Goal: Task Accomplishment & Management: Manage account settings

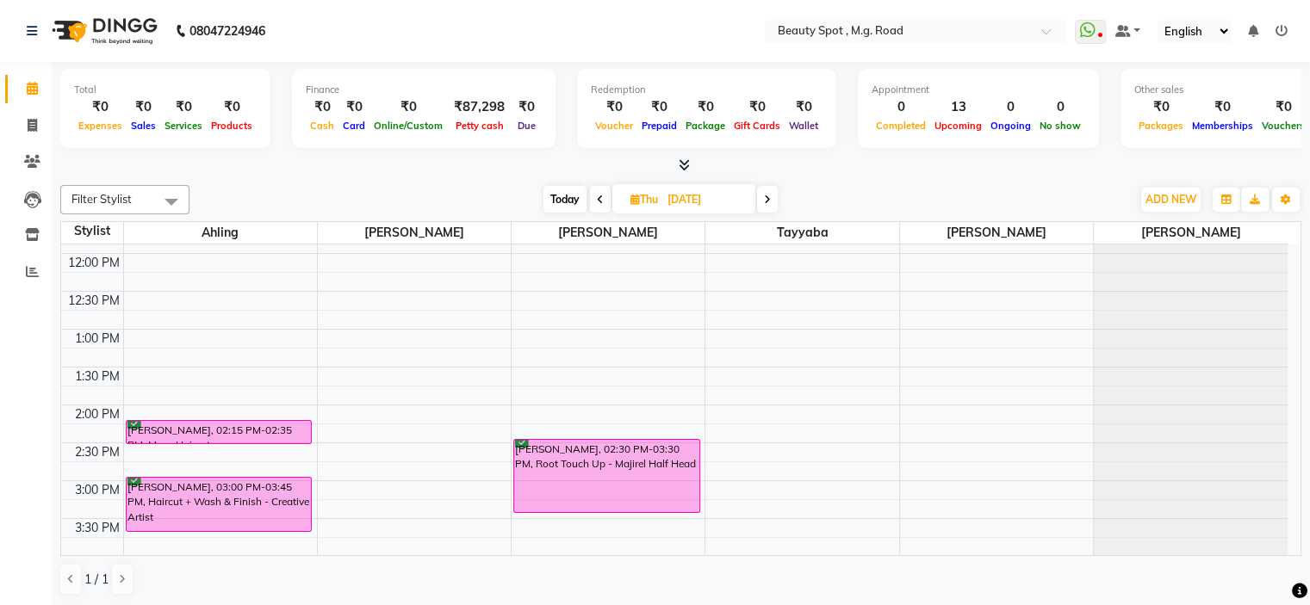
scroll to position [83, 0]
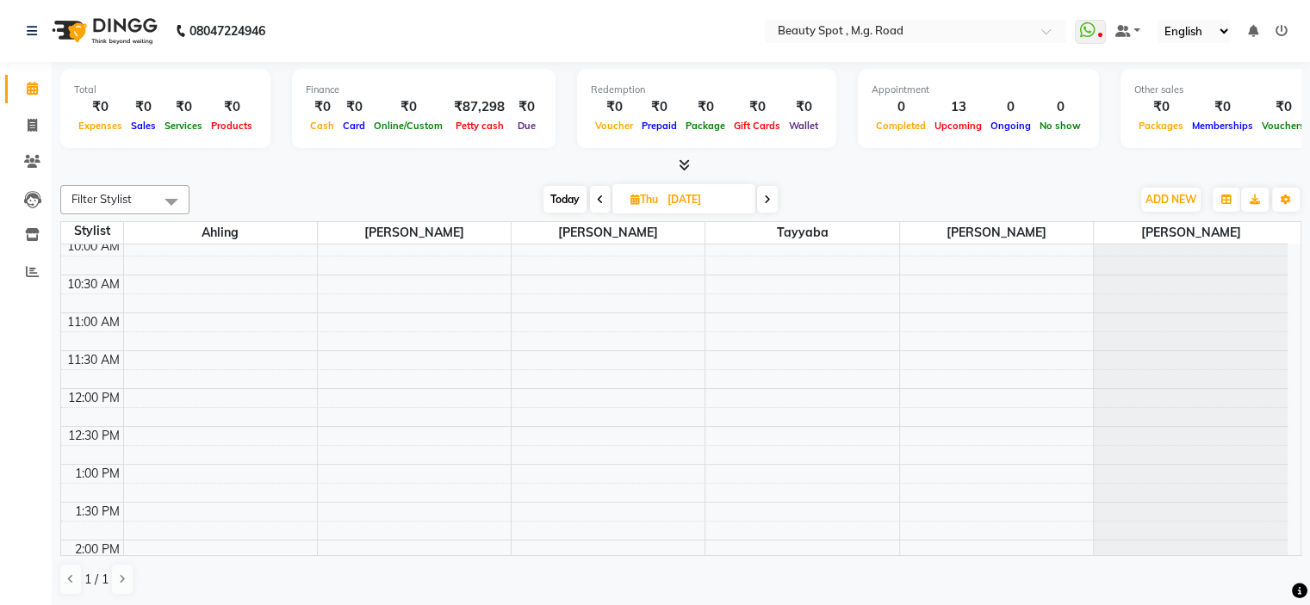
click at [597, 195] on icon at bounding box center [600, 200] width 7 height 10
type input "[DATE]"
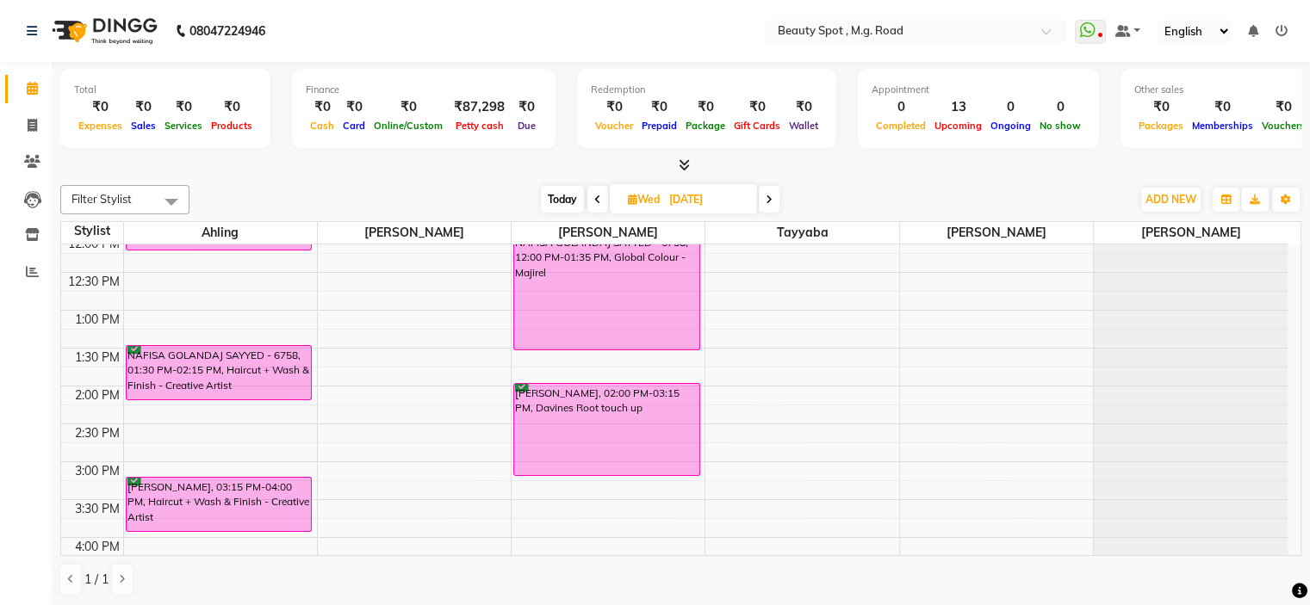
scroll to position [169, 0]
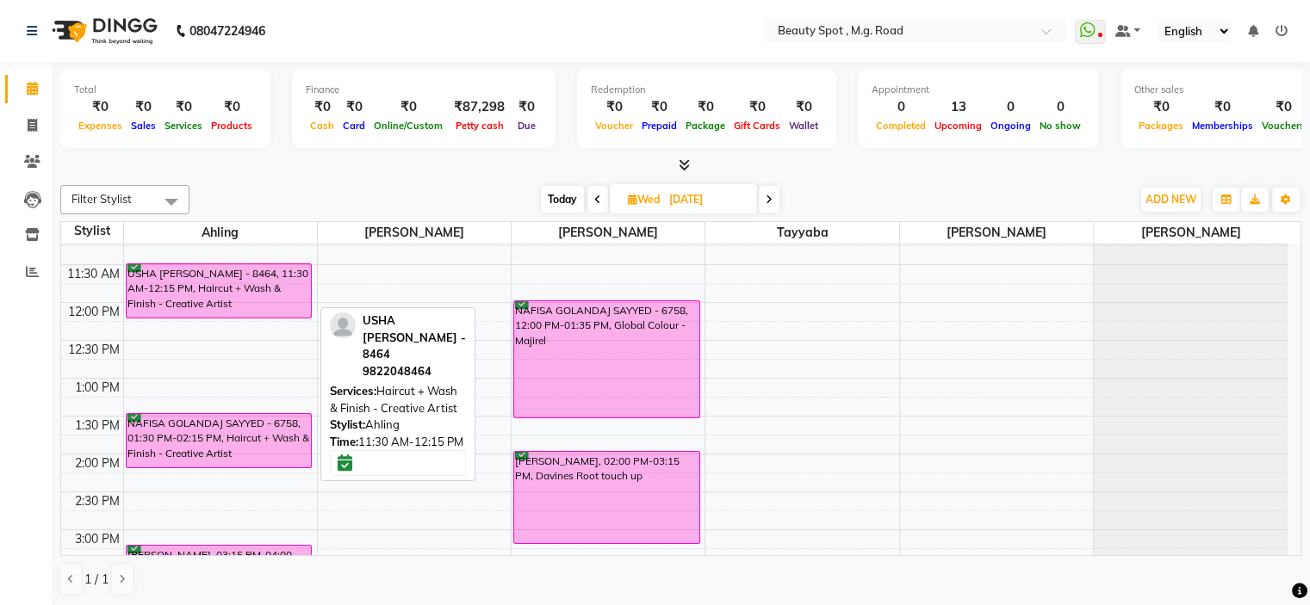
click at [240, 277] on div "USHA [PERSON_NAME] - 8464, 11:30 AM-12:15 PM, Haircut + Wash & Finish - Creativ…" at bounding box center [219, 290] width 185 height 53
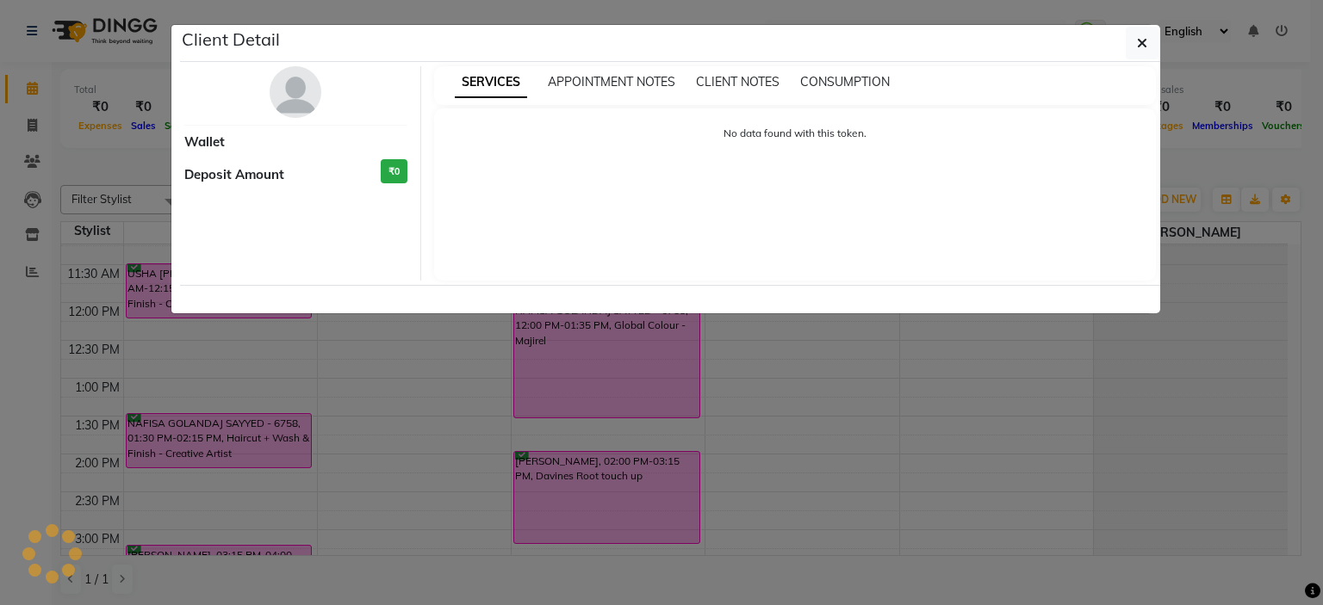
select select "6"
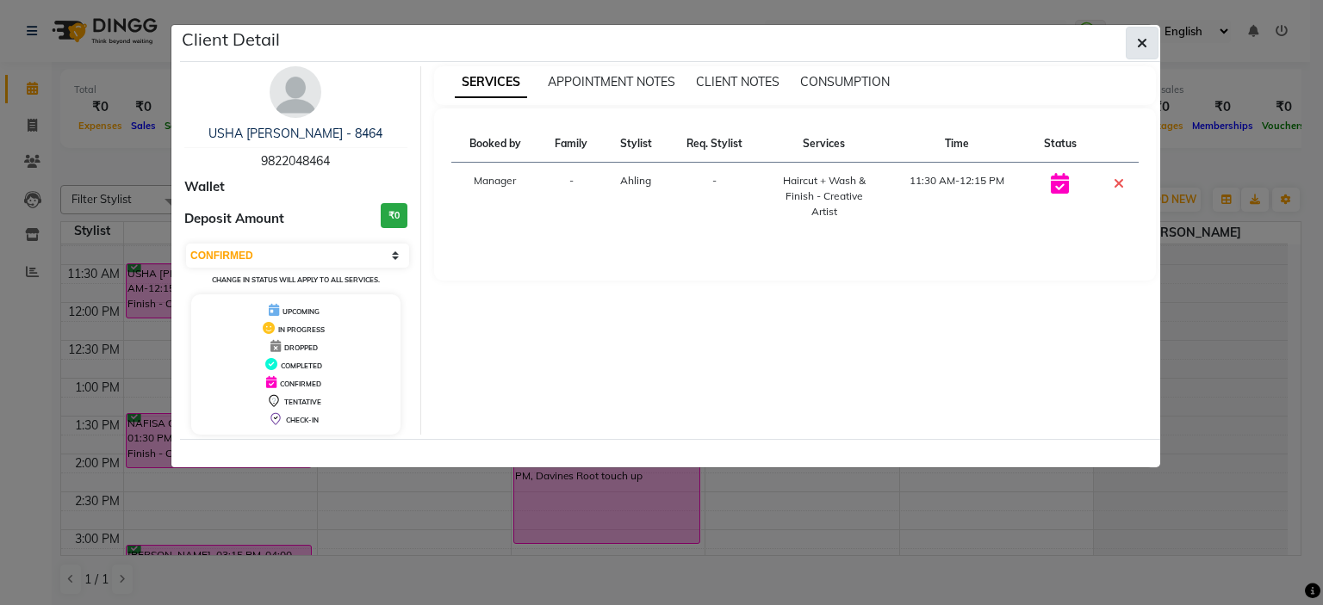
click at [1147, 43] on button "button" at bounding box center [1142, 43] width 33 height 33
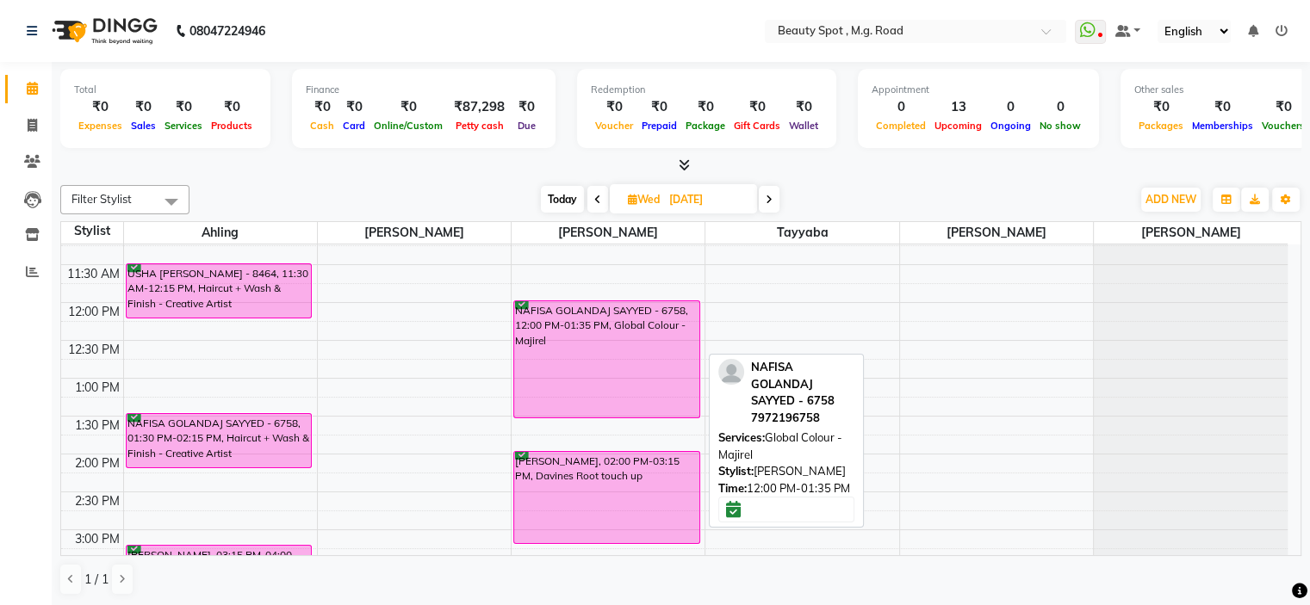
click at [603, 344] on div "NAFISA GOLANDAJ SAYYED - 6758, 12:00 PM-01:35 PM, Global Colour - Majirel" at bounding box center [606, 359] width 185 height 116
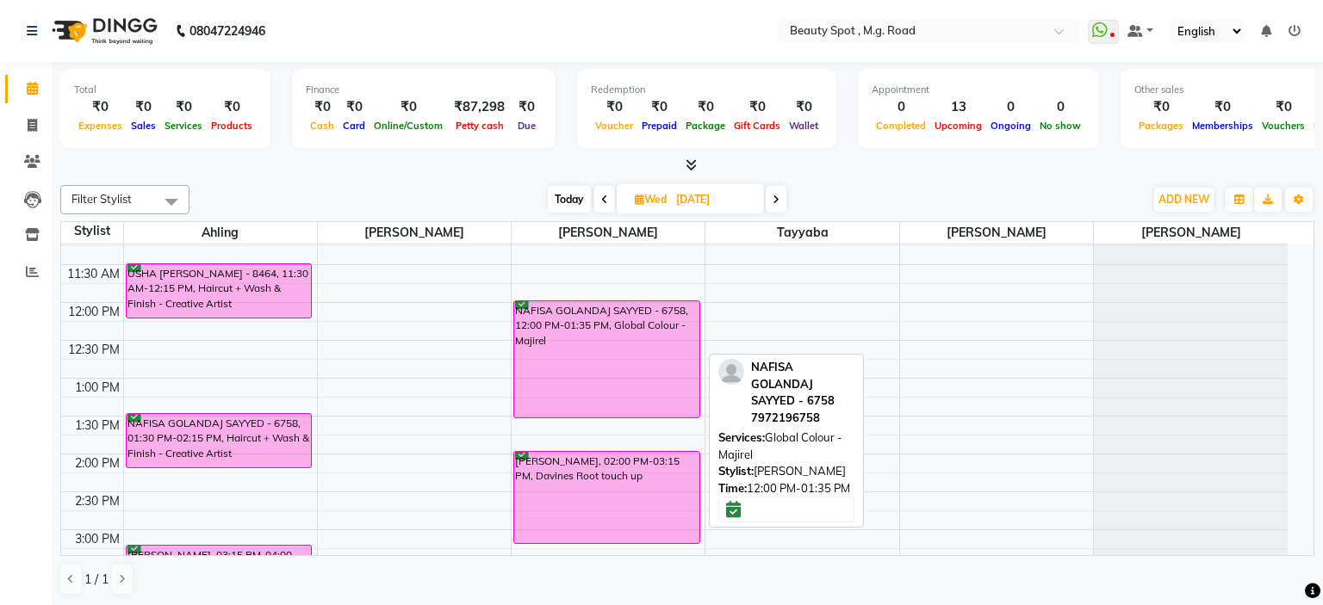
select select "6"
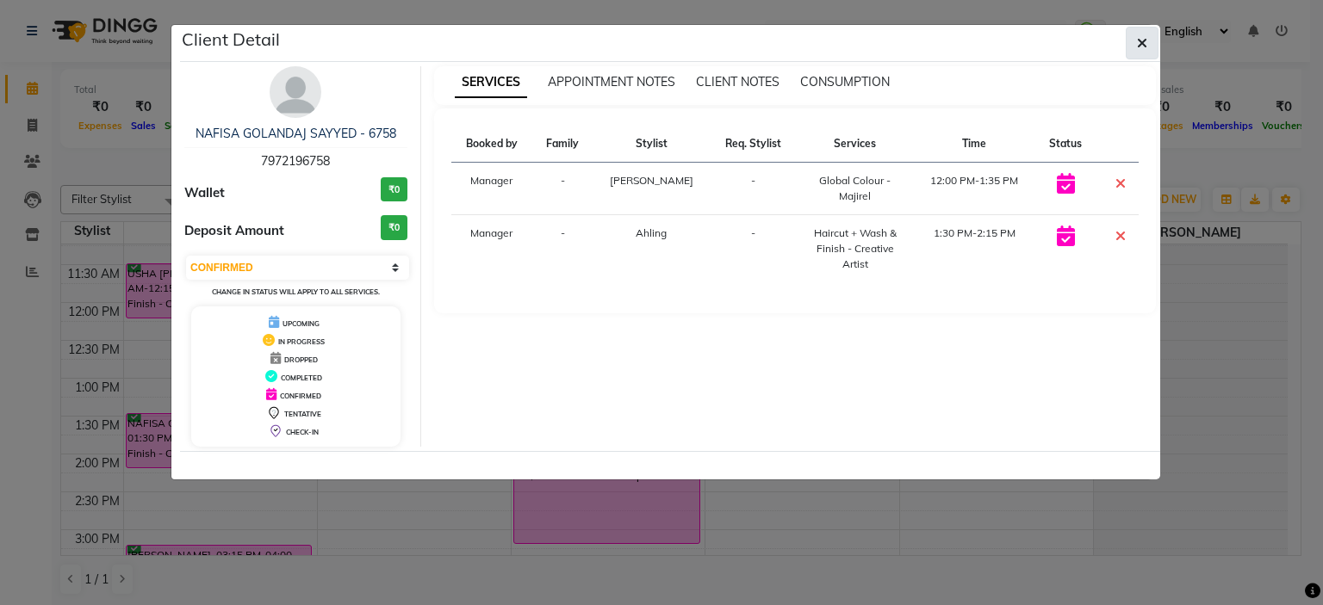
click at [1140, 44] on icon "button" at bounding box center [1142, 43] width 10 height 14
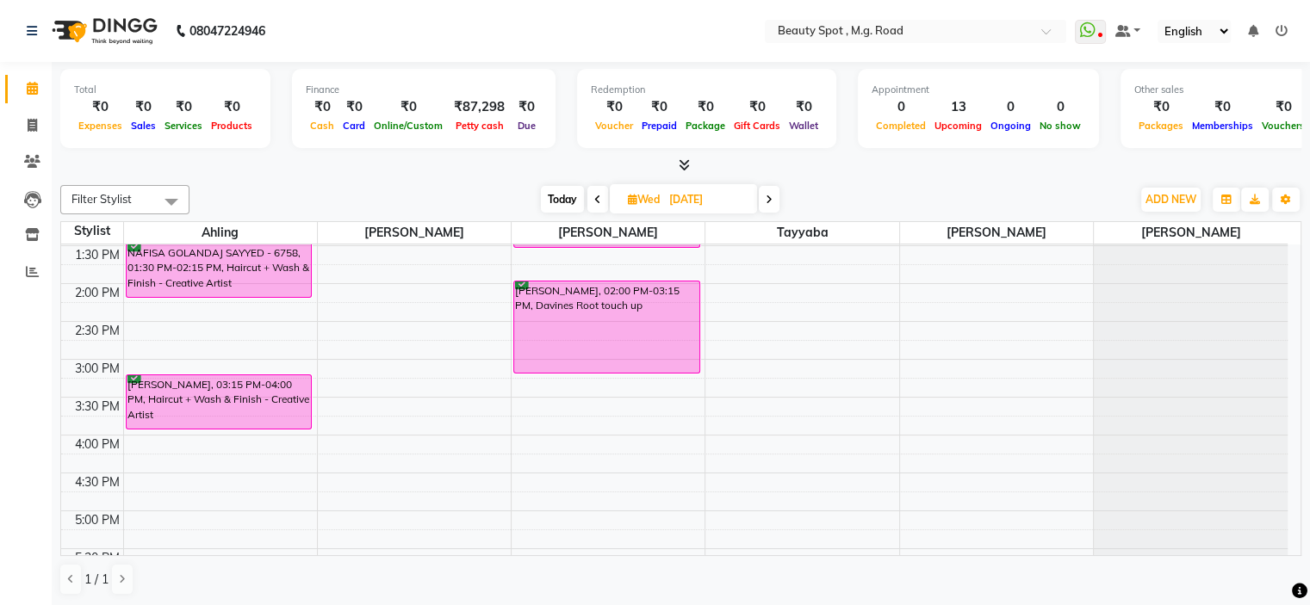
scroll to position [341, 0]
drag, startPoint x: 612, startPoint y: 639, endPoint x: 920, endPoint y: 28, distance: 684.4
click at [920, 28] on input "text" at bounding box center [898, 32] width 250 height 17
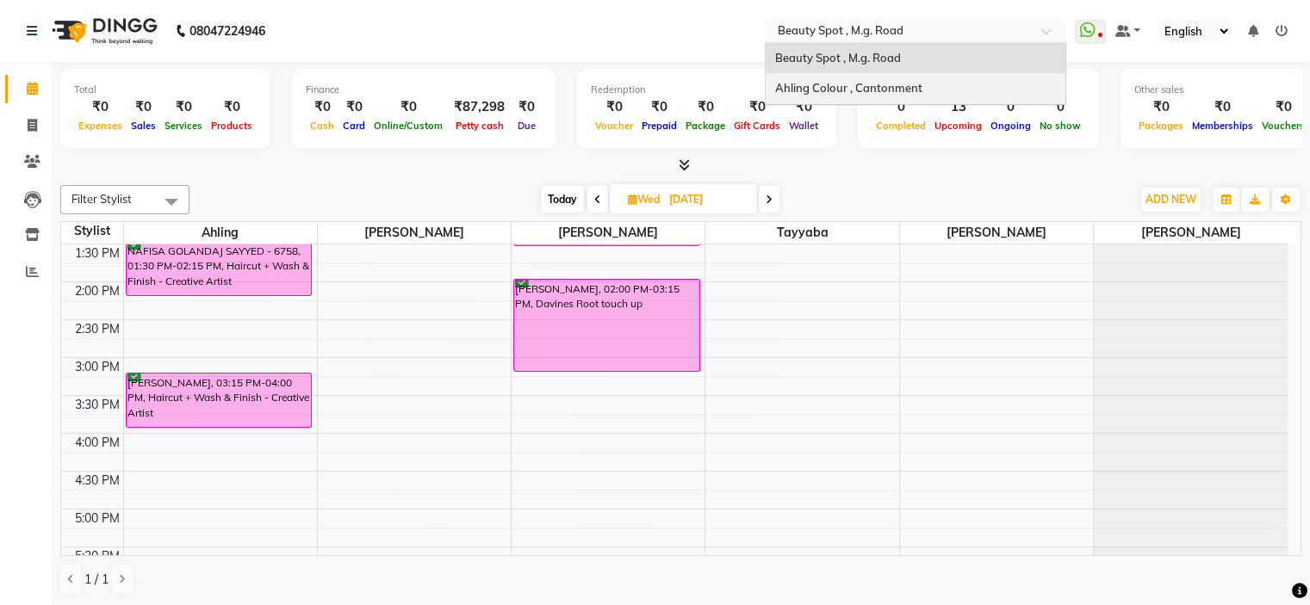
click at [880, 85] on span "Ahling Colour , Cantonment" at bounding box center [847, 88] width 147 height 14
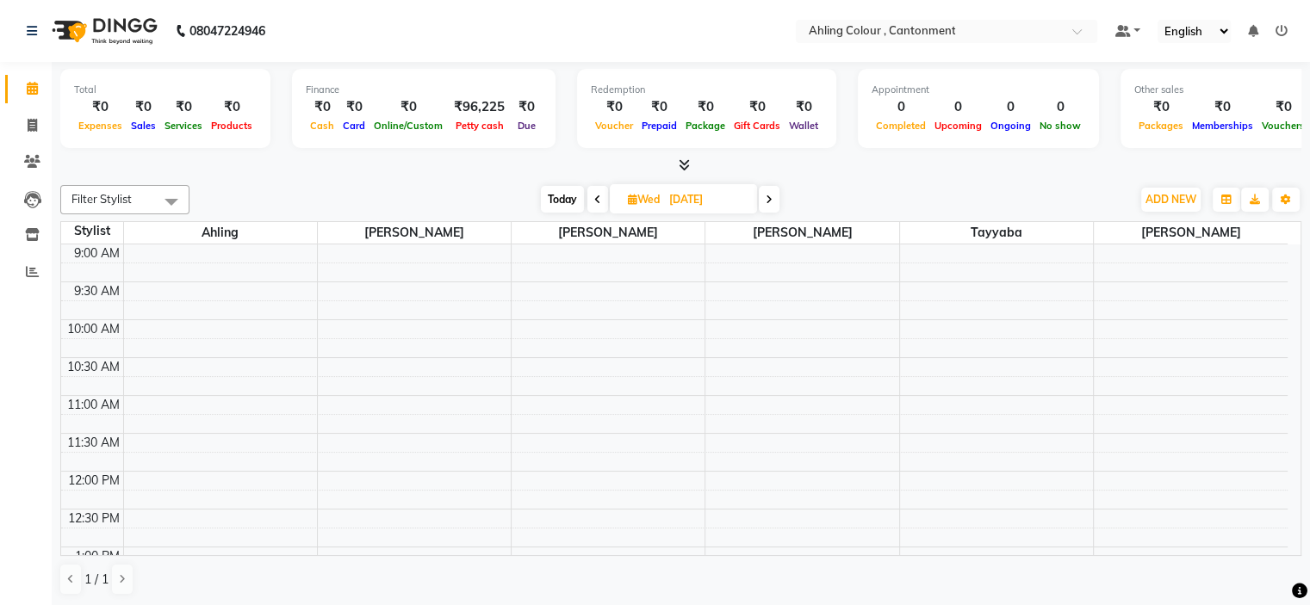
click at [571, 200] on span "Today" at bounding box center [562, 199] width 43 height 27
type input "02-09-2025"
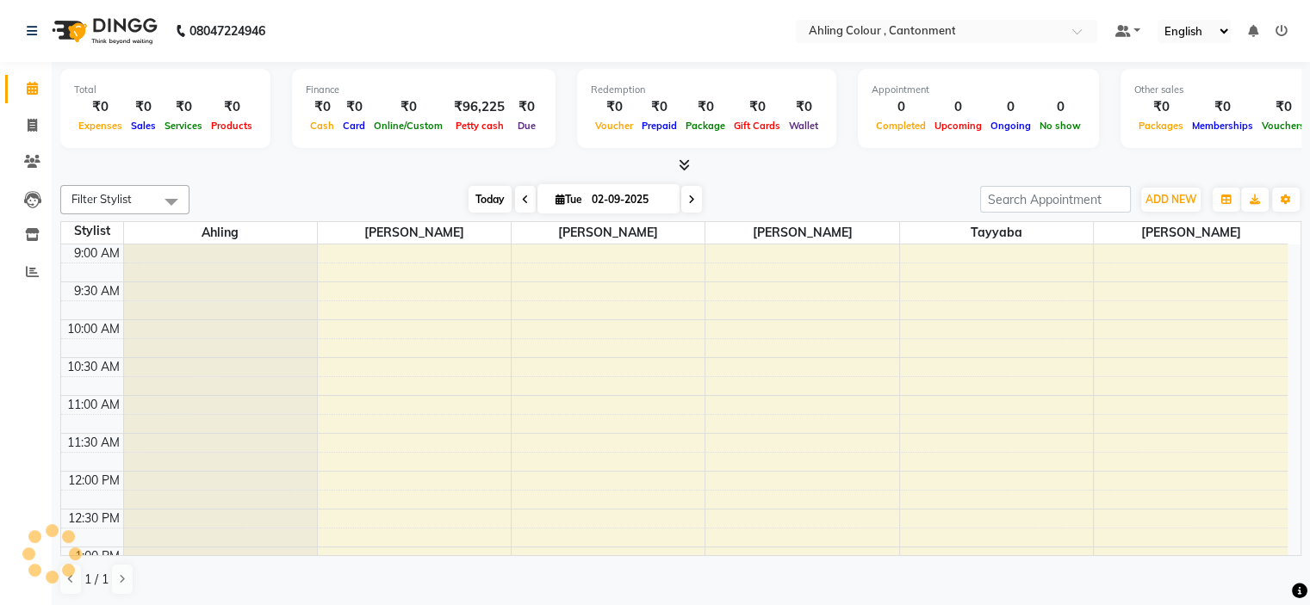
scroll to position [513, 0]
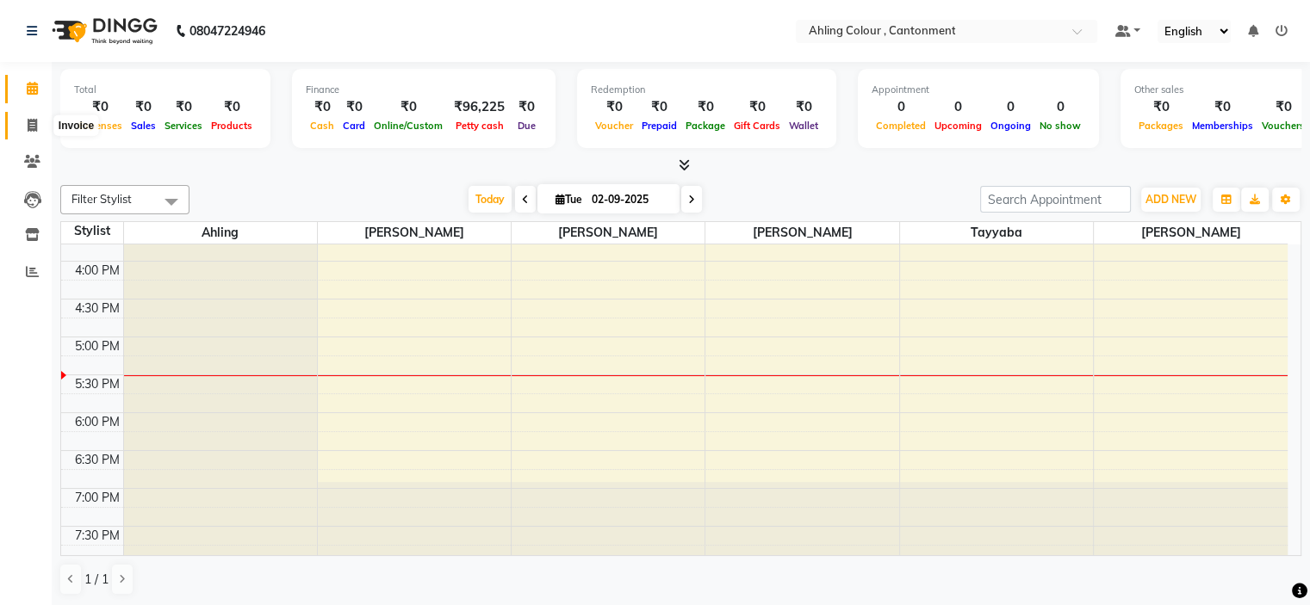
click at [28, 123] on icon at bounding box center [32, 125] width 9 height 13
select select "service"
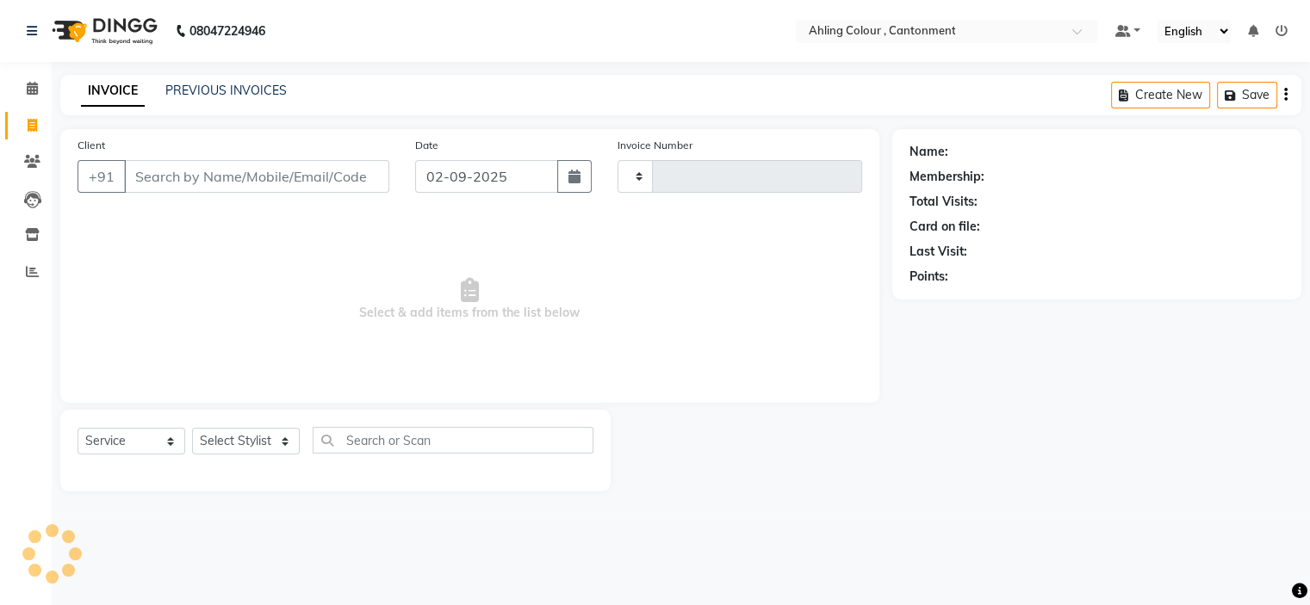
type input "0430"
select select "7830"
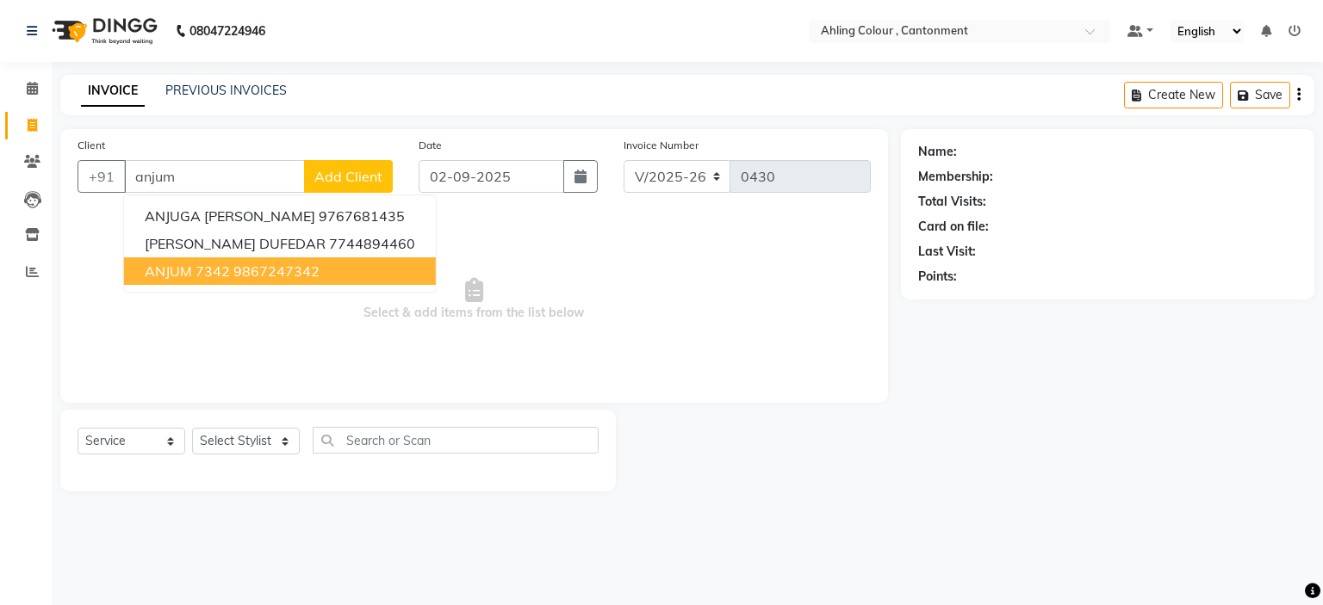
click at [199, 273] on span "ANJUM 7342" at bounding box center [187, 271] width 85 height 17
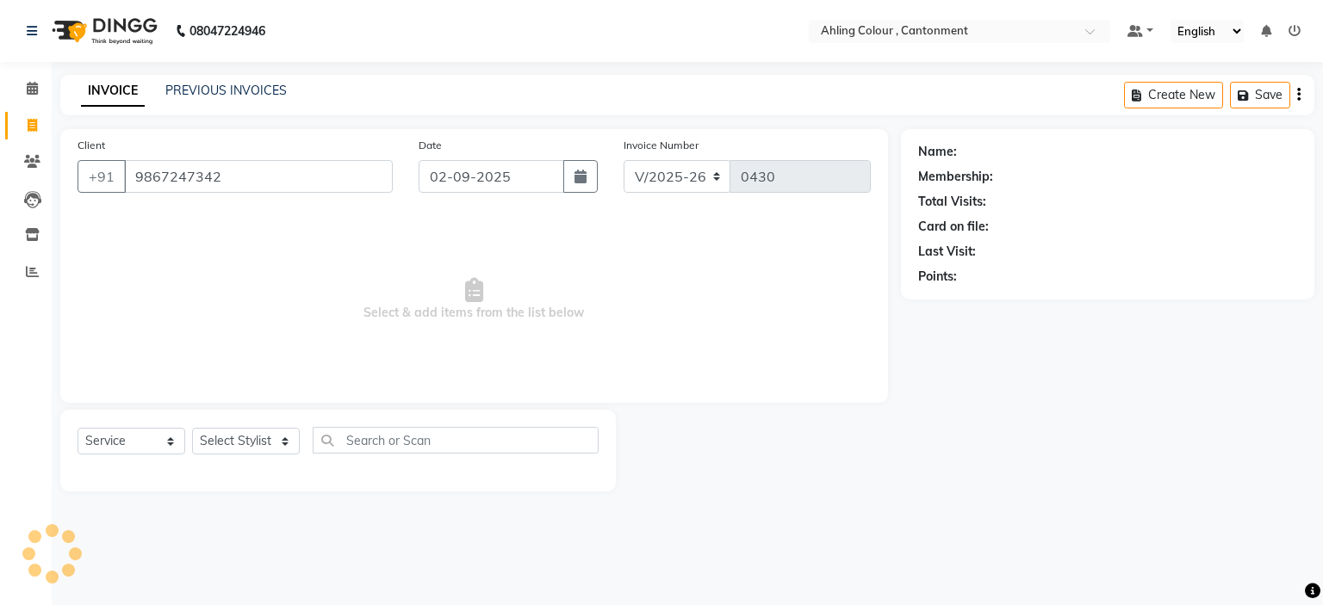
type input "9867247342"
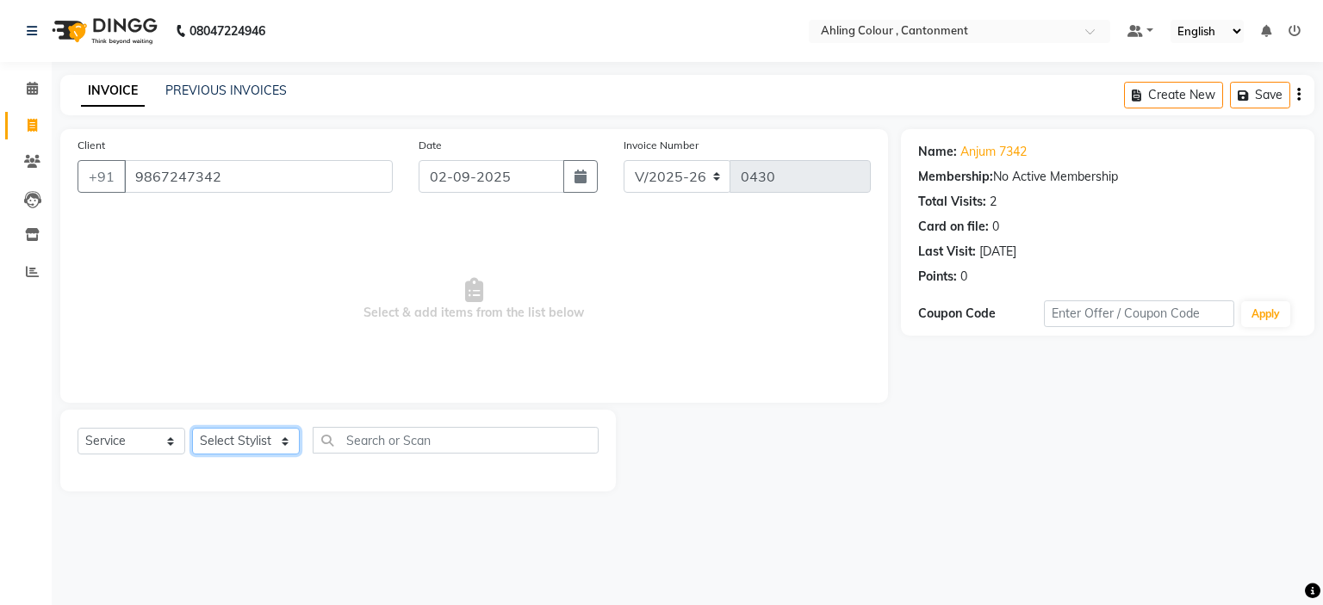
click at [258, 445] on select "Select Stylist Ahling Devika Sanu Sheela Tayyaba Yen" at bounding box center [246, 441] width 108 height 27
select select "72145"
click at [192, 429] on select "Select Stylist Ahling Devika Sanu Sheela Tayyaba Yen" at bounding box center [246, 441] width 108 height 27
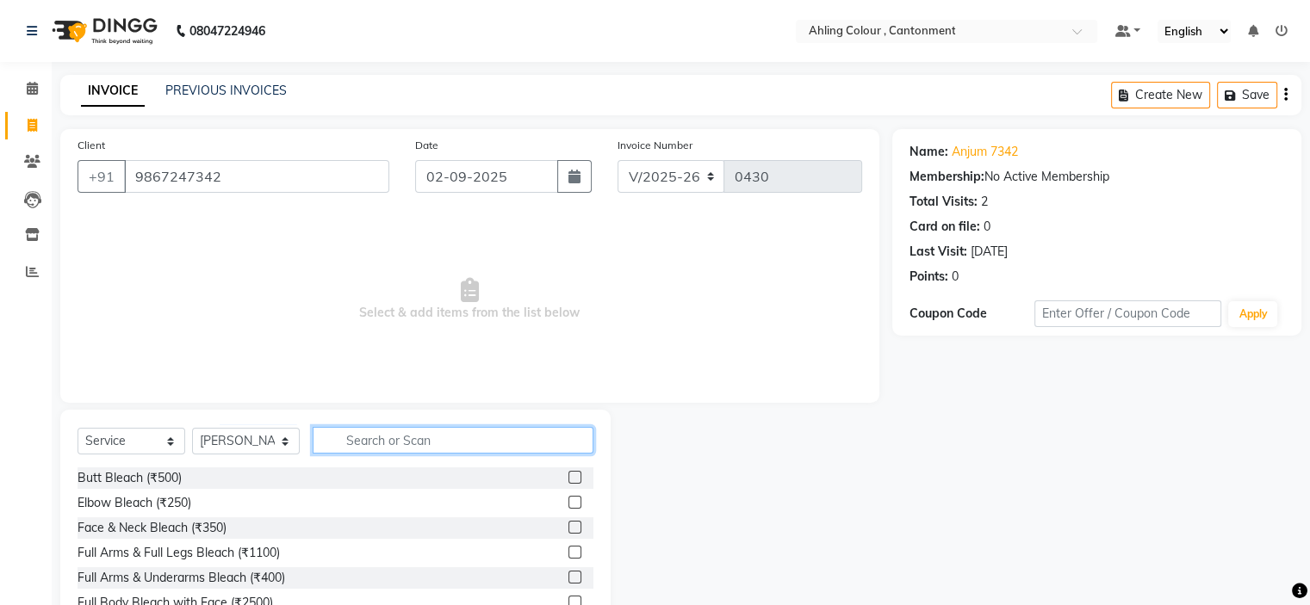
click at [411, 430] on input "text" at bounding box center [453, 440] width 281 height 27
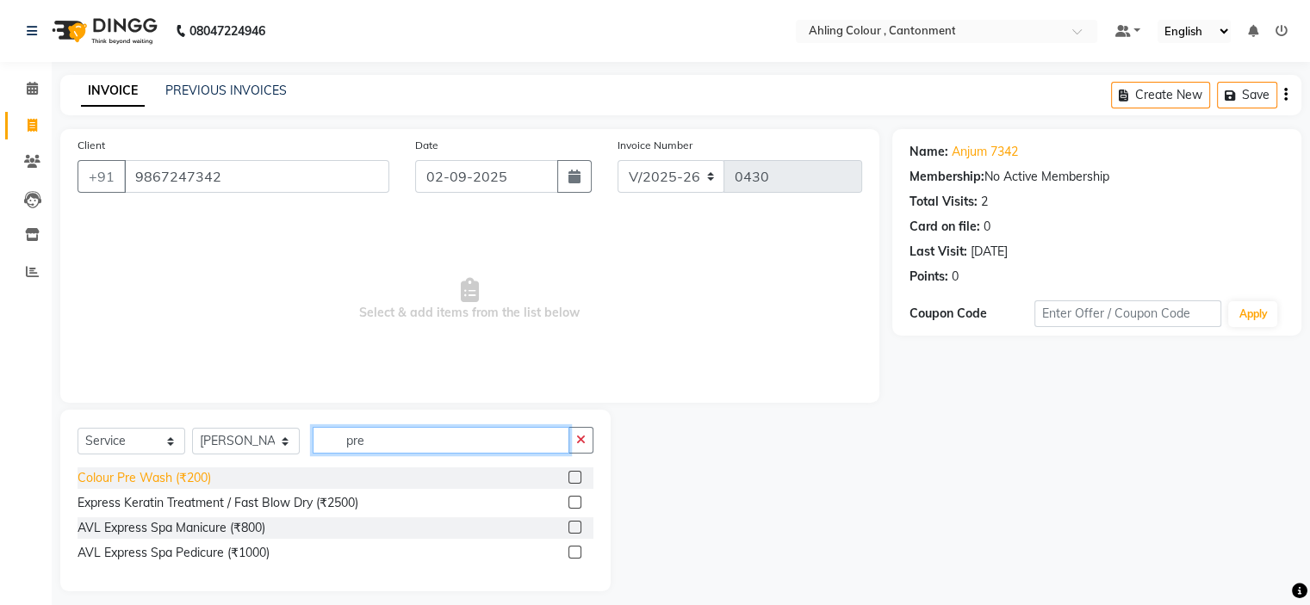
type input "pre"
click at [172, 478] on div "Colour Pre Wash (₹200)" at bounding box center [144, 478] width 133 height 18
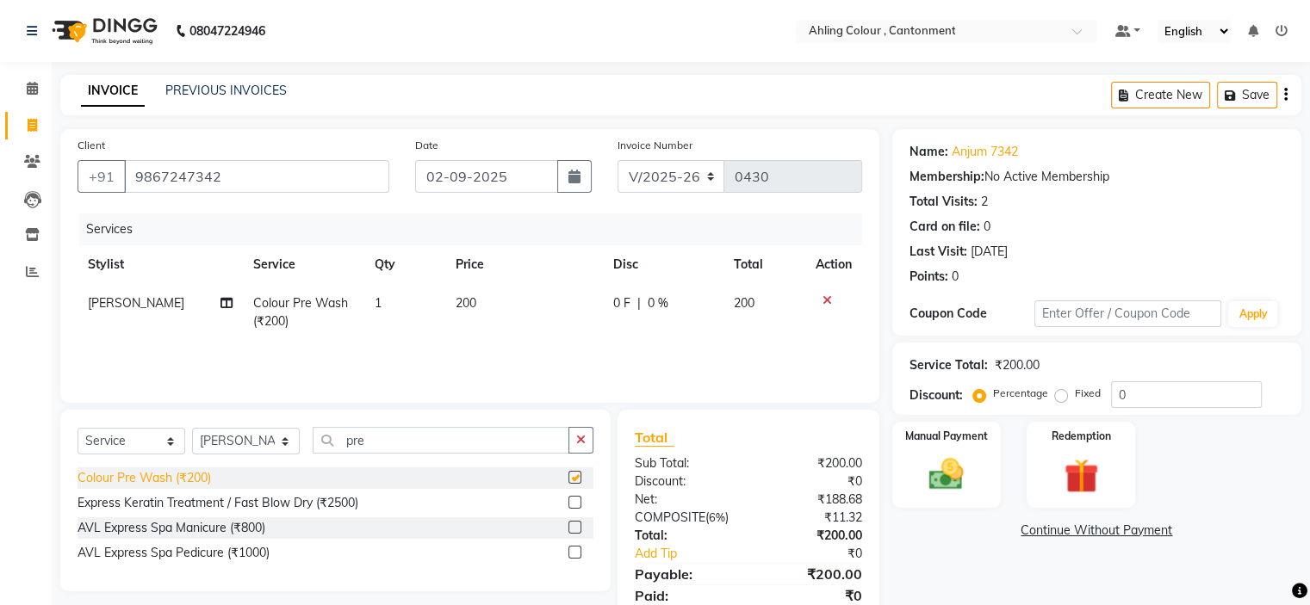
checkbox input "false"
click at [398, 440] on input "pre" at bounding box center [441, 440] width 257 height 27
type input "p"
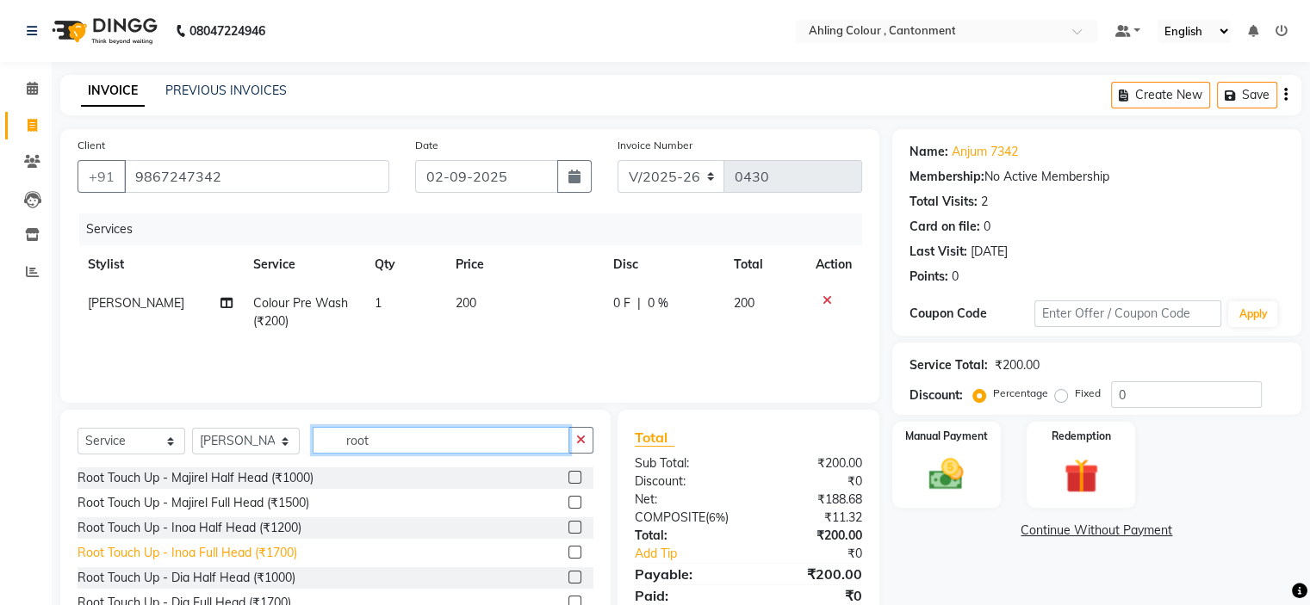
type input "root"
click at [189, 555] on div "Root Touch Up - Inoa Full Head (₹1700)" at bounding box center [188, 553] width 220 height 18
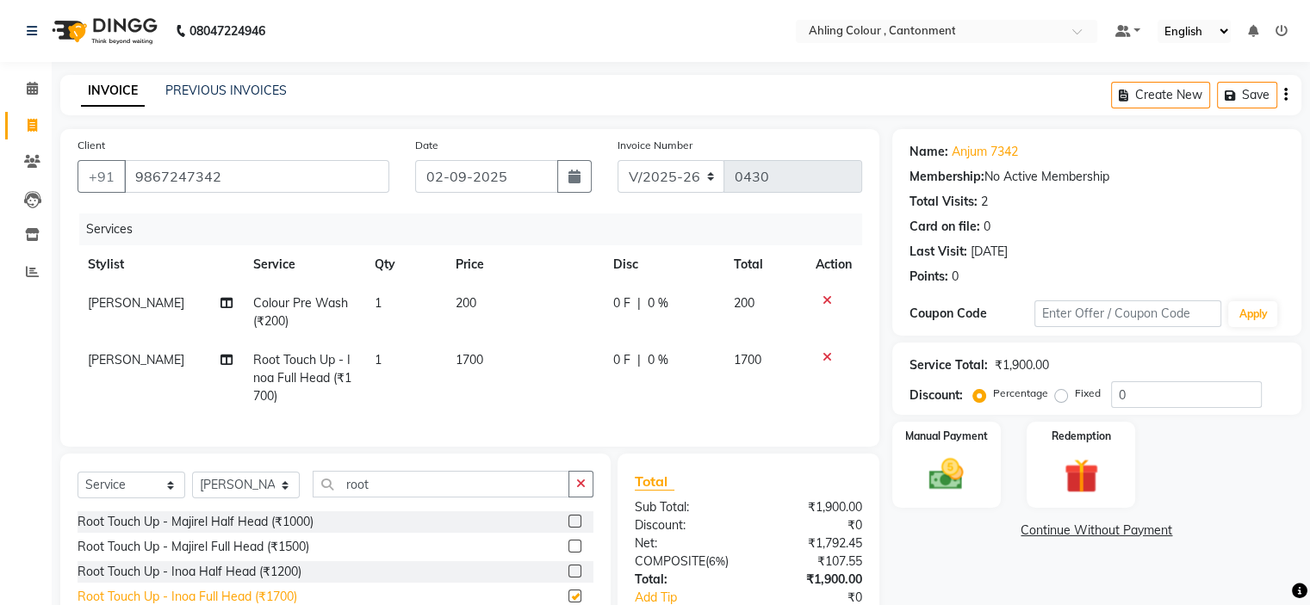
checkbox input "false"
click at [468, 361] on span "1700" at bounding box center [470, 360] width 28 height 16
select select "72145"
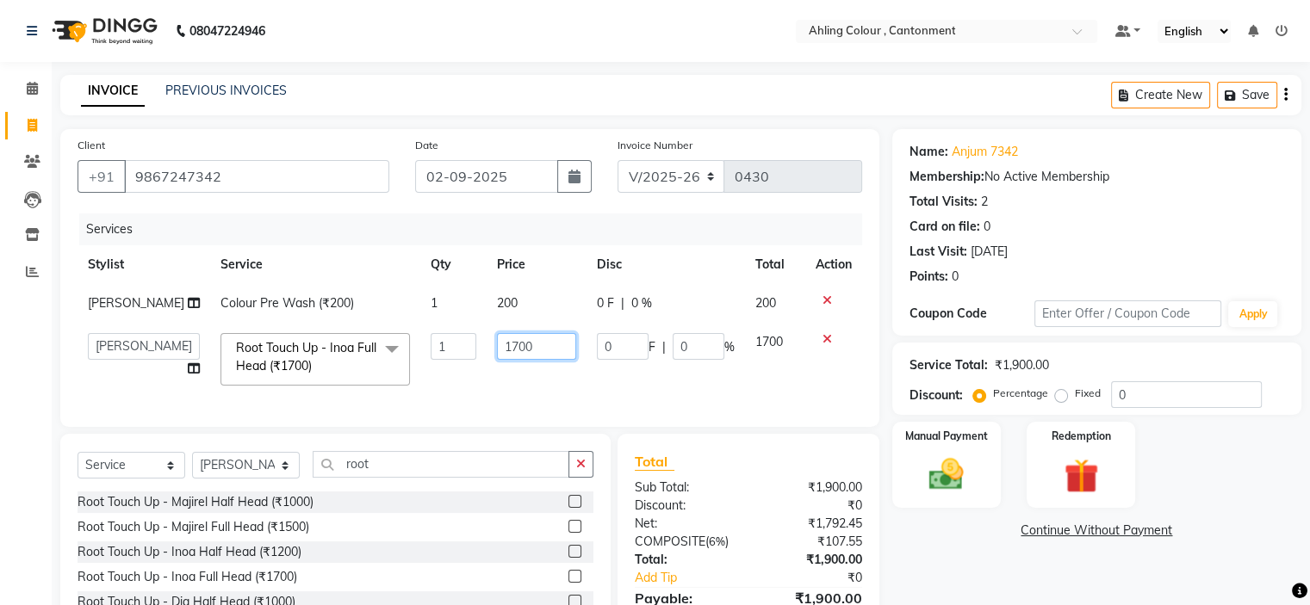
click at [498, 347] on input "1700" at bounding box center [536, 346] width 79 height 27
type input "12000"
drag, startPoint x: 555, startPoint y: 362, endPoint x: 556, endPoint y: 371, distance: 9.6
click at [556, 371] on td "12000" at bounding box center [537, 359] width 100 height 73
select select "72145"
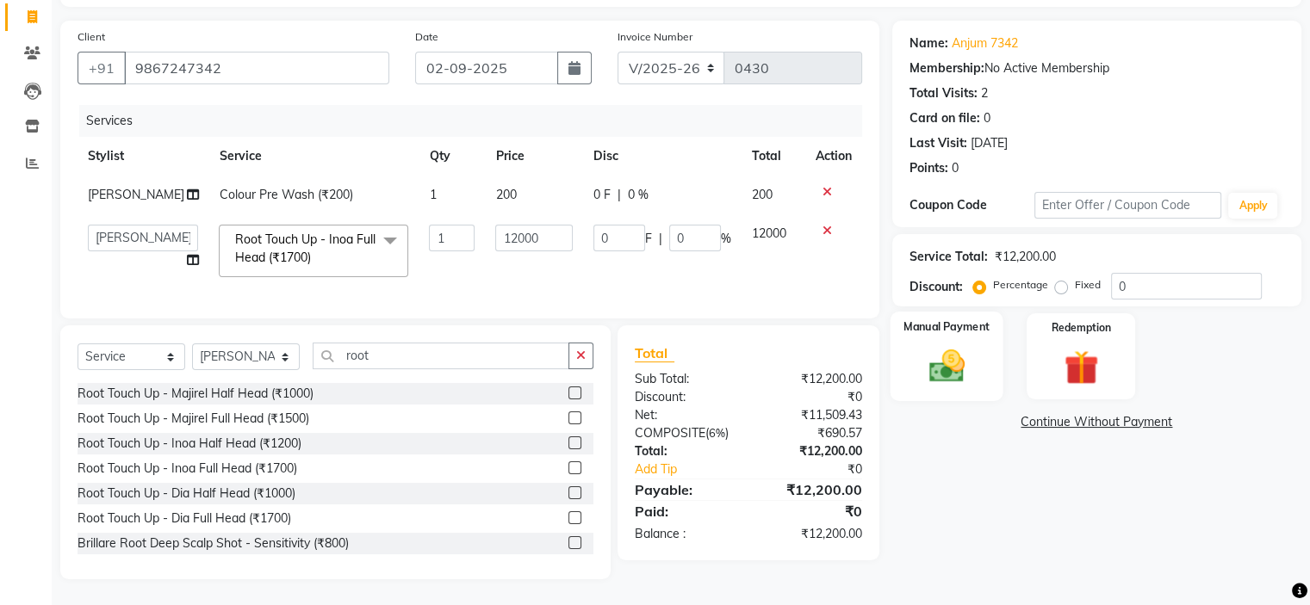
scroll to position [121, 0]
click at [495, 227] on input "12000" at bounding box center [534, 238] width 78 height 27
type input "2000"
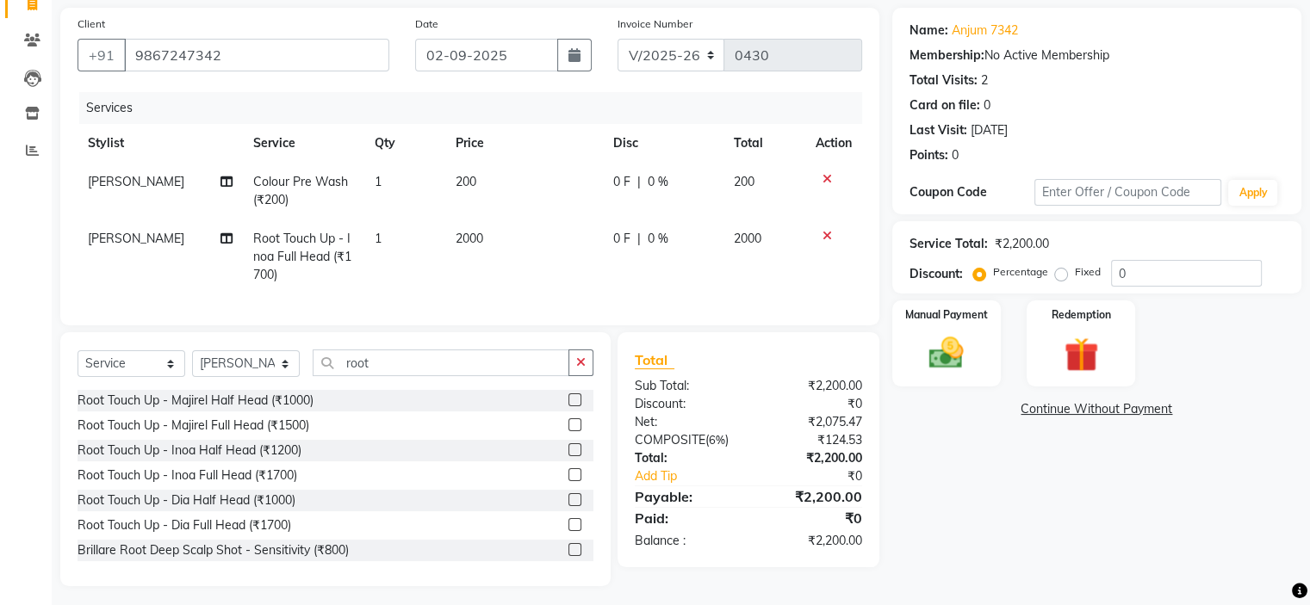
click at [962, 485] on div "Name: Anjum 7342 Membership: No Active Membership Total Visits: 2 Card on file:…" at bounding box center [1103, 297] width 422 height 579
click at [940, 354] on img at bounding box center [946, 353] width 58 height 41
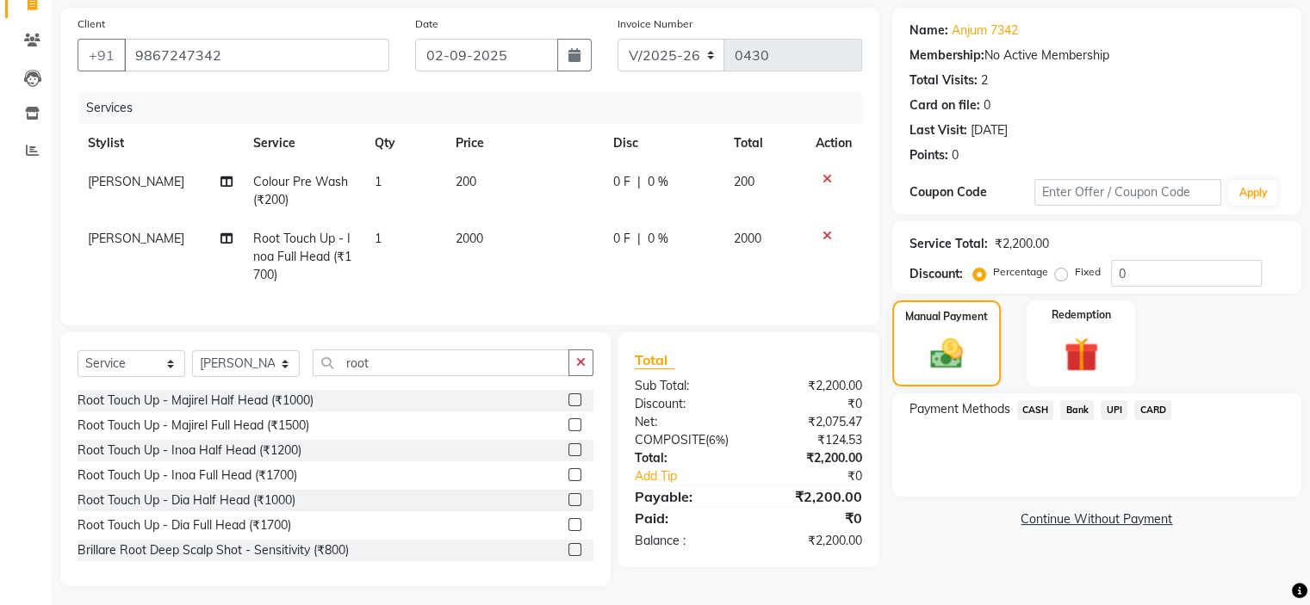
click at [1113, 406] on span "UPI" at bounding box center [1114, 410] width 27 height 20
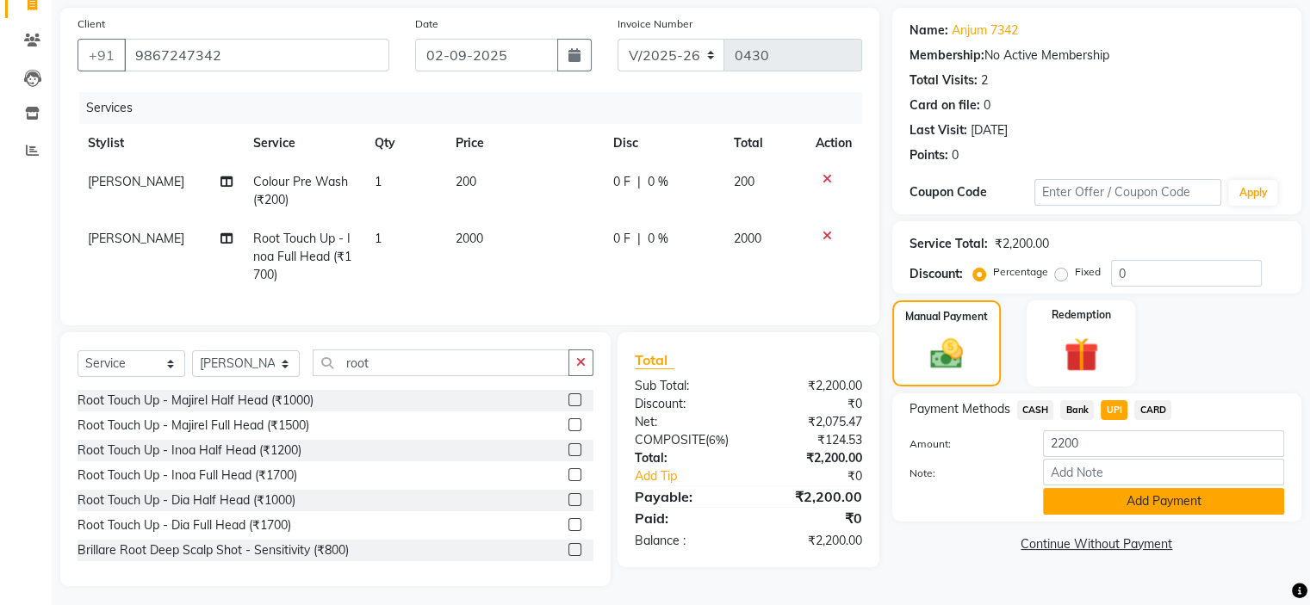
click at [1136, 501] on button "Add Payment" at bounding box center [1163, 501] width 241 height 27
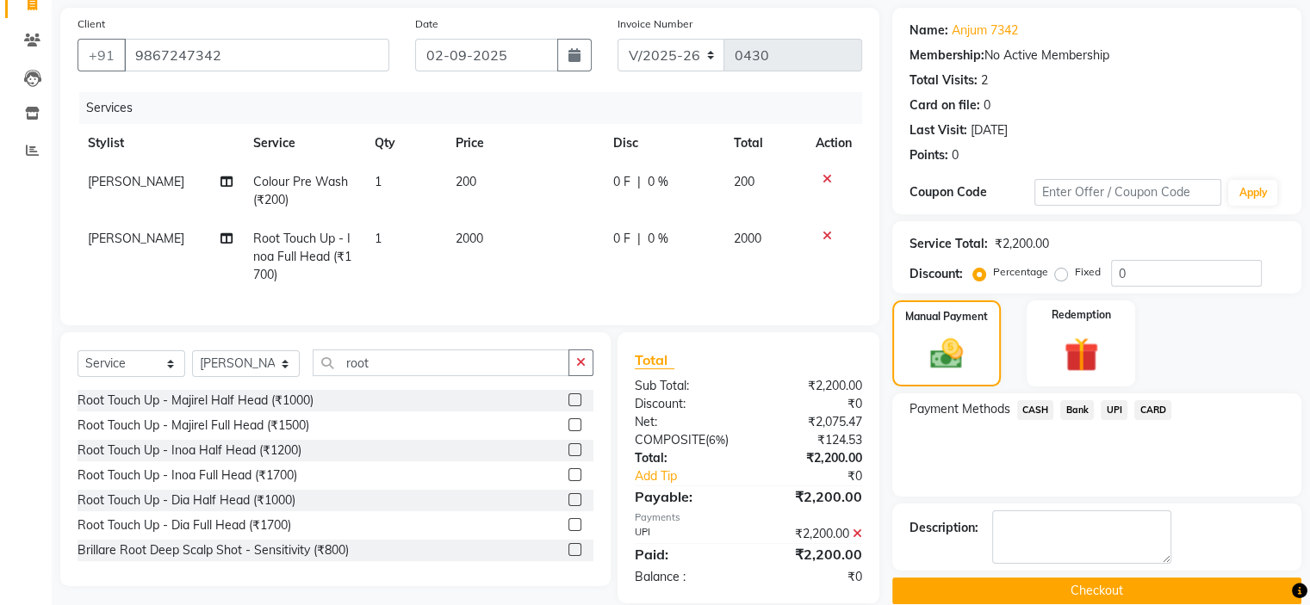
scroll to position [158, 0]
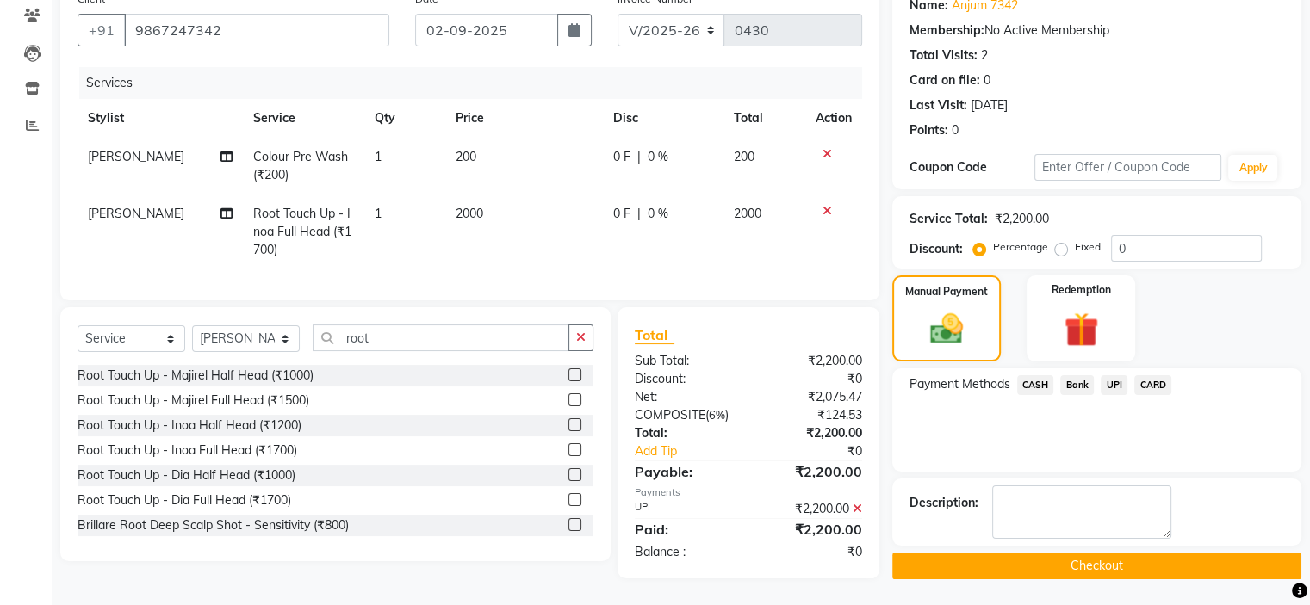
click at [1083, 553] on button "Checkout" at bounding box center [1096, 566] width 409 height 27
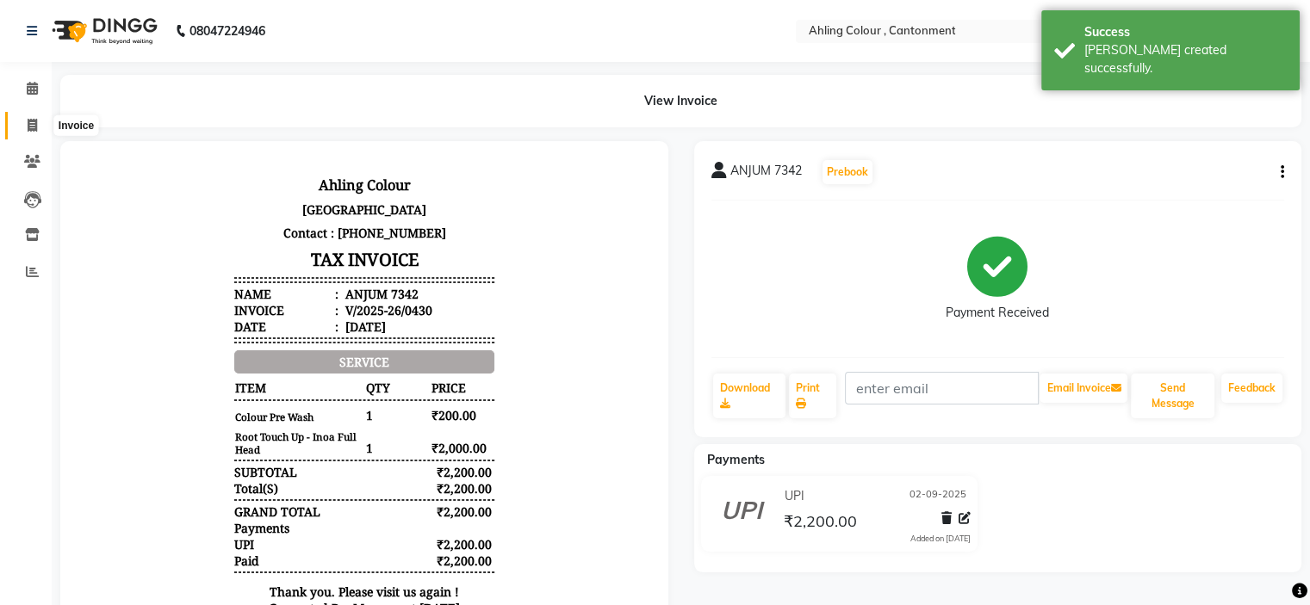
click at [32, 123] on icon at bounding box center [32, 125] width 9 height 13
select select "7830"
select select "service"
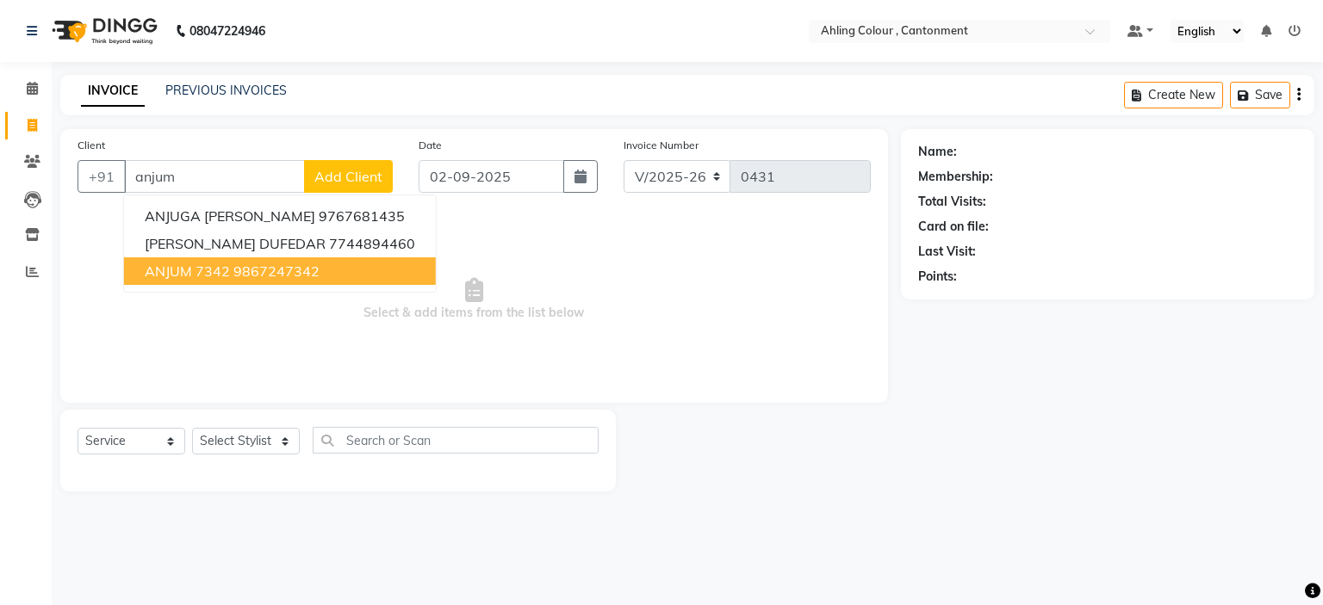
click at [233, 273] on ngb-highlight "9867247342" at bounding box center [276, 271] width 86 height 17
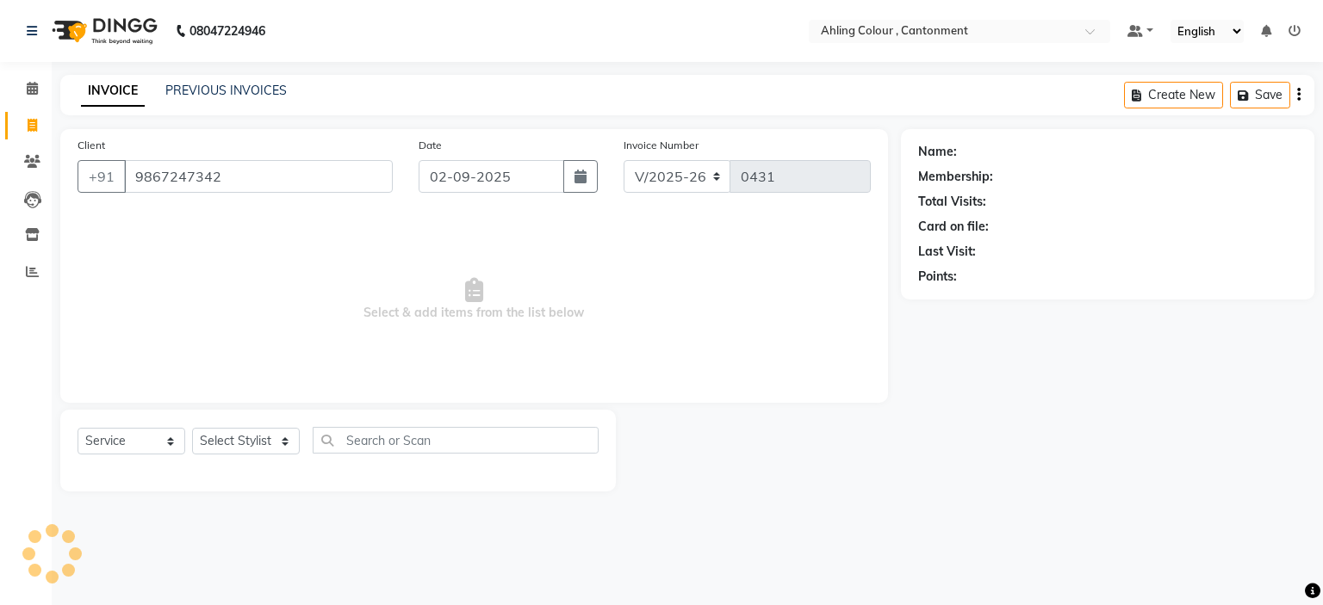
type input "9867247342"
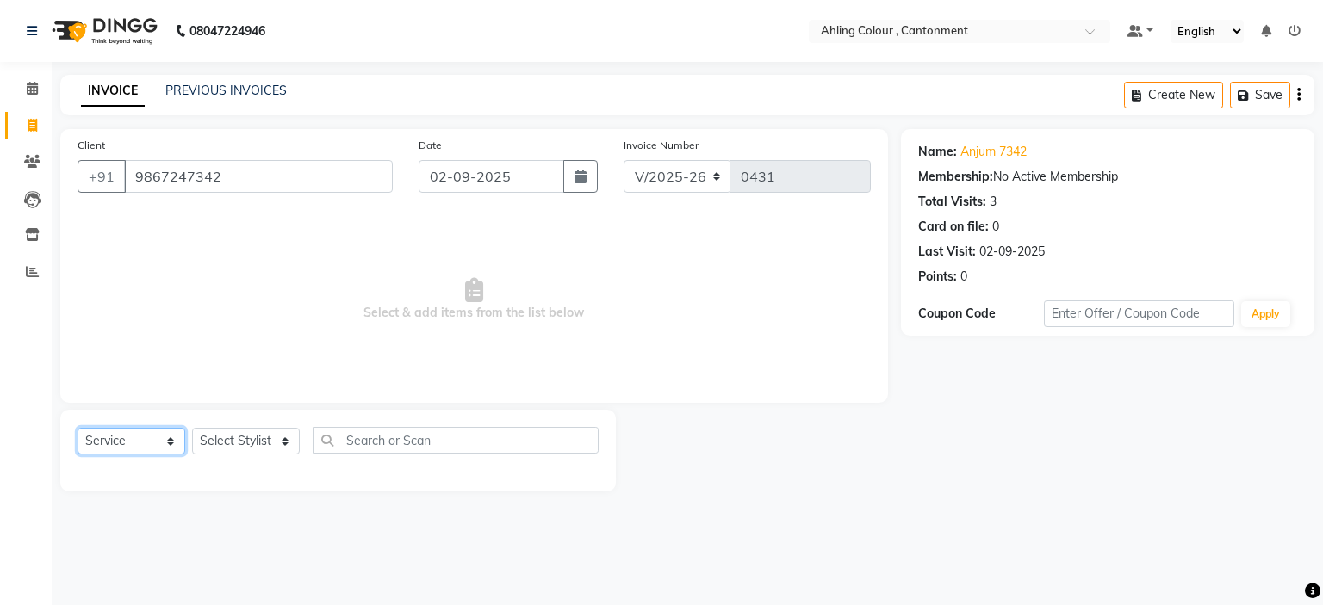
click at [146, 444] on select "Select Service Product Membership Package Voucher Prepaid Gift Card" at bounding box center [132, 441] width 108 height 27
select select "product"
click at [78, 429] on select "Select Service Product Membership Package Voucher Prepaid Gift Card" at bounding box center [132, 441] width 108 height 27
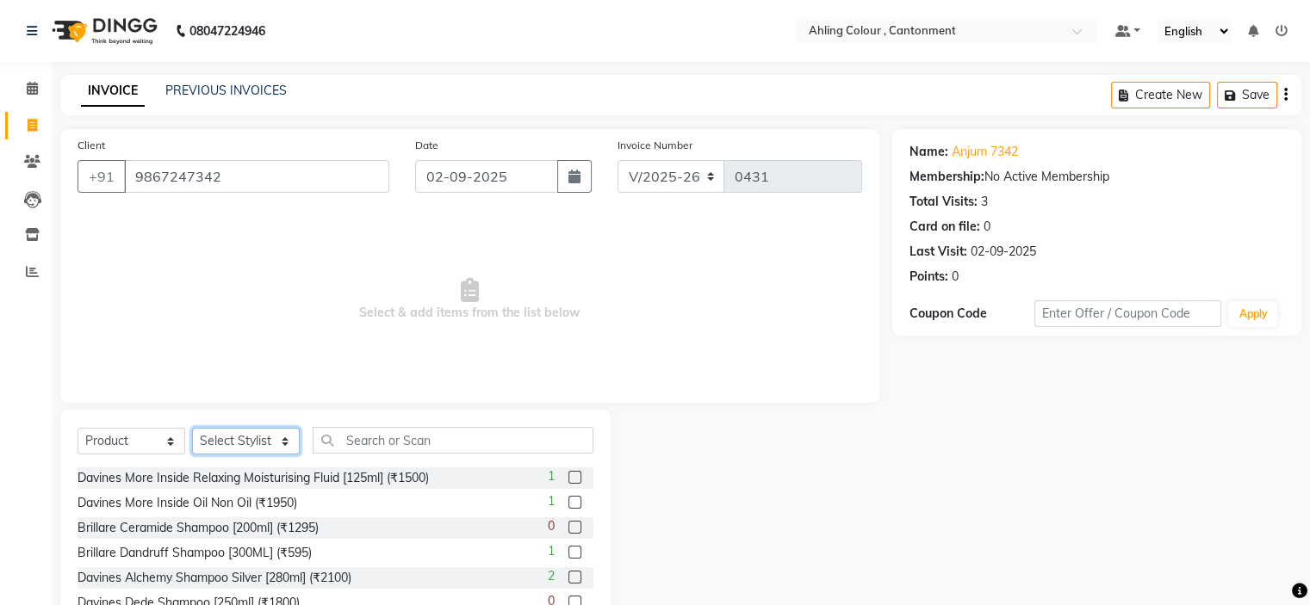
click at [256, 443] on select "Select Stylist Ahling Devika Sanu Sheela Tayyaba Yen" at bounding box center [246, 441] width 108 height 27
select select "72148"
click at [192, 429] on select "Select Stylist Ahling Devika Sanu Sheela Tayyaba Yen" at bounding box center [246, 441] width 108 height 27
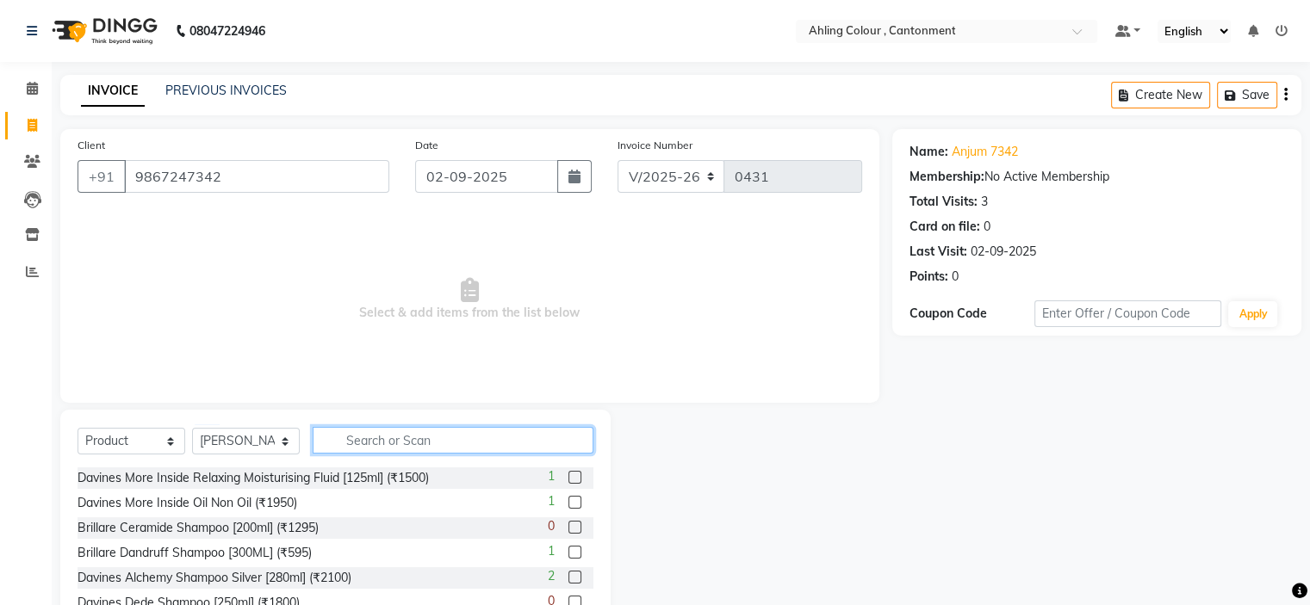
click at [409, 438] on input "text" at bounding box center [453, 440] width 281 height 27
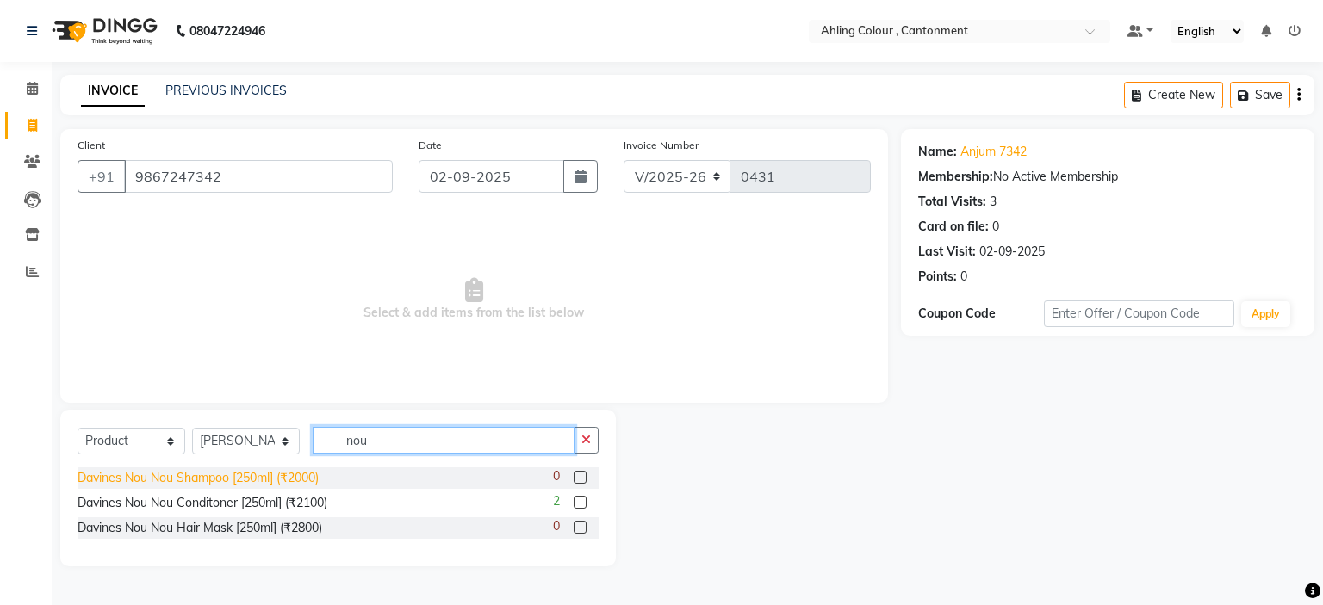
type input "nou"
click at [211, 478] on div "Davines Nou Nou Shampoo [250ml] (₹2000)" at bounding box center [198, 478] width 241 height 18
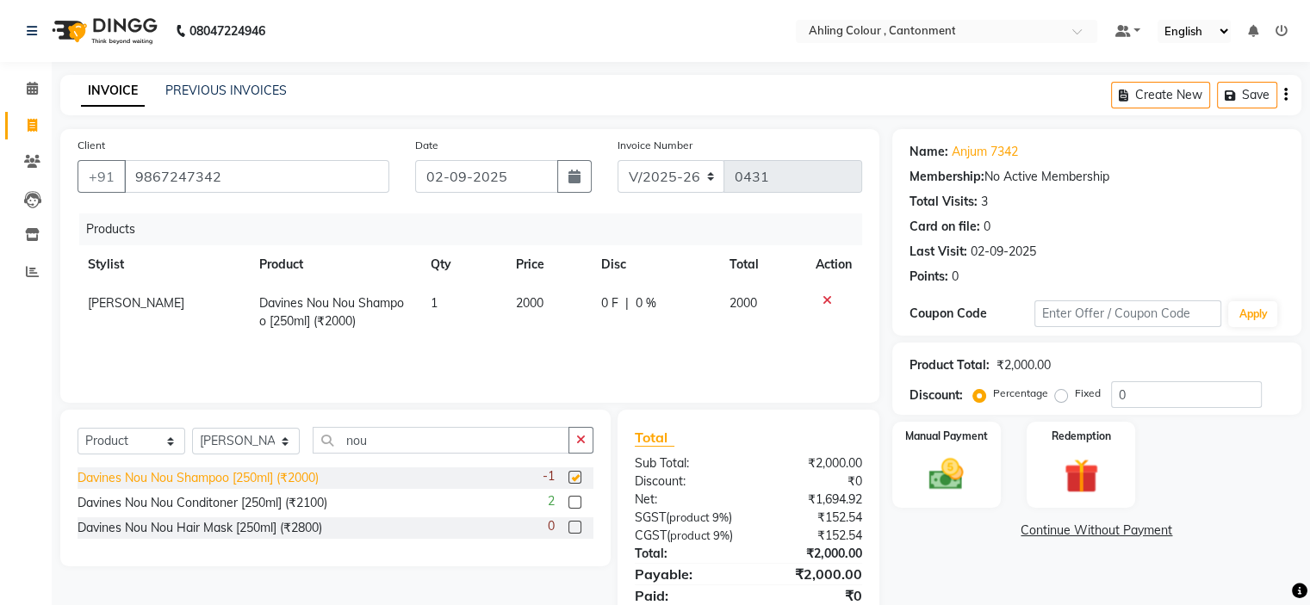
checkbox input "false"
click at [225, 530] on div "Davines Nou Nou Hair Mask [250ml] (₹2800)" at bounding box center [200, 528] width 245 height 18
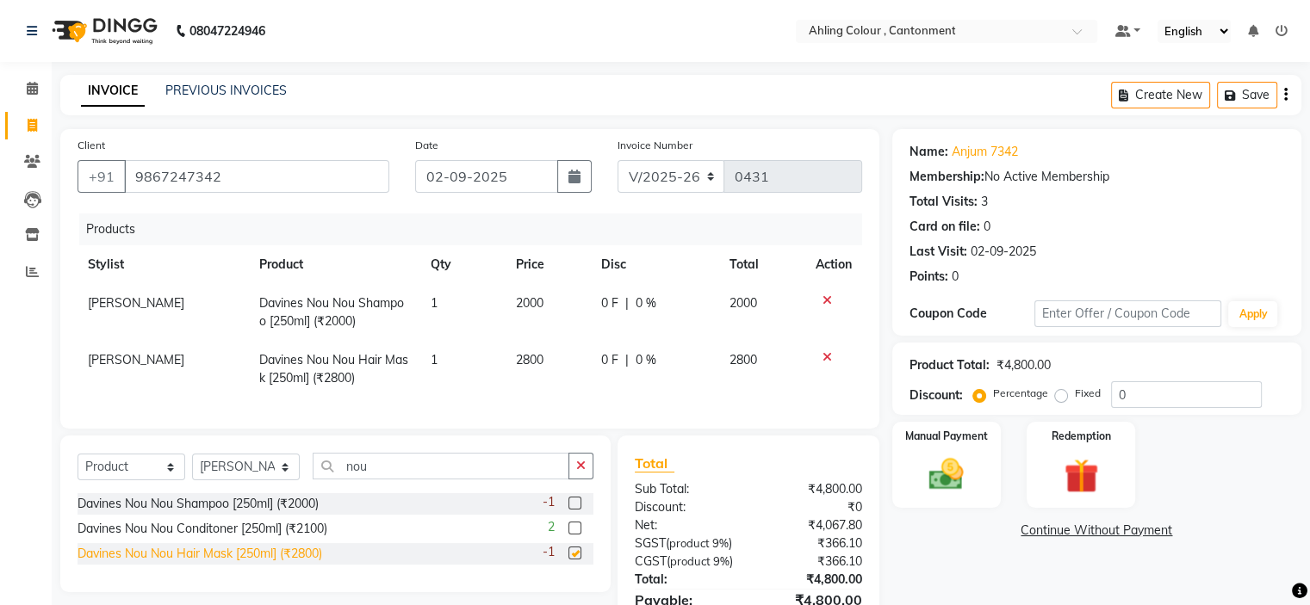
checkbox input "false"
click at [529, 359] on span "2800" at bounding box center [530, 360] width 28 height 16
select select "72148"
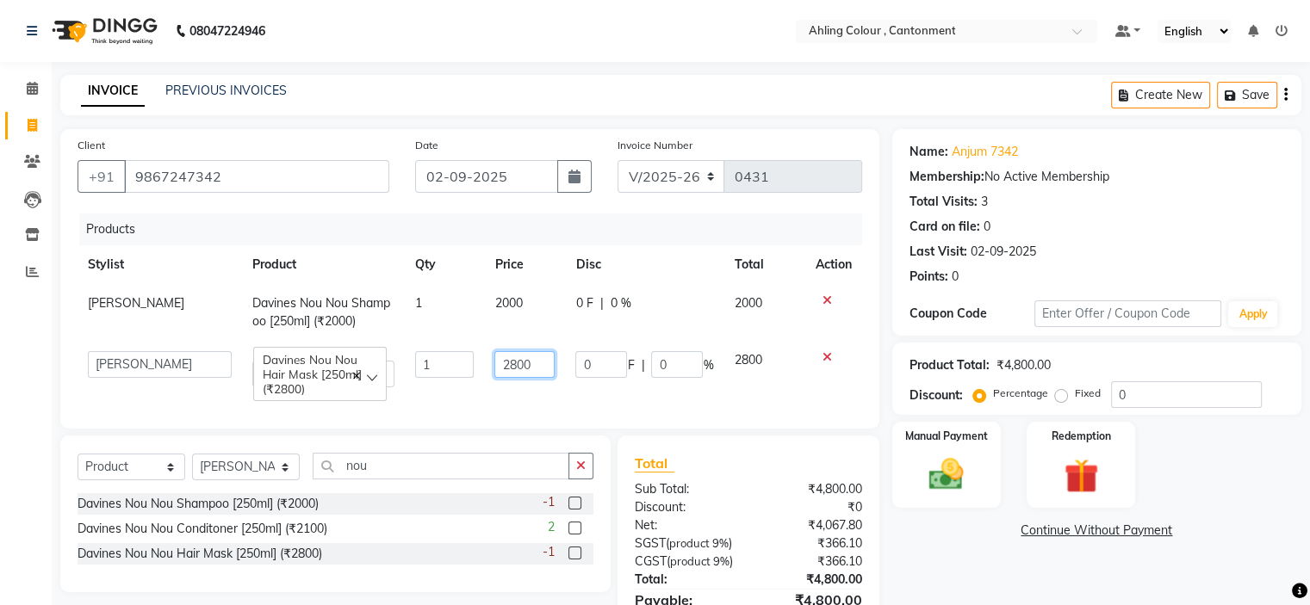
click at [513, 363] on input "2800" at bounding box center [524, 364] width 60 height 27
type input "3100"
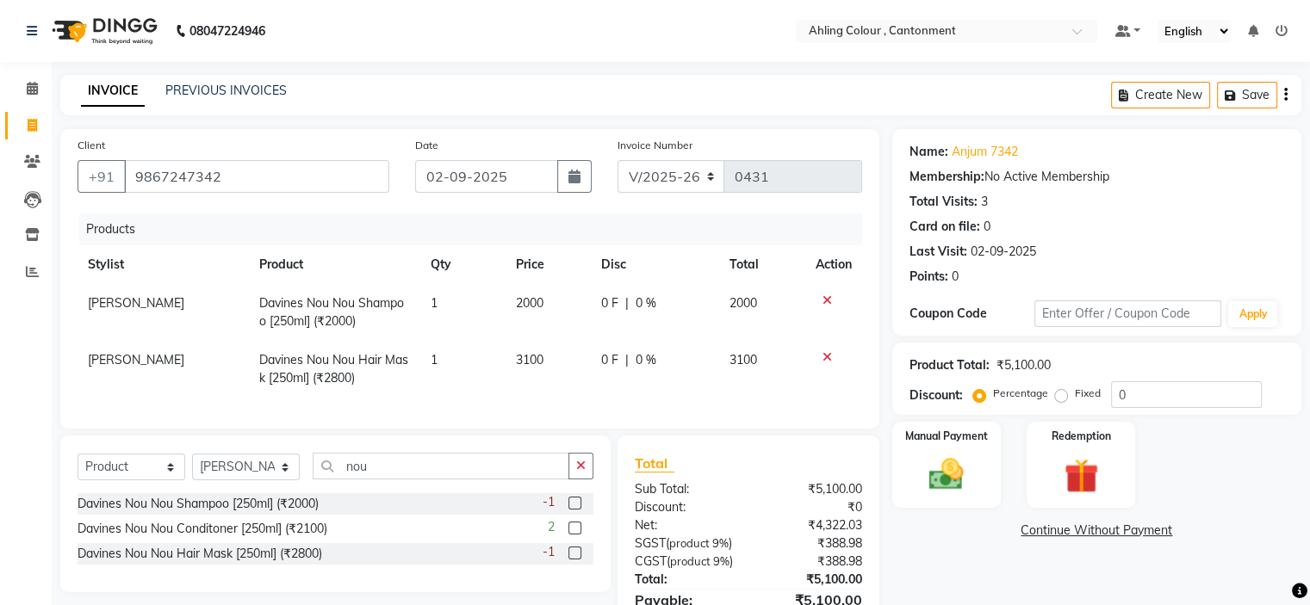
click at [580, 400] on div "Products Stylist Product Qty Price Disc Total Action Yen Davines Nou Nou Shampo…" at bounding box center [470, 313] width 785 height 198
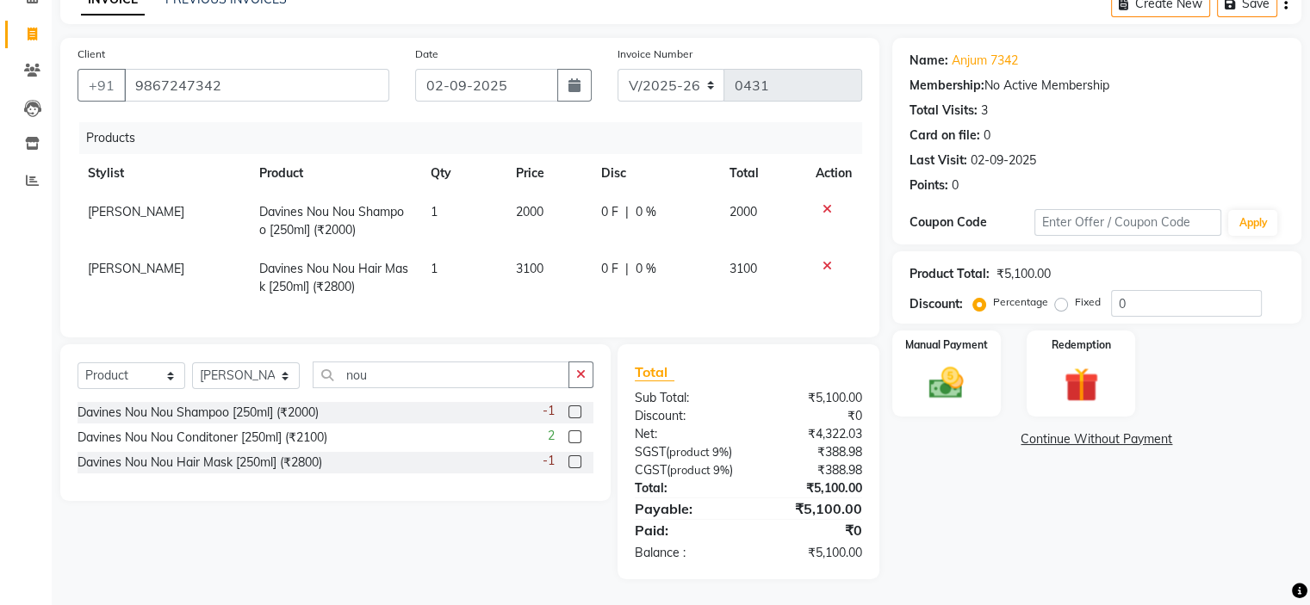
scroll to position [122, 0]
click at [1139, 290] on input "0" at bounding box center [1186, 303] width 151 height 27
click at [552, 193] on td "2000" at bounding box center [548, 221] width 85 height 57
select select "72148"
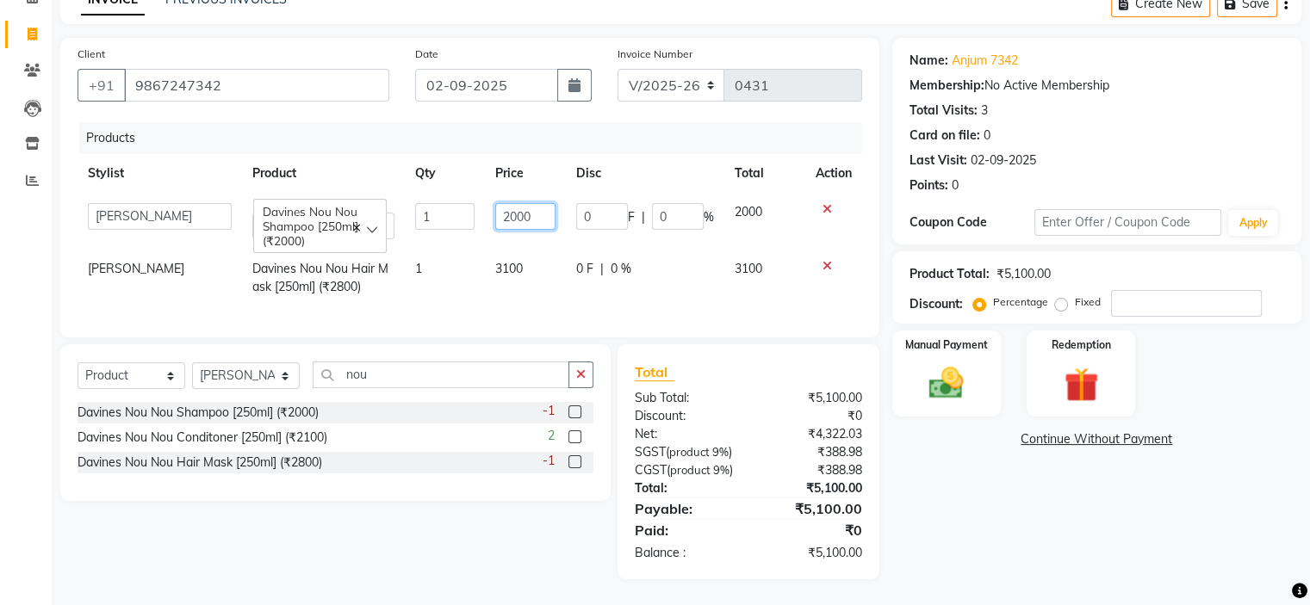
click at [536, 203] on input "2000" at bounding box center [525, 216] width 60 height 27
type input "2"
type input "1955"
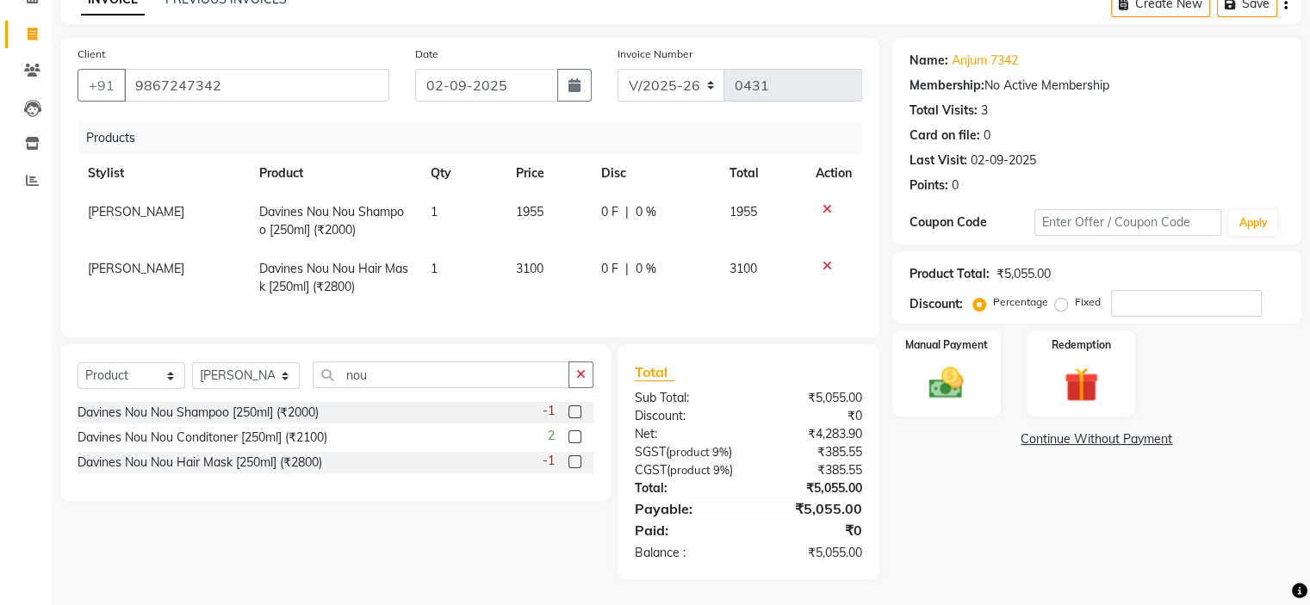
click at [699, 260] on div "0 F | 0 %" at bounding box center [655, 269] width 108 height 18
select select "72148"
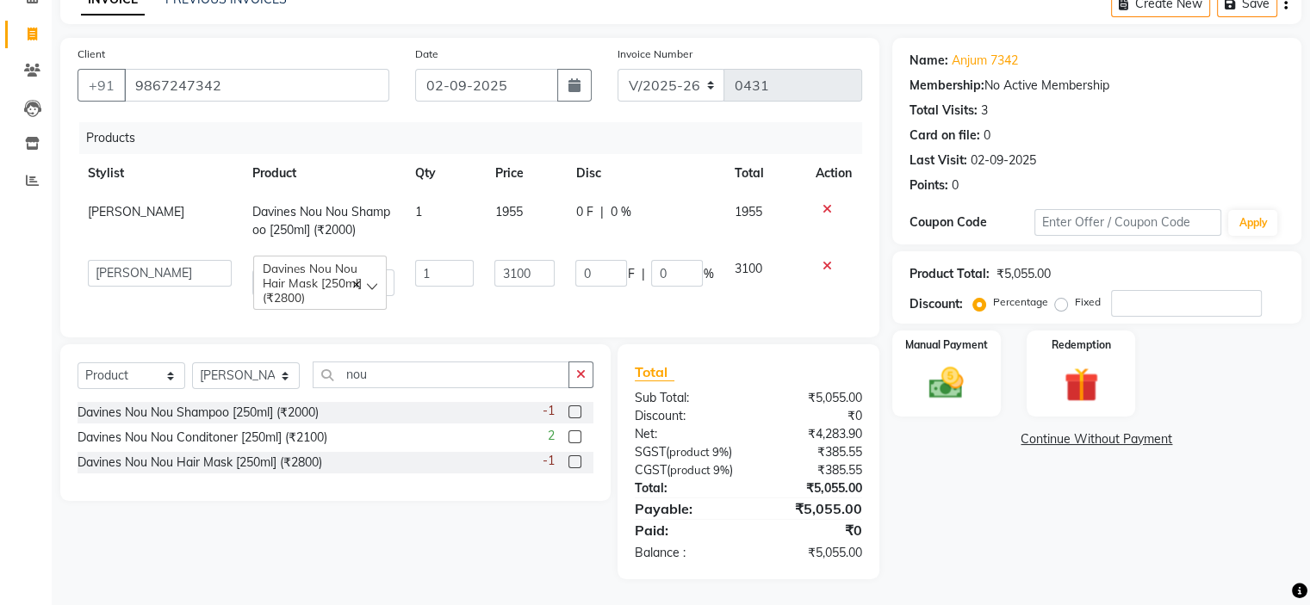
scroll to position [124, 0]
click at [544, 193] on td "1955" at bounding box center [524, 221] width 81 height 57
select select "72148"
click at [544, 203] on input "1955" at bounding box center [523, 216] width 61 height 27
type input "1"
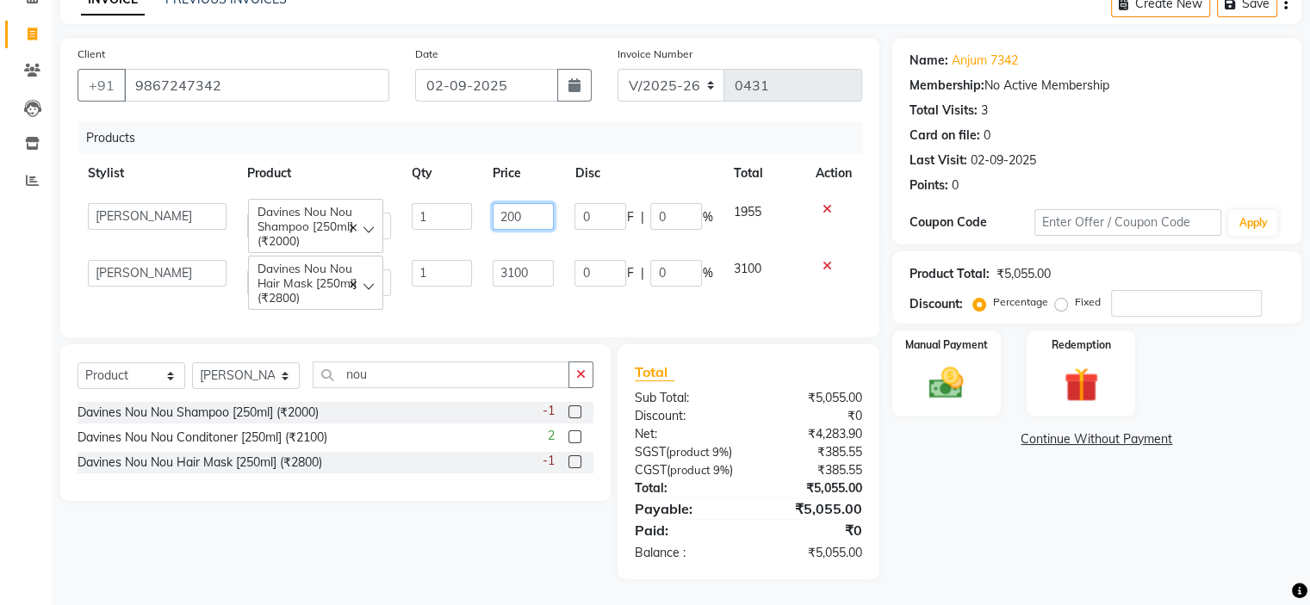
type input "2000"
click at [801, 250] on td "3100" at bounding box center [763, 278] width 81 height 57
click at [1157, 290] on input "number" at bounding box center [1186, 303] width 151 height 27
type input "5"
type input "155"
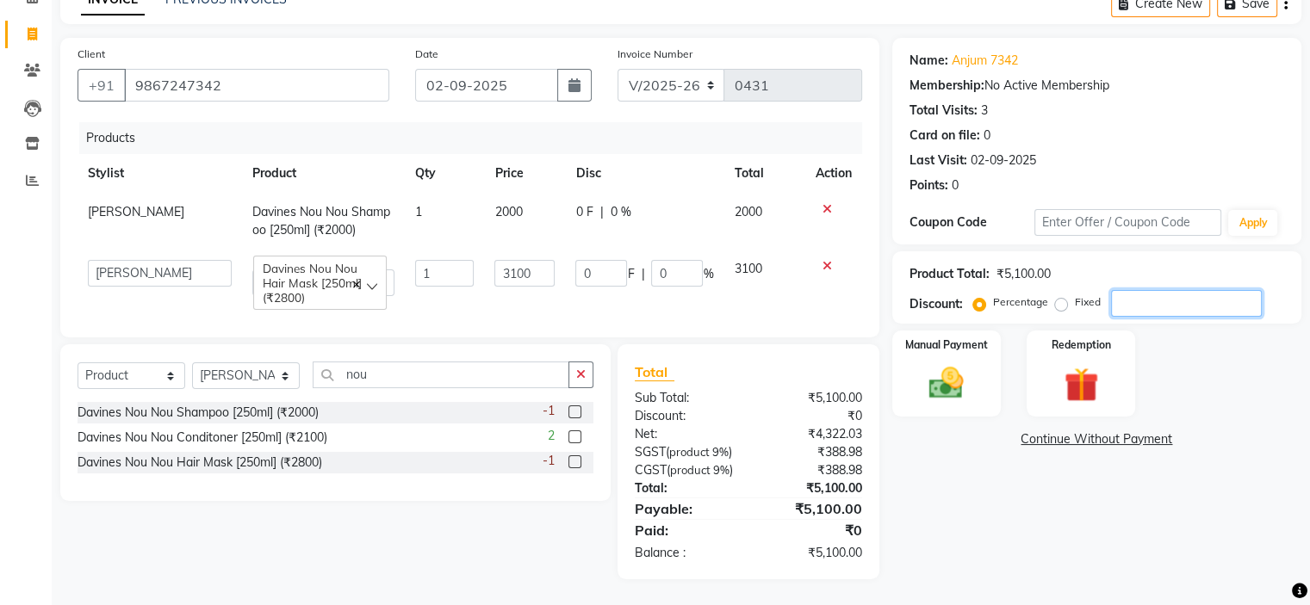
type input "5"
click at [968, 449] on div "Name: Anjum 7342 Membership: No Active Membership Total Visits: 3 Card on file:…" at bounding box center [1103, 309] width 422 height 542
click at [529, 260] on input "3100" at bounding box center [524, 273] width 60 height 27
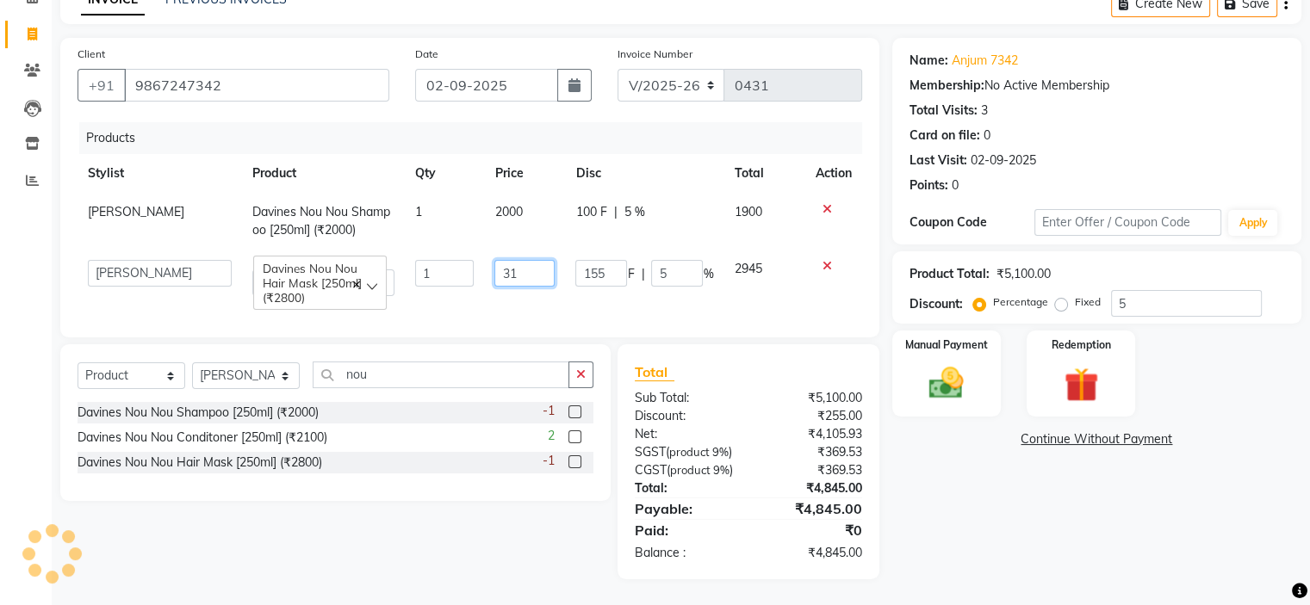
type input "3"
type input "3055"
click at [1019, 481] on div "Name: Anjum 7342 Membership: No Active Membership Total Visits: 3 Card on file:…" at bounding box center [1103, 309] width 422 height 542
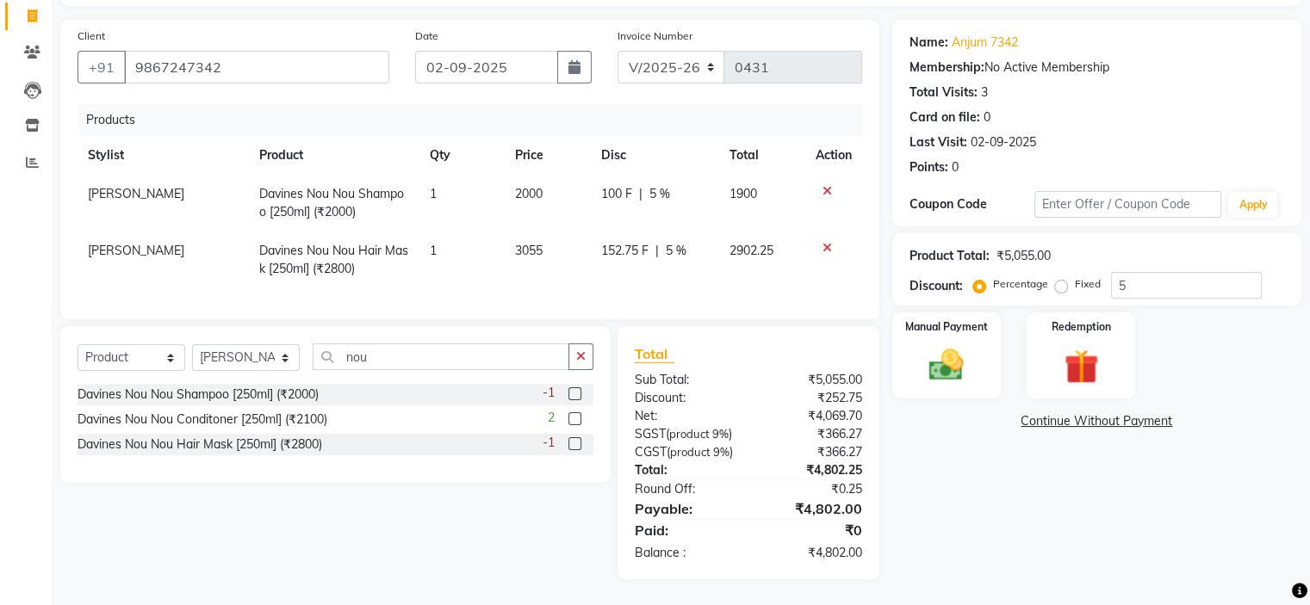
scroll to position [141, 0]
click at [546, 232] on td "3055" at bounding box center [547, 260] width 85 height 57
select select "72148"
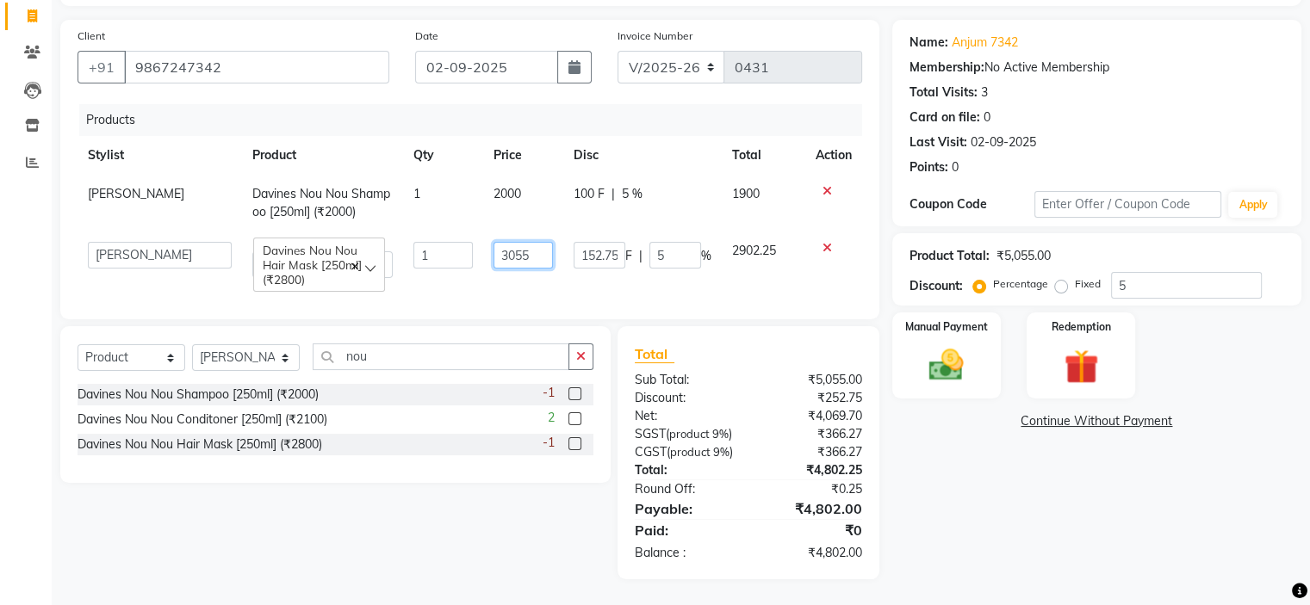
click at [534, 242] on input "3055" at bounding box center [523, 255] width 60 height 27
type input "3050"
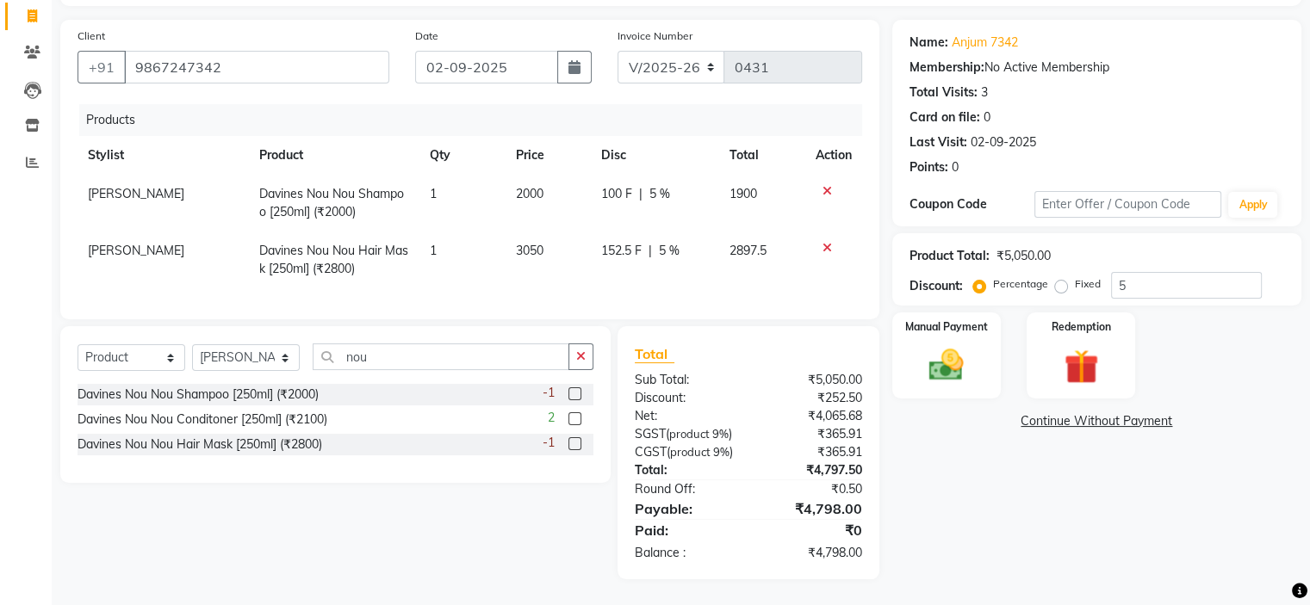
click at [1044, 530] on div "Name: Anjum 7342 Membership: No Active Membership Total Visits: 3 Card on file:…" at bounding box center [1103, 300] width 422 height 560
click at [545, 232] on td "3050" at bounding box center [548, 260] width 85 height 57
select select "72148"
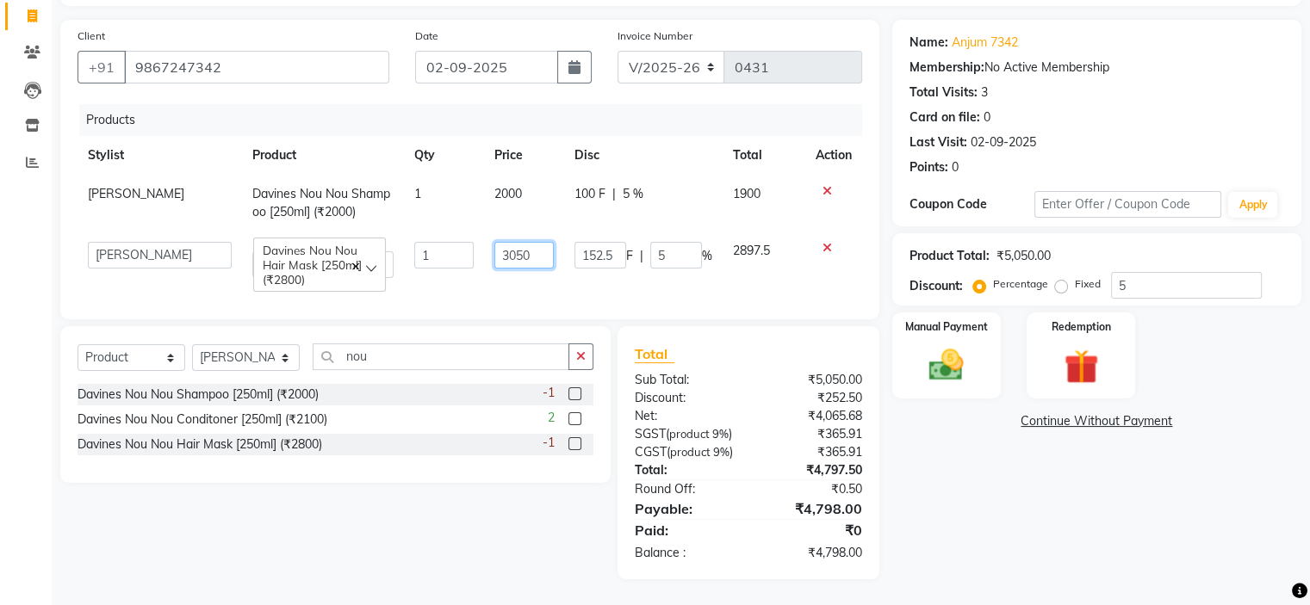
click at [531, 242] on input "3050" at bounding box center [524, 255] width 60 height 27
type input "3053"
click at [927, 475] on div "Name: Anjum 7342 Membership: No Active Membership Total Visits: 3 Card on file:…" at bounding box center [1103, 300] width 422 height 560
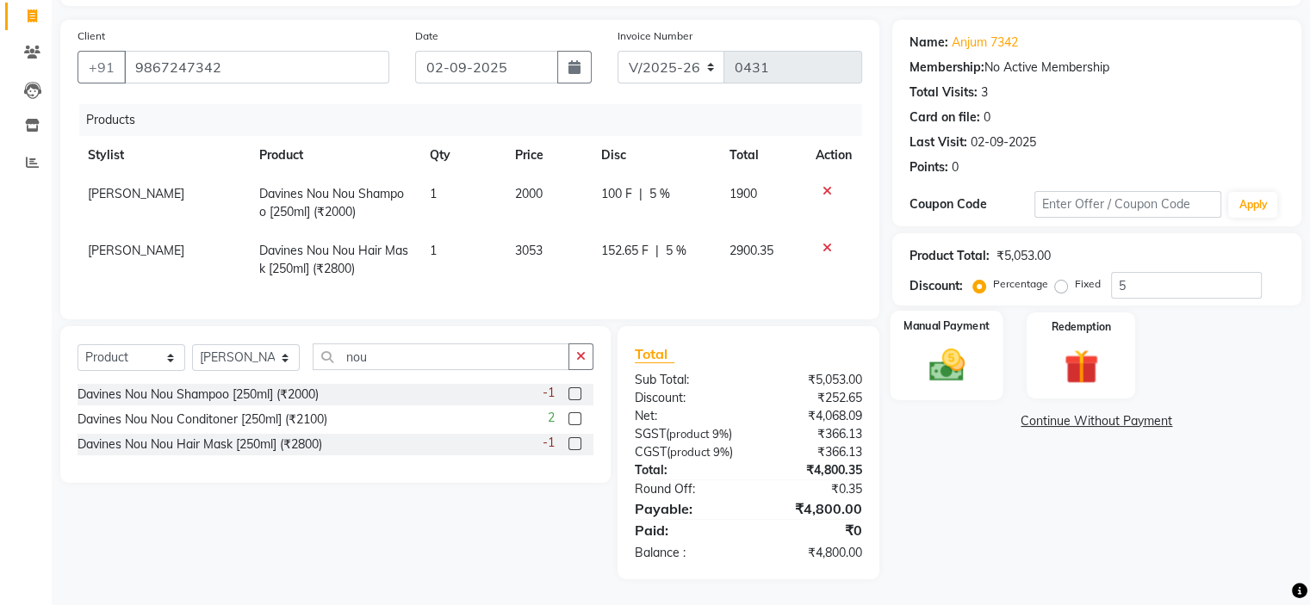
click at [939, 345] on img at bounding box center [946, 365] width 58 height 41
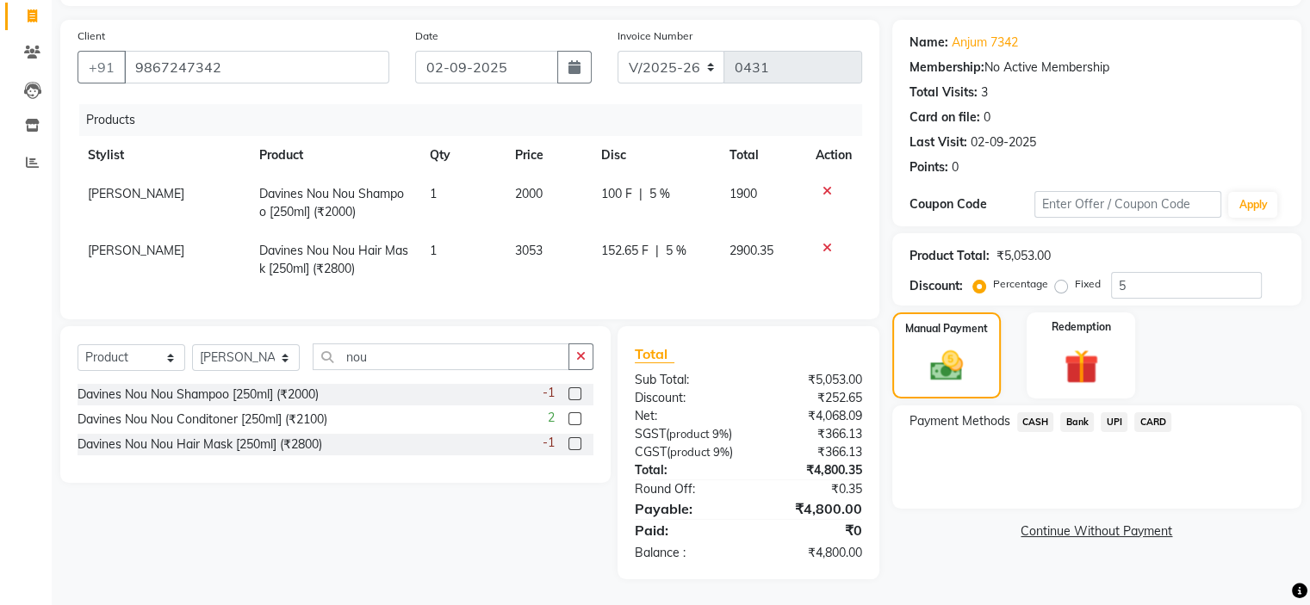
click at [1112, 413] on span "UPI" at bounding box center [1114, 423] width 27 height 20
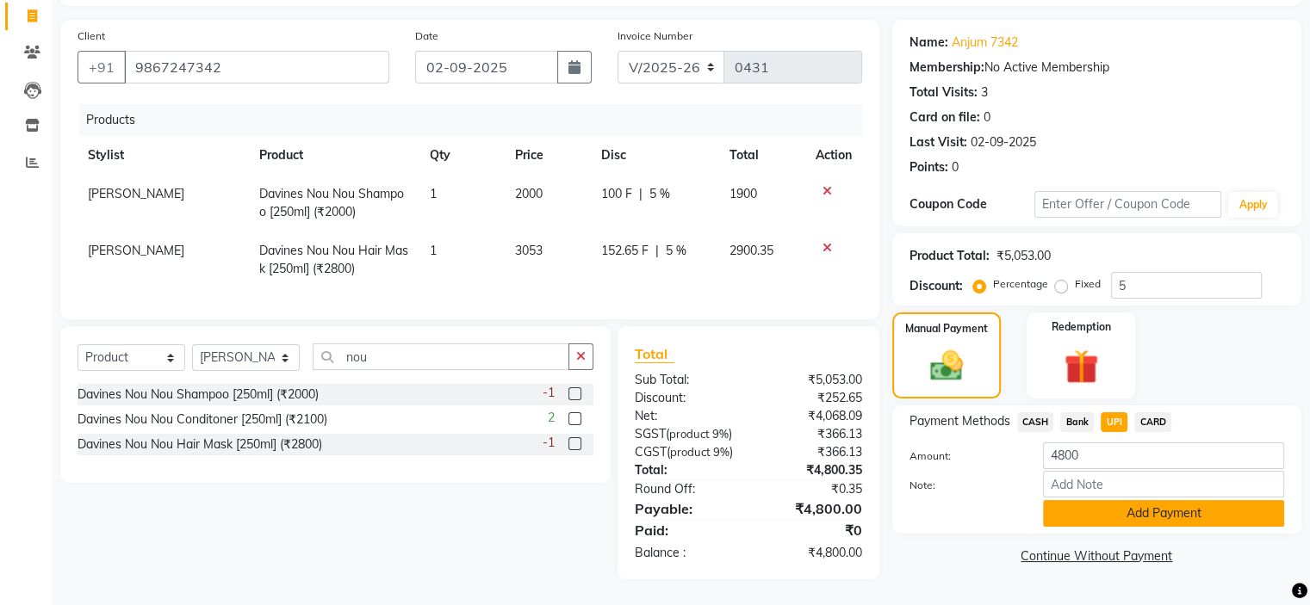
click at [1130, 500] on button "Add Payment" at bounding box center [1163, 513] width 241 height 27
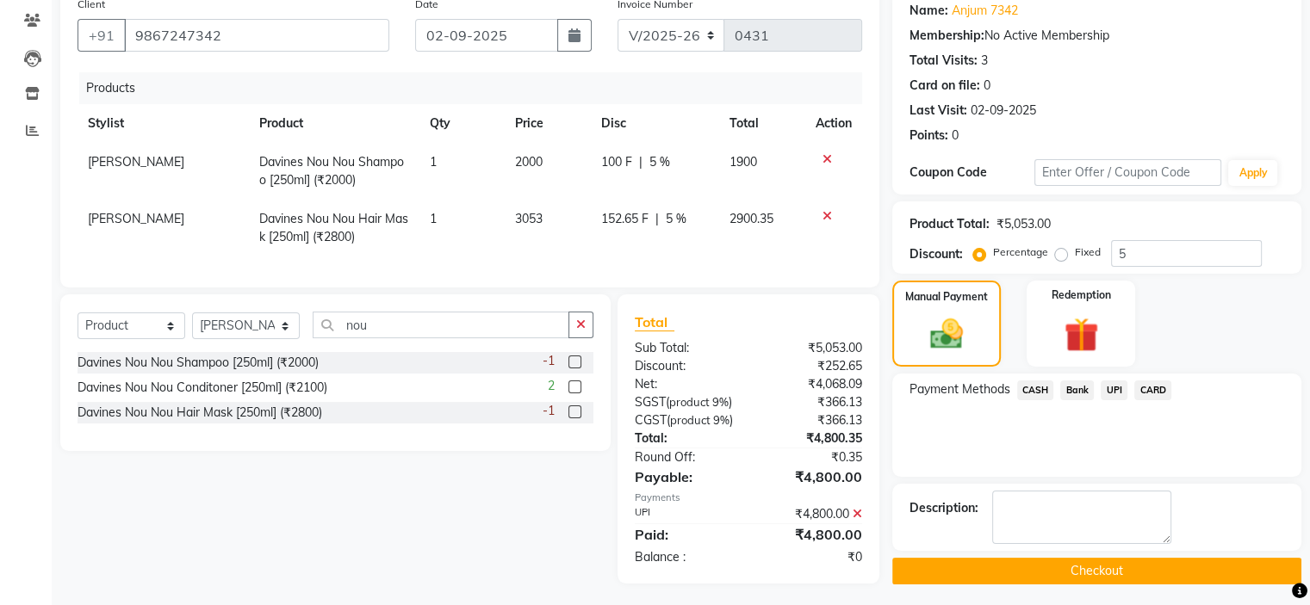
scroll to position [177, 0]
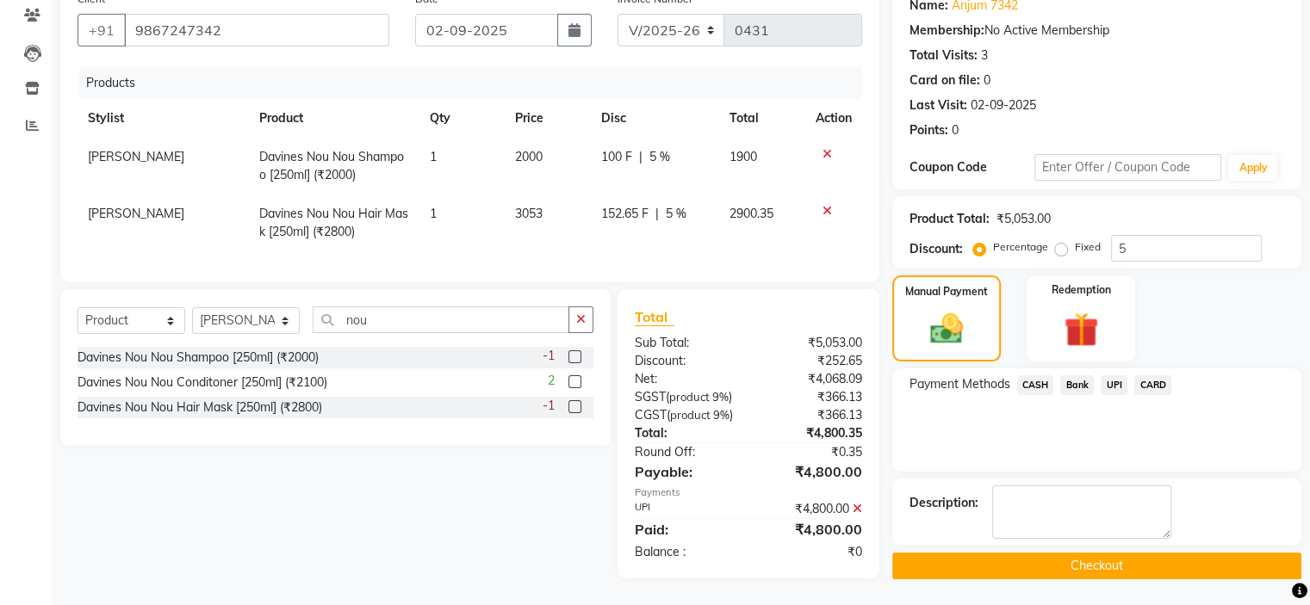
click at [1068, 553] on button "Checkout" at bounding box center [1096, 566] width 409 height 27
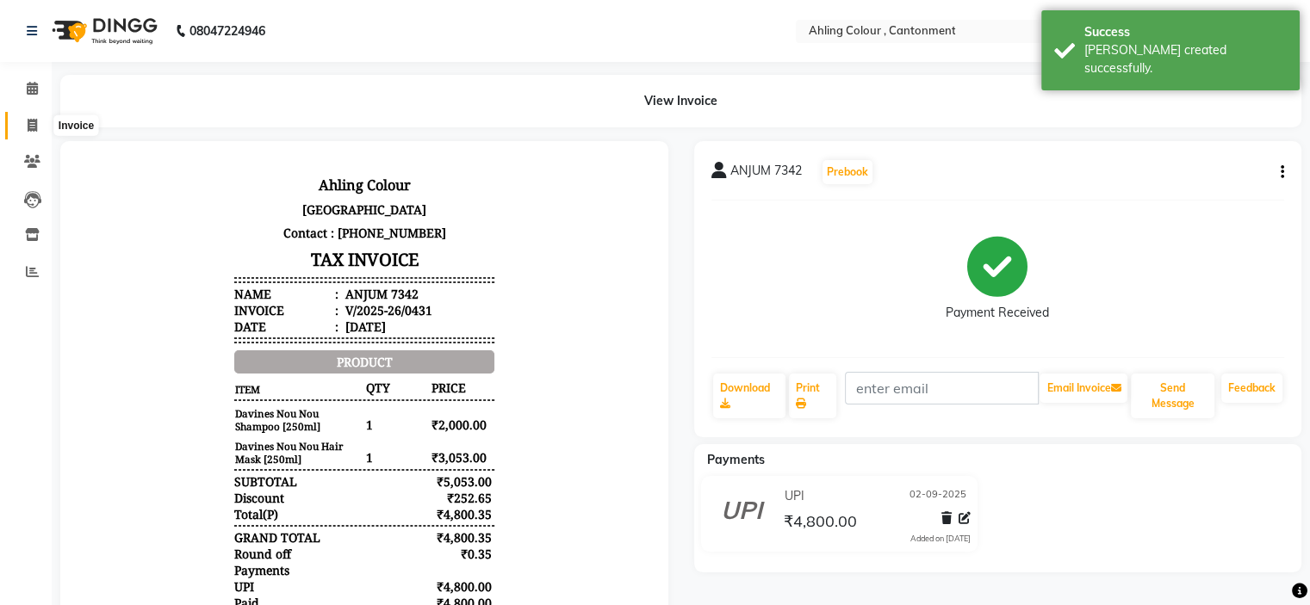
click at [30, 126] on icon at bounding box center [32, 125] width 9 height 13
select select "service"
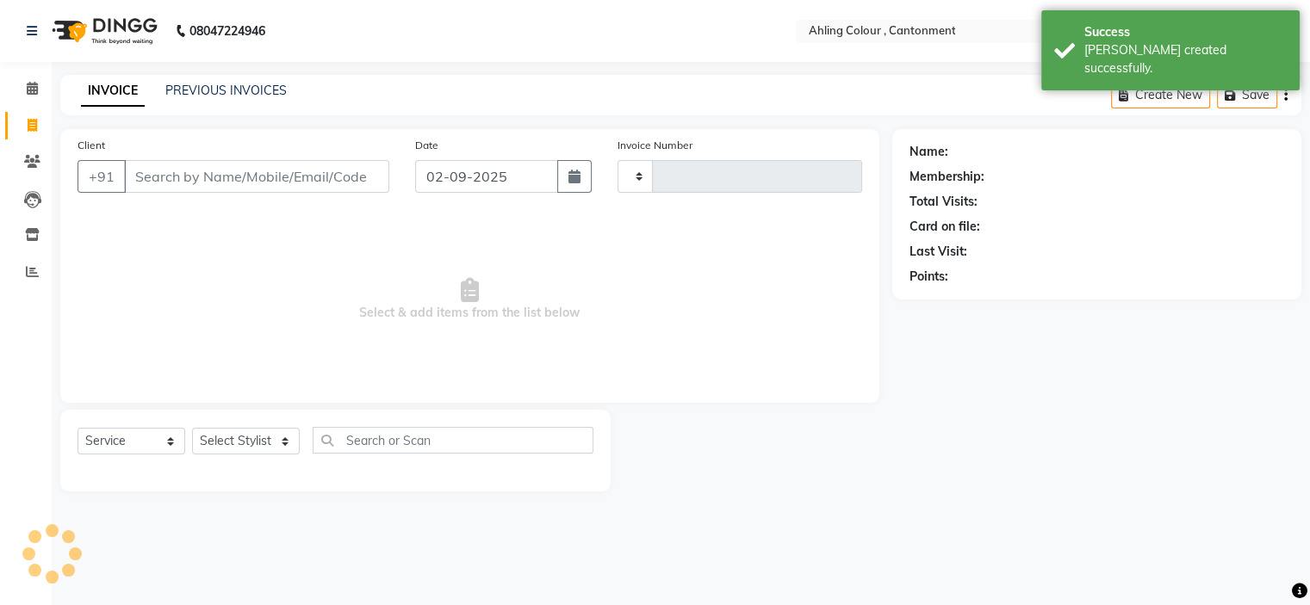
type input "0432"
select select "7830"
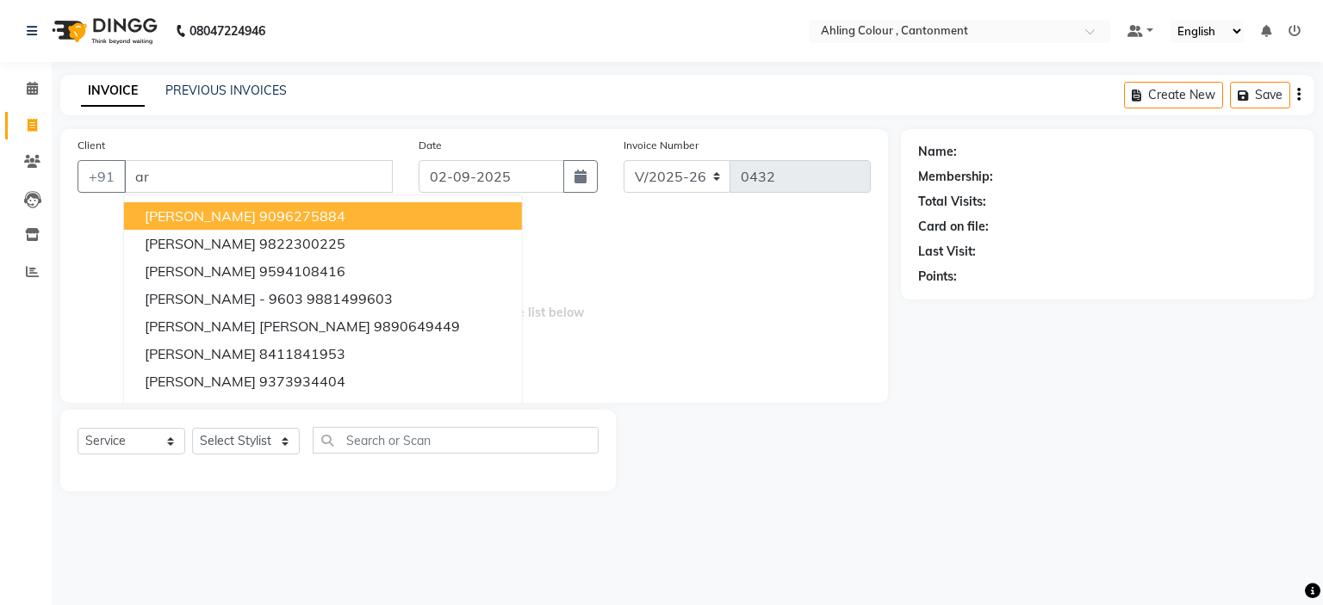
type input "a"
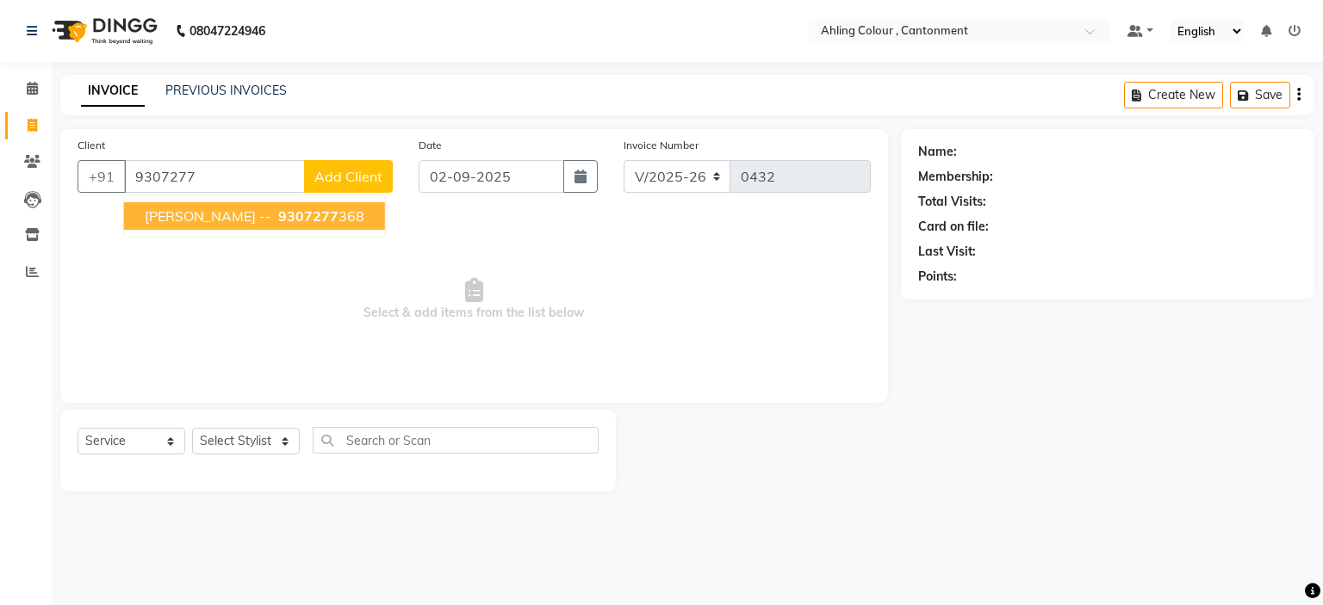
click at [324, 220] on ngb-highlight "9307277 368" at bounding box center [320, 216] width 90 height 17
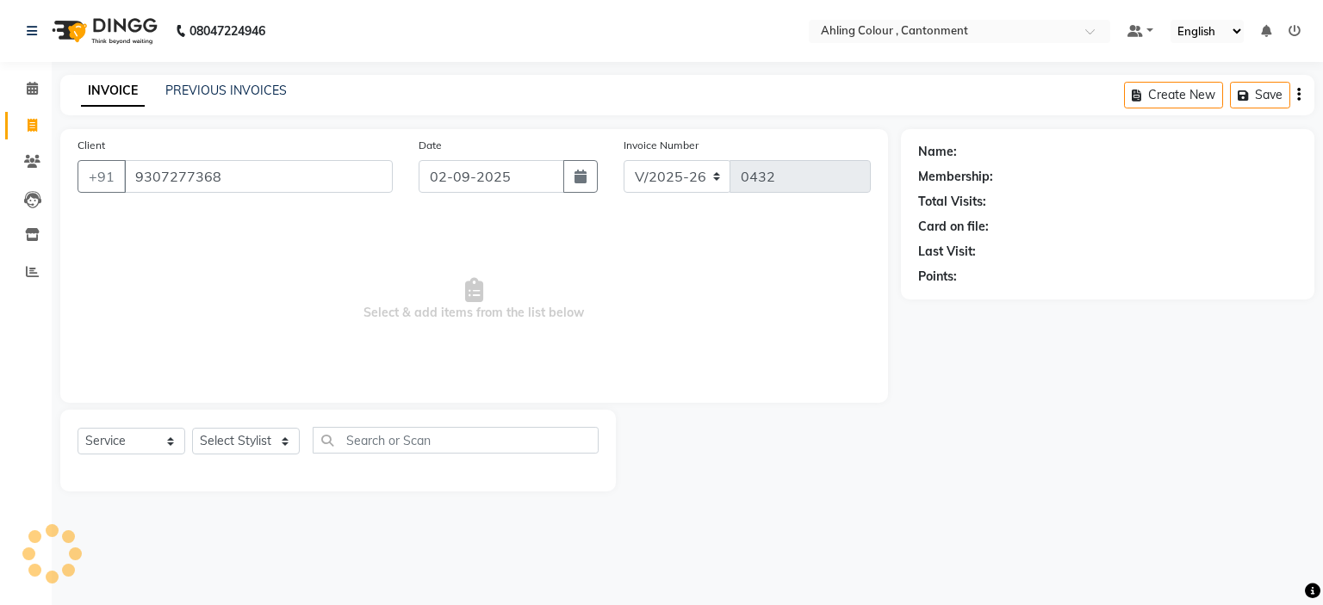
type input "9307277368"
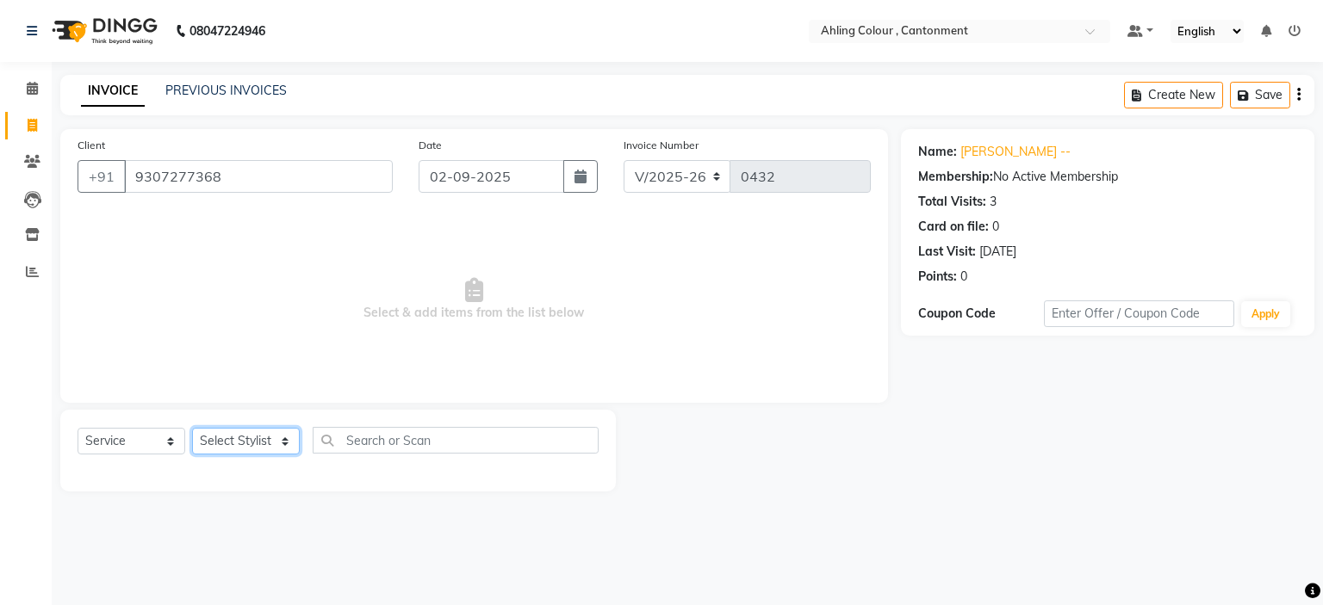
click at [239, 445] on select "Select Stylist Ahling Devika Sanu Sheela Tayyaba Yen" at bounding box center [246, 441] width 108 height 27
select select "72145"
click at [192, 429] on select "Select Stylist Ahling Devika Sanu Sheela Tayyaba Yen" at bounding box center [246, 441] width 108 height 27
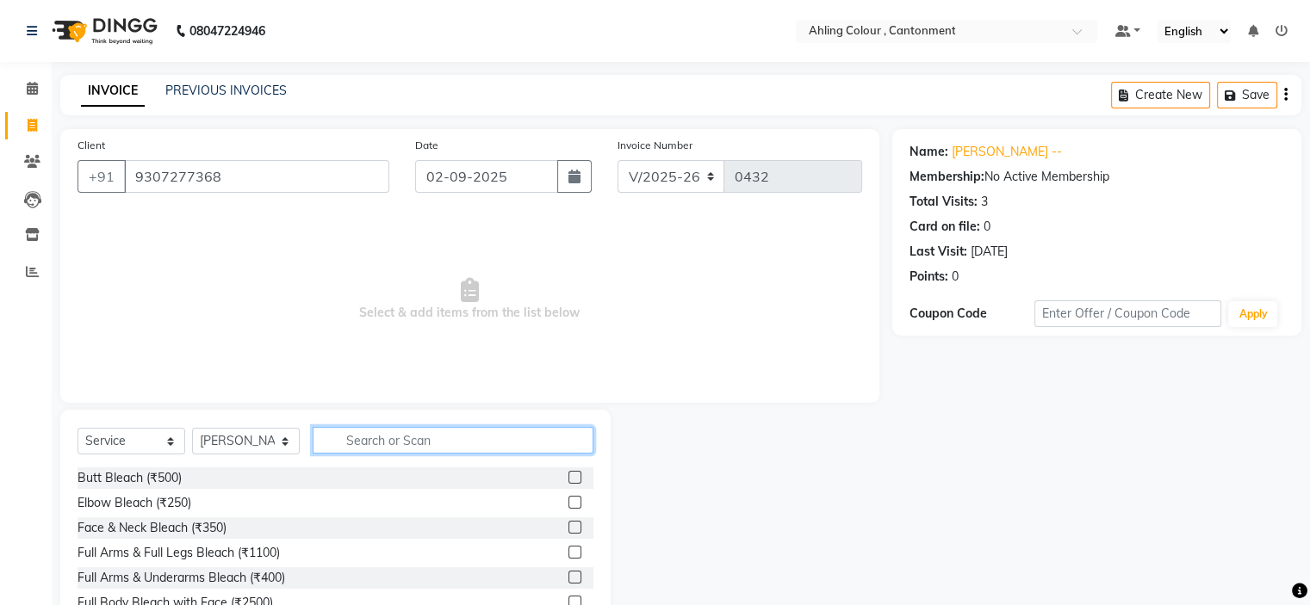
click at [403, 431] on input "text" at bounding box center [453, 440] width 281 height 27
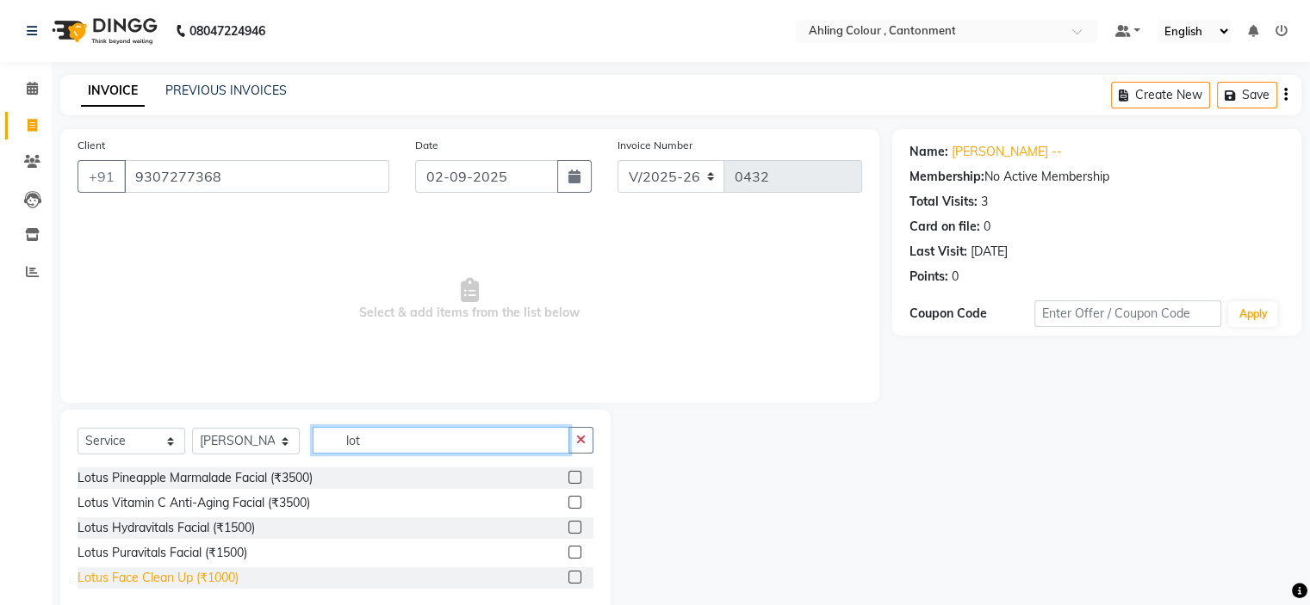
type input "lot"
click at [180, 577] on div "Lotus Face Clean Up (₹1000)" at bounding box center [158, 578] width 161 height 18
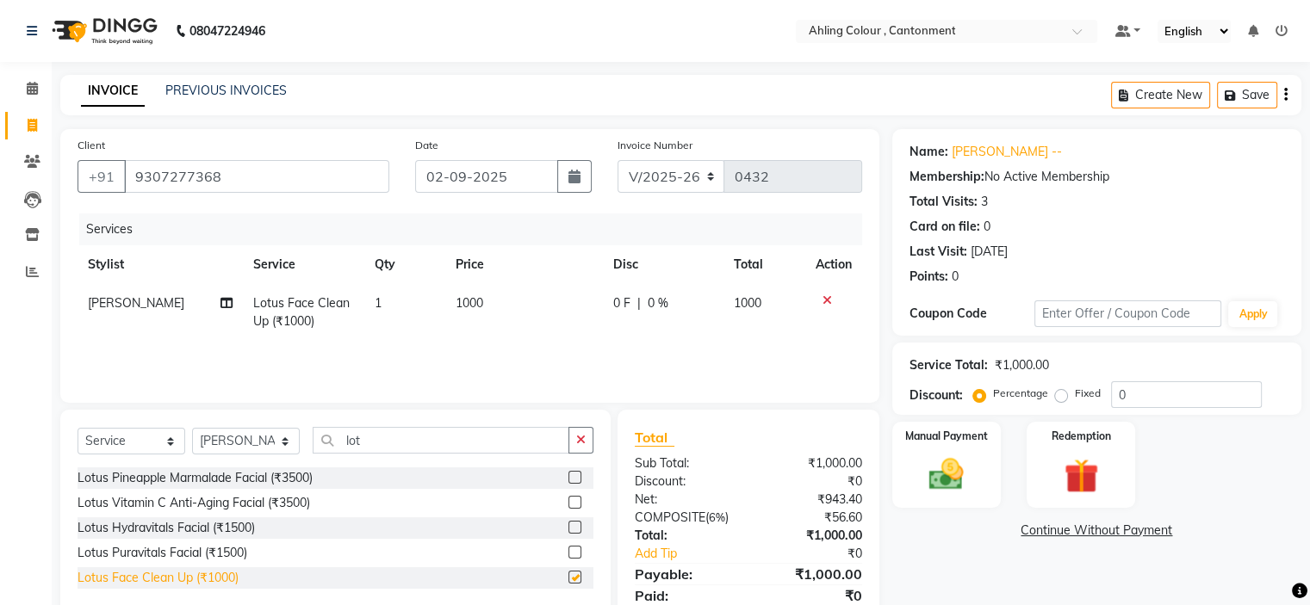
checkbox input "false"
click at [270, 438] on select "Select Stylist Ahling Devika Sanu Sheela Tayyaba Yen" at bounding box center [246, 441] width 108 height 27
select select "72160"
click at [192, 429] on select "Select Stylist Ahling Devika Sanu Sheela Tayyaba Yen" at bounding box center [246, 441] width 108 height 27
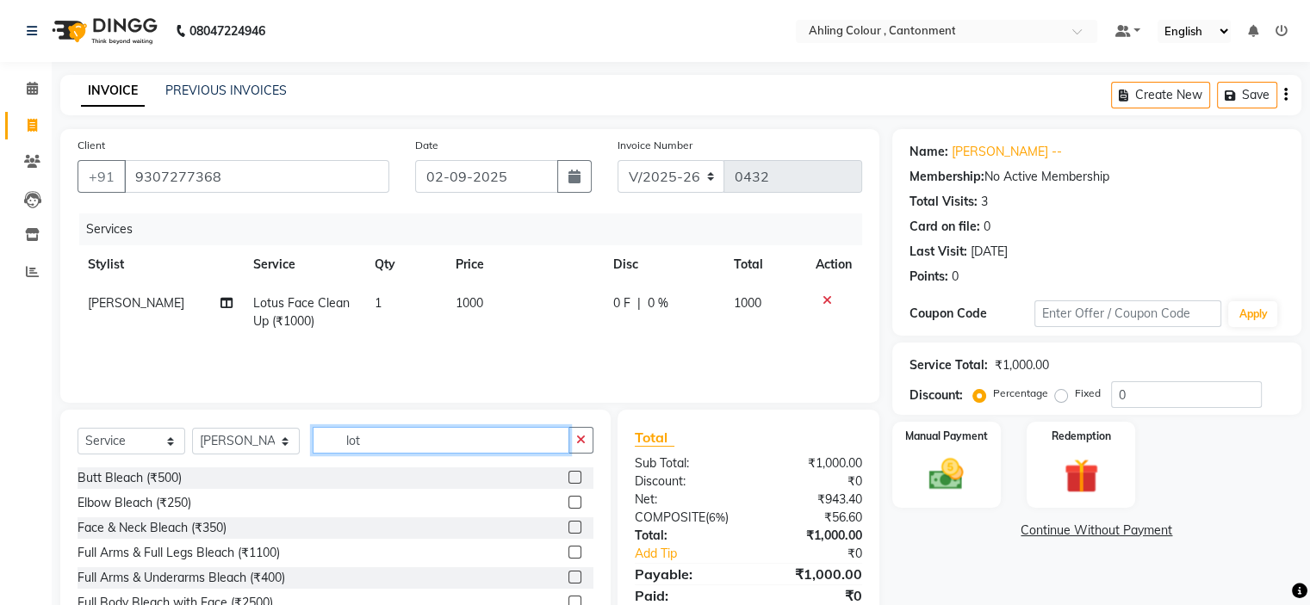
click at [420, 438] on input "lot" at bounding box center [441, 440] width 257 height 27
type input "l"
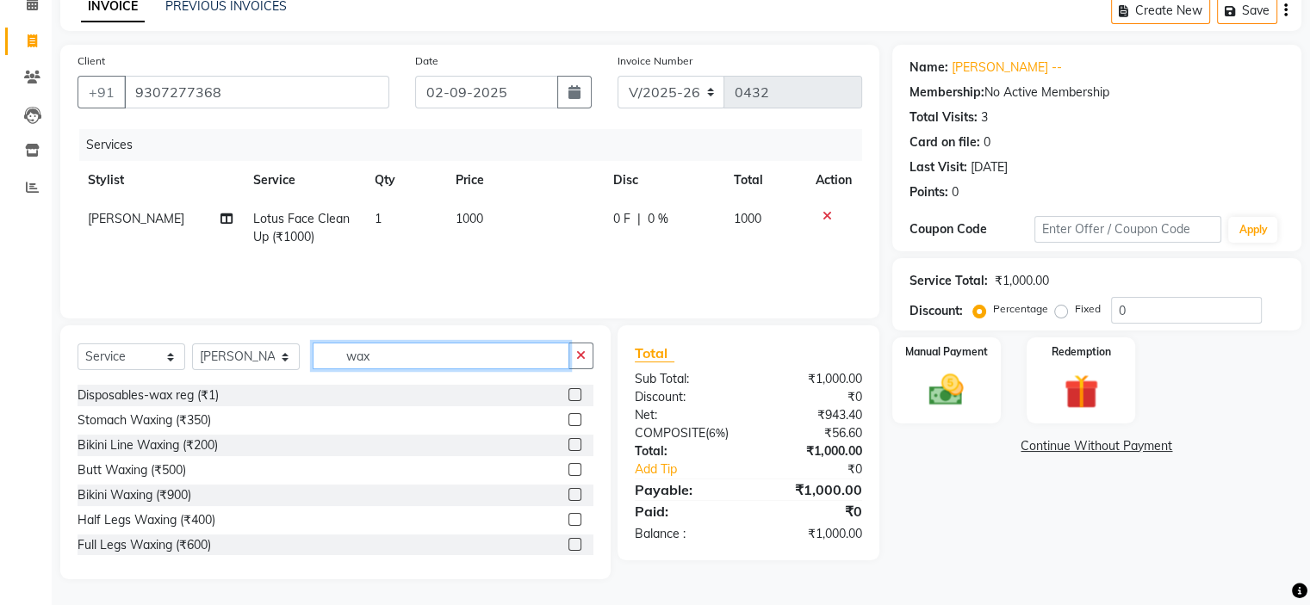
scroll to position [1076, 0]
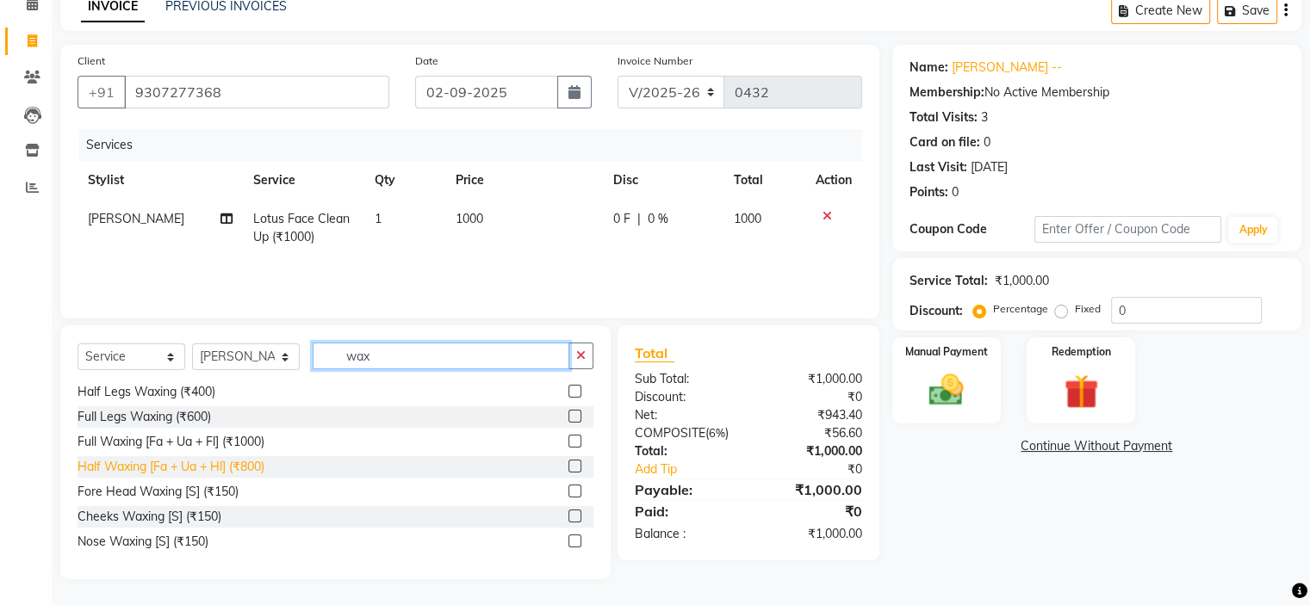
type input "wax"
click at [200, 469] on div "Half Waxing [Fa + Ua + Hl] (₹800)" at bounding box center [171, 467] width 187 height 18
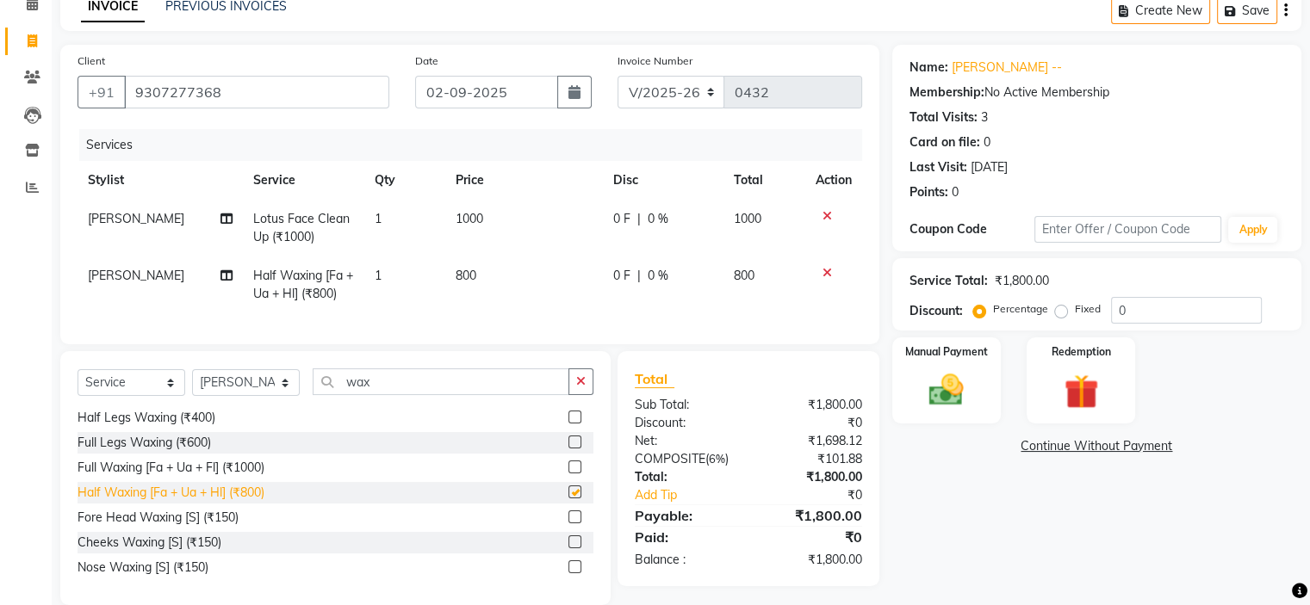
checkbox input "false"
click at [417, 409] on div "Select Service Product Membership Package Voucher Prepaid Gift Card Select Styl…" at bounding box center [336, 389] width 516 height 40
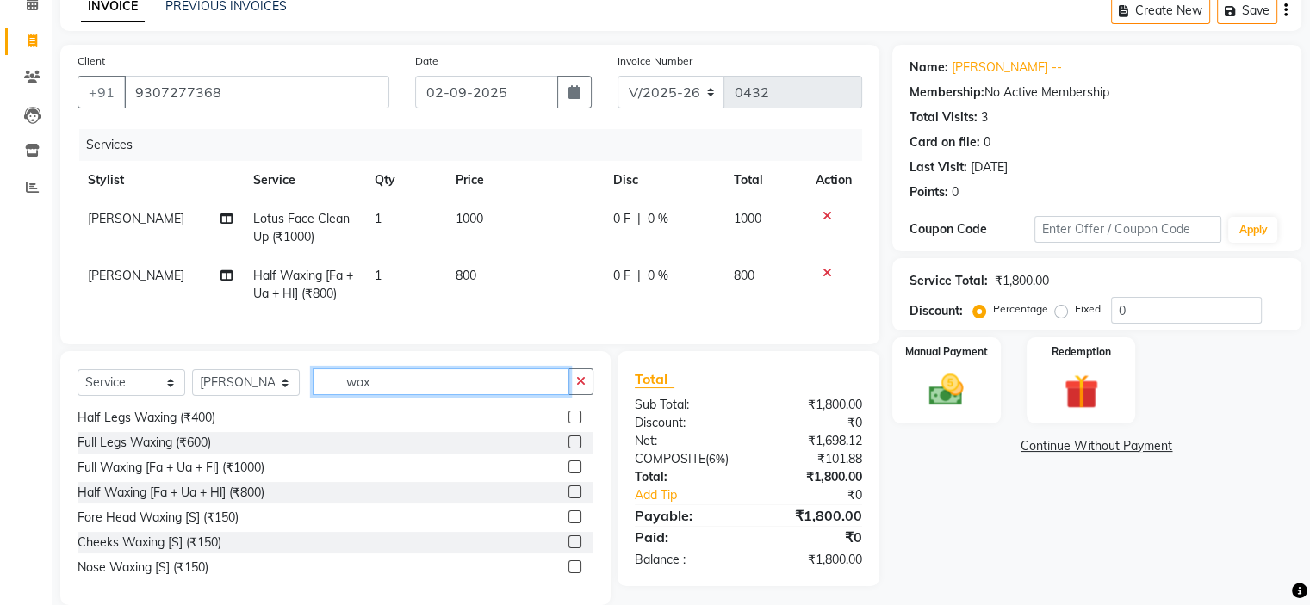
click at [434, 395] on input "wax" at bounding box center [441, 382] width 257 height 27
type input "w"
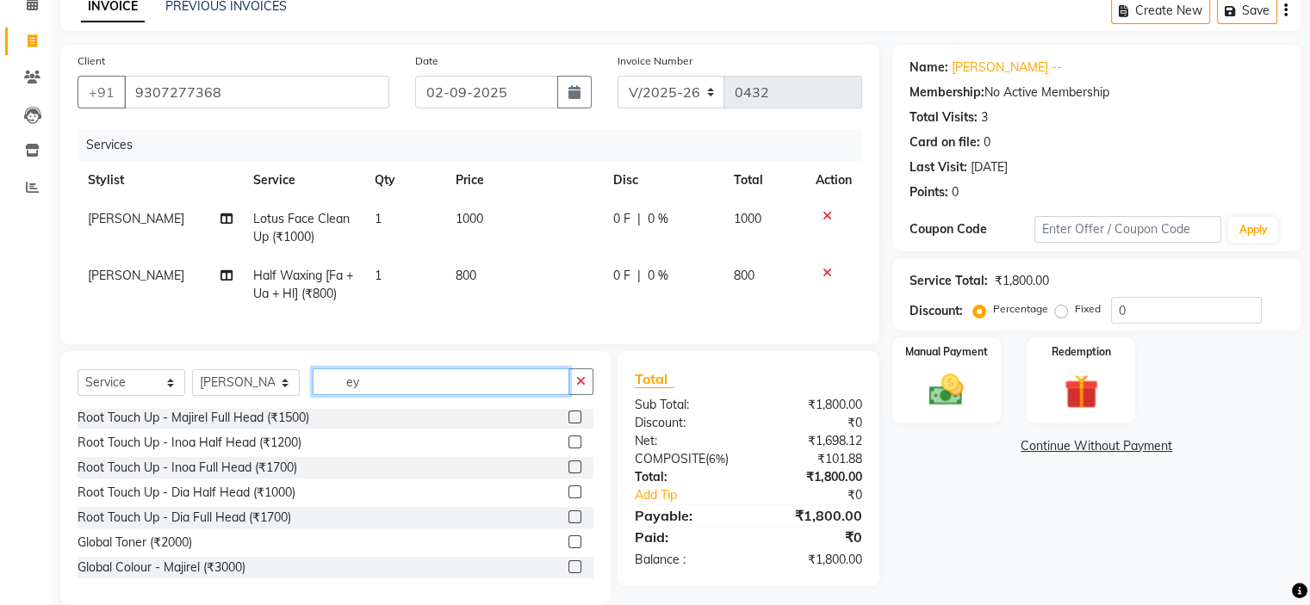
scroll to position [0, 0]
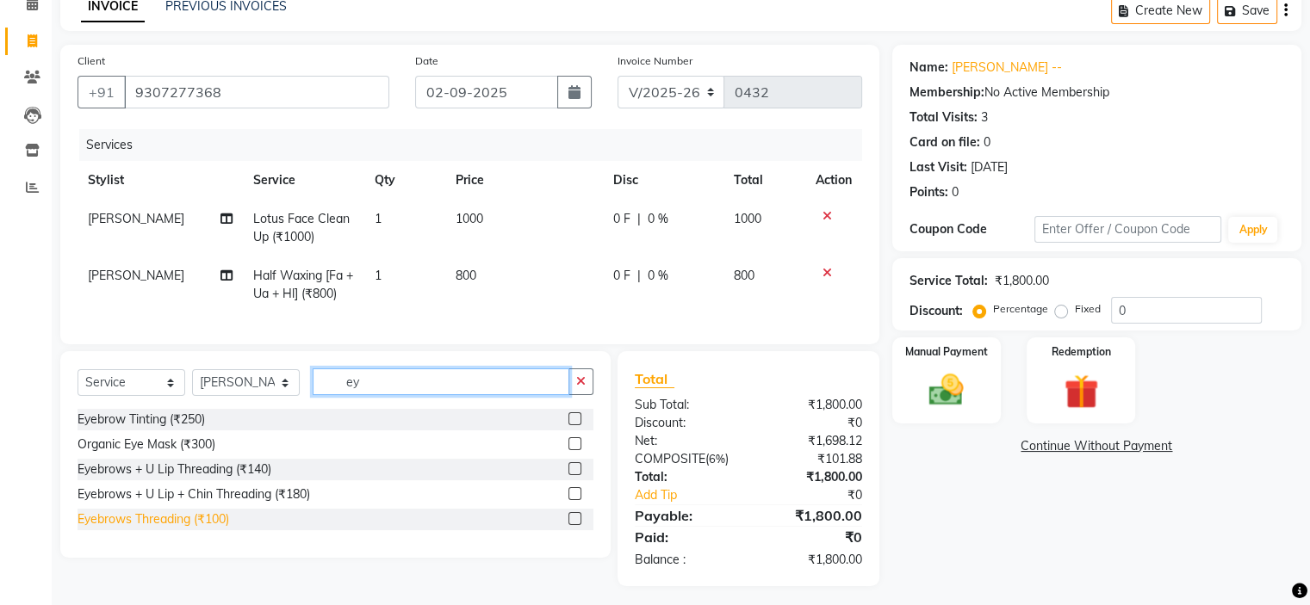
type input "ey"
click at [206, 529] on div "Eyebrows Threading (₹100)" at bounding box center [154, 520] width 152 height 18
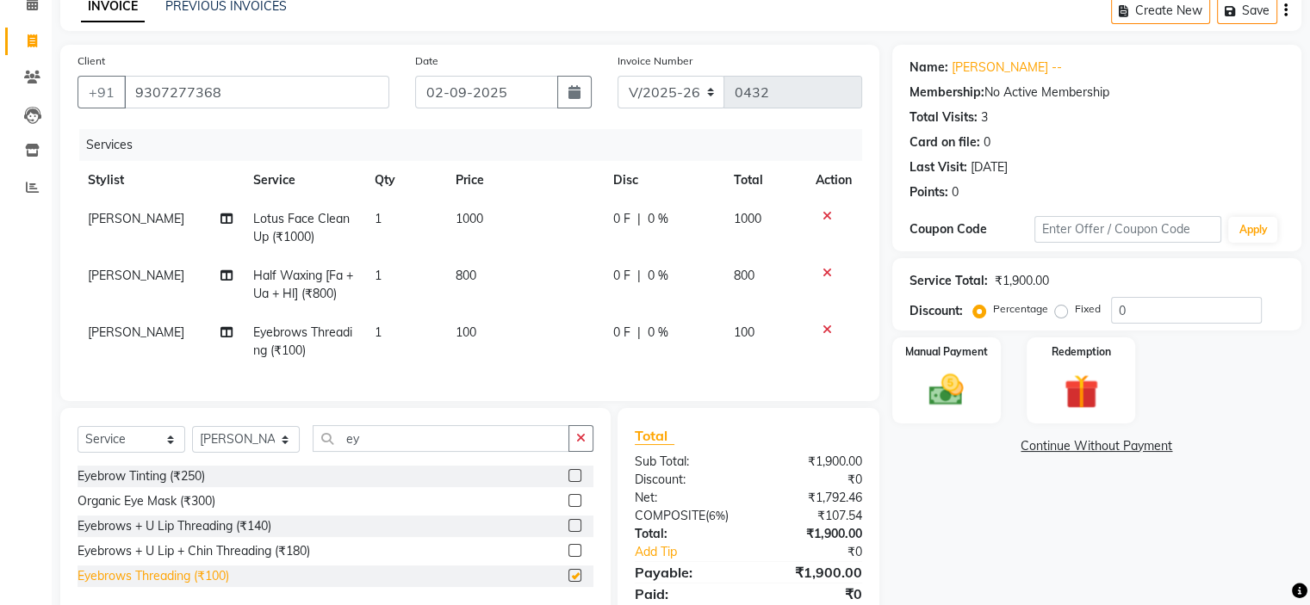
checkbox input "false"
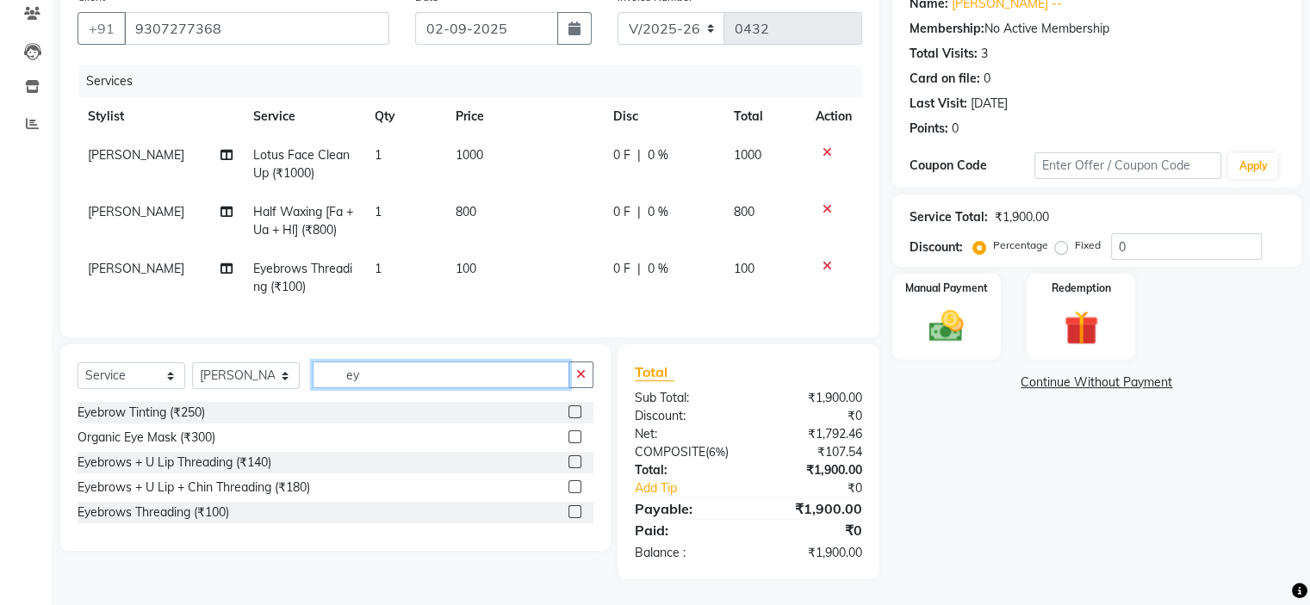
click at [389, 371] on input "ey" at bounding box center [441, 375] width 257 height 27
type input "e"
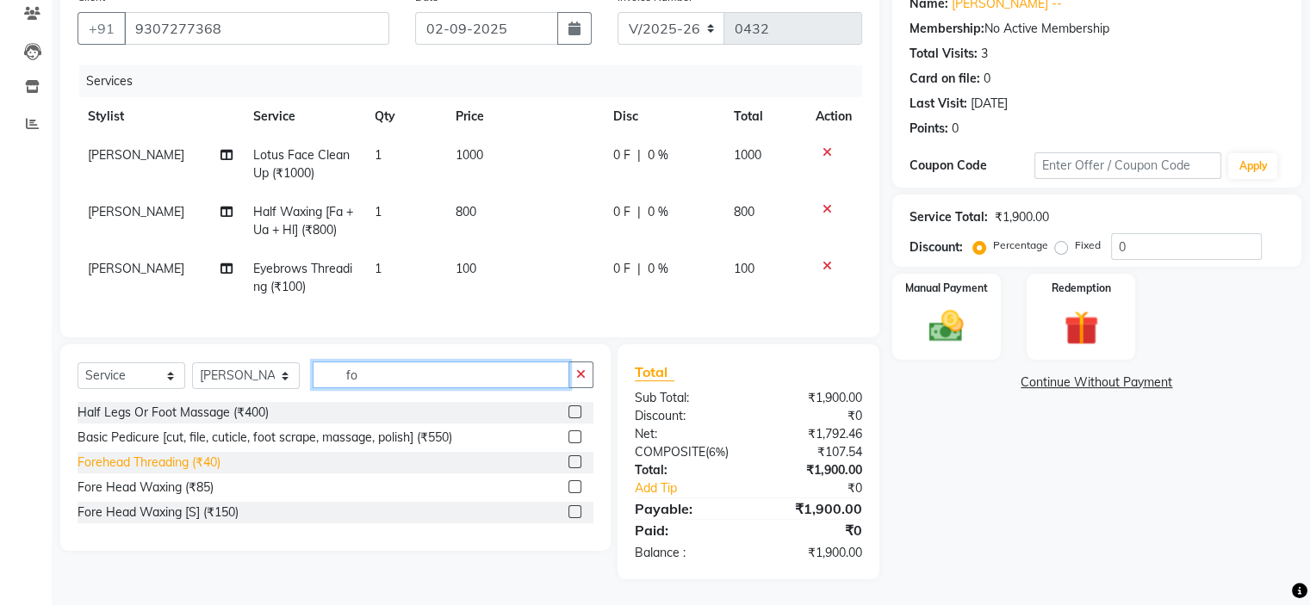
type input "fo"
click at [131, 466] on div "Forehead Threading (₹40)" at bounding box center [149, 463] width 143 height 18
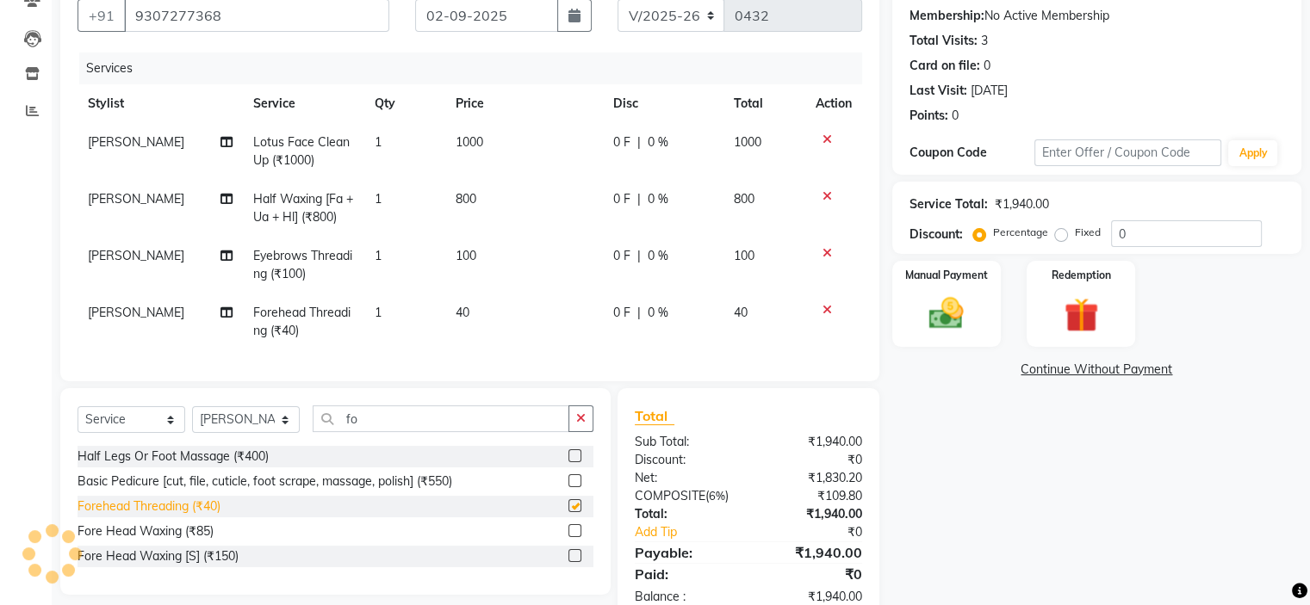
checkbox input "false"
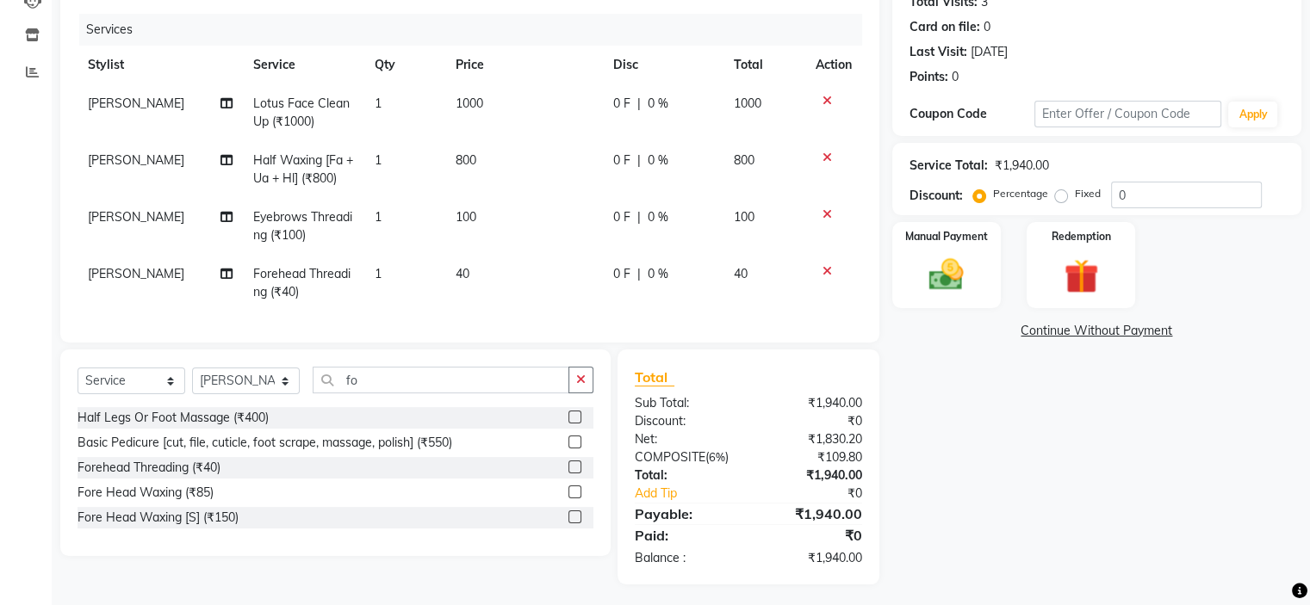
scroll to position [218, 0]
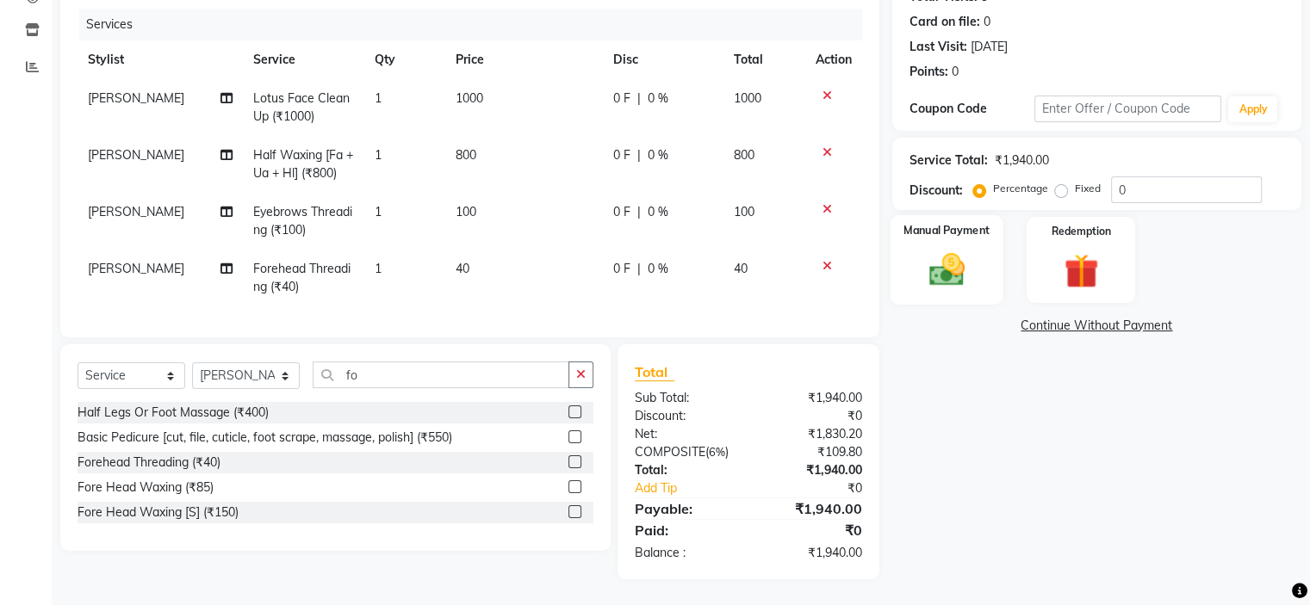
click at [947, 258] on img at bounding box center [946, 270] width 58 height 41
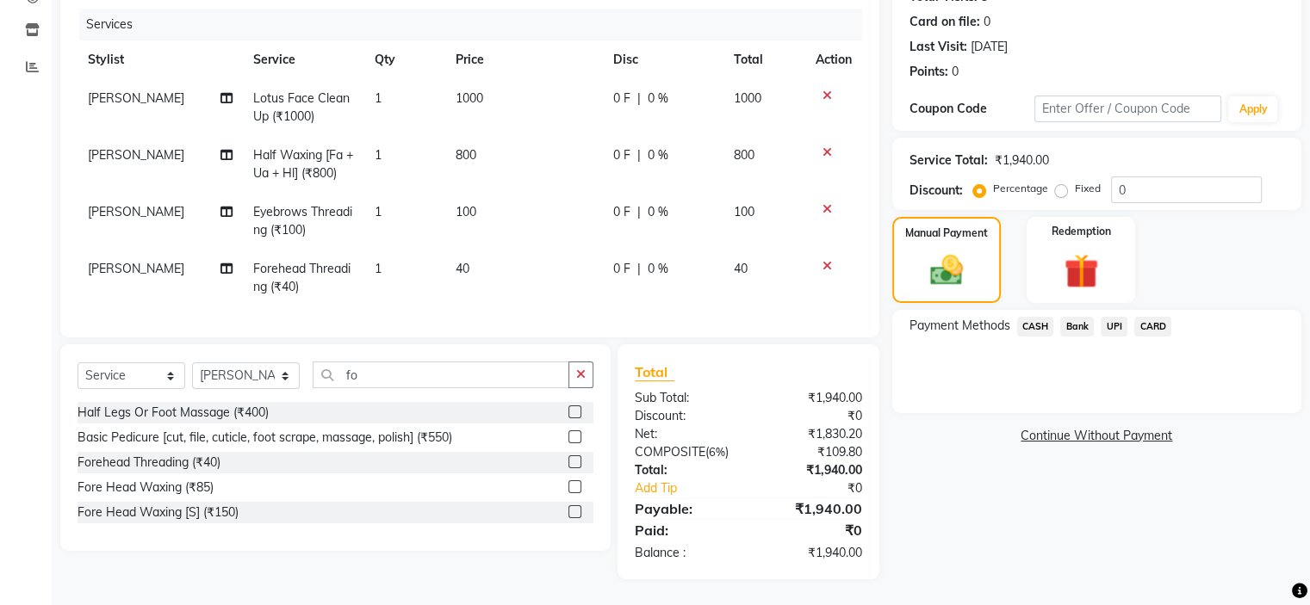
click at [1116, 317] on span "UPI" at bounding box center [1114, 327] width 27 height 20
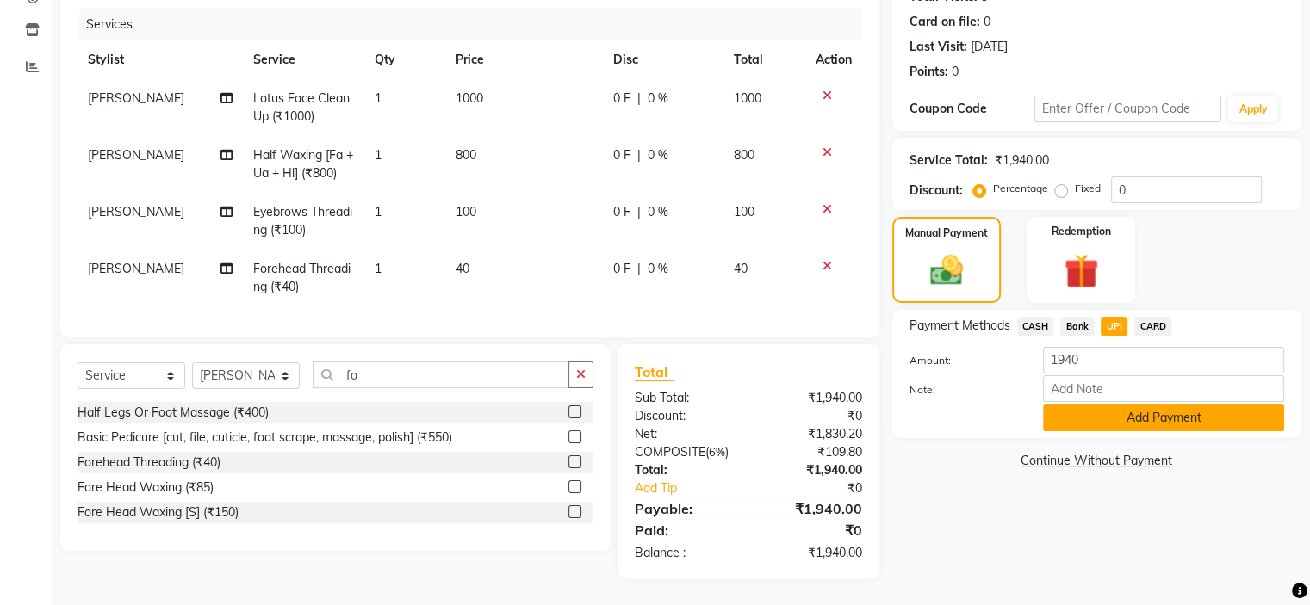
click at [1139, 405] on button "Add Payment" at bounding box center [1163, 418] width 241 height 27
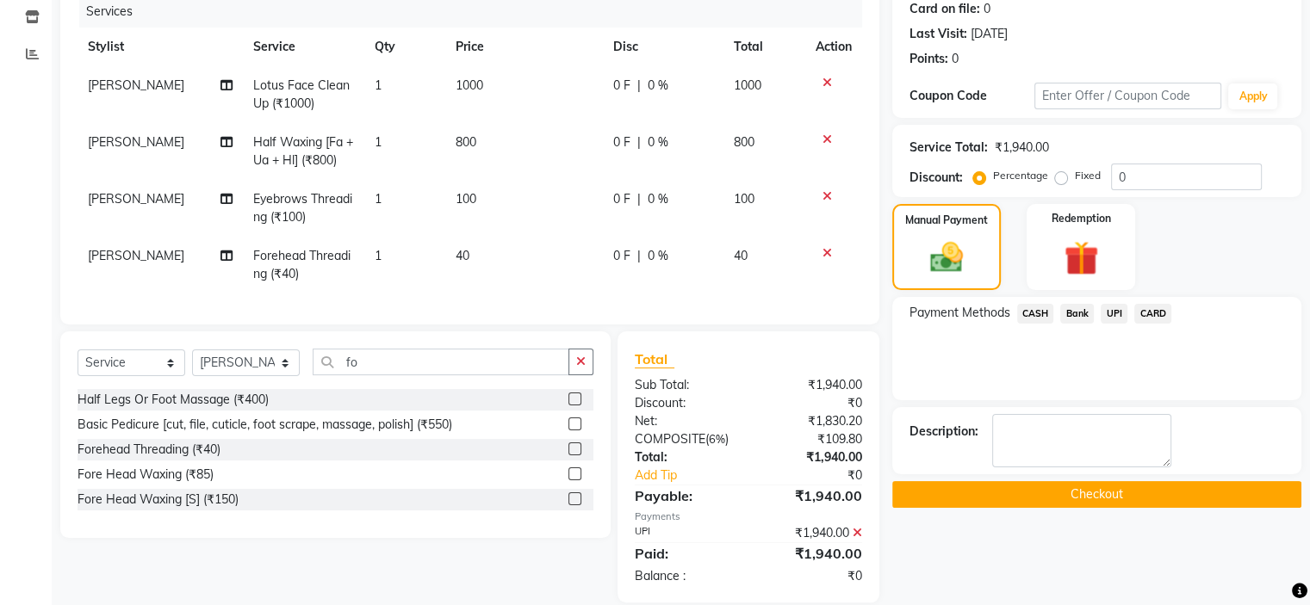
click at [1101, 493] on button "Checkout" at bounding box center [1096, 494] width 409 height 27
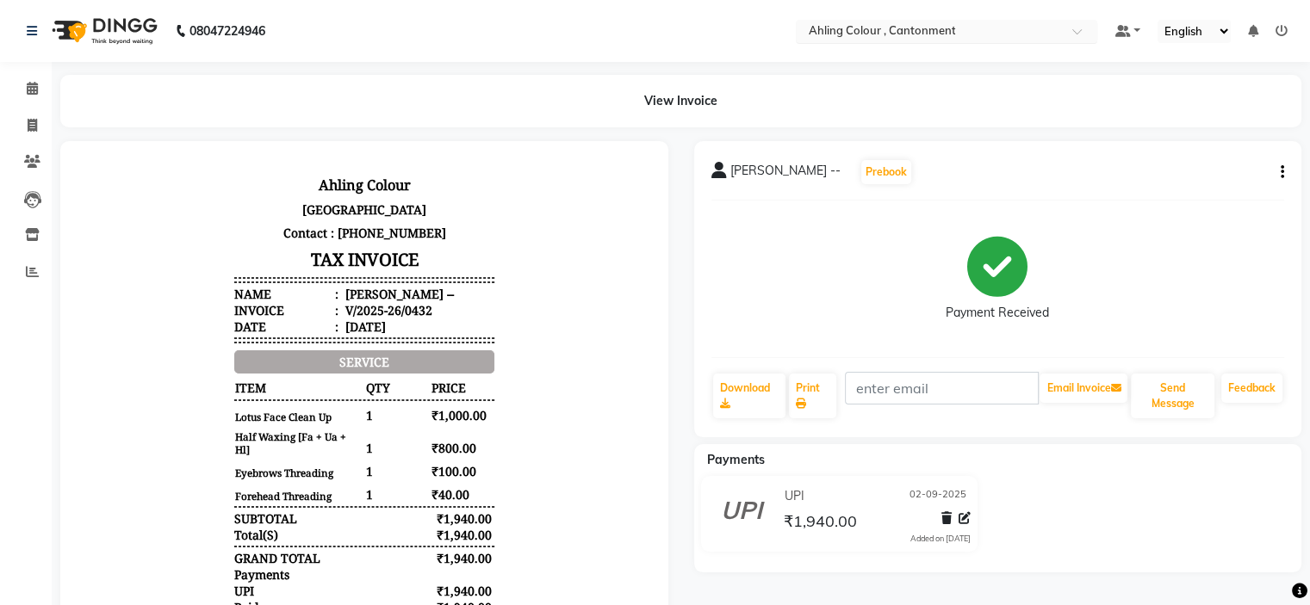
click at [920, 27] on input "text" at bounding box center [929, 32] width 250 height 17
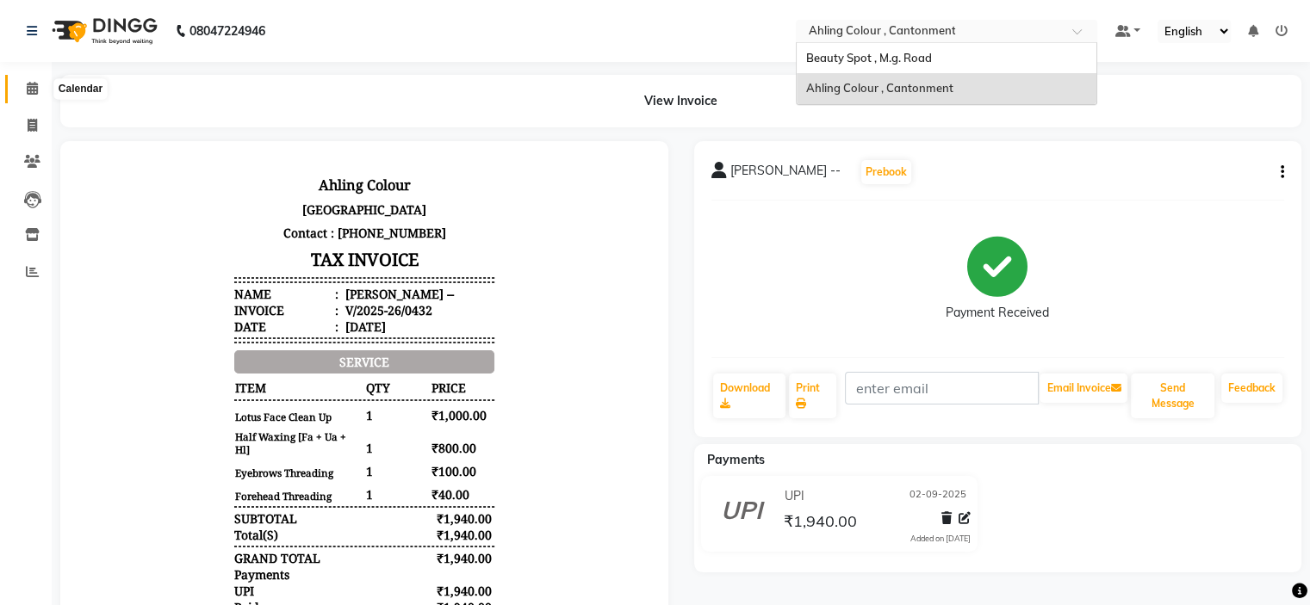
click at [27, 91] on icon at bounding box center [32, 88] width 11 height 13
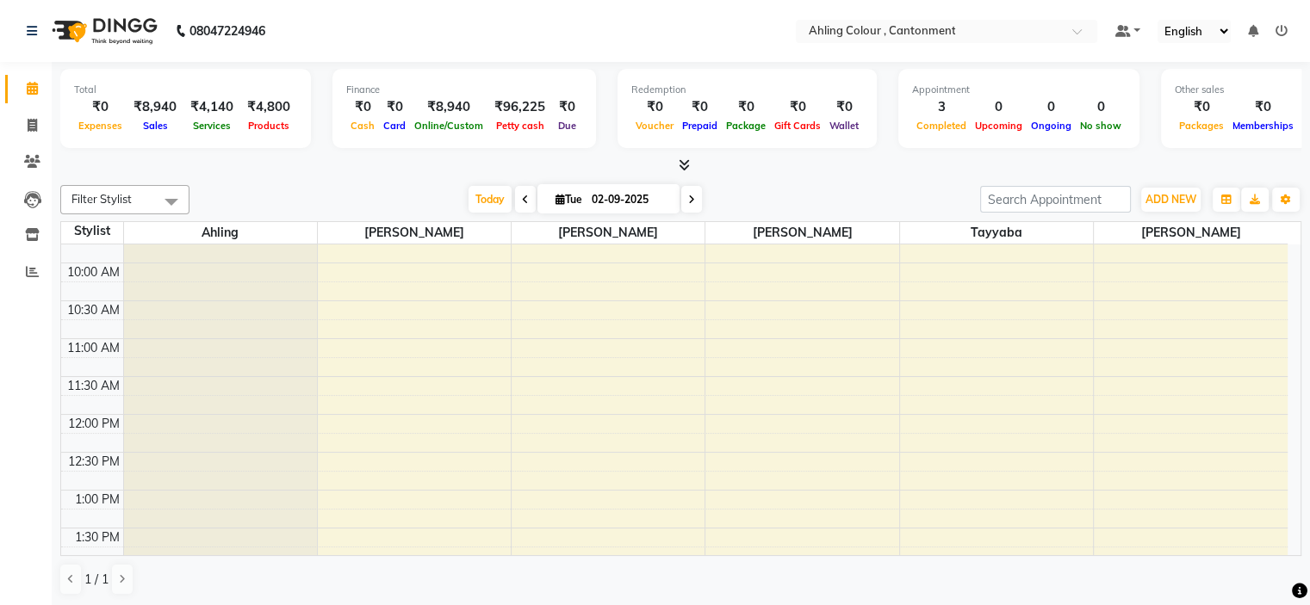
scroll to position [86, 0]
click at [896, 28] on input "text" at bounding box center [929, 32] width 250 height 17
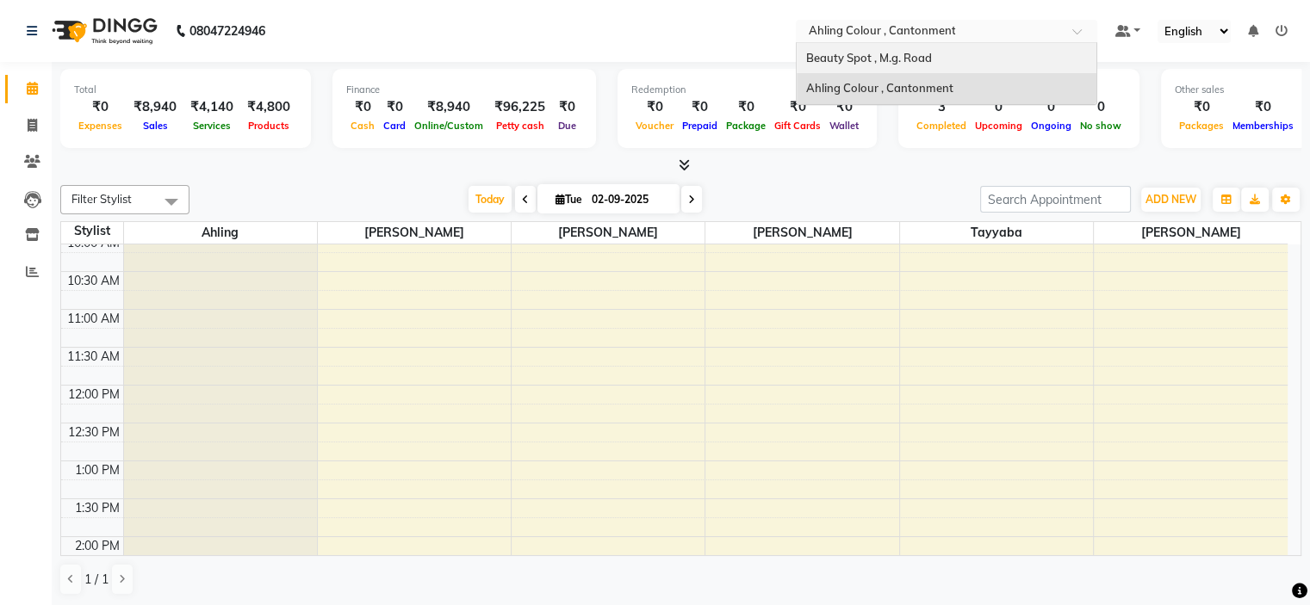
click at [885, 54] on span "Beauty Spot , M.g. Road" at bounding box center [868, 58] width 126 height 14
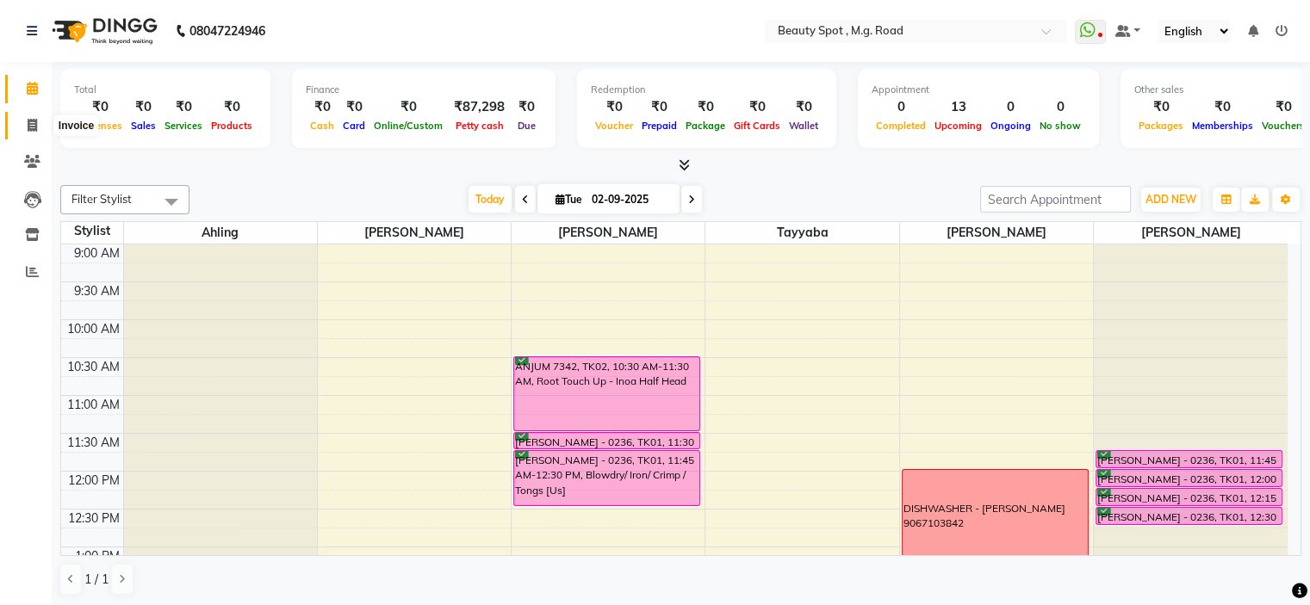
click at [32, 124] on icon at bounding box center [32, 125] width 9 height 13
select select "7357"
select select "service"
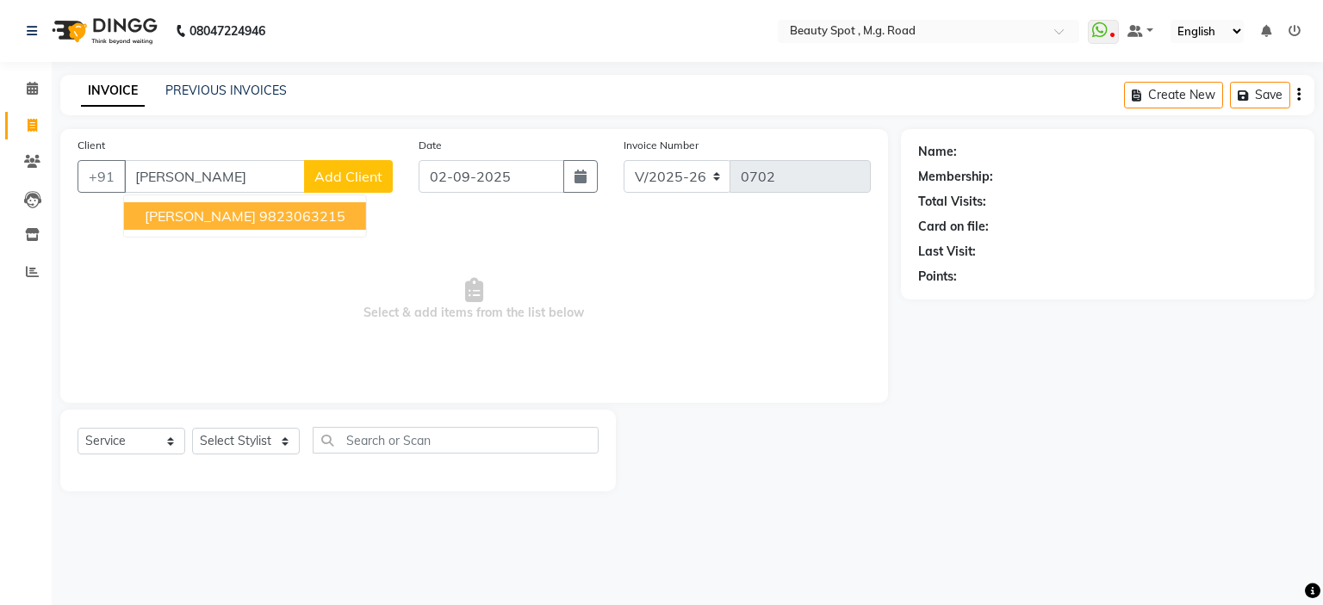
click at [192, 216] on span "MELISHA FERNANDES" at bounding box center [200, 216] width 111 height 17
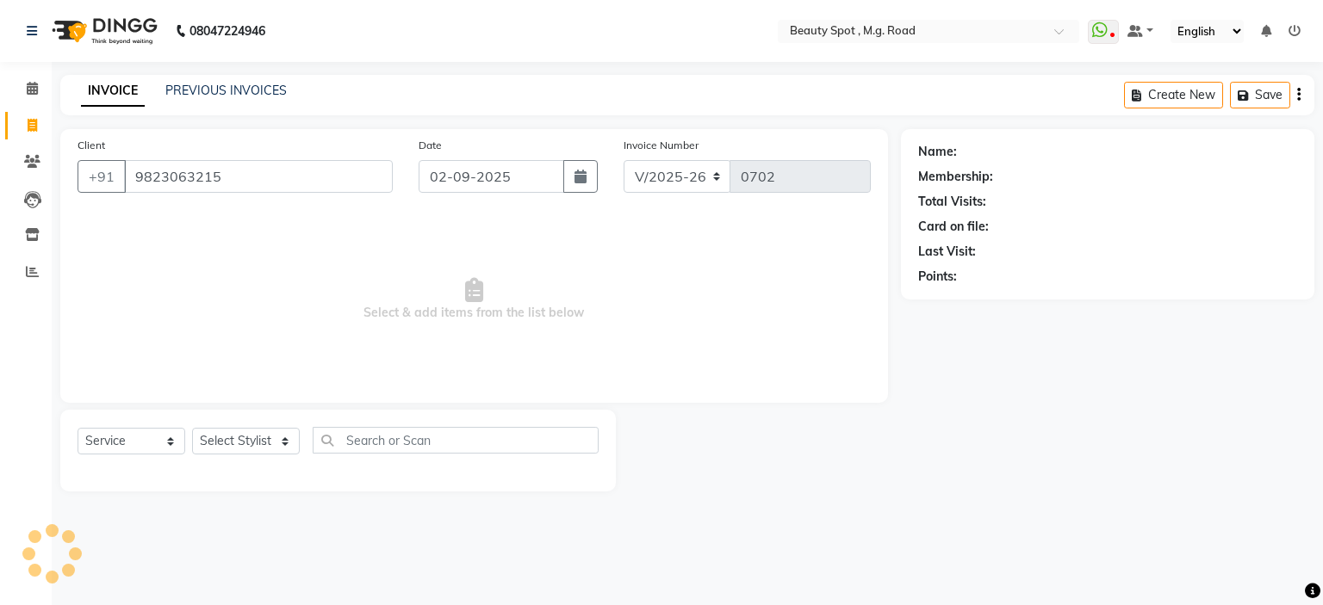
type input "9823063215"
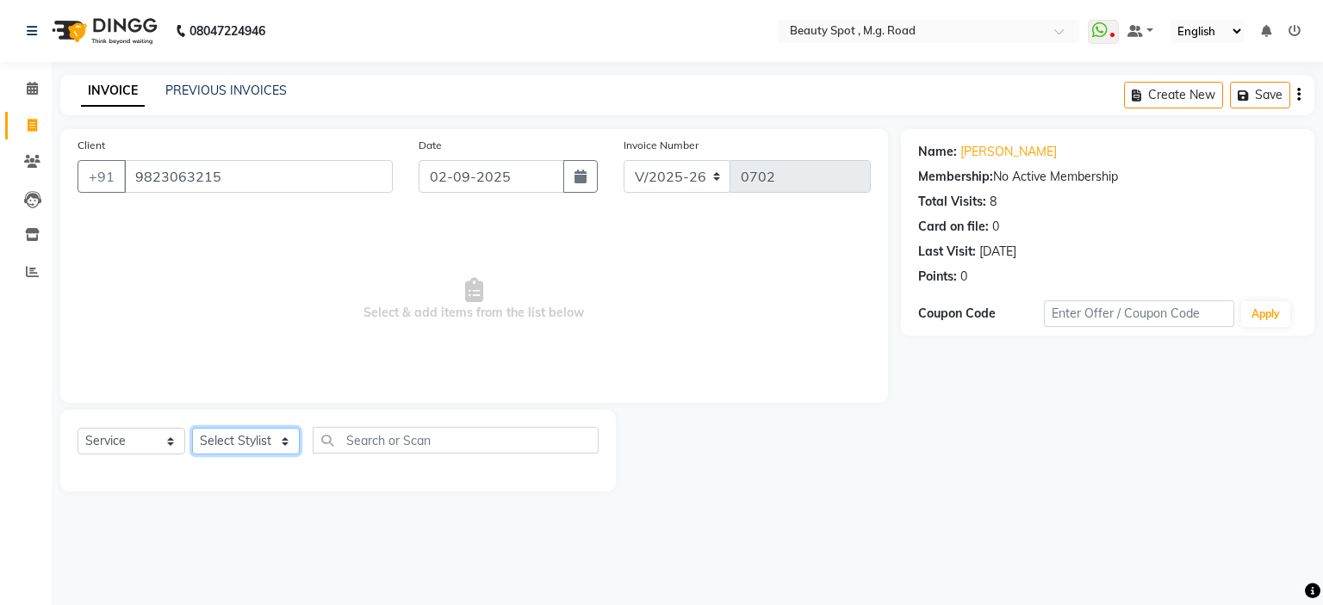
click at [235, 444] on select "Select Stylist Ahling Devika Manager Sanu Sheela Tayyaba Yen" at bounding box center [246, 441] width 108 height 27
select select "70086"
click at [192, 429] on select "Select Stylist Ahling Devika Manager Sanu Sheela Tayyaba Yen" at bounding box center [246, 441] width 108 height 27
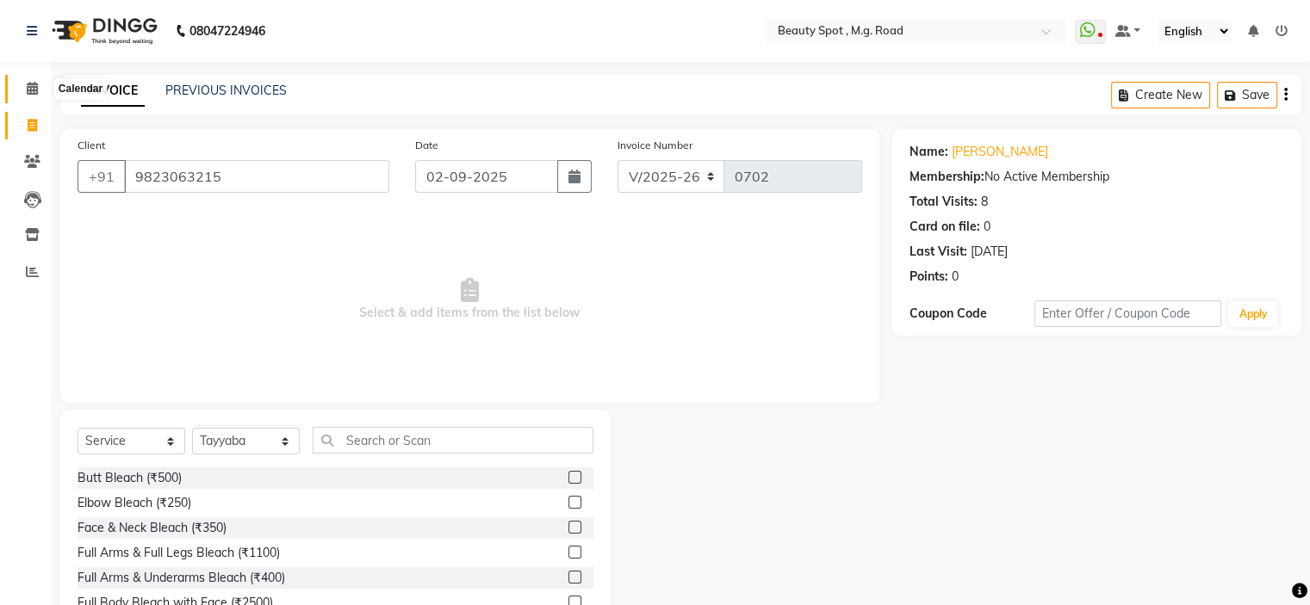
click at [36, 86] on icon at bounding box center [32, 88] width 11 height 13
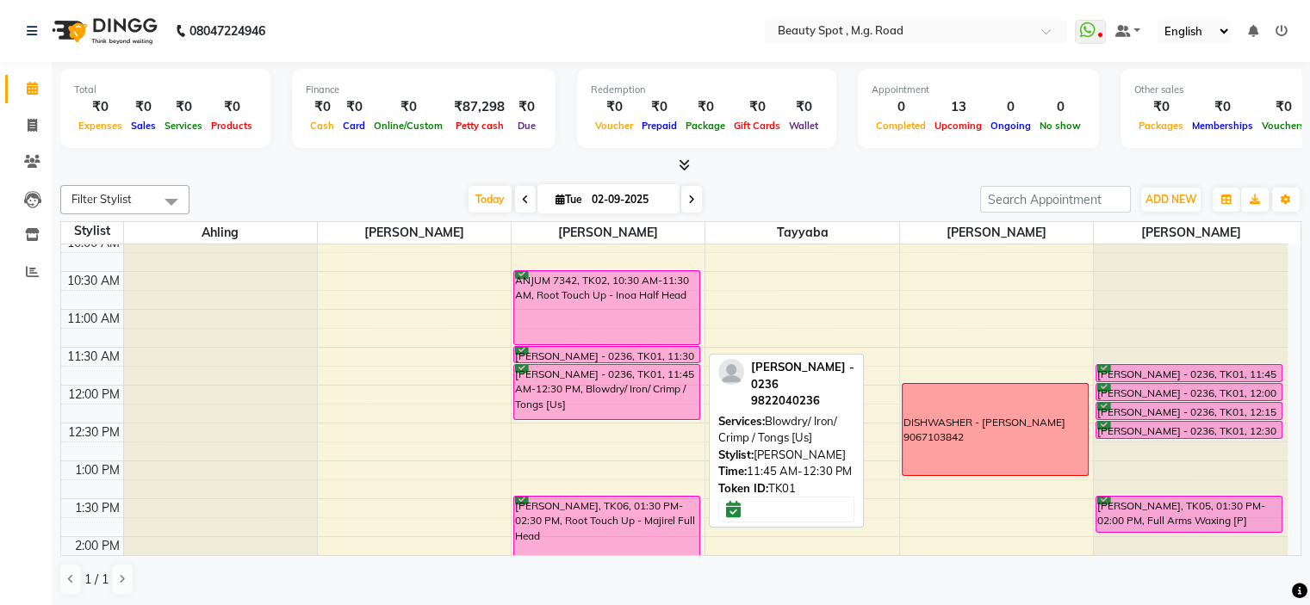
scroll to position [172, 0]
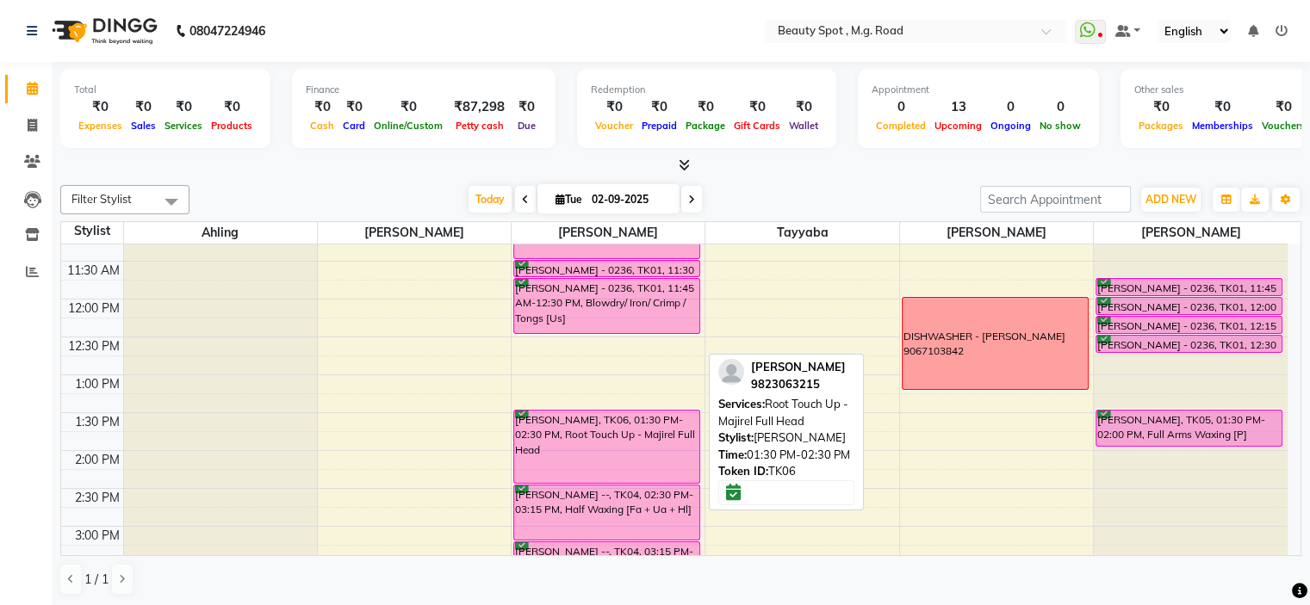
click at [573, 430] on div "MELISHA FERNANDES, TK06, 01:30 PM-02:30 PM, Root Touch Up - Majirel Full Head" at bounding box center [606, 447] width 185 height 72
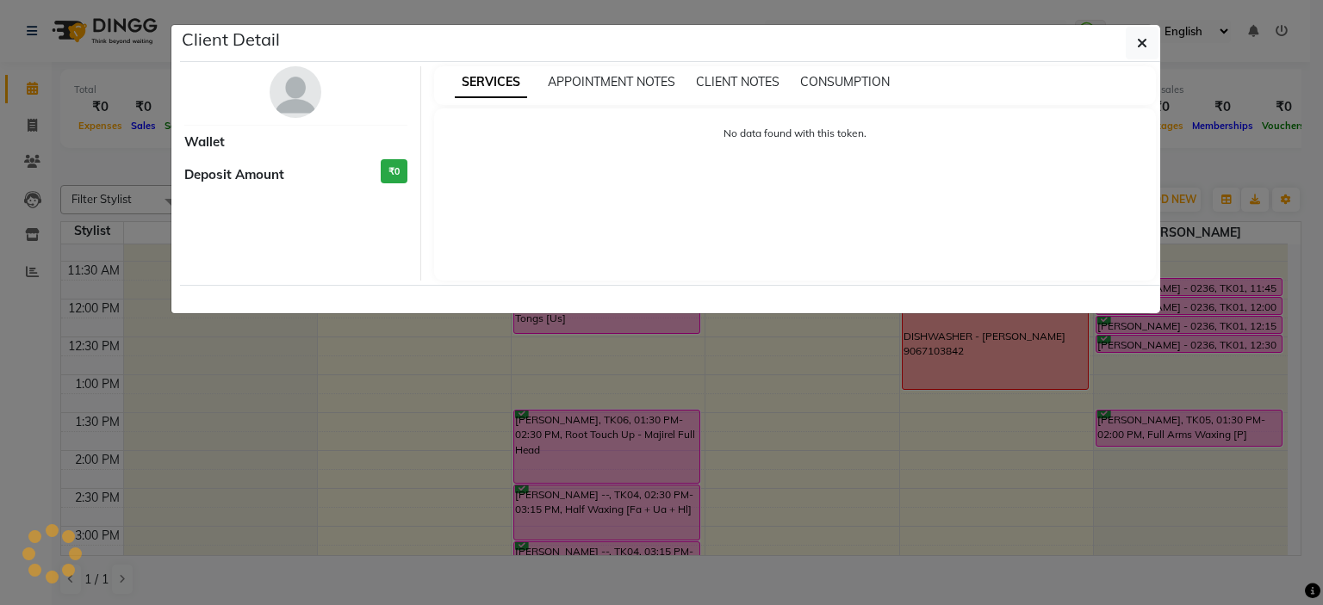
select select "6"
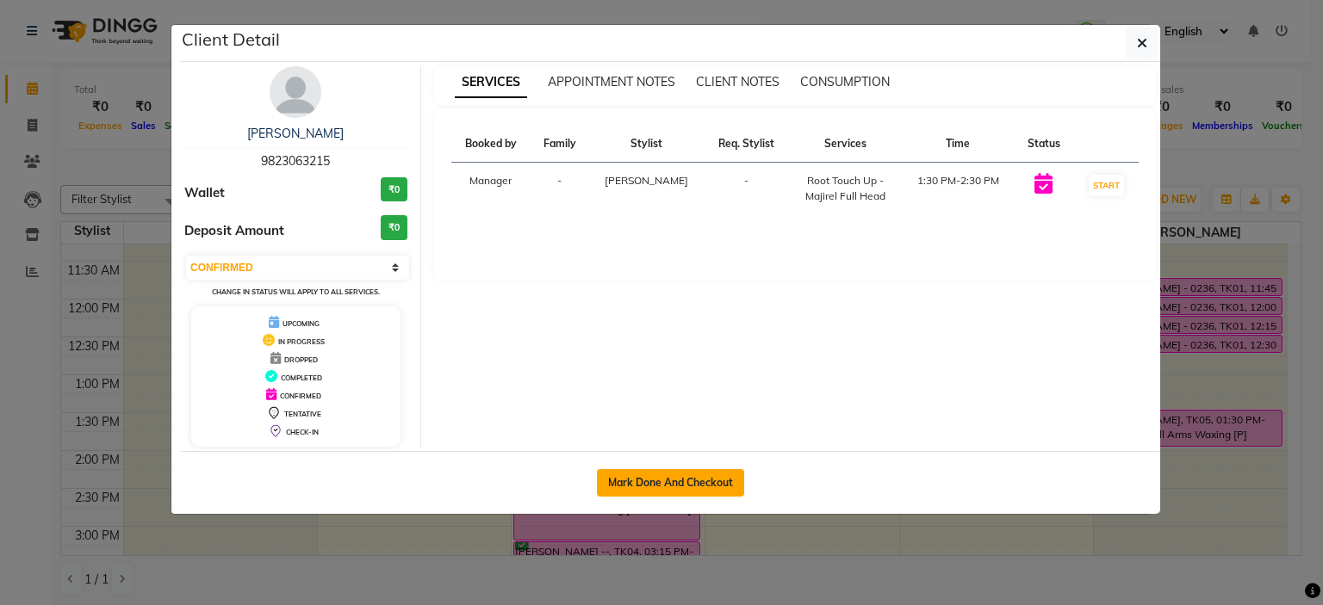
click at [619, 481] on button "Mark Done And Checkout" at bounding box center [670, 483] width 147 height 28
select select "service"
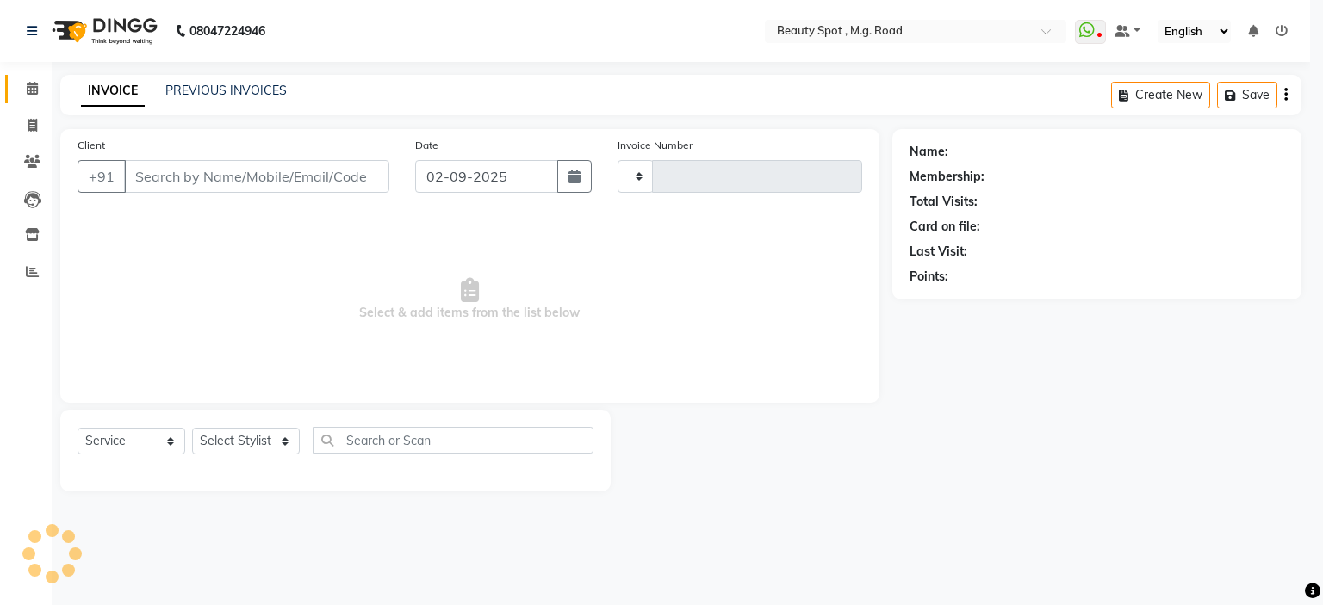
type input "0702"
select select "7357"
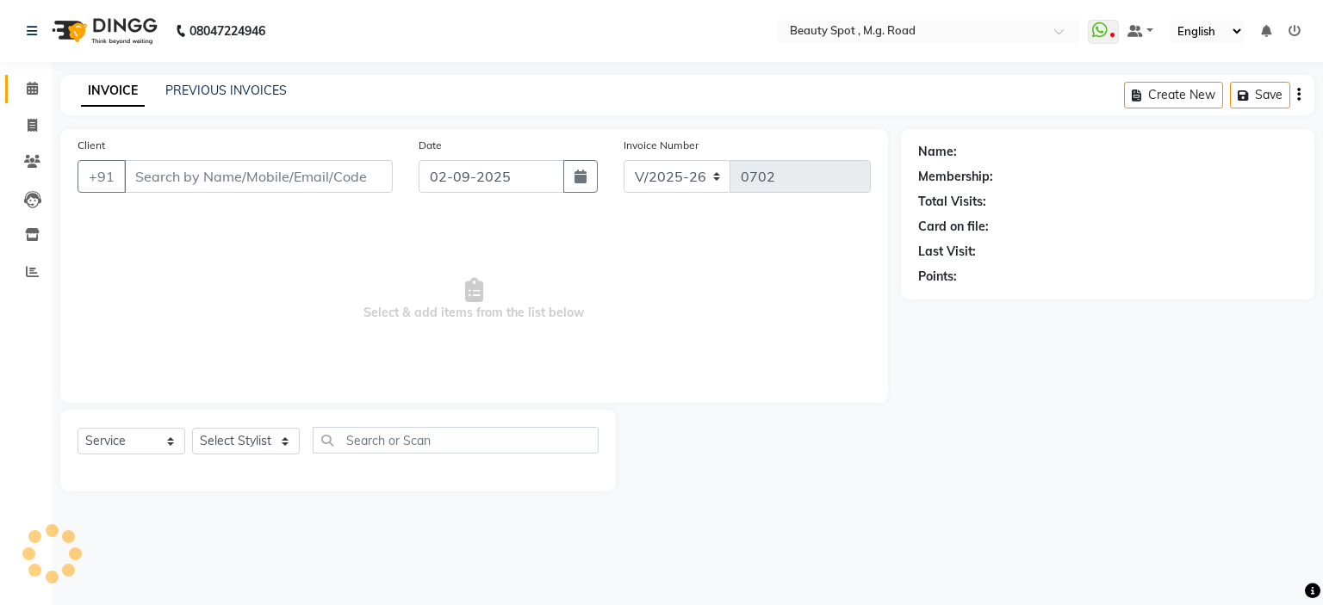
type input "9823063215"
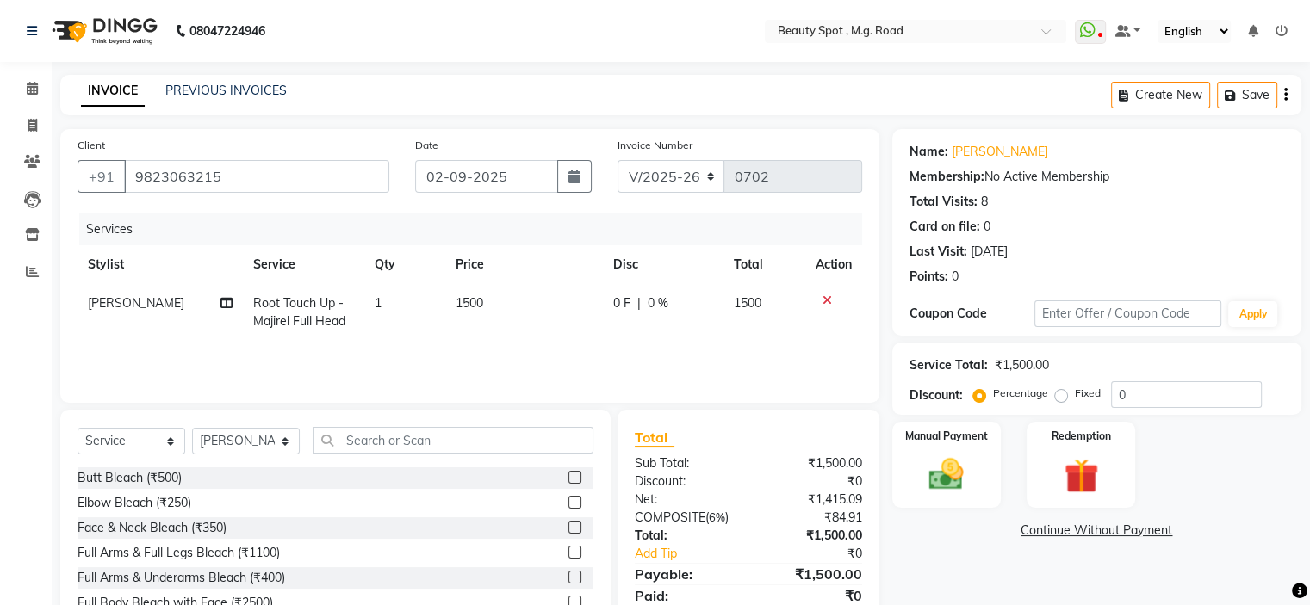
click at [823, 294] on td at bounding box center [833, 312] width 57 height 57
click at [823, 300] on icon at bounding box center [826, 301] width 9 height 12
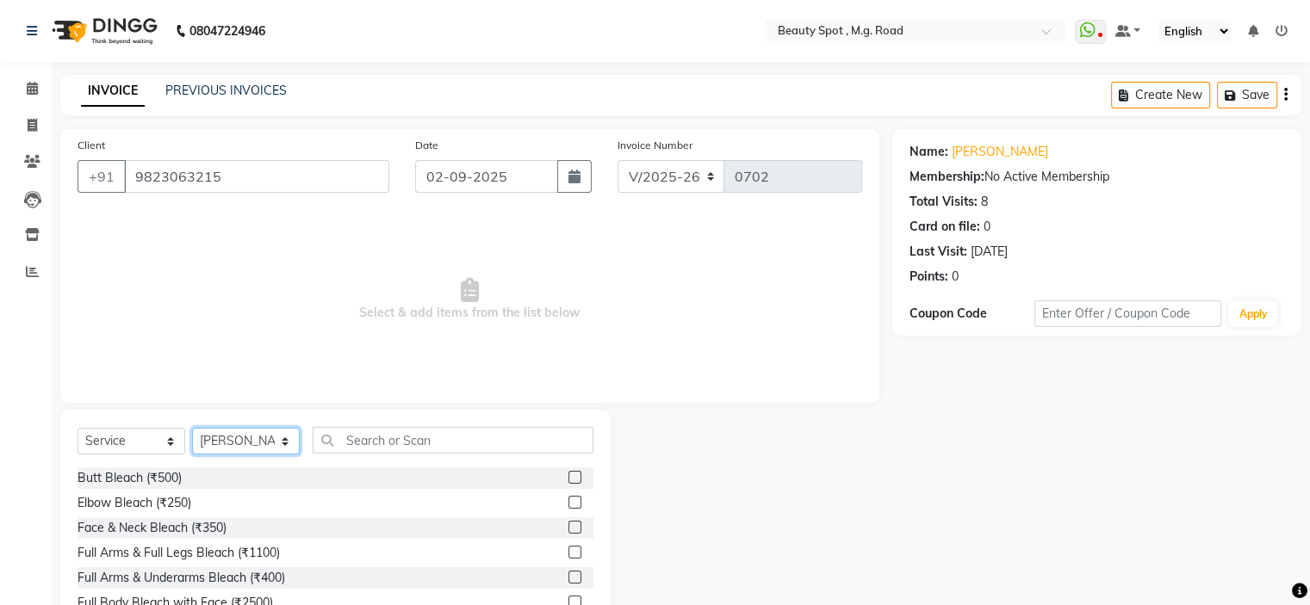
click at [265, 442] on select "Select Stylist Ahling Devika Manager Sanu Sheela Tayyaba Yen" at bounding box center [246, 441] width 108 height 27
select select "70086"
click at [192, 429] on select "Select Stylist Ahling Devika Manager Sanu Sheela Tayyaba Yen" at bounding box center [246, 441] width 108 height 27
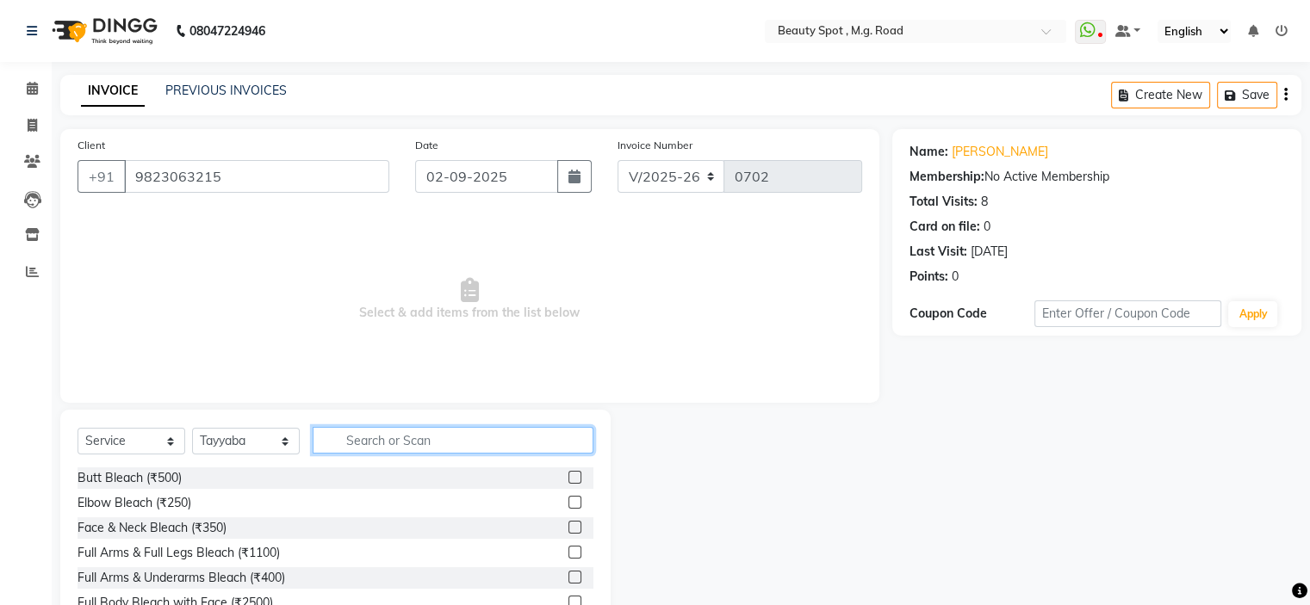
click at [402, 444] on input "text" at bounding box center [453, 440] width 281 height 27
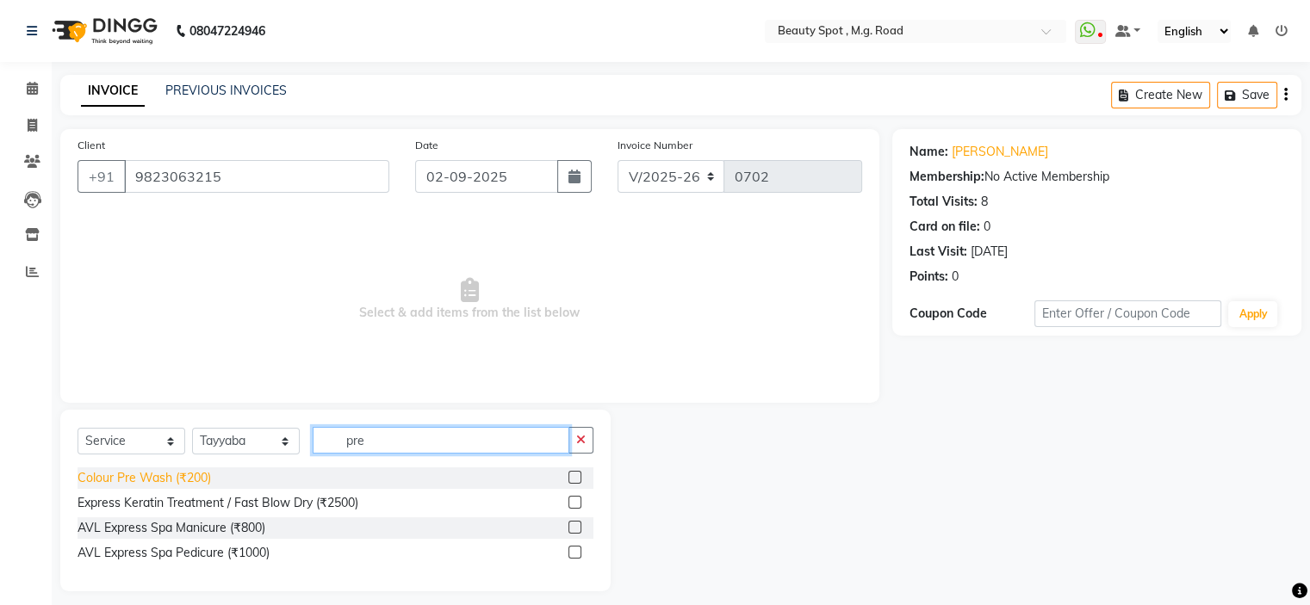
type input "pre"
click at [199, 480] on div "Colour Pre Wash (₹200)" at bounding box center [144, 478] width 133 height 18
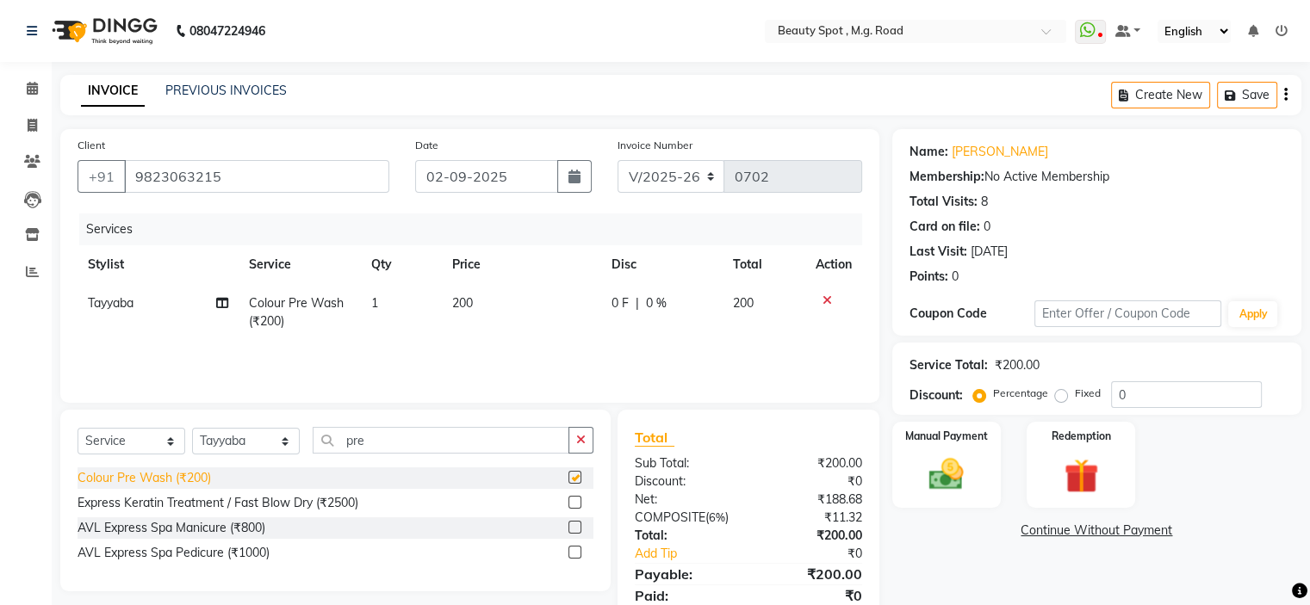
checkbox input "false"
click at [256, 445] on select "Select Stylist Ahling Devika Manager Sanu Sheela Tayyaba Yen" at bounding box center [246, 441] width 108 height 27
select select "70085"
click at [192, 429] on select "Select Stylist Ahling Devika Manager Sanu Sheela Tayyaba Yen" at bounding box center [246, 441] width 108 height 27
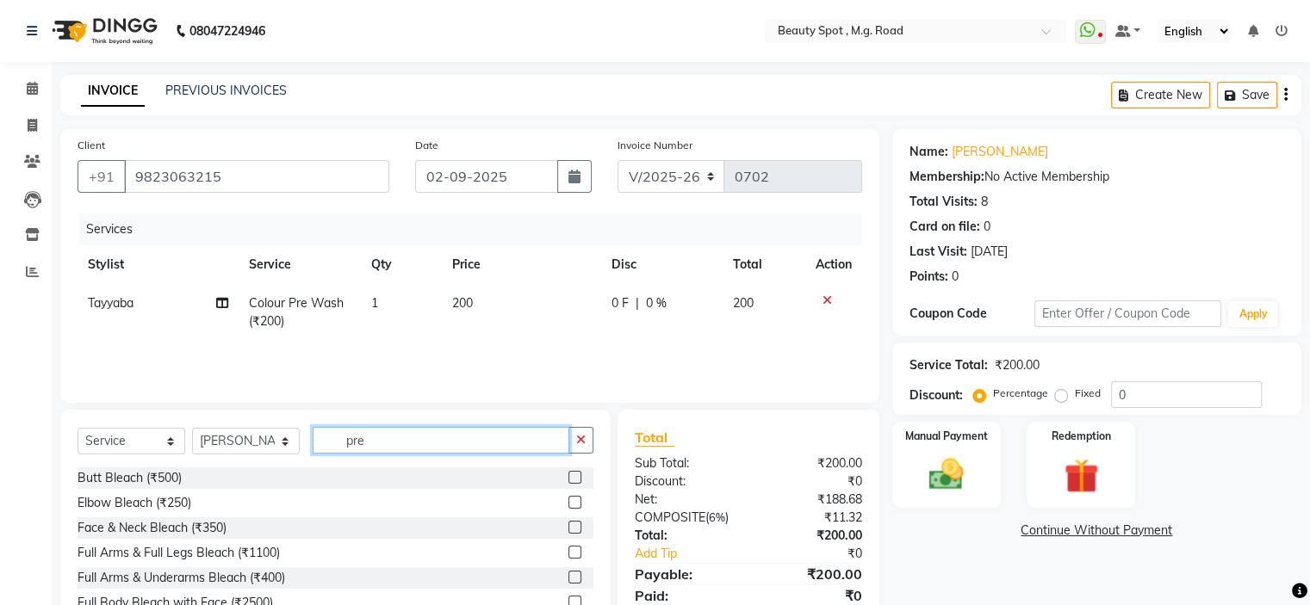
click at [436, 438] on input "pre" at bounding box center [441, 440] width 257 height 27
type input "p"
type input "root"
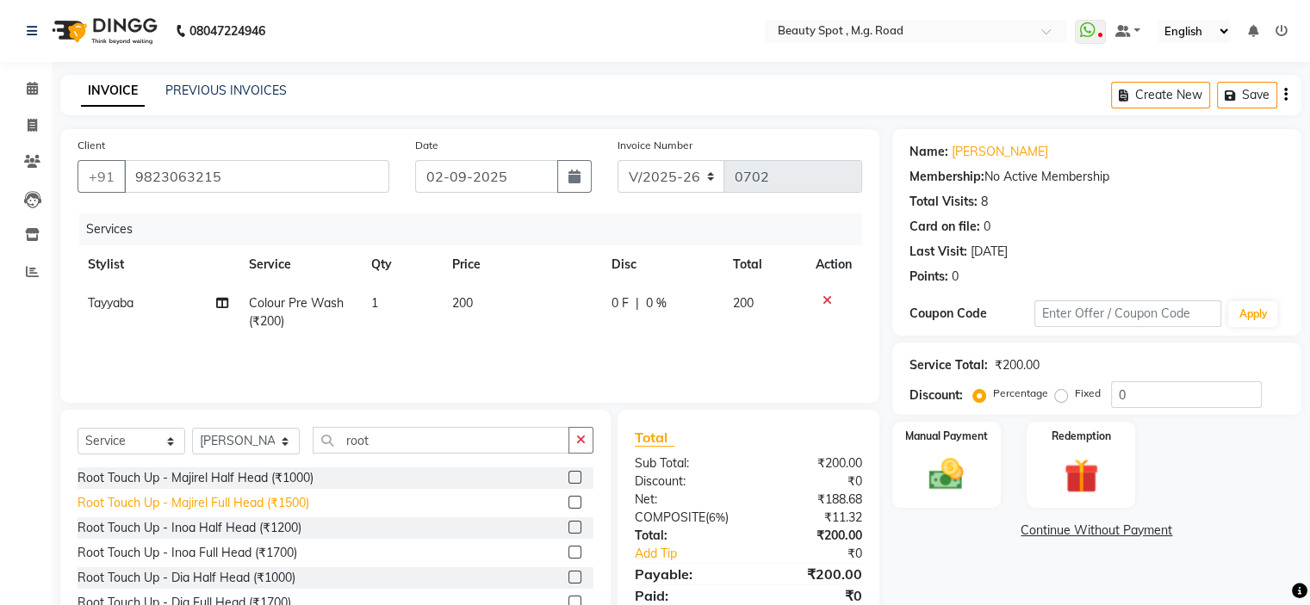
click at [265, 505] on div "Root Touch Up - Majirel Full Head (₹1500)" at bounding box center [194, 503] width 232 height 18
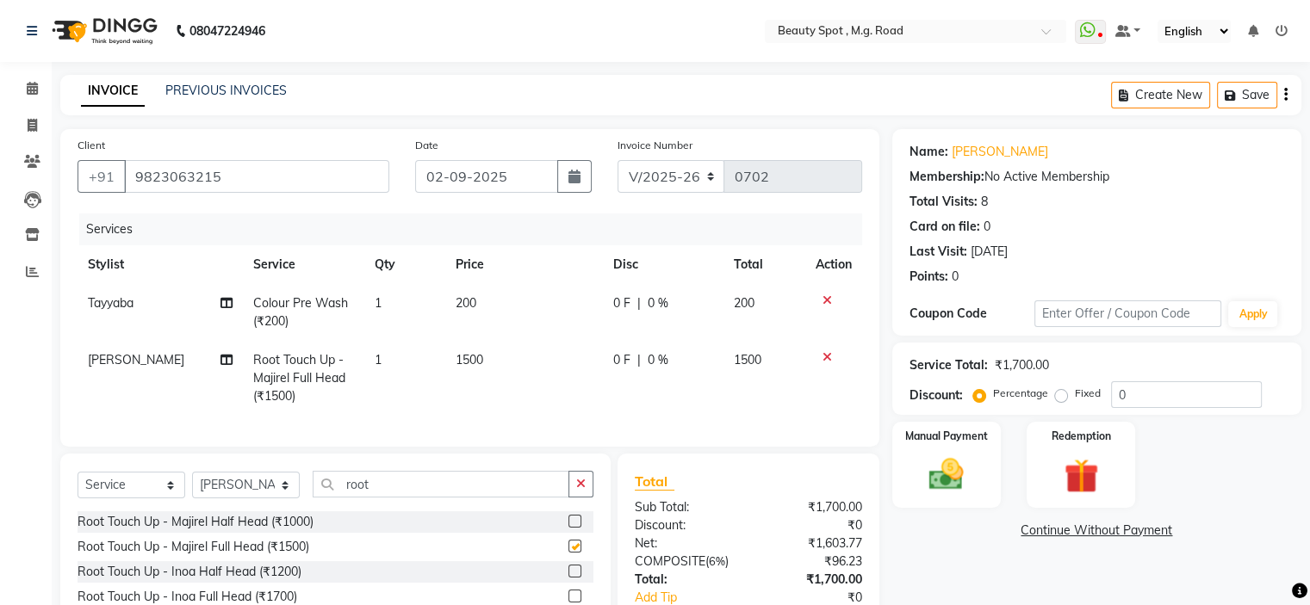
checkbox input "false"
click at [462, 361] on span "1500" at bounding box center [470, 360] width 28 height 16
select select "70085"
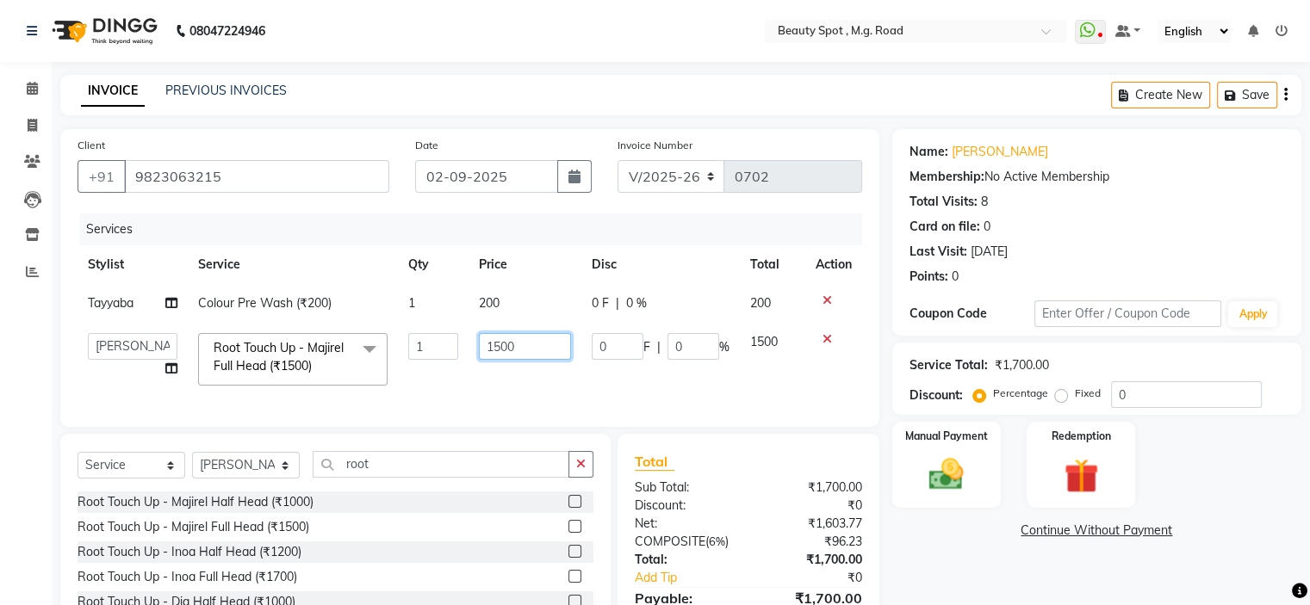
click at [500, 348] on input "1500" at bounding box center [525, 346] width 93 height 27
type input "1800"
click at [502, 380] on td "1800" at bounding box center [526, 359] width 114 height 73
select select "70085"
click at [382, 478] on input "root" at bounding box center [441, 464] width 257 height 27
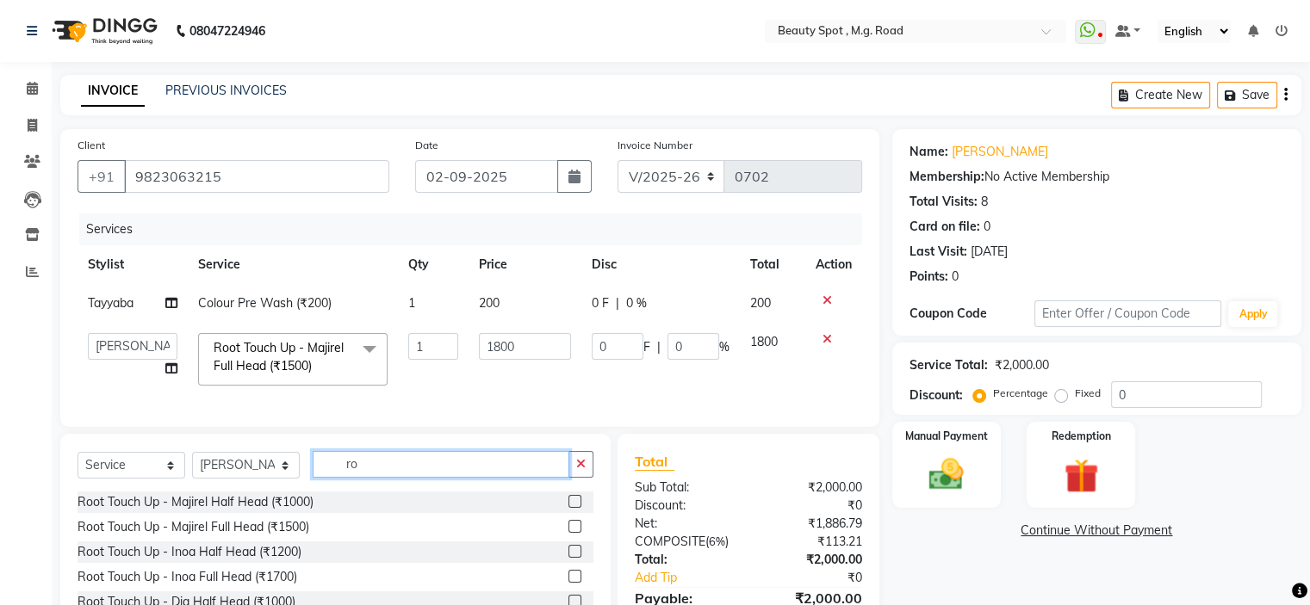
type input "r"
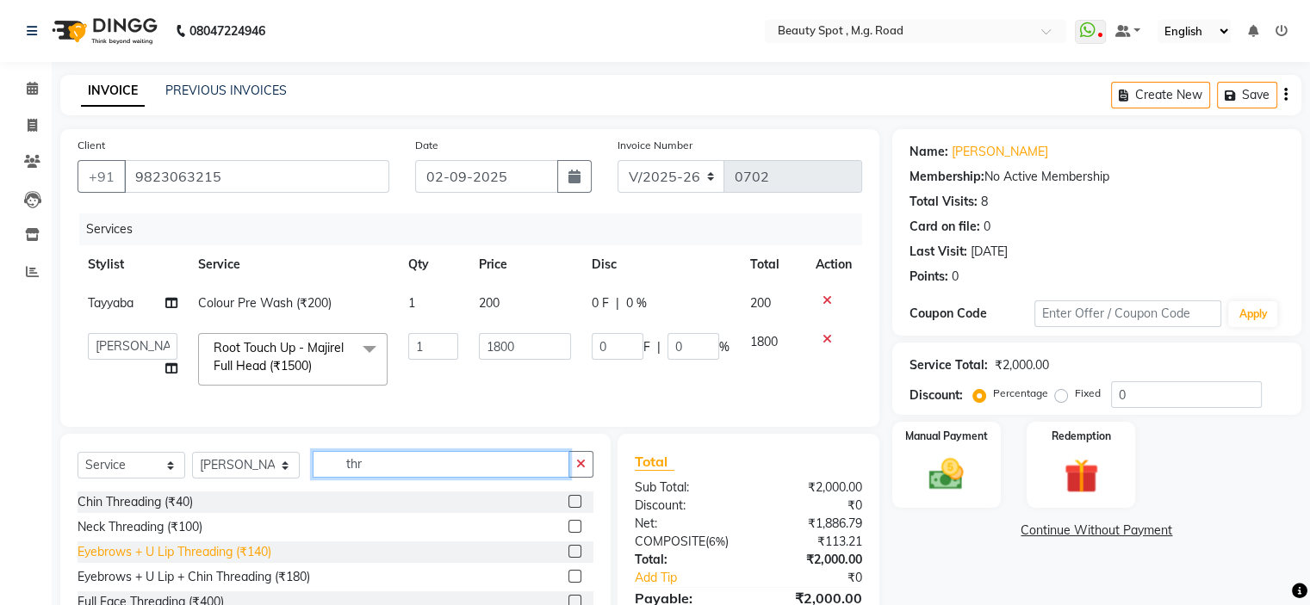
type input "thr"
click at [227, 562] on div "Eyebrows + U Lip Threading (₹140)" at bounding box center [175, 552] width 194 height 18
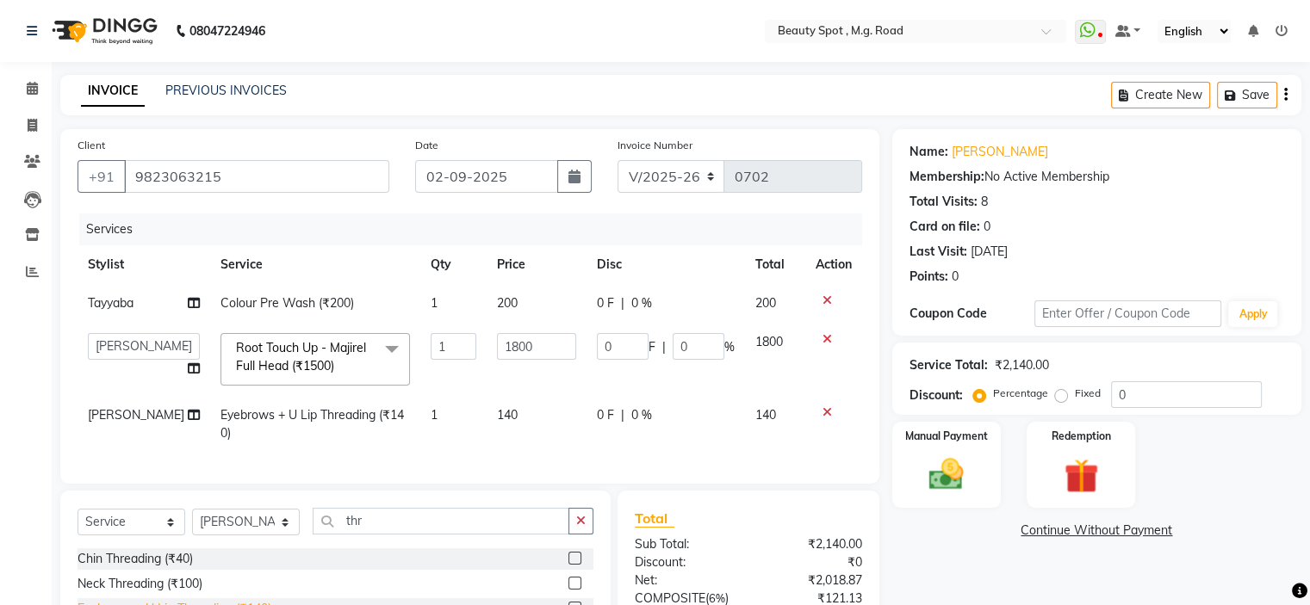
checkbox input "false"
click at [248, 533] on select "Select Stylist Ahling Devika Manager Sanu Sheela Tayyaba Yen" at bounding box center [246, 522] width 108 height 27
select select "71898"
click at [192, 523] on select "Select Stylist Ahling Devika Manager Sanu Sheela Tayyaba Yen" at bounding box center [246, 522] width 108 height 27
click at [409, 535] on input "thr" at bounding box center [441, 521] width 257 height 27
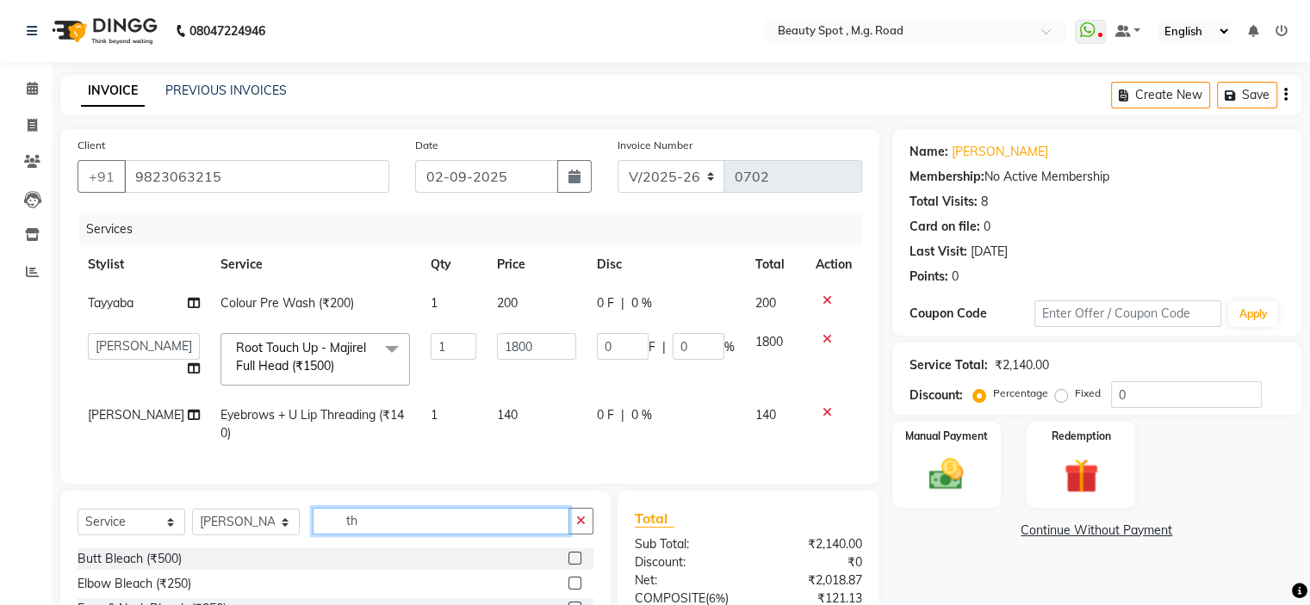
type input "t"
type input "sea"
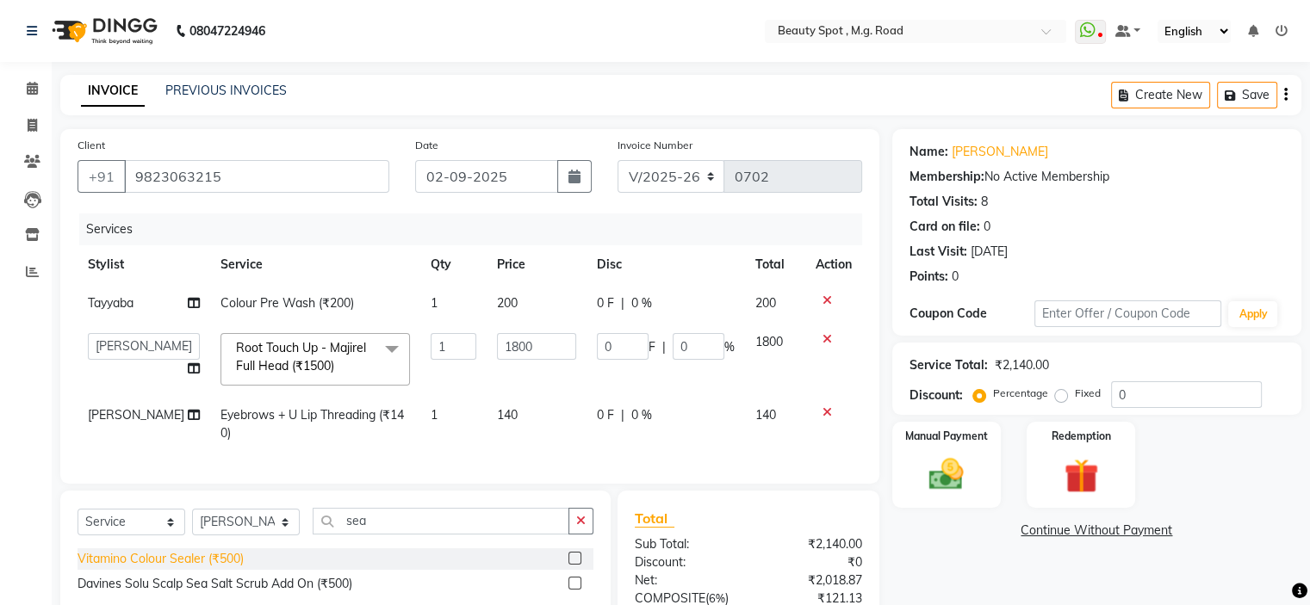
click at [218, 568] on div "Vitamino Colour Sealer (₹500)" at bounding box center [161, 559] width 166 height 18
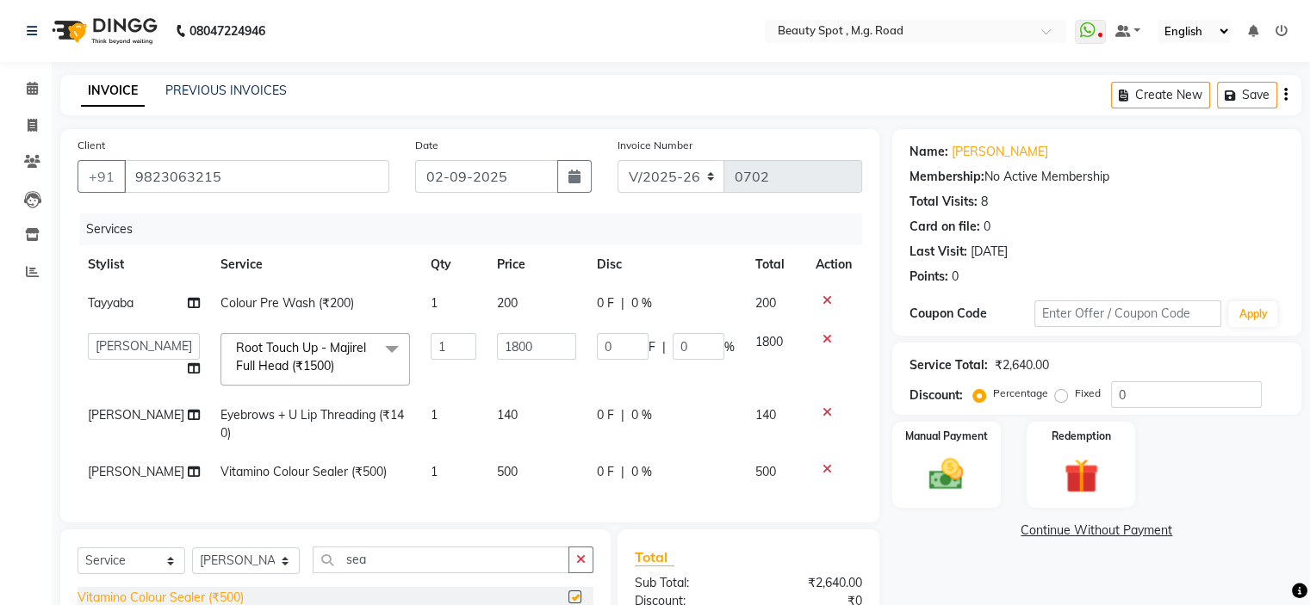
checkbox input "false"
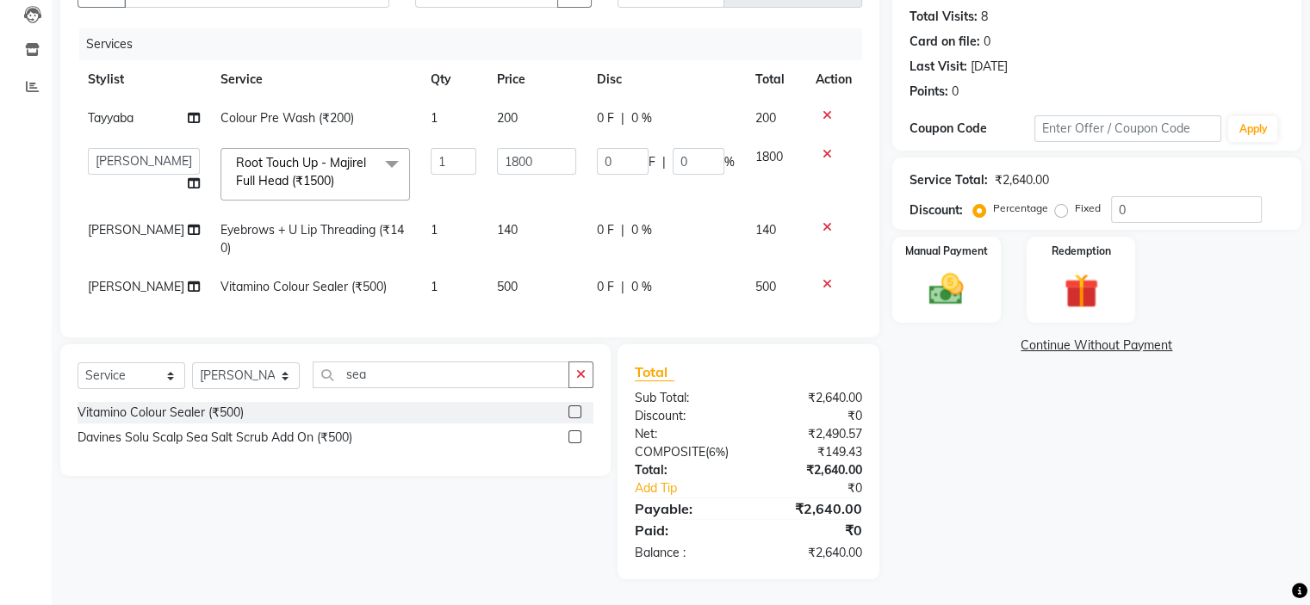
scroll to position [197, 0]
click at [951, 275] on img at bounding box center [946, 290] width 58 height 41
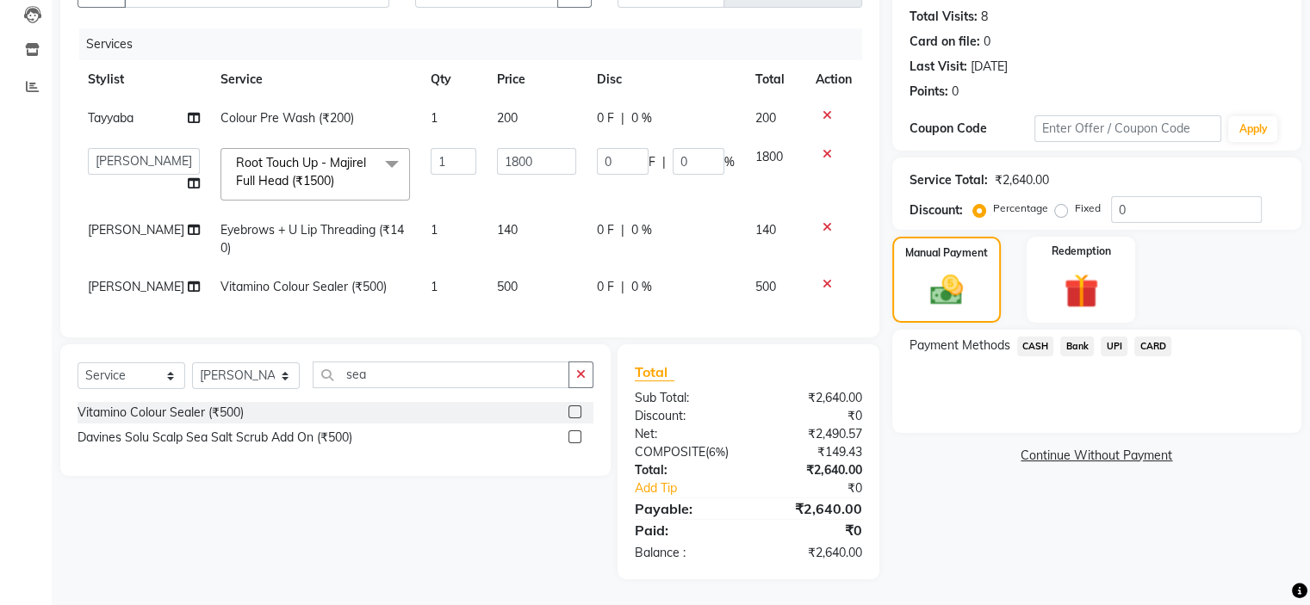
click at [1110, 337] on span "UPI" at bounding box center [1114, 347] width 27 height 20
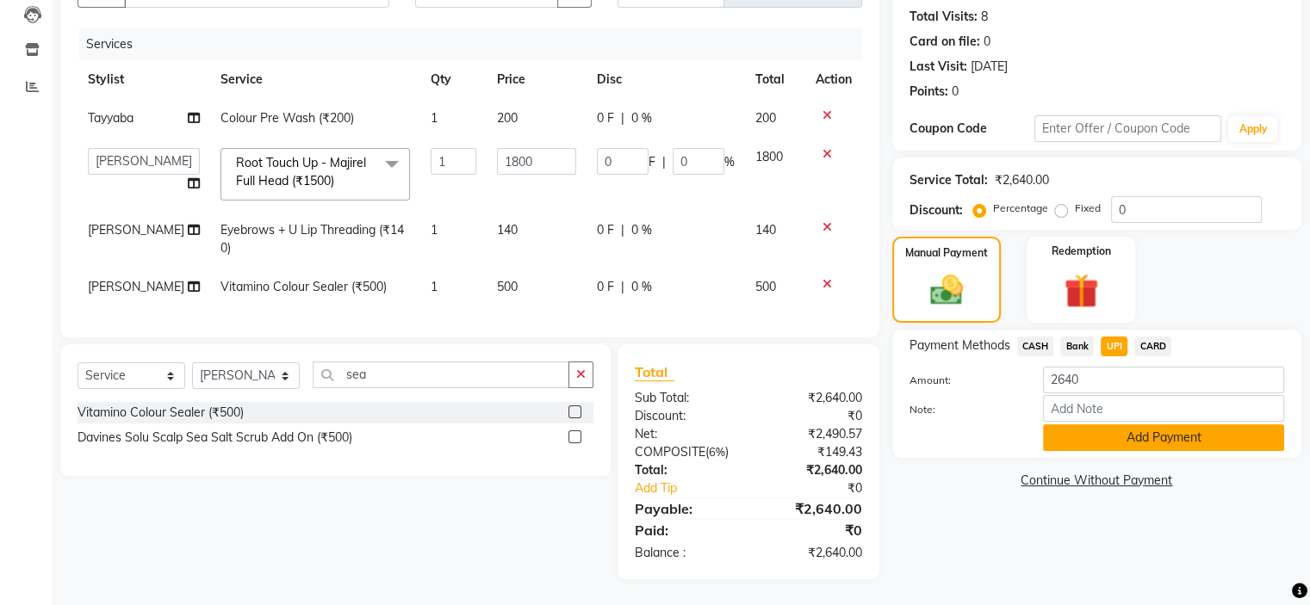
click at [1139, 425] on button "Add Payment" at bounding box center [1163, 438] width 241 height 27
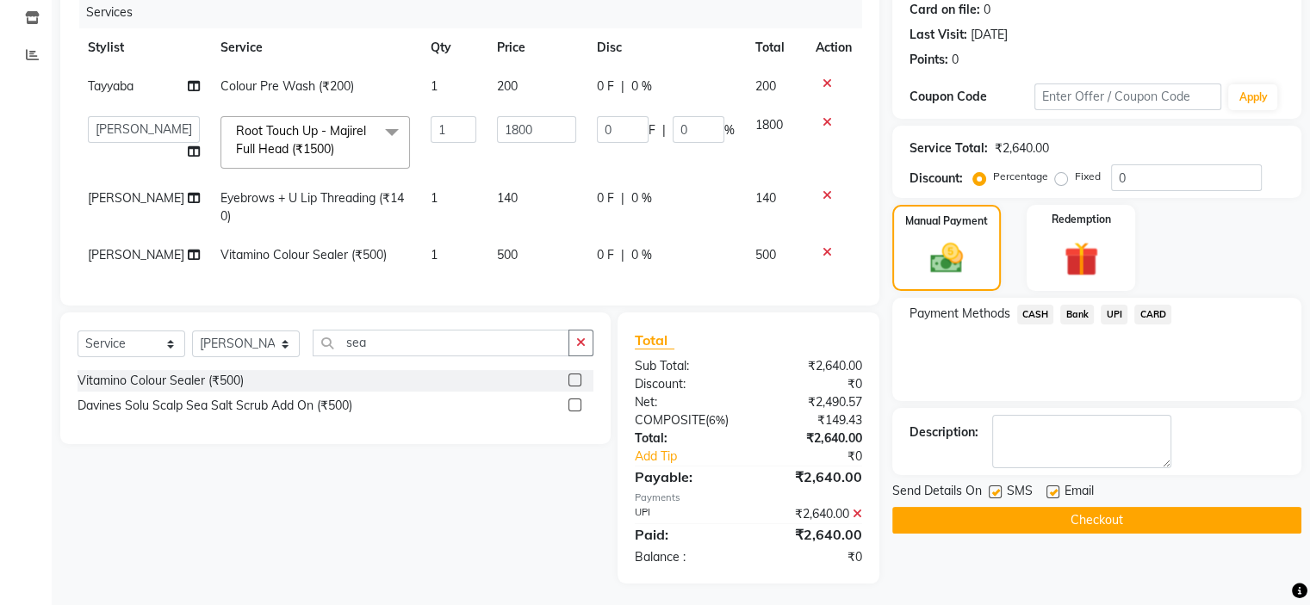
scroll to position [234, 0]
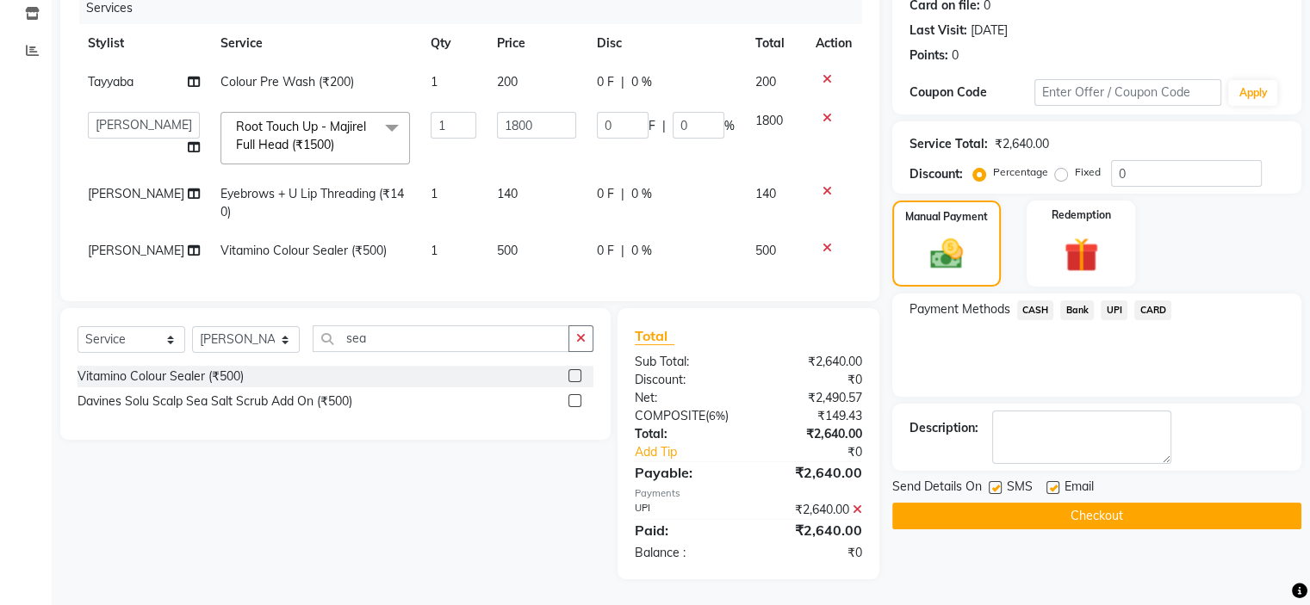
click at [1098, 503] on button "Checkout" at bounding box center [1096, 516] width 409 height 27
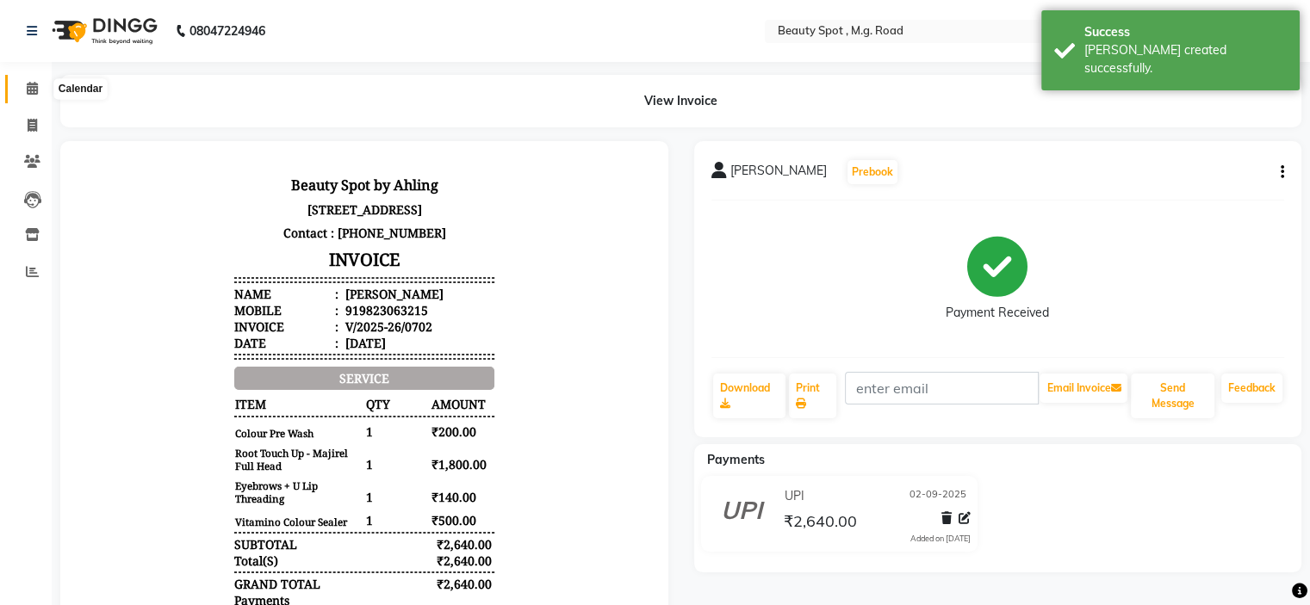
click at [33, 89] on icon at bounding box center [32, 88] width 11 height 13
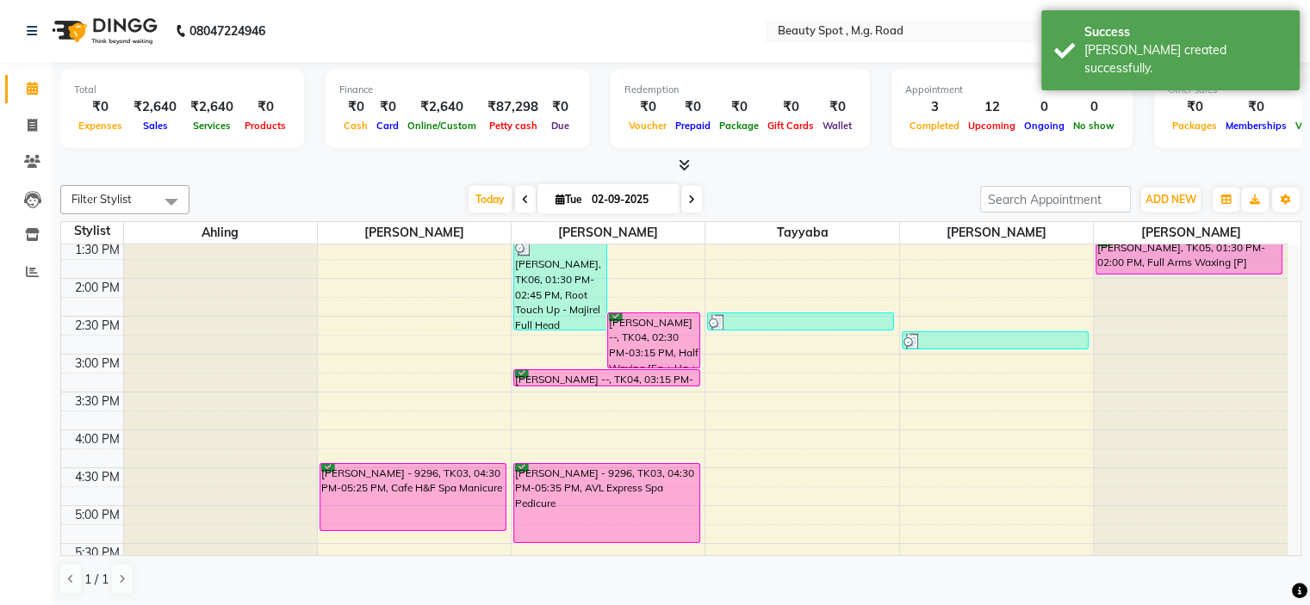
scroll to position [258, 0]
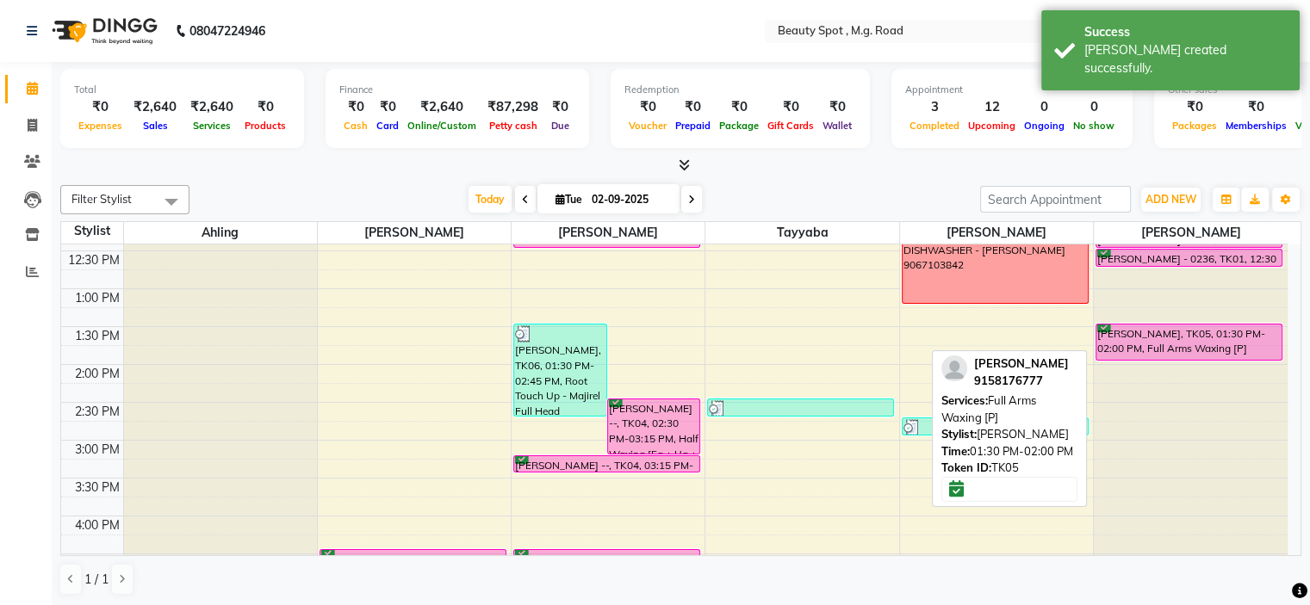
click at [1160, 338] on div "ALMAS KHAN, TK05, 01:30 PM-02:00 PM, Full Arms Waxing [P]" at bounding box center [1188, 342] width 185 height 35
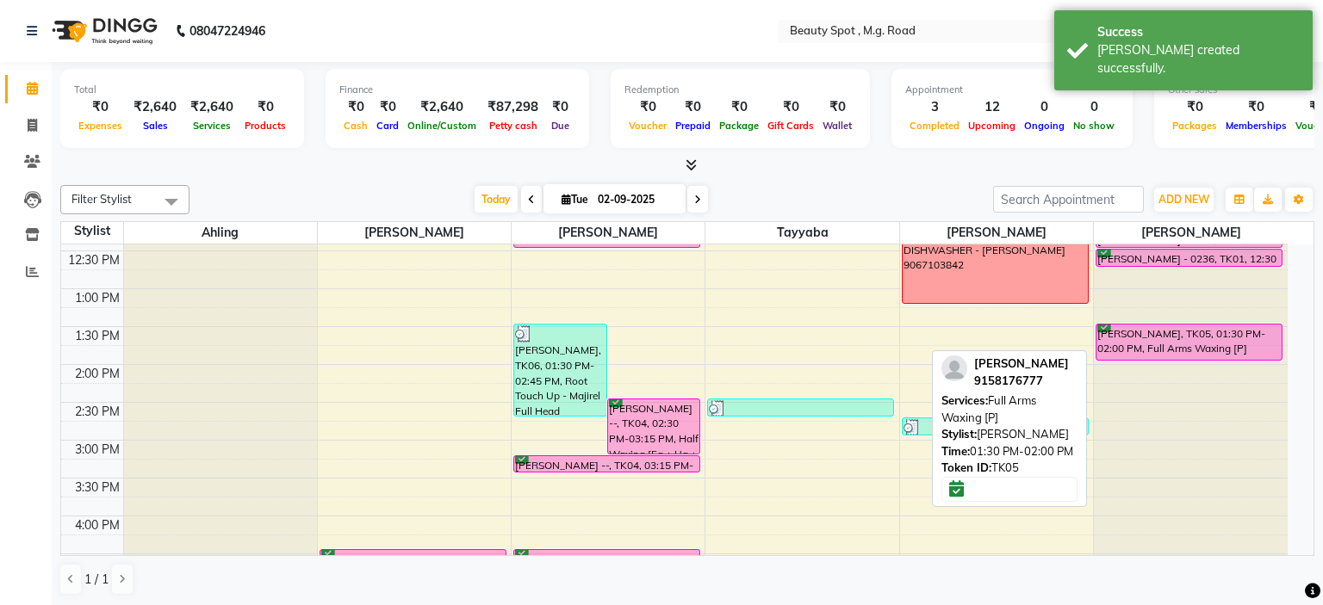
select select "6"
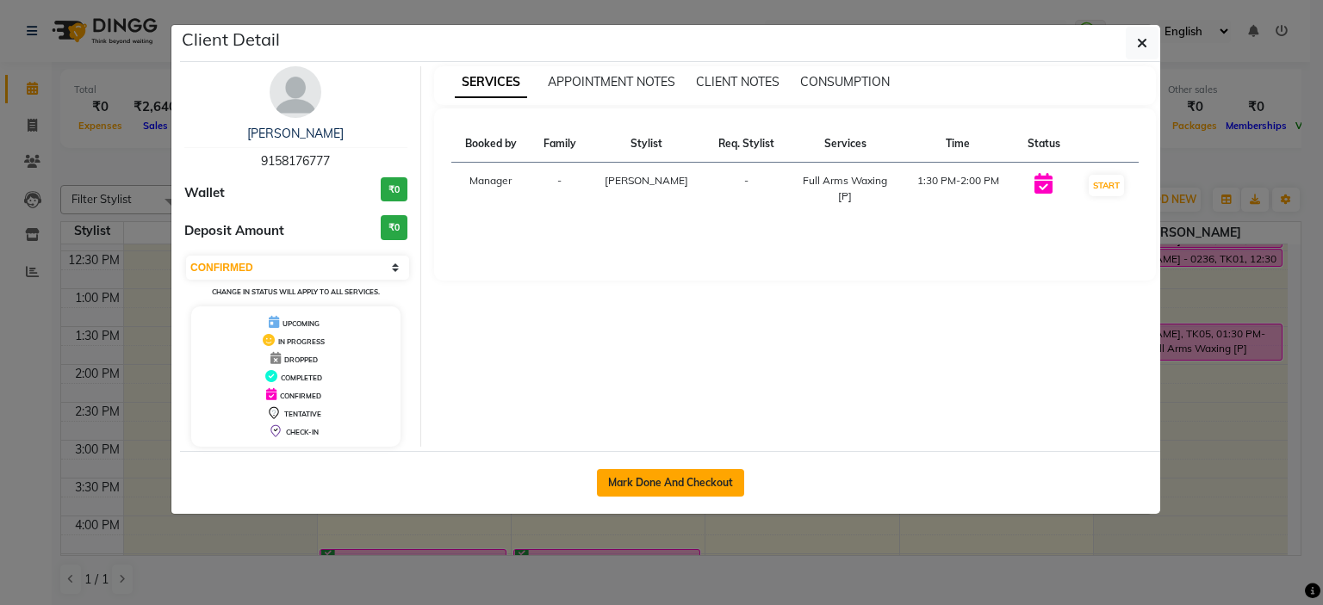
click at [674, 475] on button "Mark Done And Checkout" at bounding box center [670, 483] width 147 height 28
select select "service"
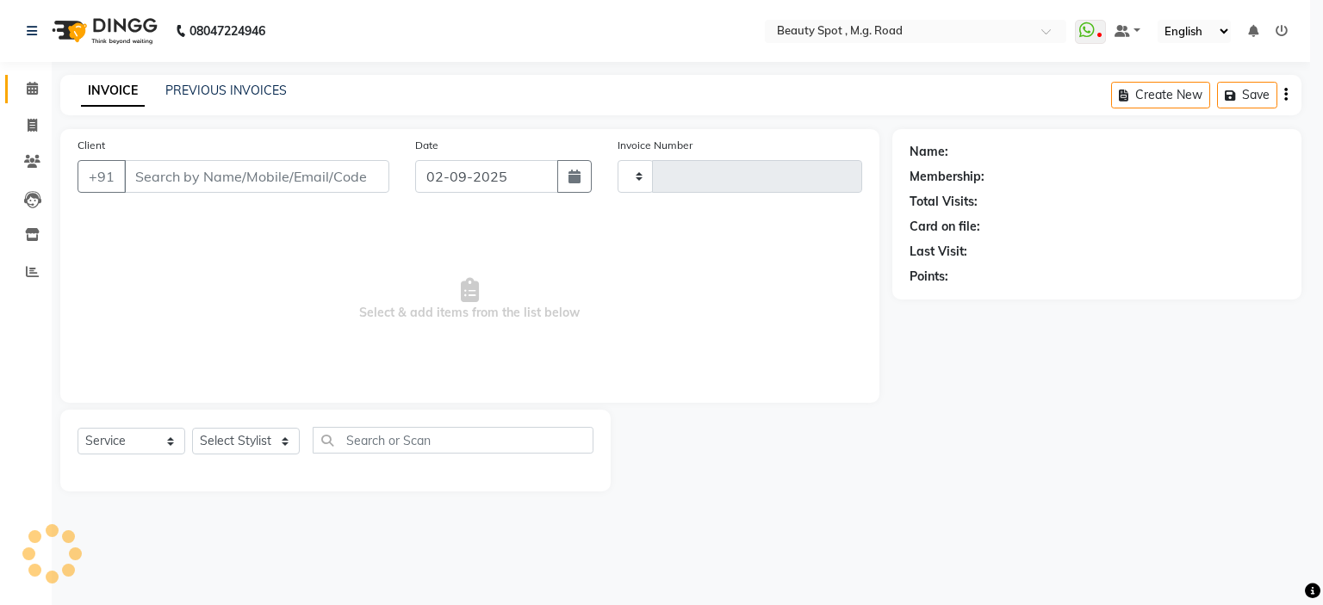
type input "0703"
select select "7357"
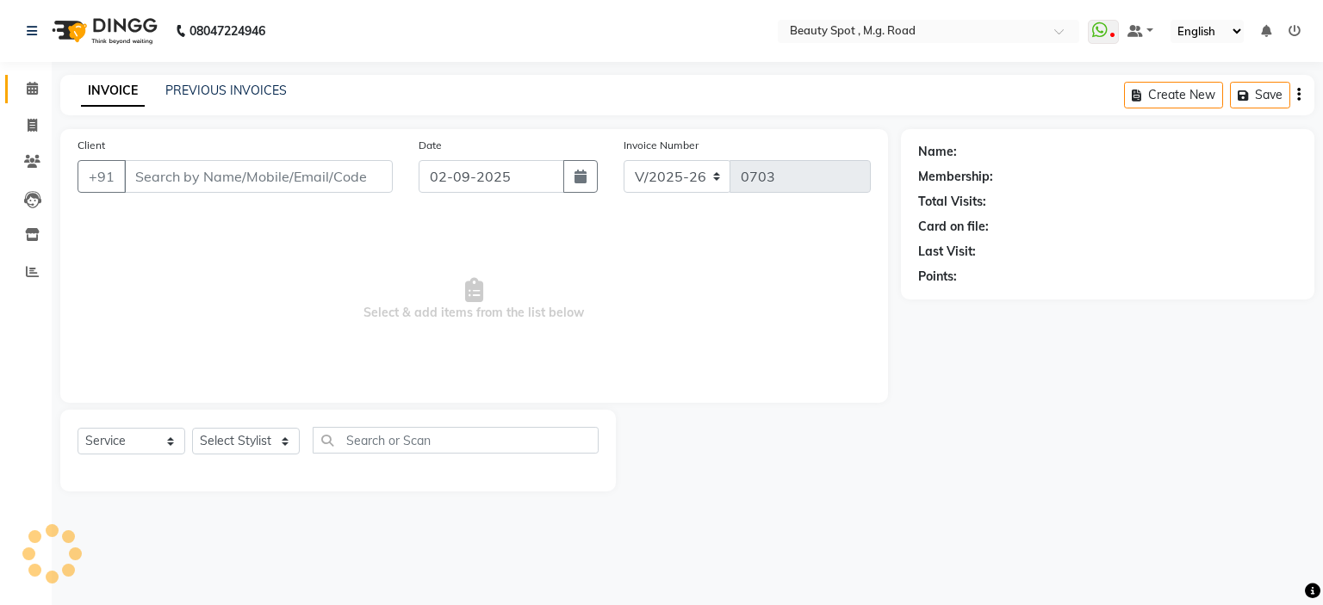
type input "9158176777"
select select "63580"
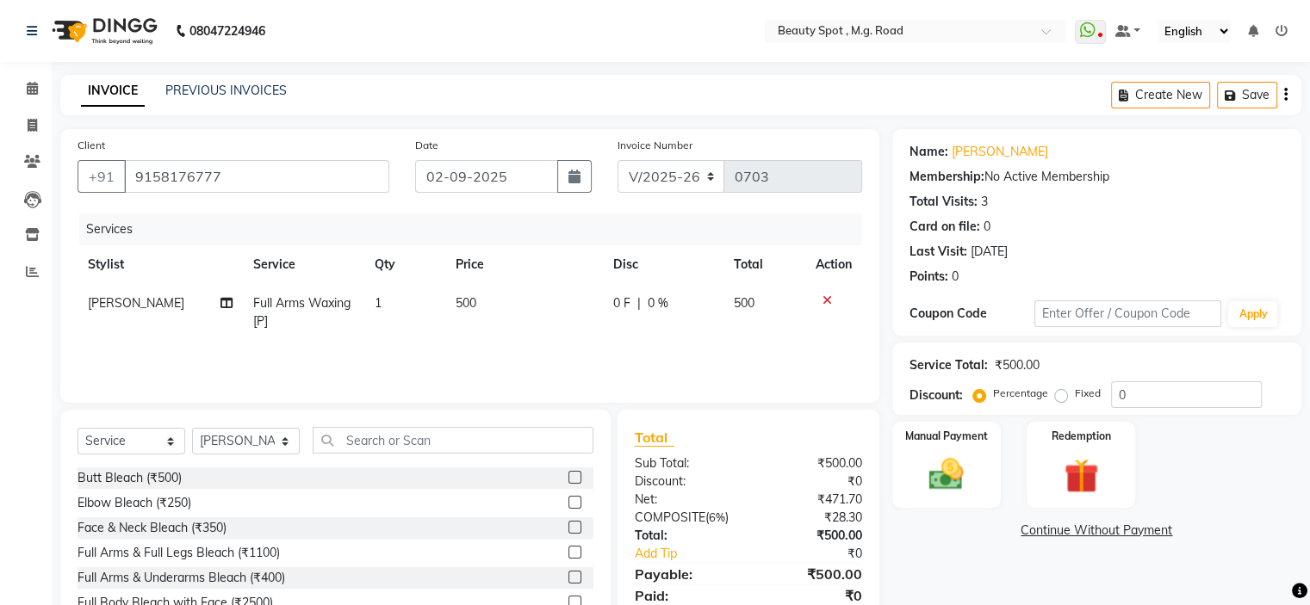
click at [827, 297] on icon at bounding box center [826, 301] width 9 height 12
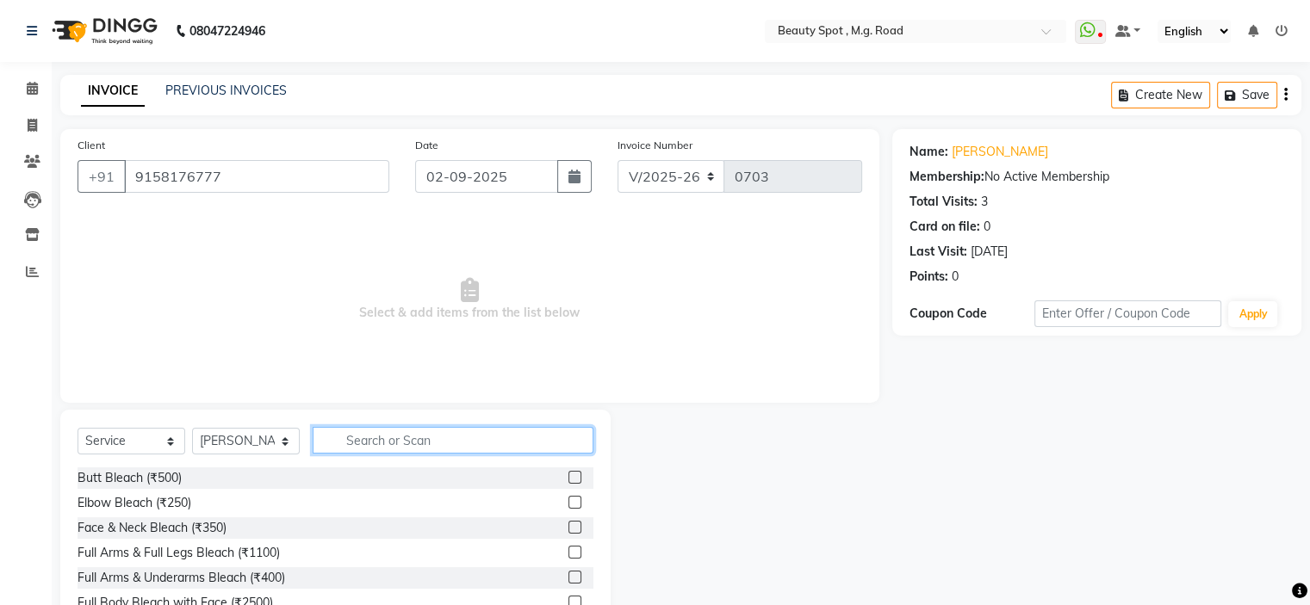
click at [357, 432] on input "text" at bounding box center [453, 440] width 281 height 27
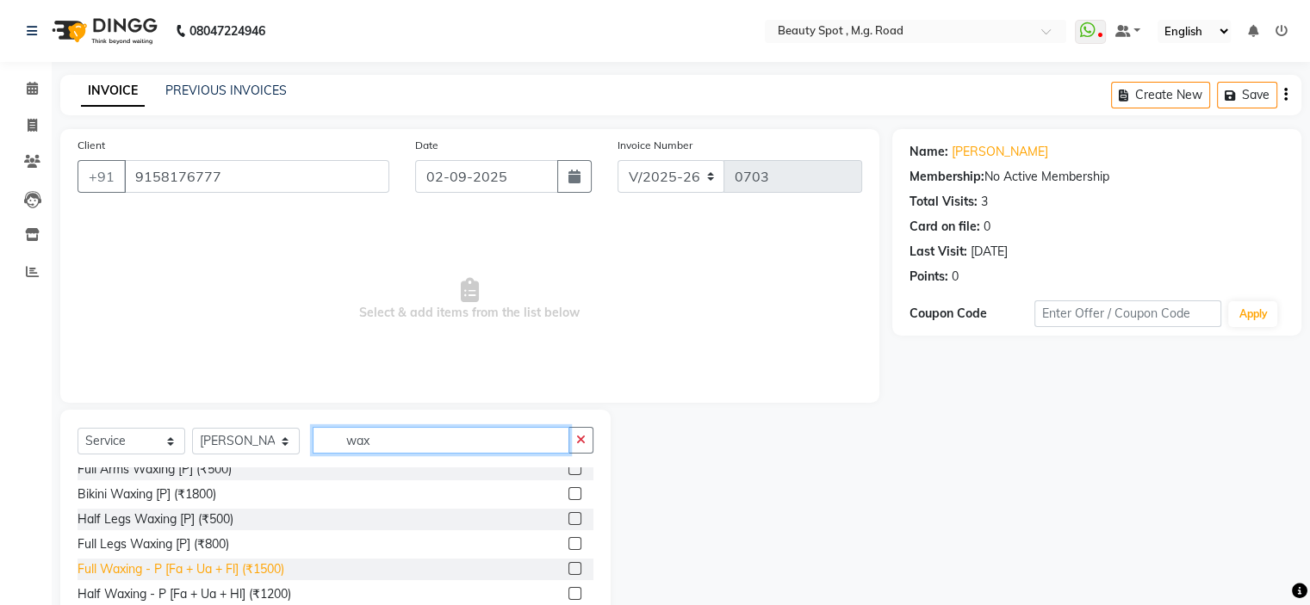
type input "wax"
click at [223, 571] on div "Full Waxing - P [Fa + Ua + Fl] (₹1500)" at bounding box center [181, 570] width 207 height 18
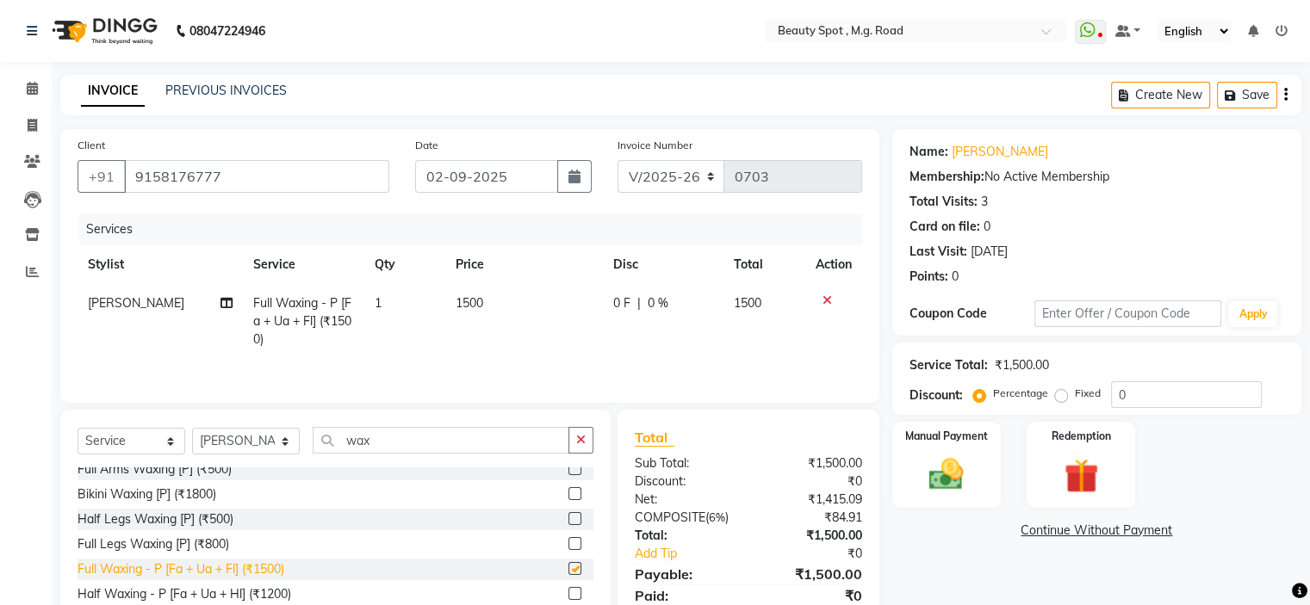
checkbox input "false"
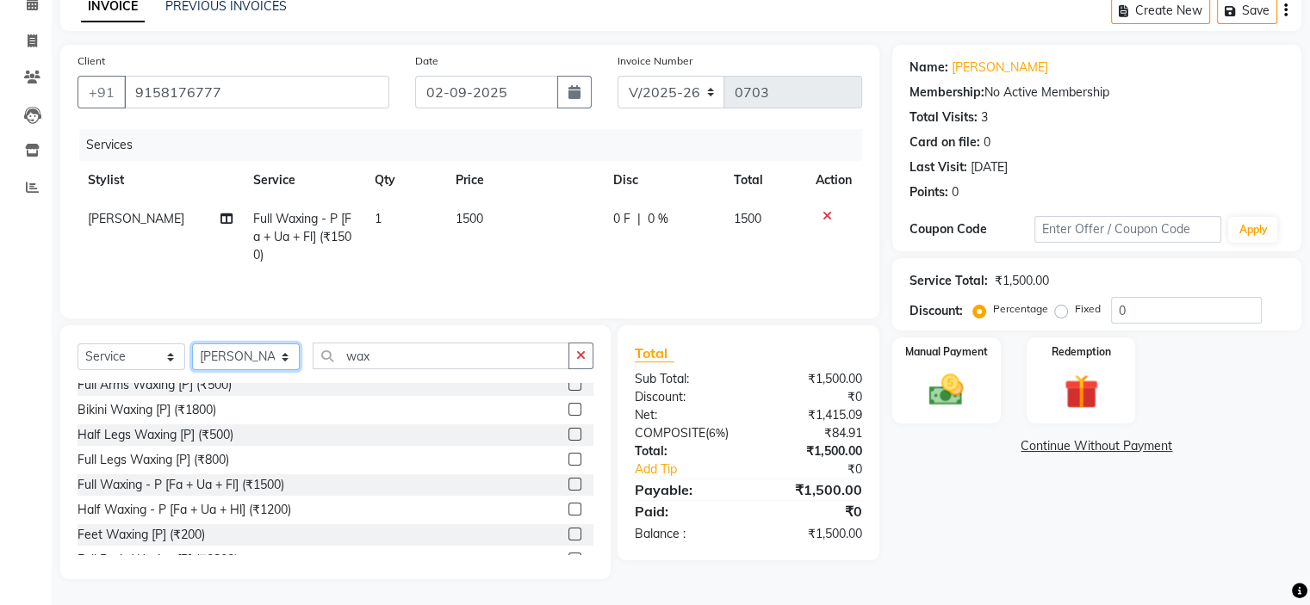
click at [247, 357] on select "Select Stylist Ahling Devika Manager Sanu Sheela Tayyaba Yen" at bounding box center [246, 357] width 108 height 27
select select "70085"
click at [192, 344] on select "Select Stylist Ahling Devika Manager Sanu Sheela Tayyaba Yen" at bounding box center [246, 357] width 108 height 27
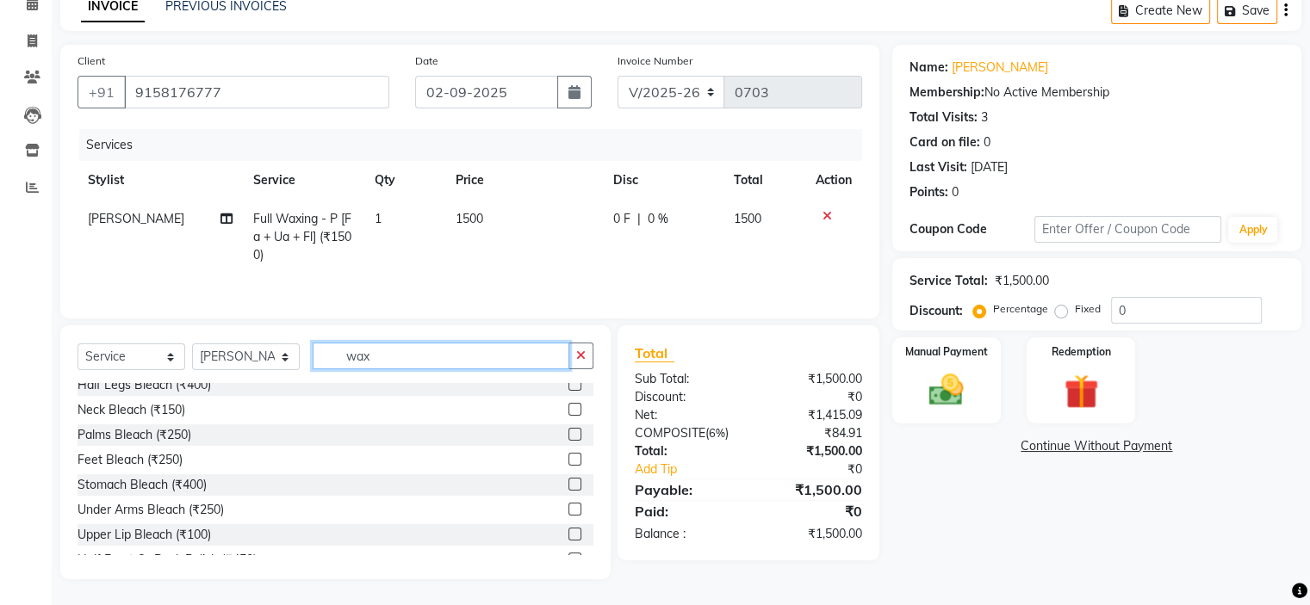
click at [458, 354] on input "wax" at bounding box center [441, 356] width 257 height 27
type input "w"
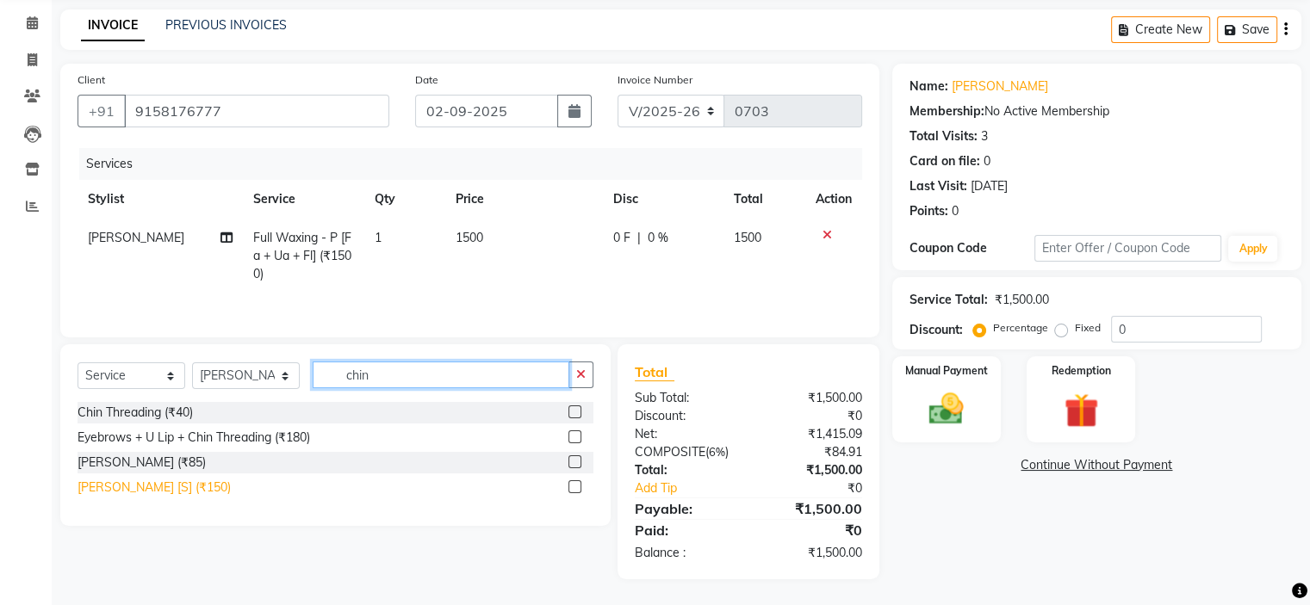
type input "chin"
click at [132, 489] on div "Chin Waxing [S] (₹150)" at bounding box center [154, 488] width 153 height 18
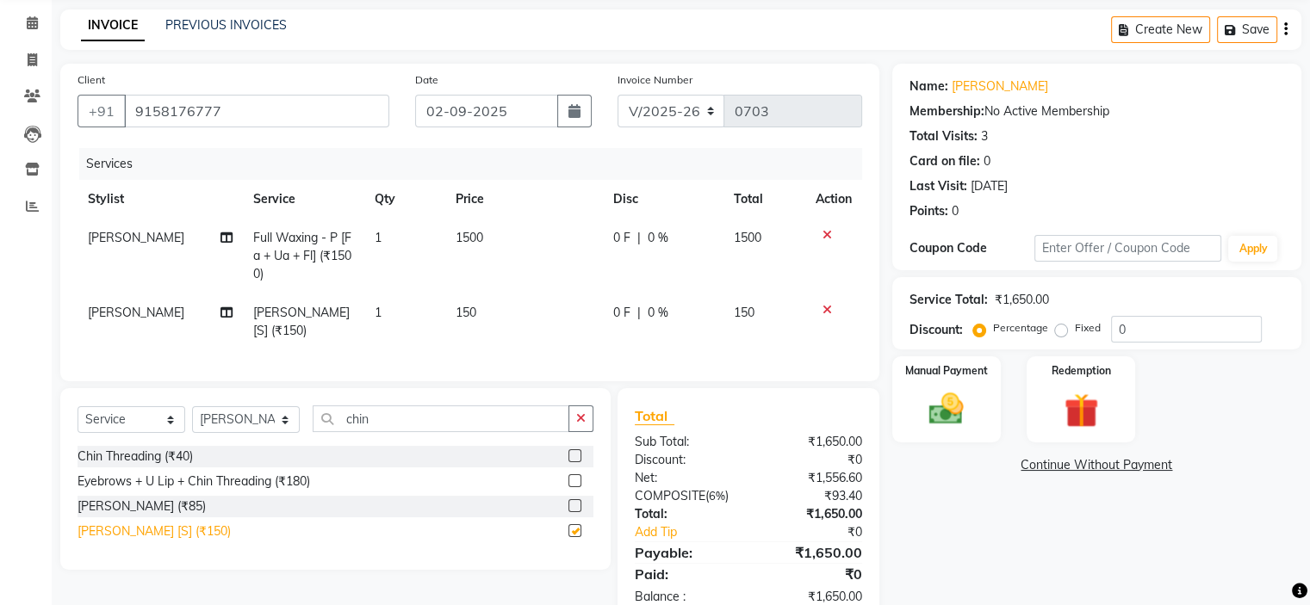
checkbox input "false"
click at [376, 428] on input "chin" at bounding box center [441, 419] width 257 height 27
type input "c"
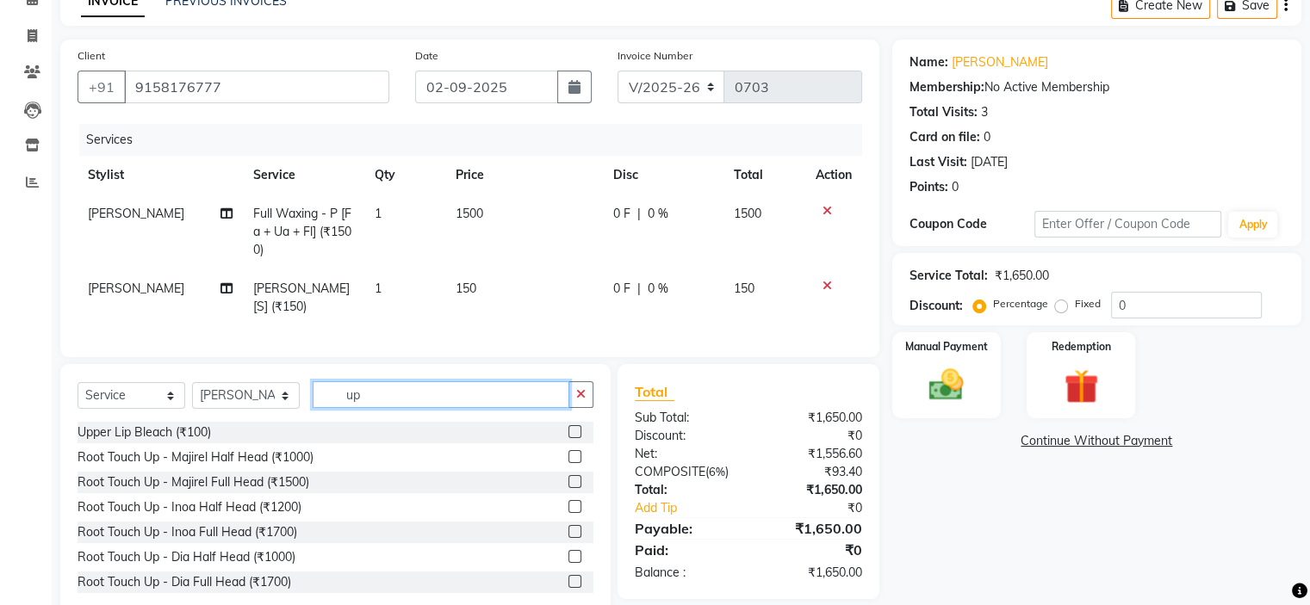
scroll to position [0, 0]
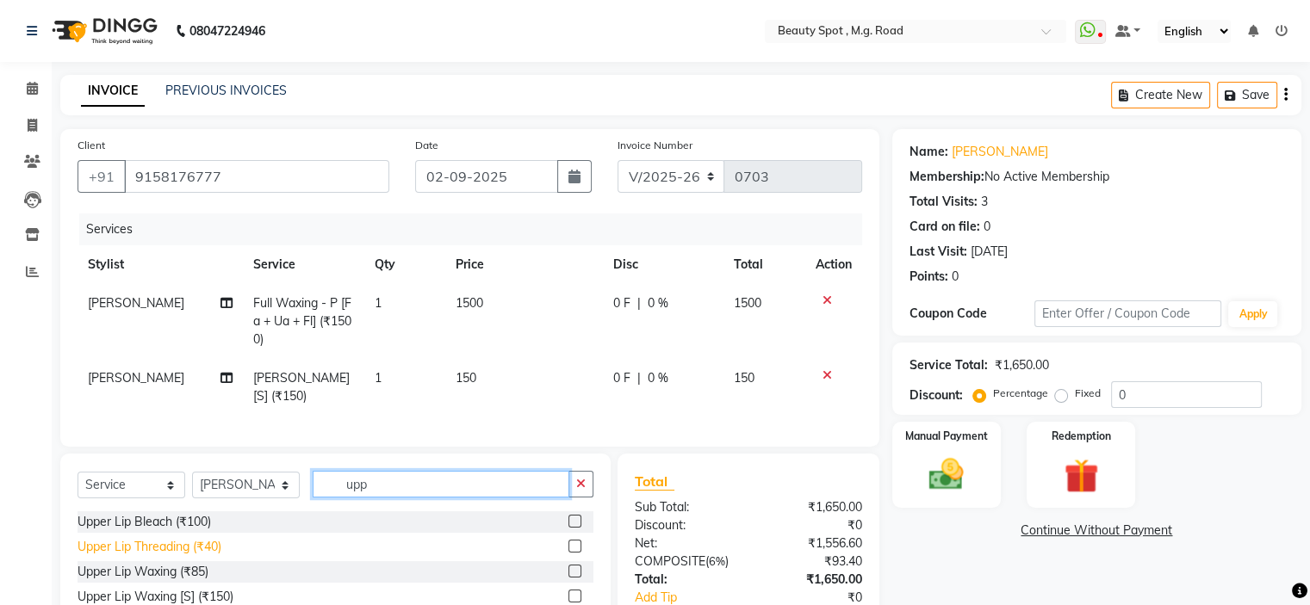
type input "upp"
click at [175, 556] on div "Upper Lip Threading (₹40)" at bounding box center [150, 547] width 144 height 18
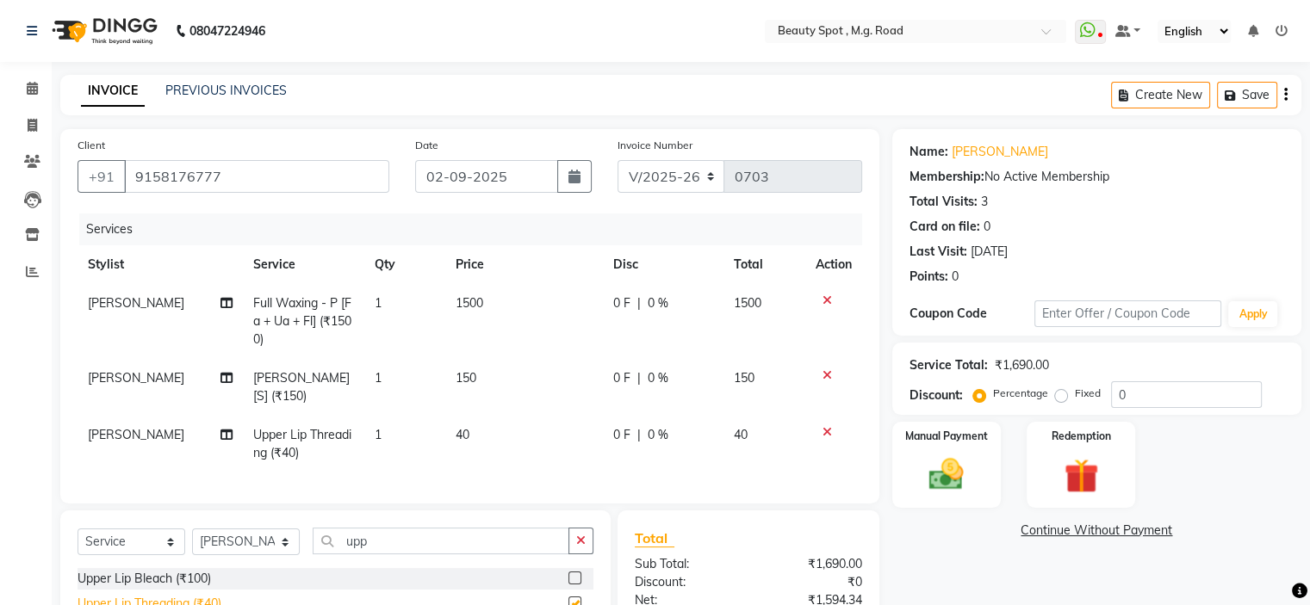
checkbox input "false"
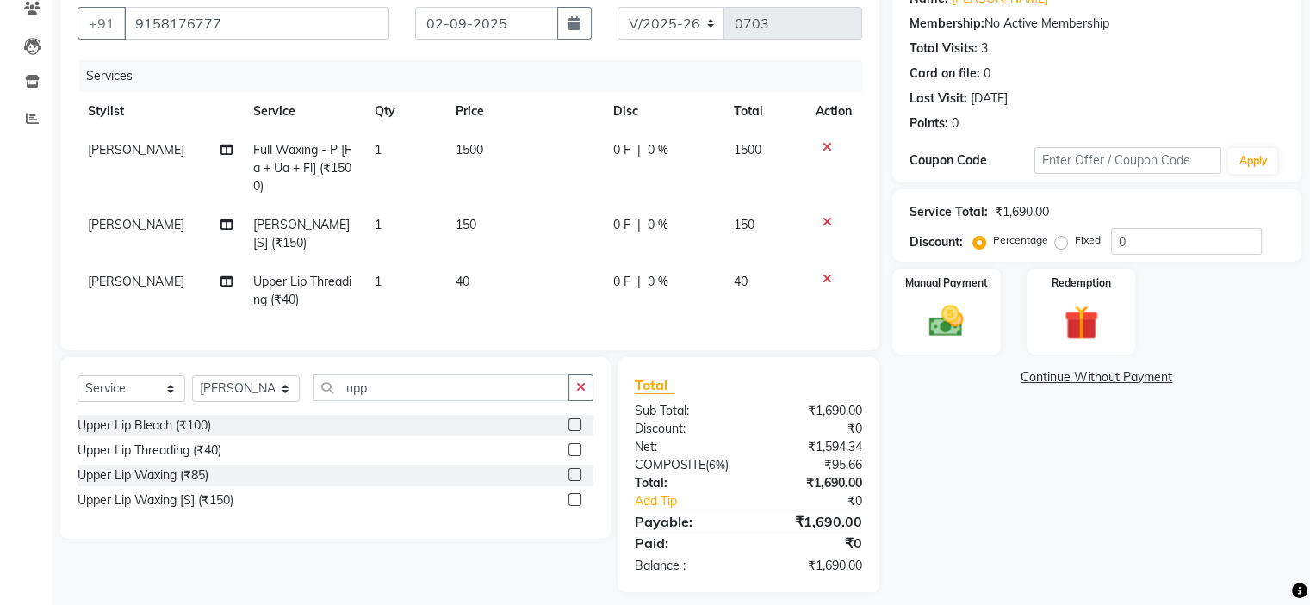
scroll to position [179, 0]
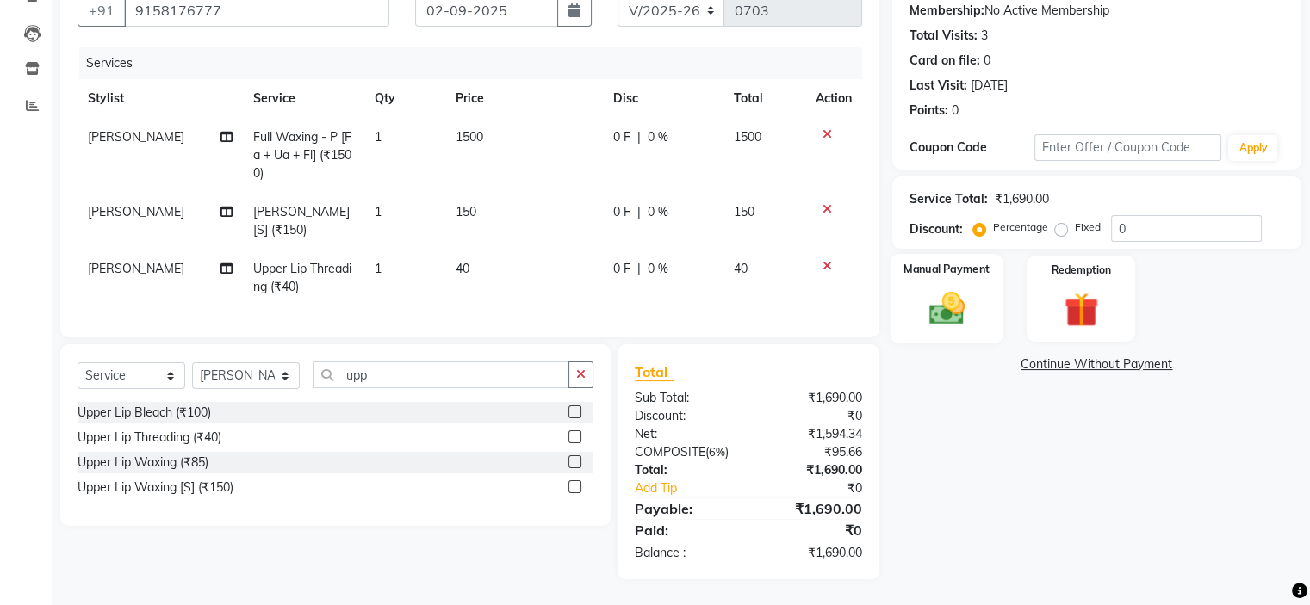
click at [950, 290] on img at bounding box center [946, 309] width 58 height 41
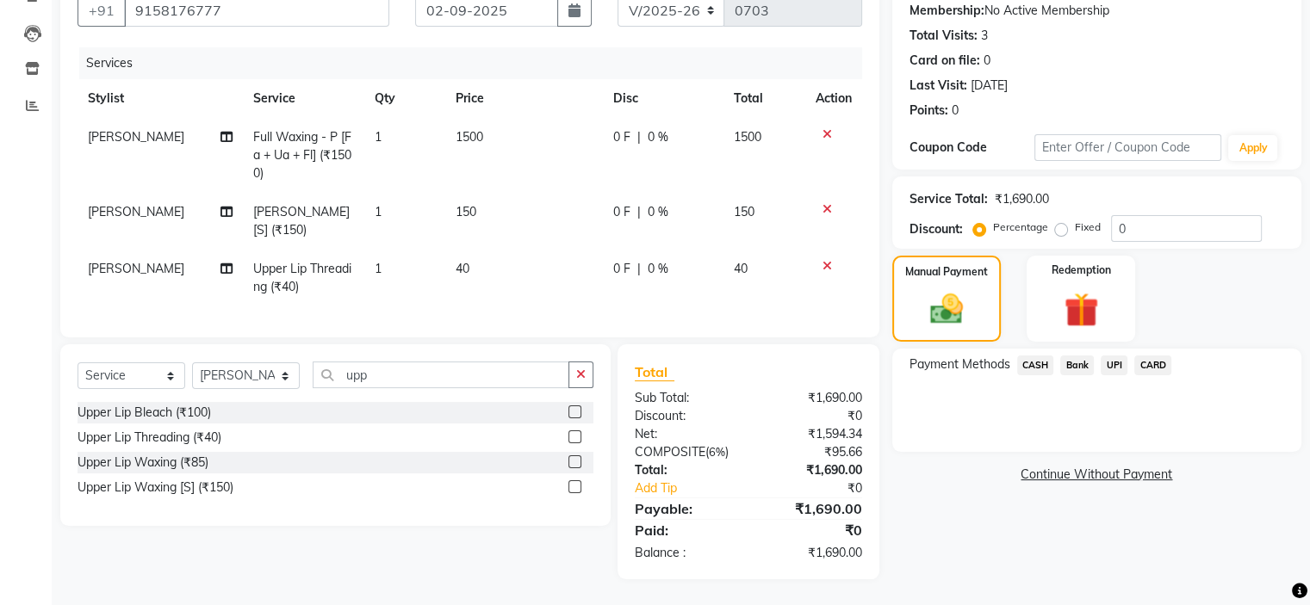
click at [1040, 356] on span "CASH" at bounding box center [1035, 366] width 37 height 20
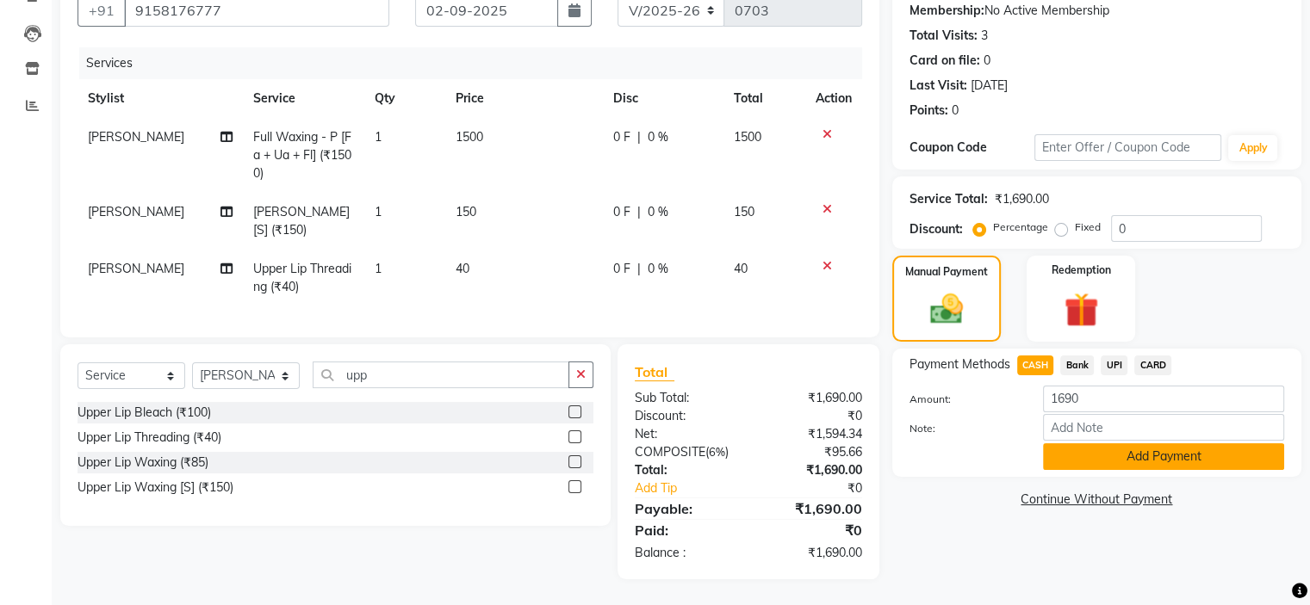
click at [1118, 446] on button "Add Payment" at bounding box center [1163, 457] width 241 height 27
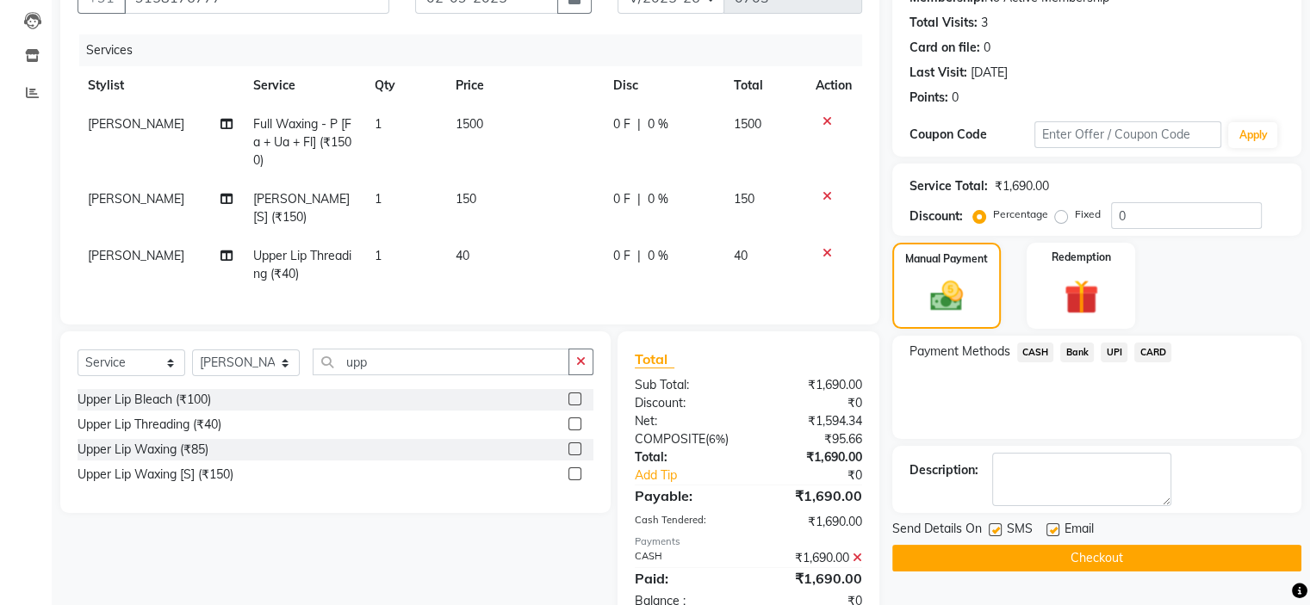
click at [1071, 551] on button "Checkout" at bounding box center [1096, 558] width 409 height 27
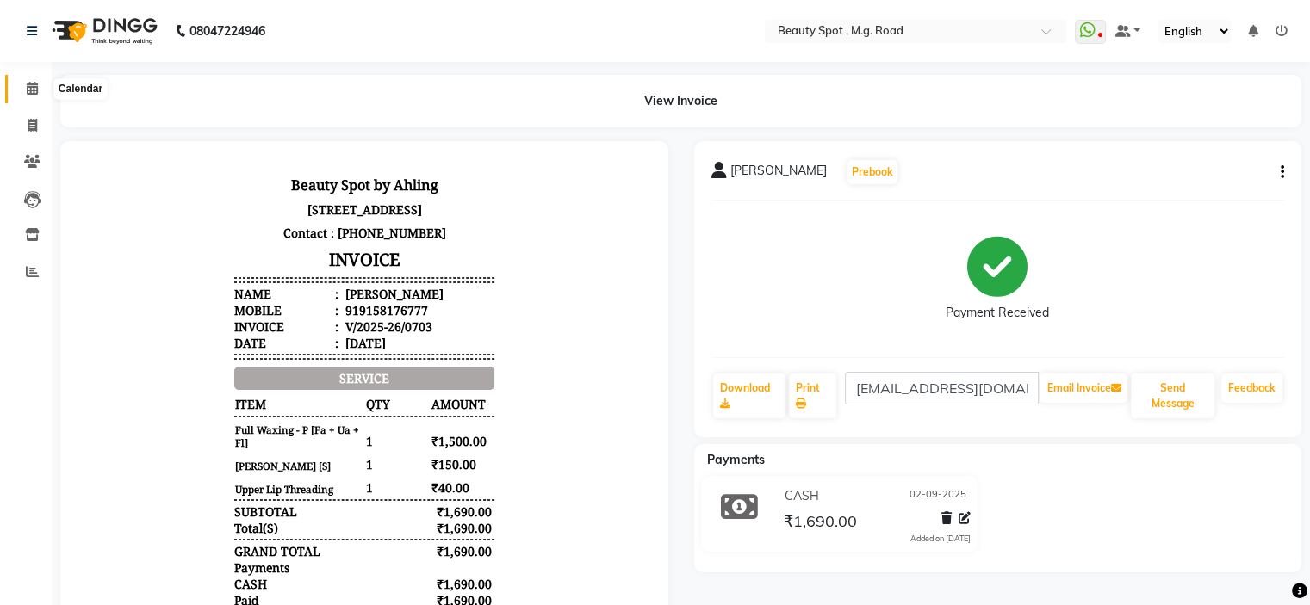
click at [30, 85] on icon at bounding box center [32, 88] width 11 height 13
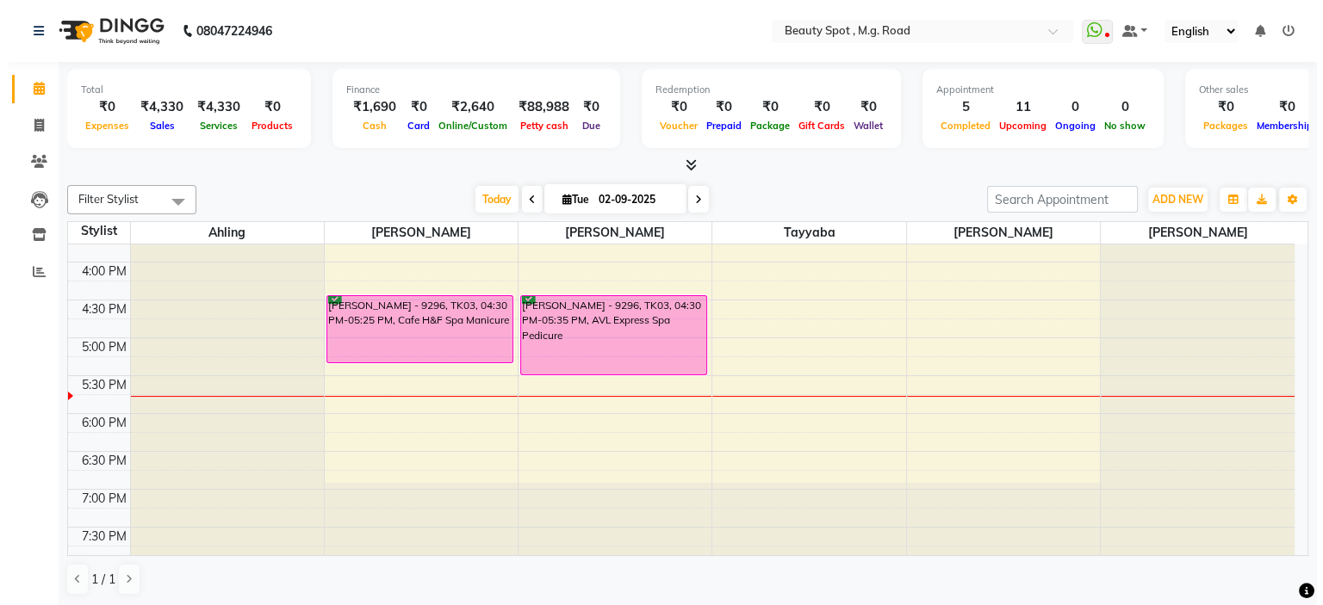
scroll to position [513, 0]
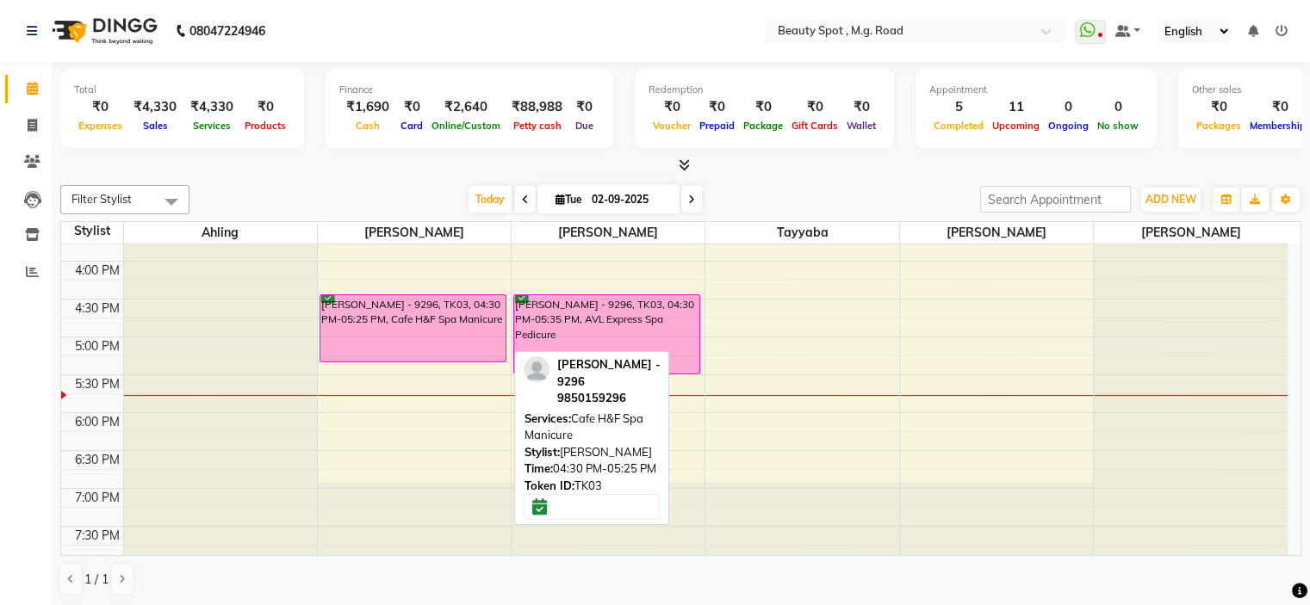
click at [436, 320] on div "[PERSON_NAME] - 9296, TK03, 04:30 PM-05:25 PM, Cafe H&F Spa Manicure" at bounding box center [412, 328] width 185 height 66
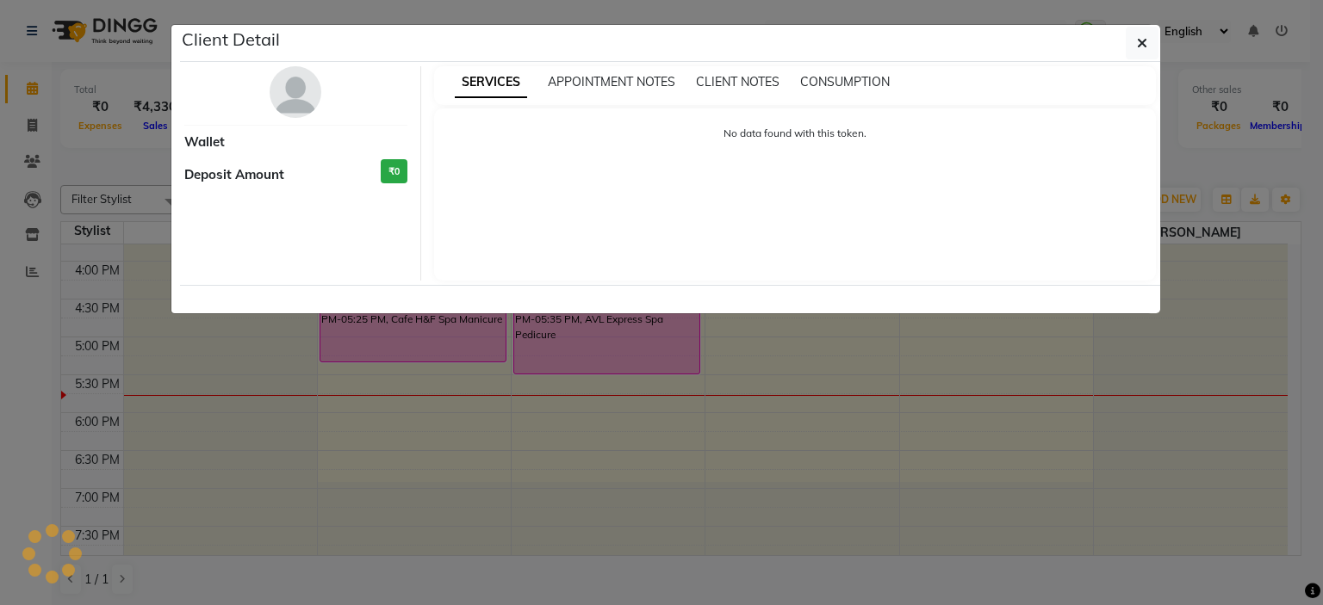
select select "6"
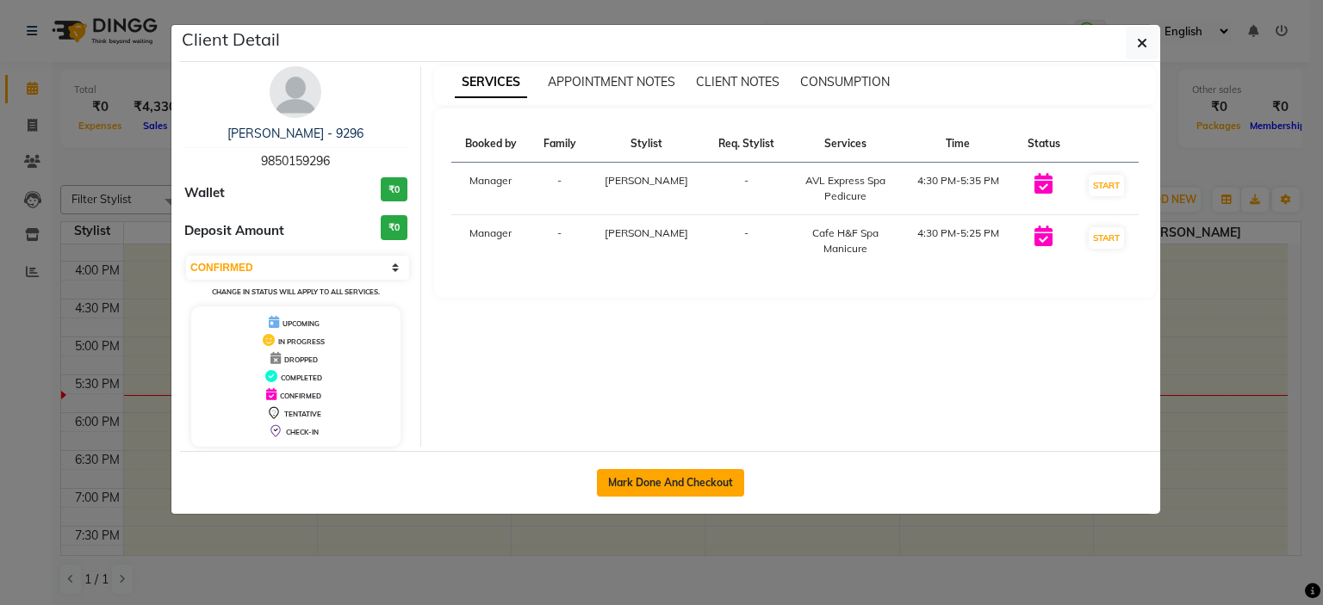
click at [634, 481] on button "Mark Done And Checkout" at bounding box center [670, 483] width 147 height 28
select select "7357"
select select "service"
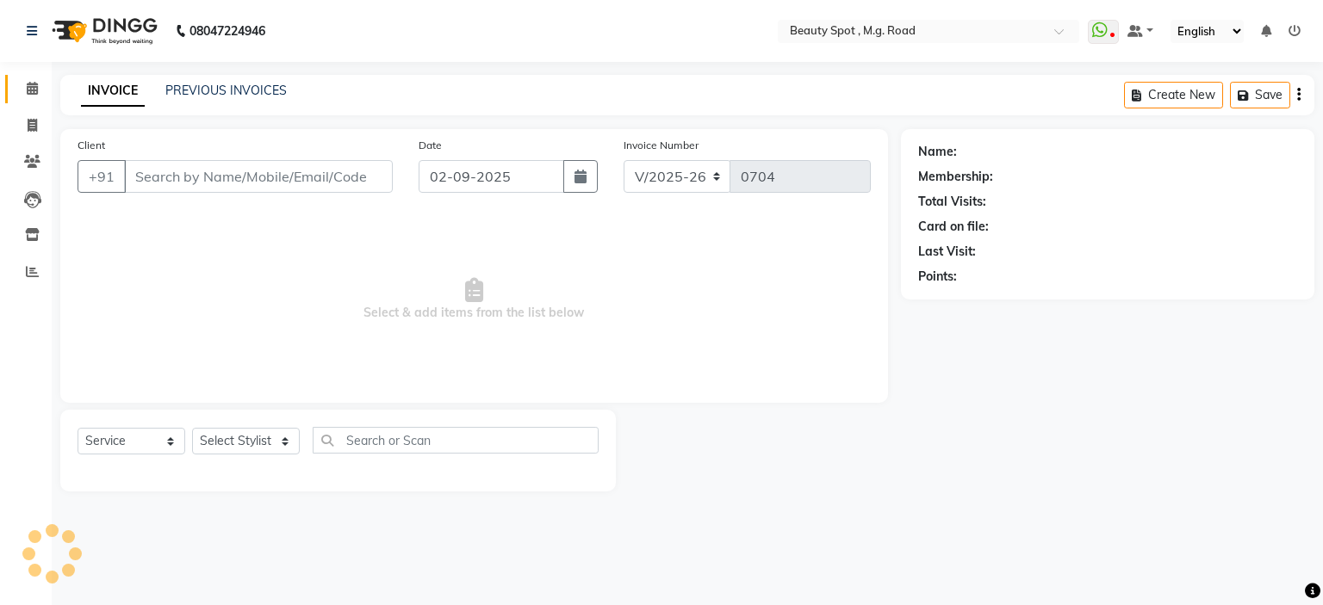
type input "9850159296"
select select "70085"
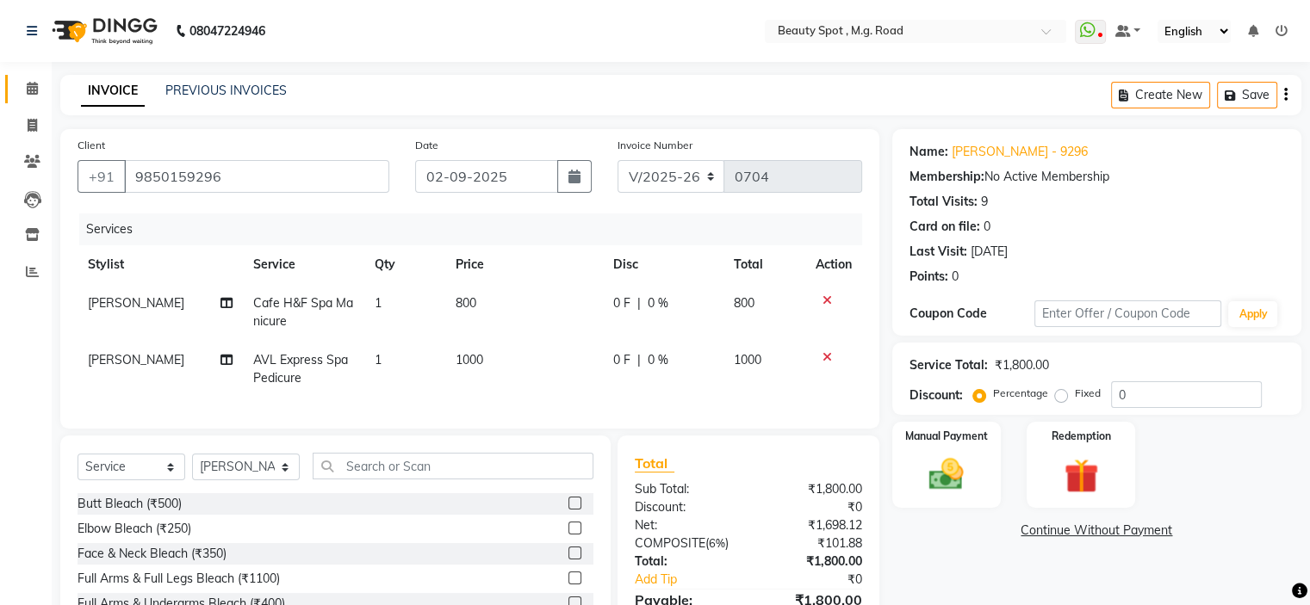
scroll to position [124, 0]
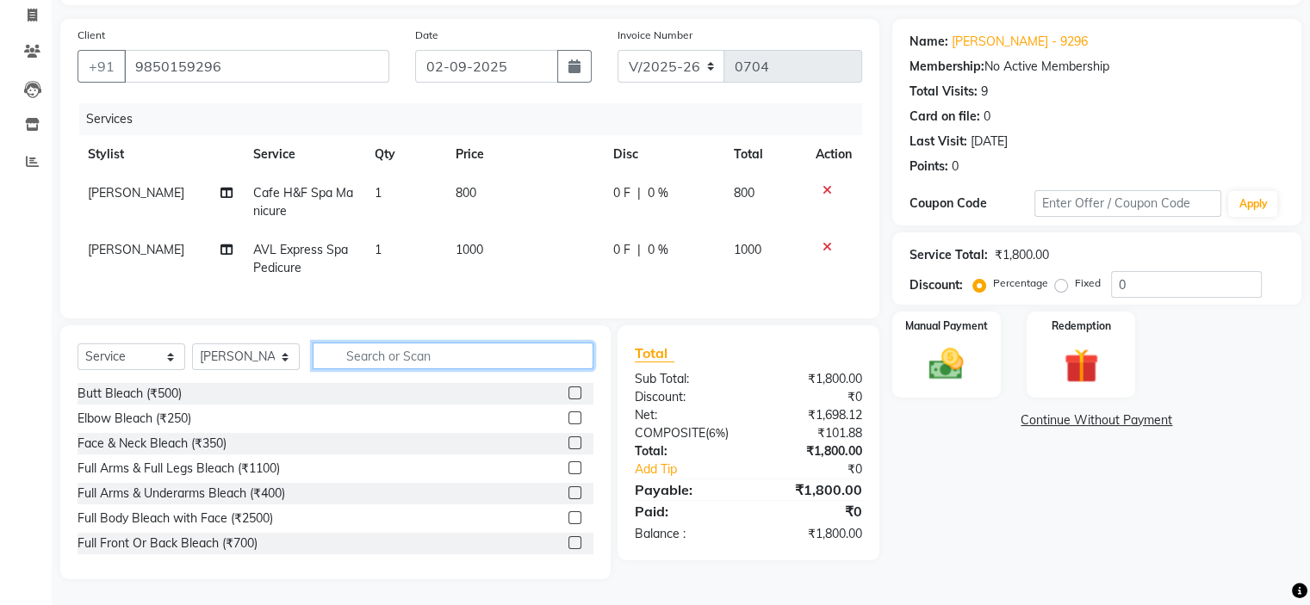
click at [405, 356] on input "text" at bounding box center [453, 356] width 281 height 27
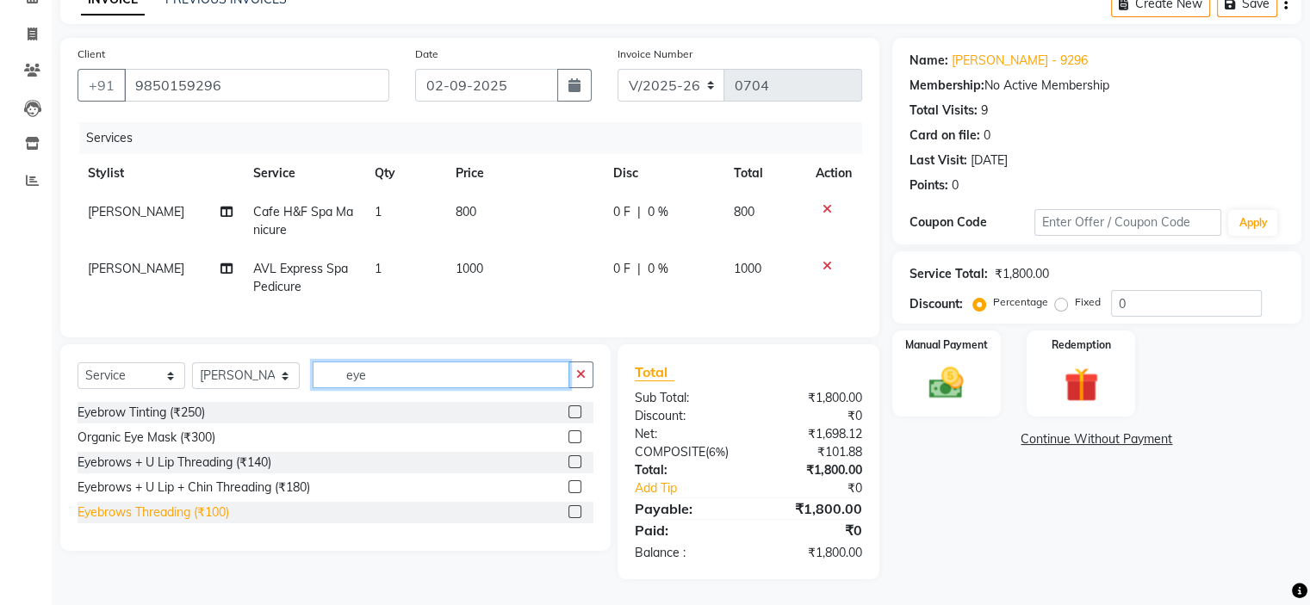
type input "eye"
click at [127, 509] on div "Eyebrows Threading (₹100)" at bounding box center [154, 513] width 152 height 18
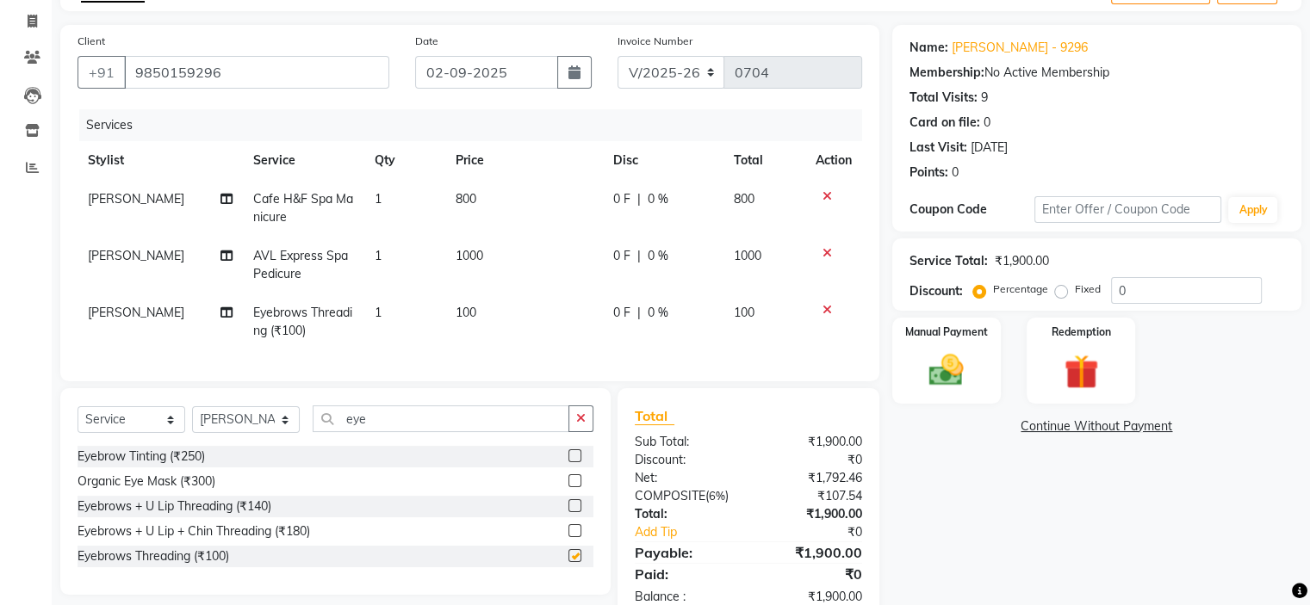
checkbox input "false"
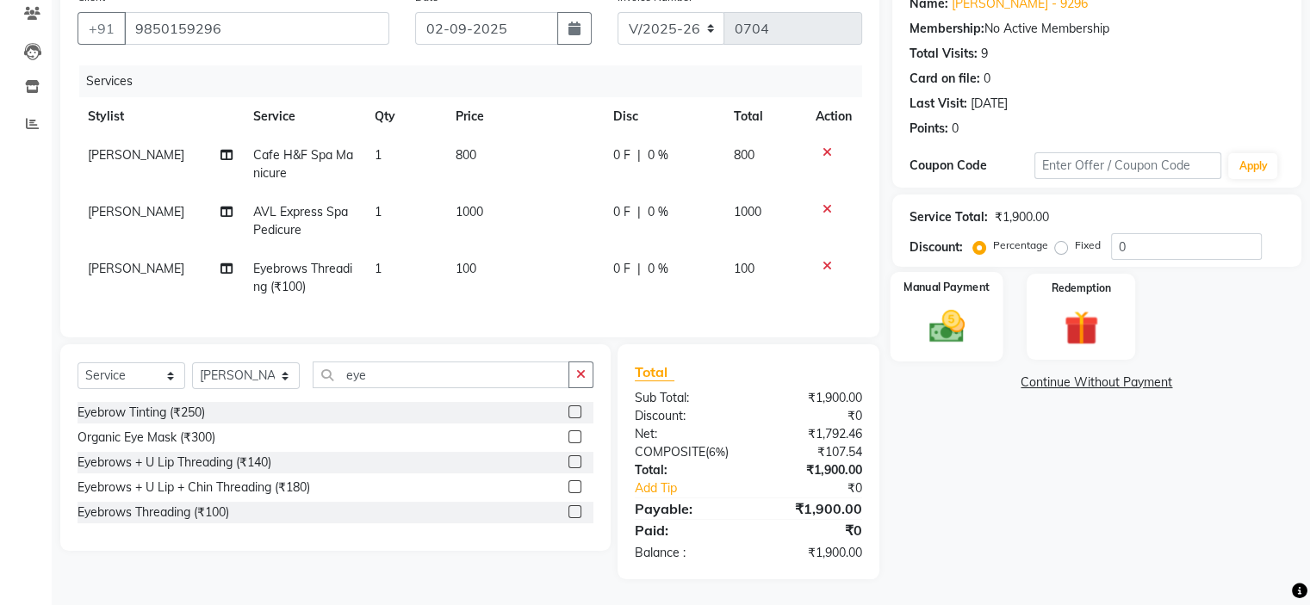
click at [942, 313] on img at bounding box center [946, 327] width 58 height 41
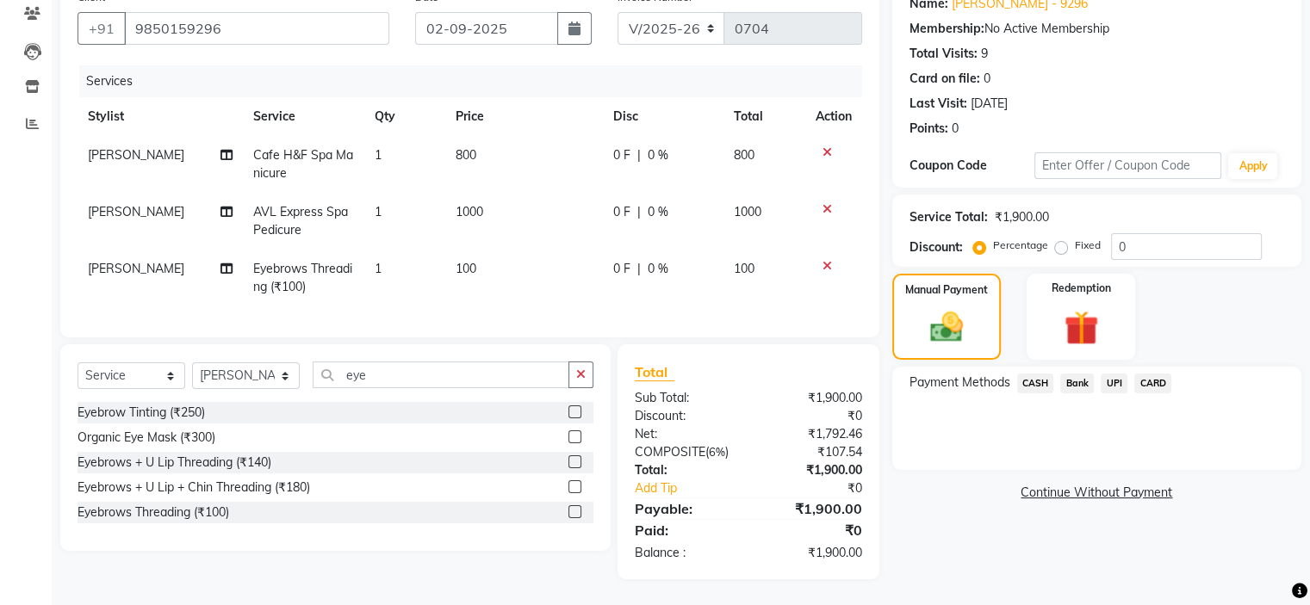
click at [1037, 374] on span "CASH" at bounding box center [1035, 384] width 37 height 20
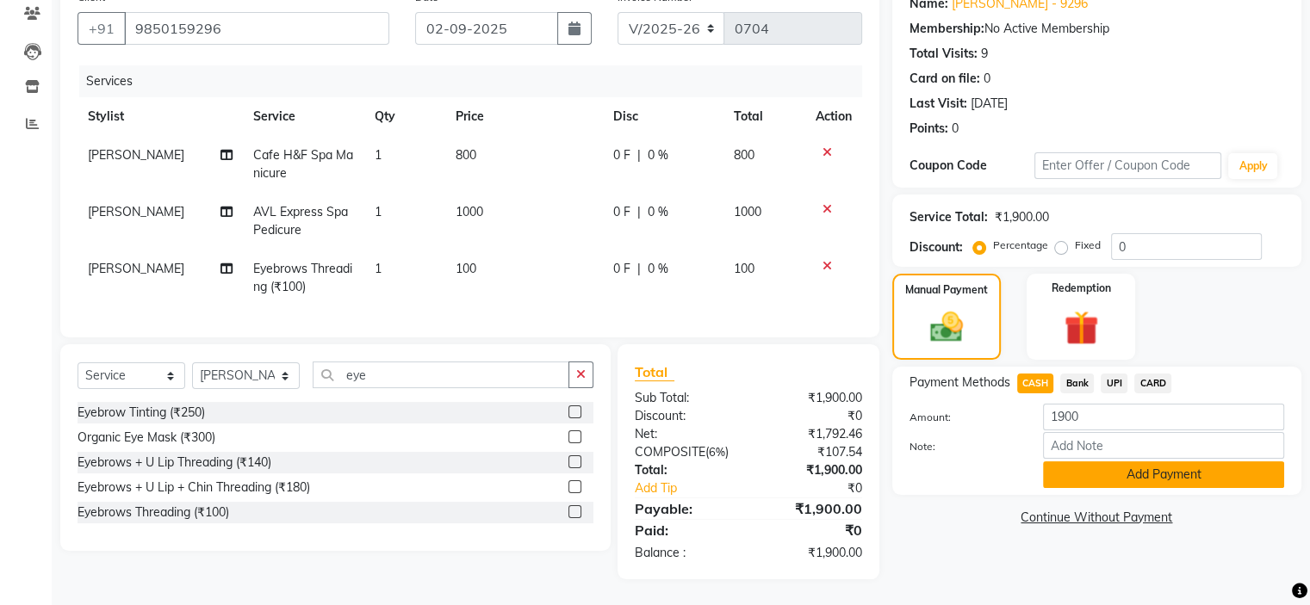
click at [1154, 469] on button "Add Payment" at bounding box center [1163, 475] width 241 height 27
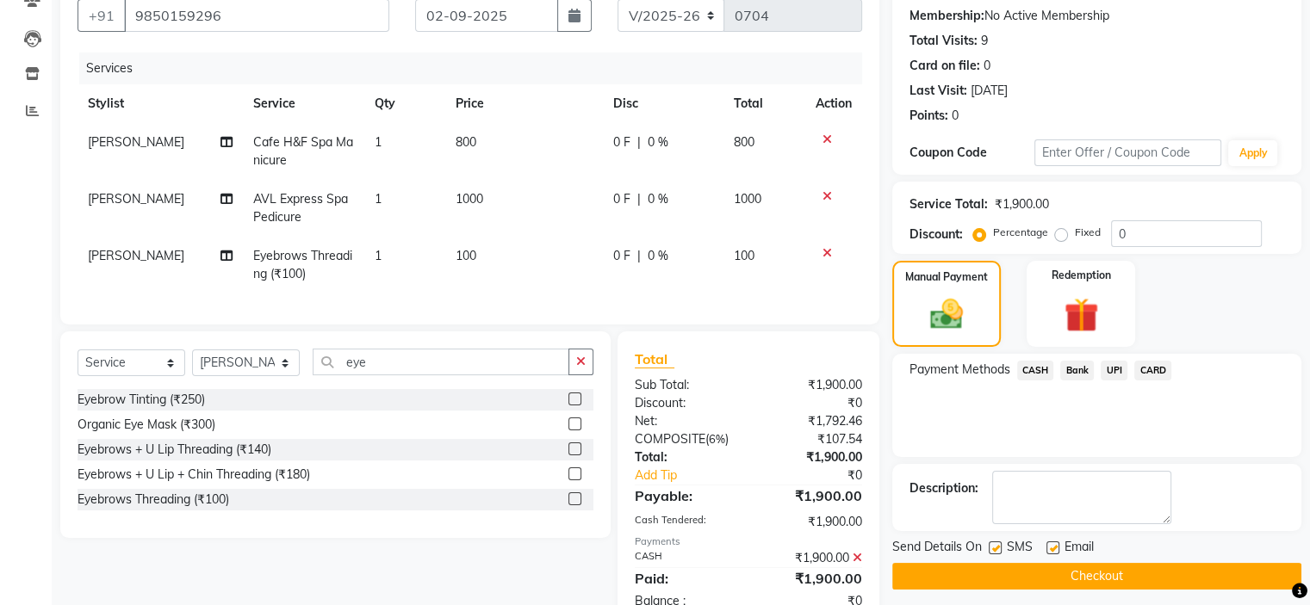
scroll to position [222, 0]
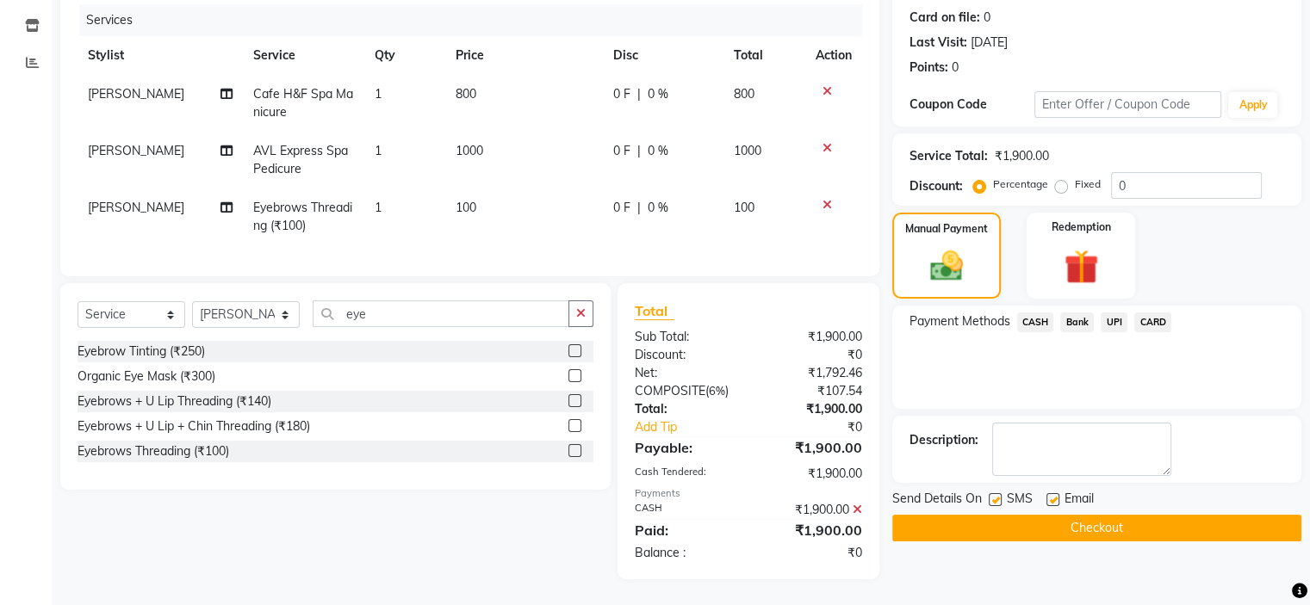
click at [1101, 515] on button "Checkout" at bounding box center [1096, 528] width 409 height 27
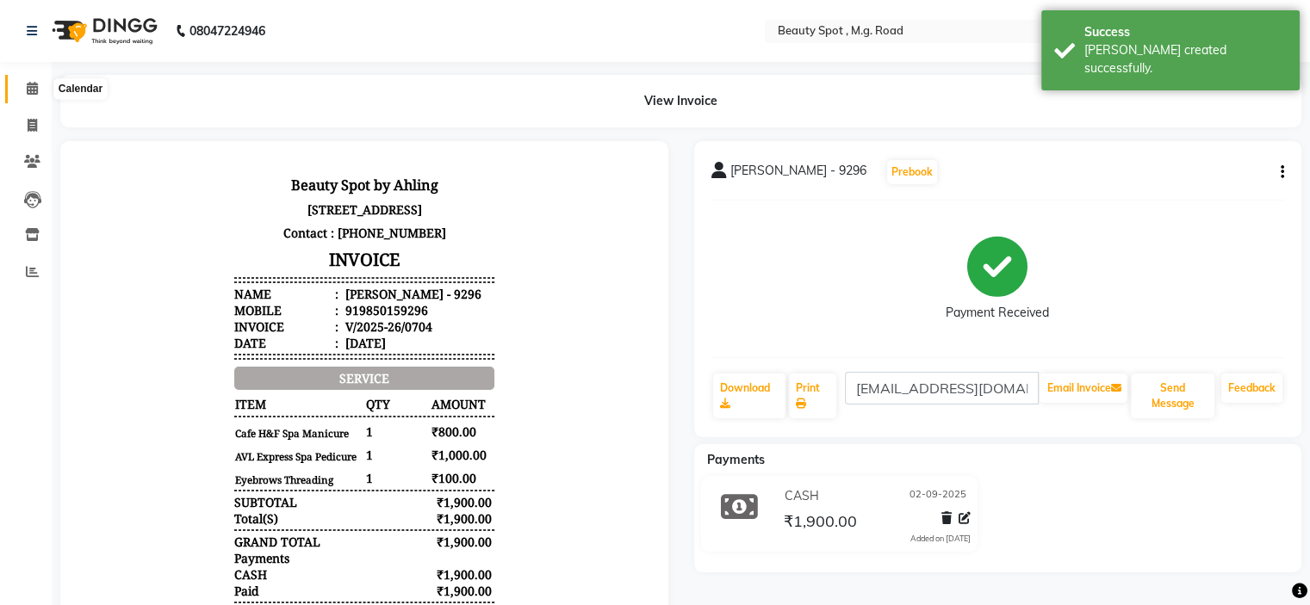
click at [23, 85] on span at bounding box center [32, 89] width 30 height 20
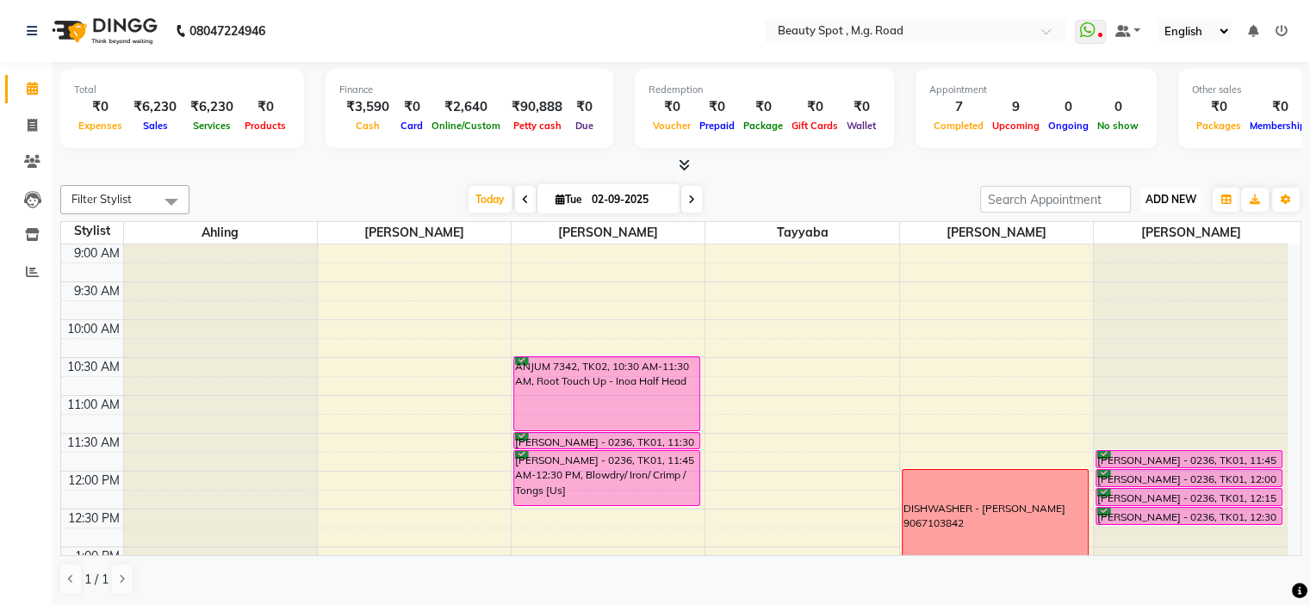
click at [1162, 196] on span "ADD NEW" at bounding box center [1170, 199] width 51 height 13
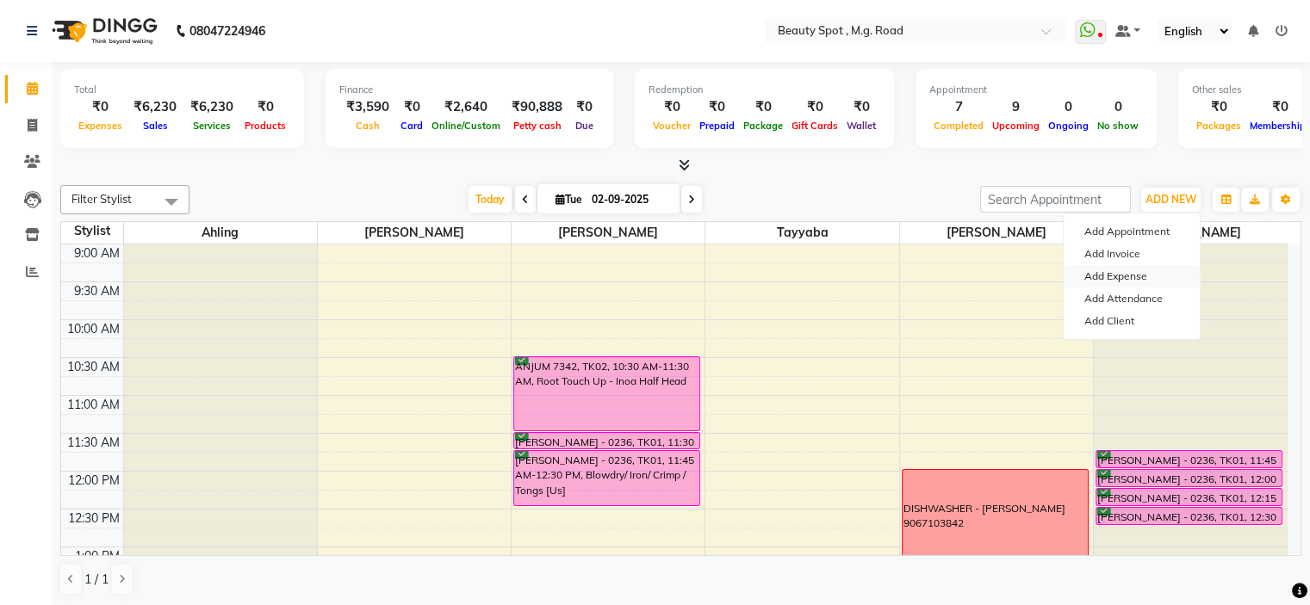
click at [1121, 274] on link "Add Expense" at bounding box center [1132, 276] width 136 height 22
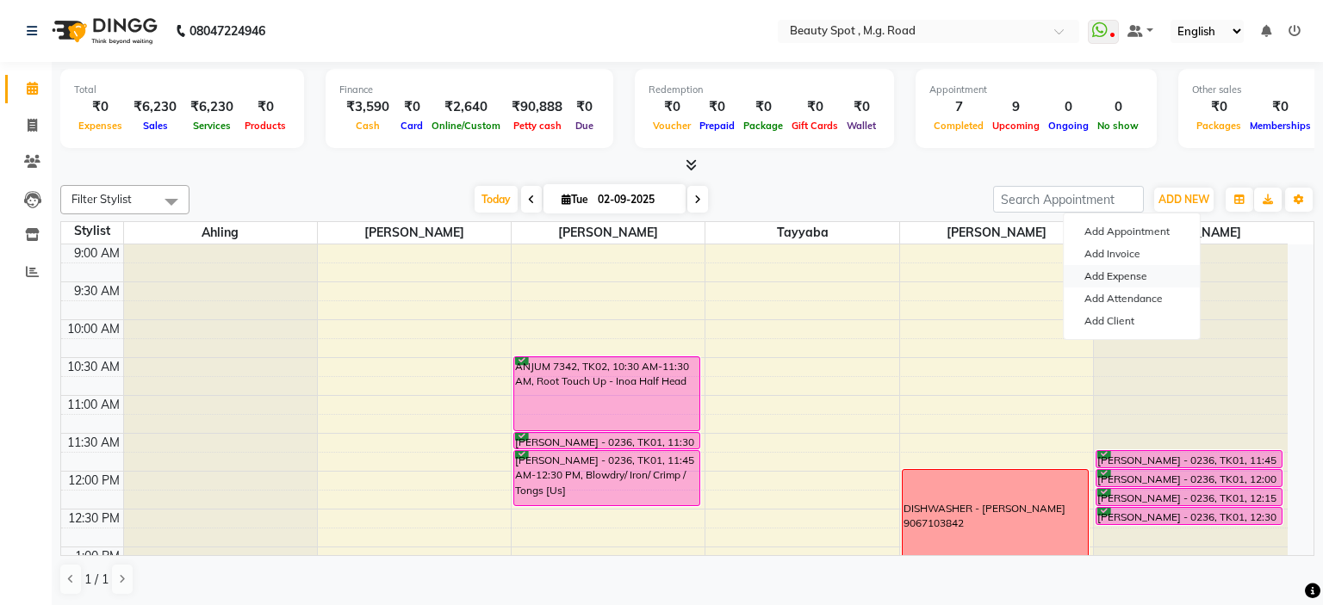
select select "1"
select select "6458"
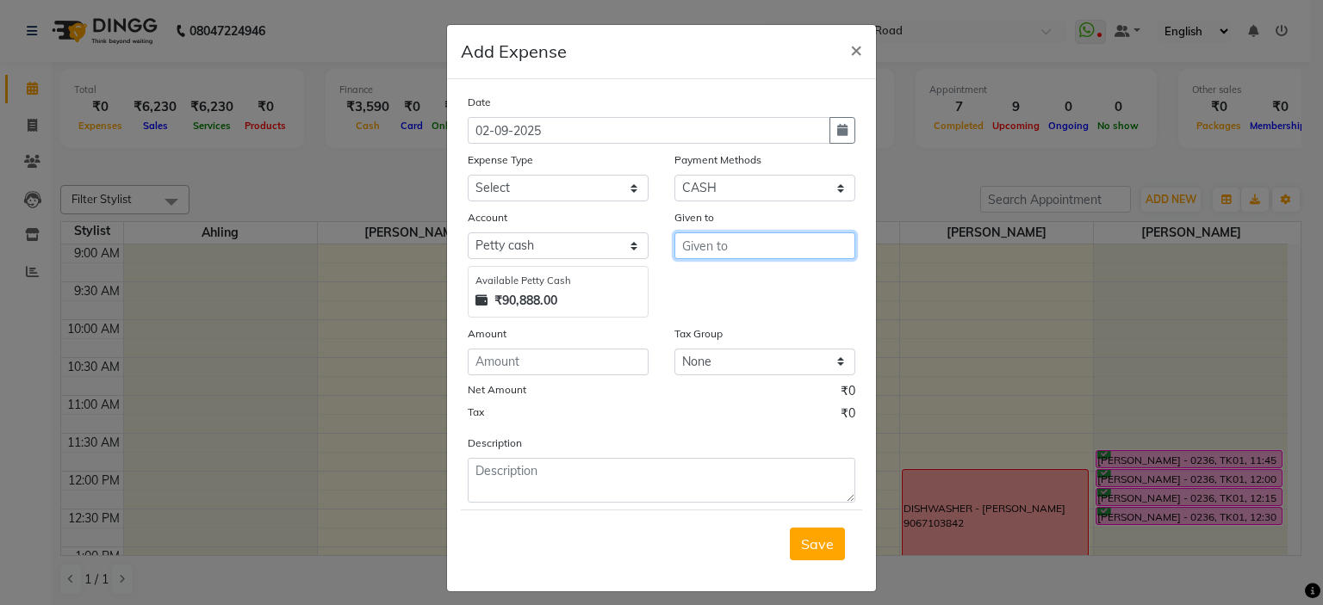
click at [721, 244] on input "text" at bounding box center [764, 246] width 181 height 27
click at [757, 288] on button "T ayyaba" at bounding box center [743, 284] width 136 height 28
type input "Tayyaba"
click at [549, 193] on select "Select Advance Salary Bank charges Bank Deposit Car maintenance Cash transfer t…" at bounding box center [558, 188] width 181 height 27
select select "21322"
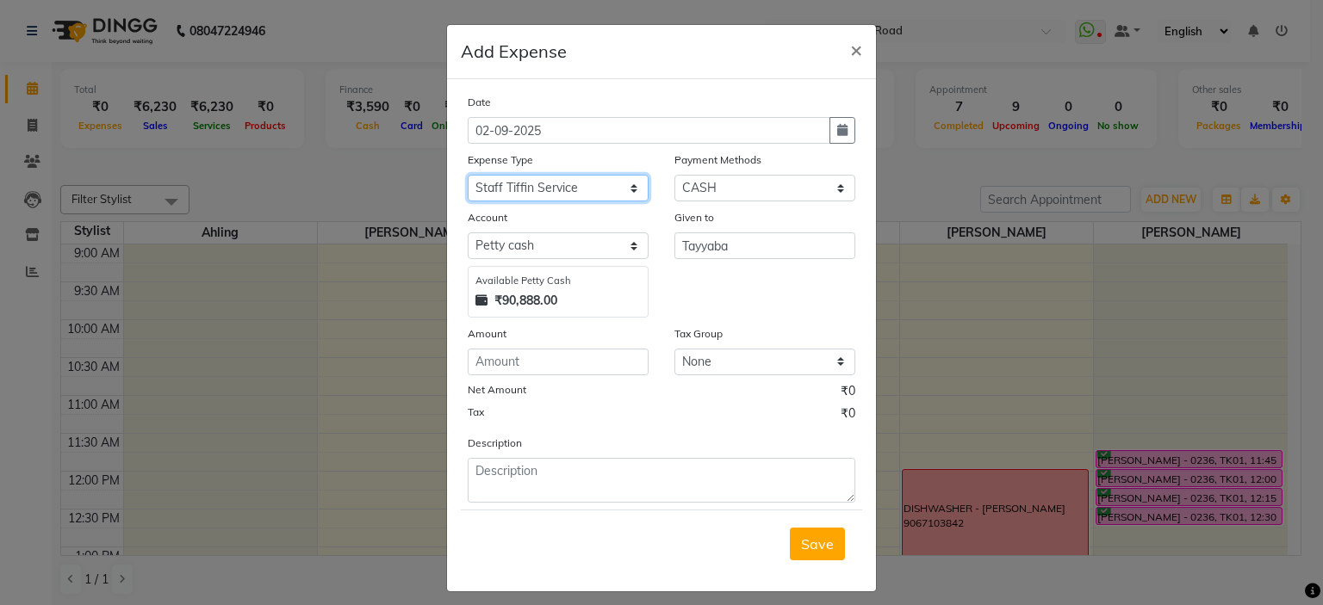
click at [468, 177] on select "Select Advance Salary Bank charges Bank Deposit Car maintenance Cash transfer t…" at bounding box center [558, 188] width 181 height 27
click at [522, 363] on input "number" at bounding box center [558, 362] width 181 height 27
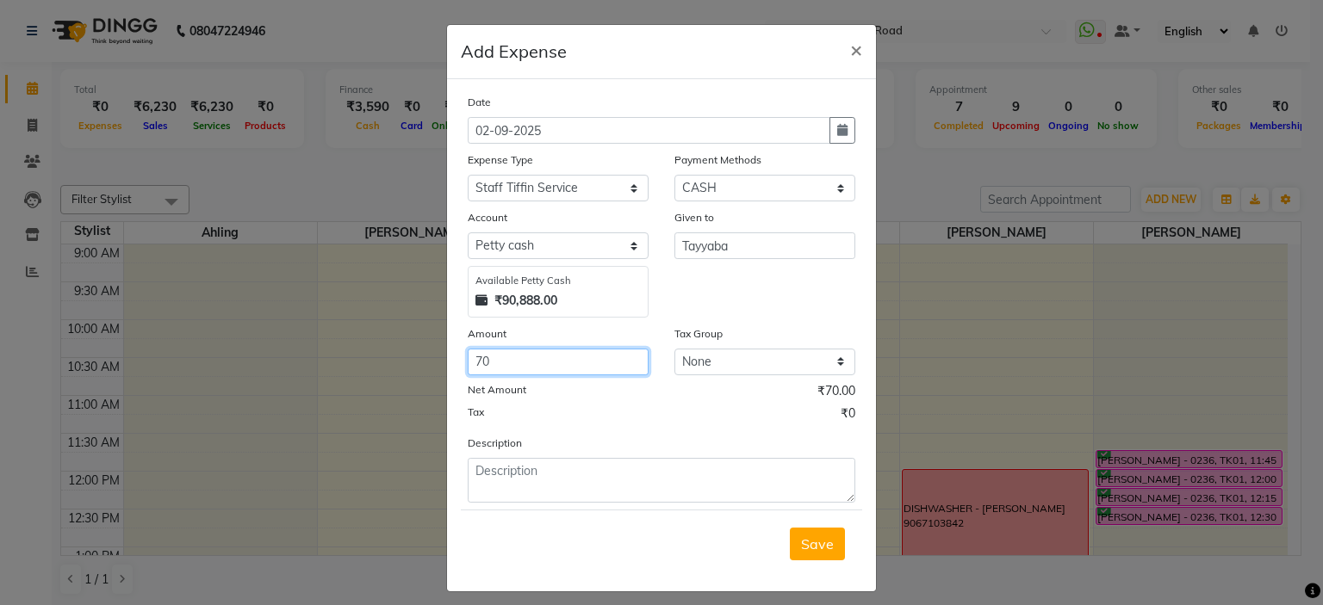
type input "70"
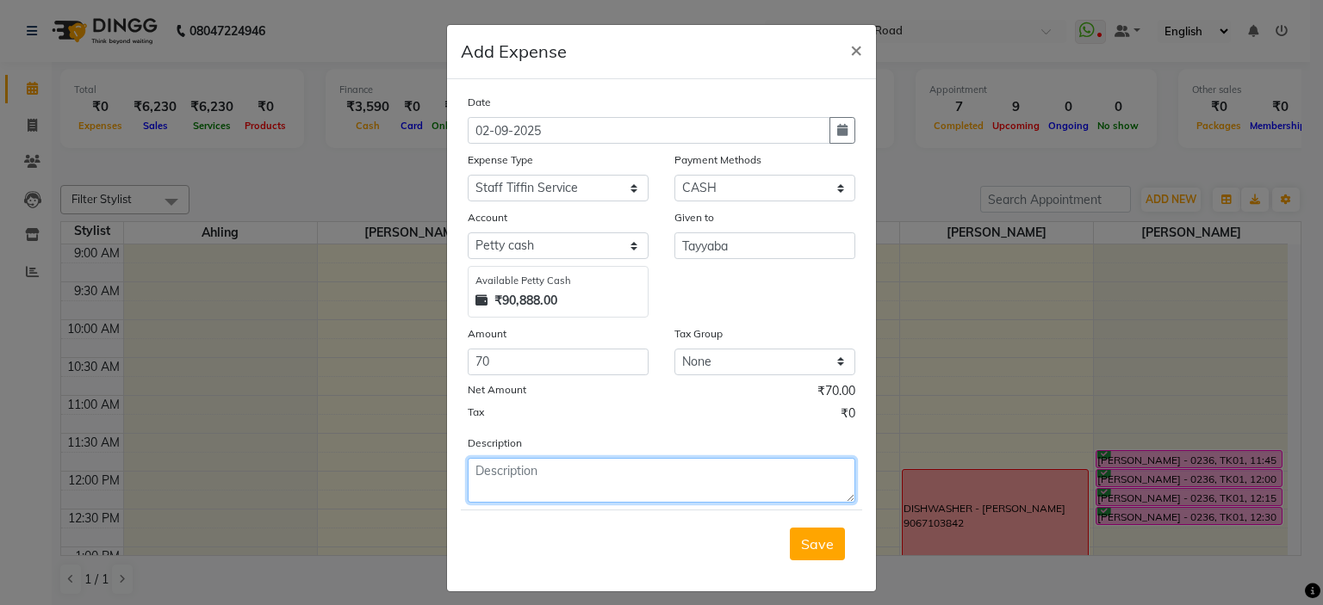
click at [544, 464] on textarea at bounding box center [662, 480] width 388 height 45
type textarea "1 tiffin"
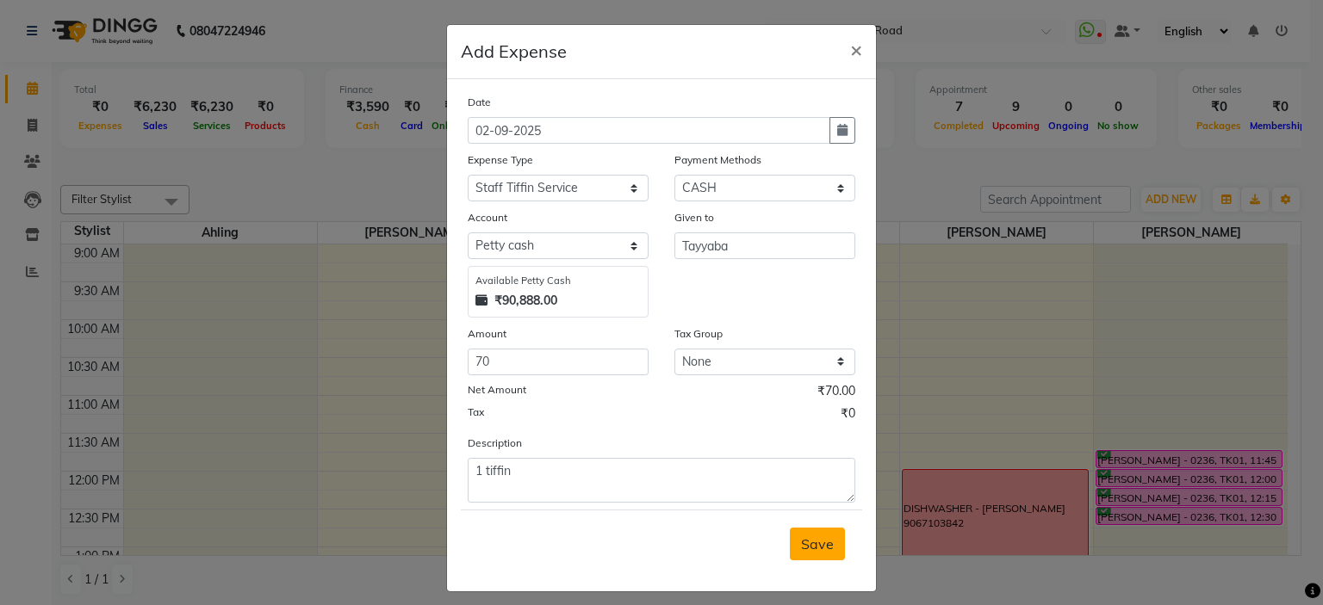
click at [821, 543] on span "Save" at bounding box center [817, 544] width 33 height 17
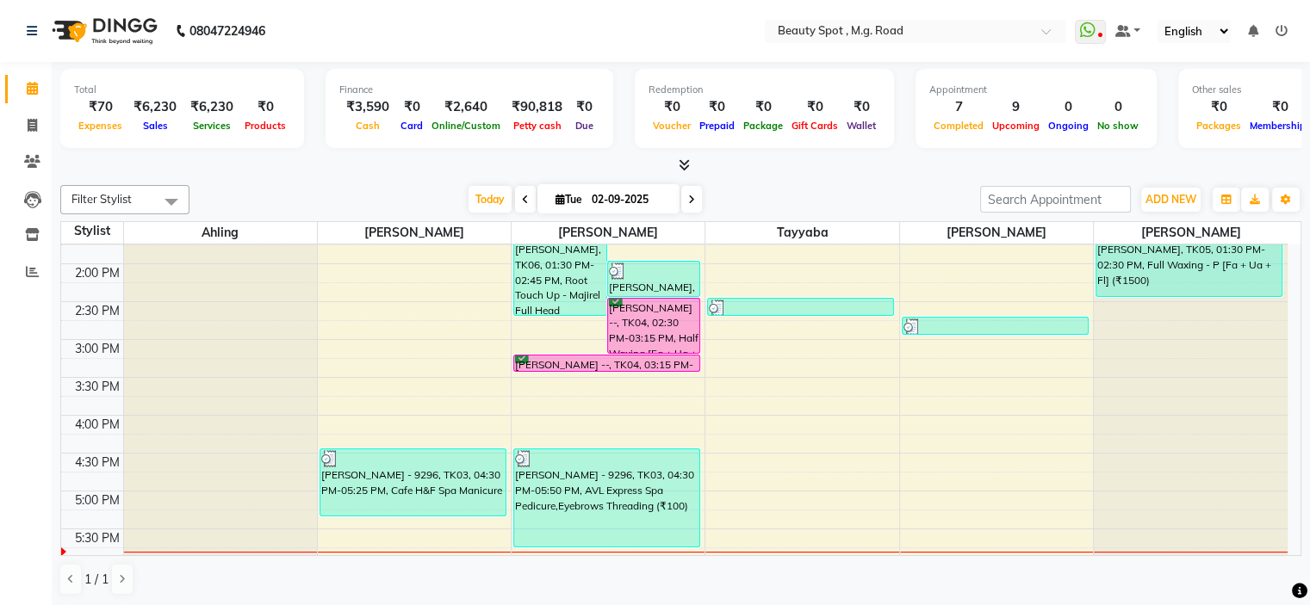
scroll to position [513, 0]
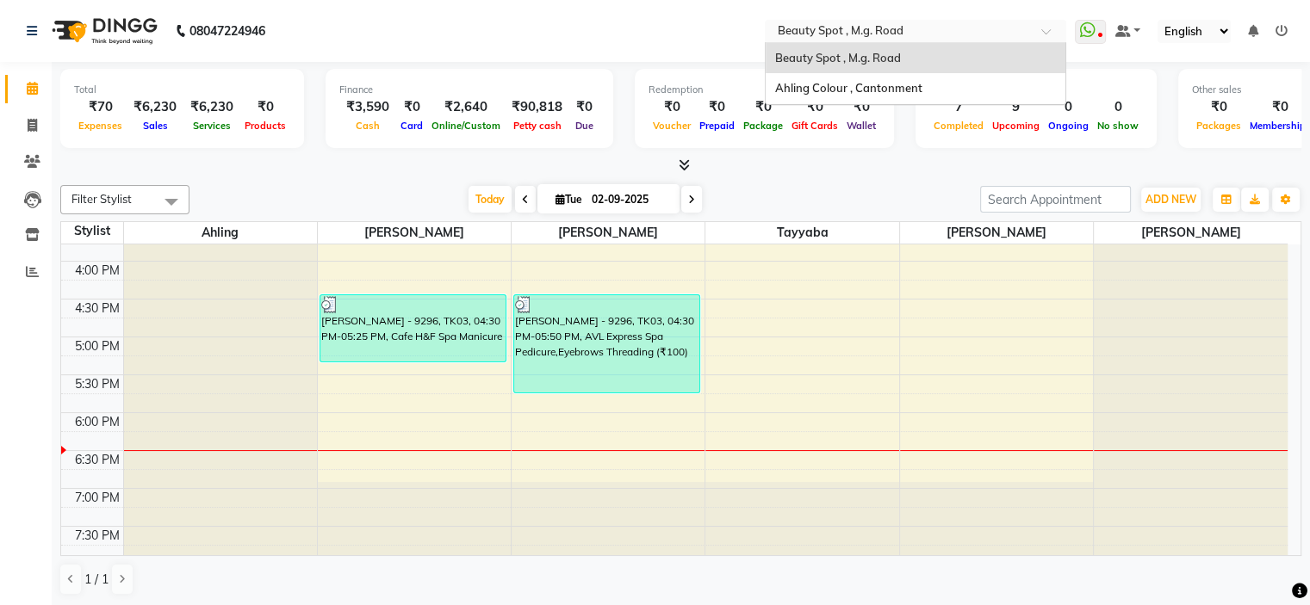
click at [820, 32] on input "text" at bounding box center [898, 32] width 250 height 17
click at [823, 84] on span "Ahling Colour , Cantonment" at bounding box center [847, 88] width 147 height 14
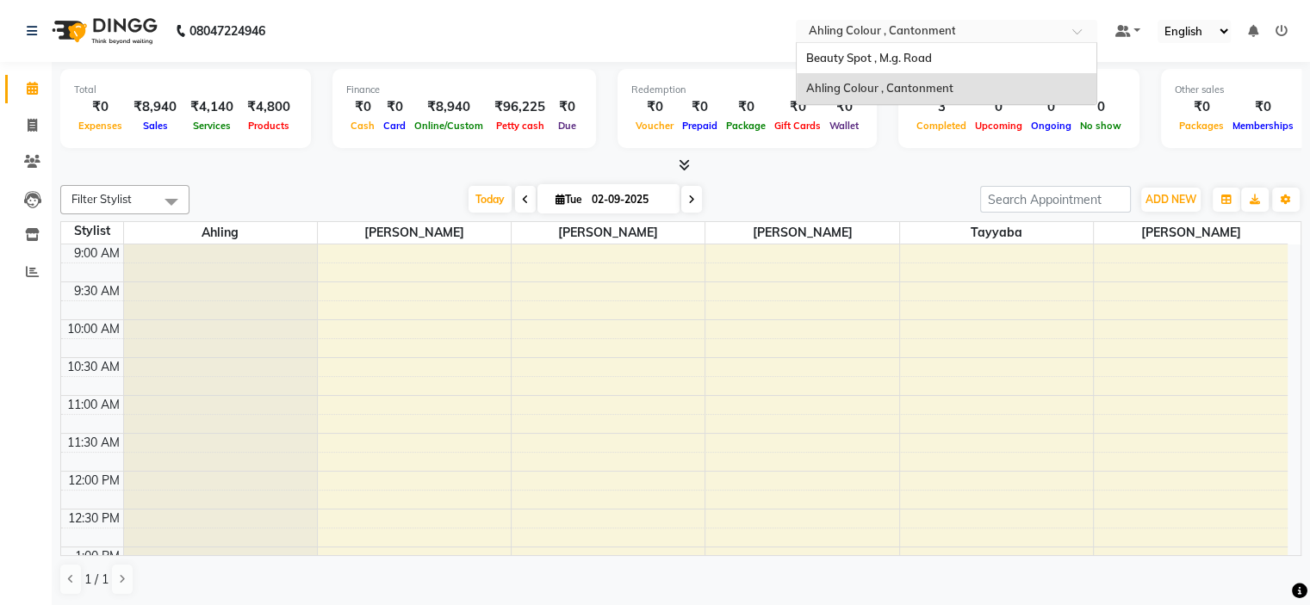
click at [885, 30] on input "text" at bounding box center [929, 32] width 250 height 17
click at [876, 58] on span "Beauty Spot , M.g. Road" at bounding box center [868, 58] width 126 height 14
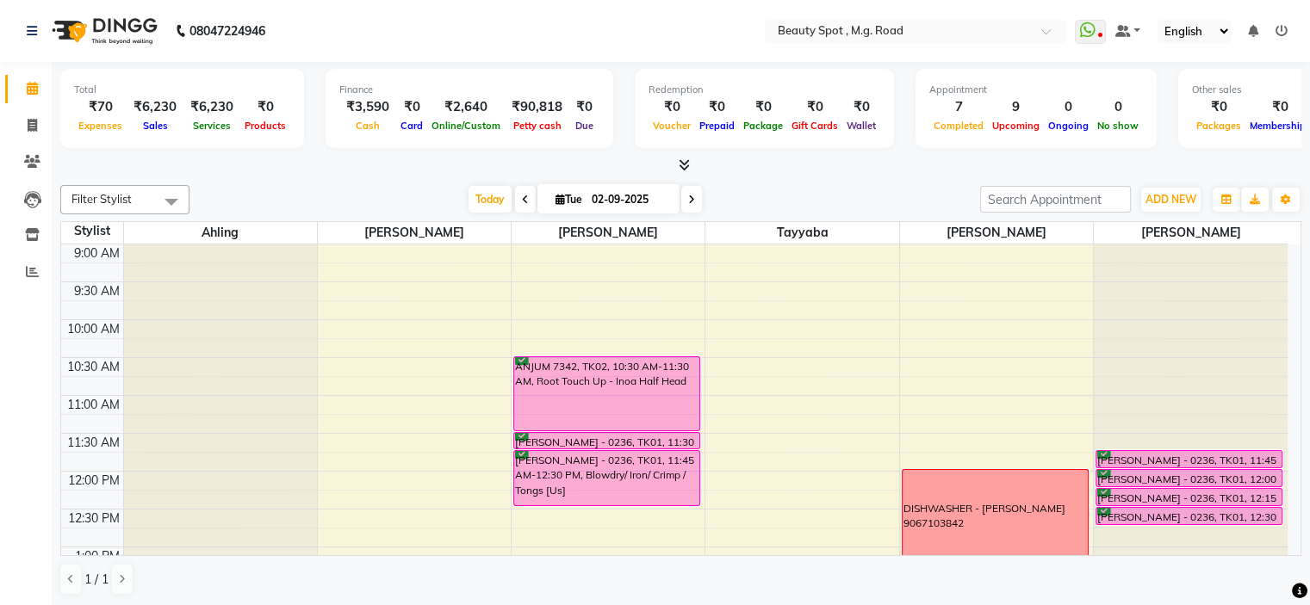
click at [690, 195] on icon at bounding box center [691, 200] width 7 height 10
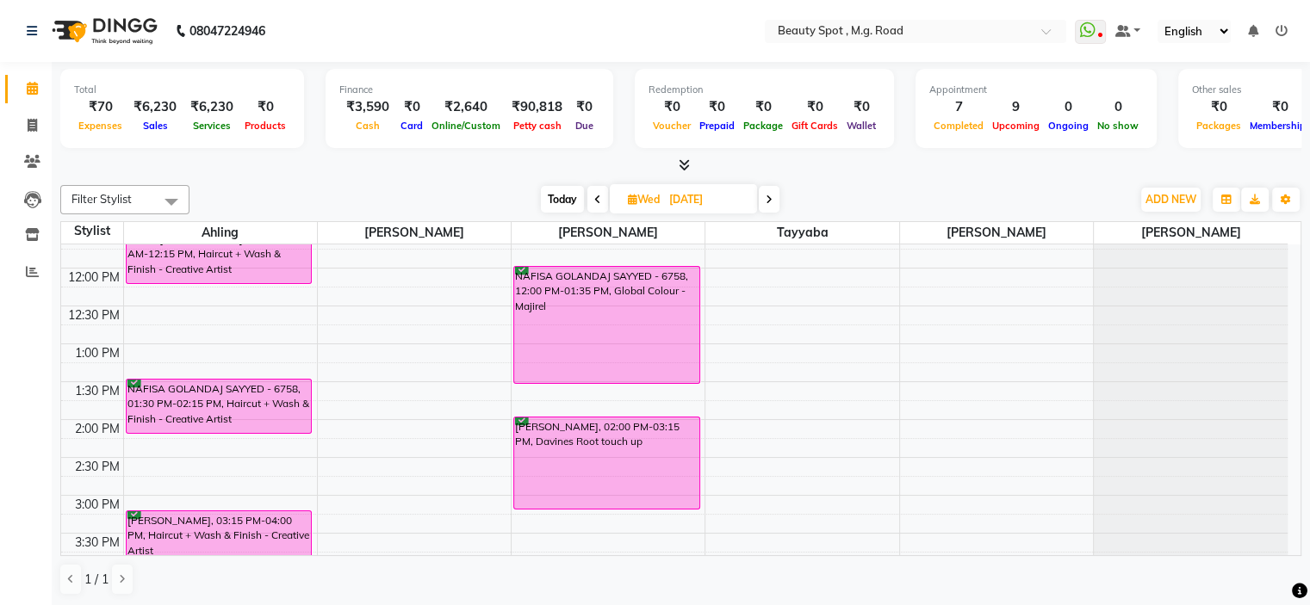
scroll to position [83, 0]
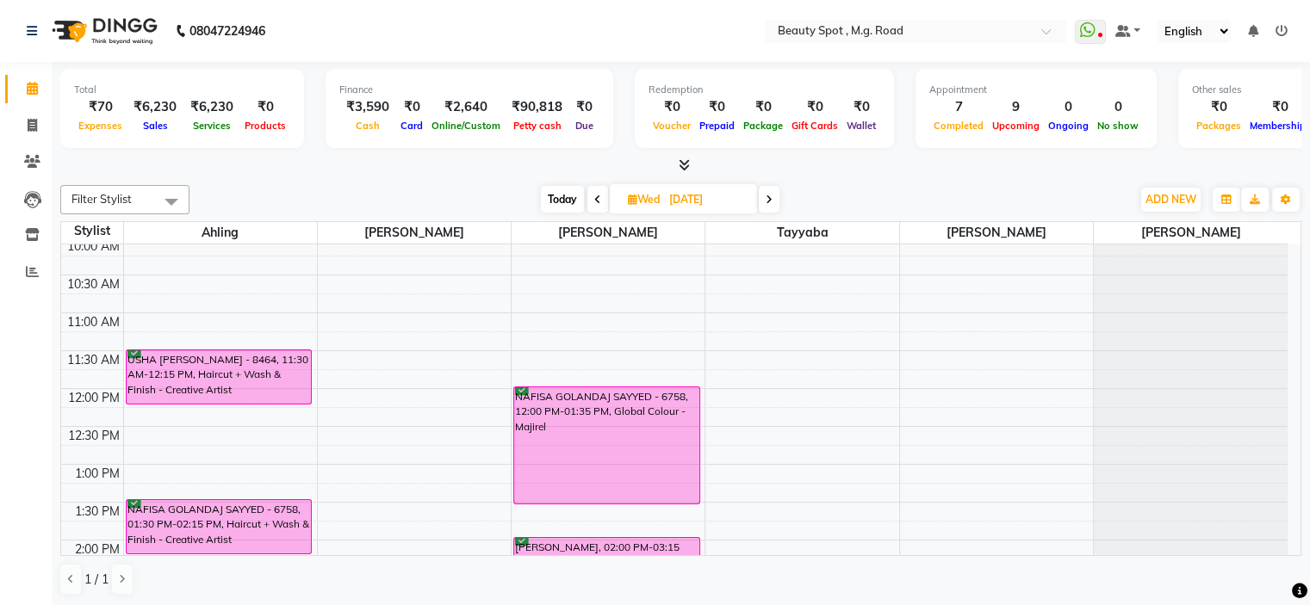
click at [770, 200] on icon at bounding box center [769, 200] width 7 height 10
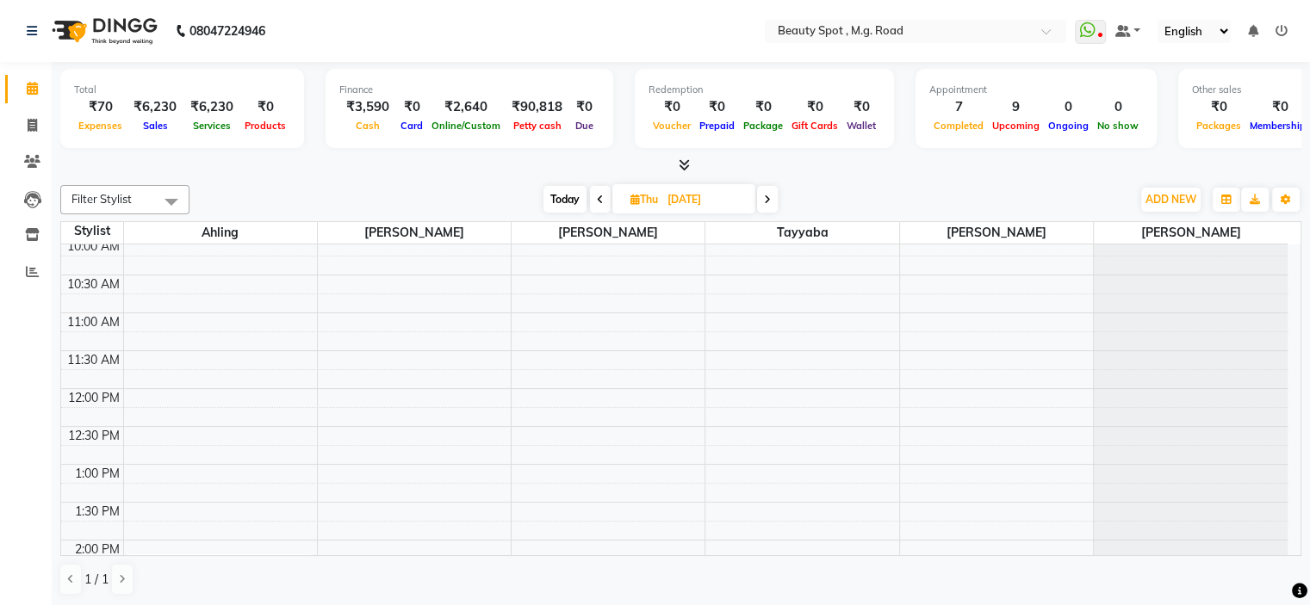
scroll to position [169, 0]
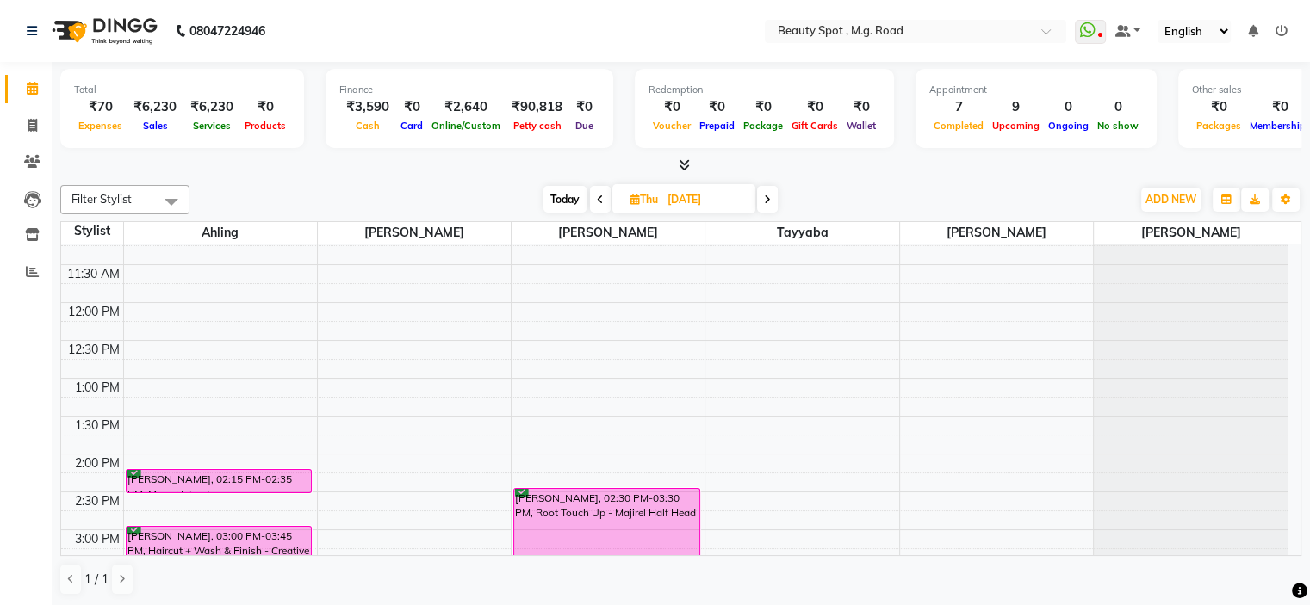
click at [599, 206] on span at bounding box center [600, 199] width 21 height 27
type input "[DATE]"
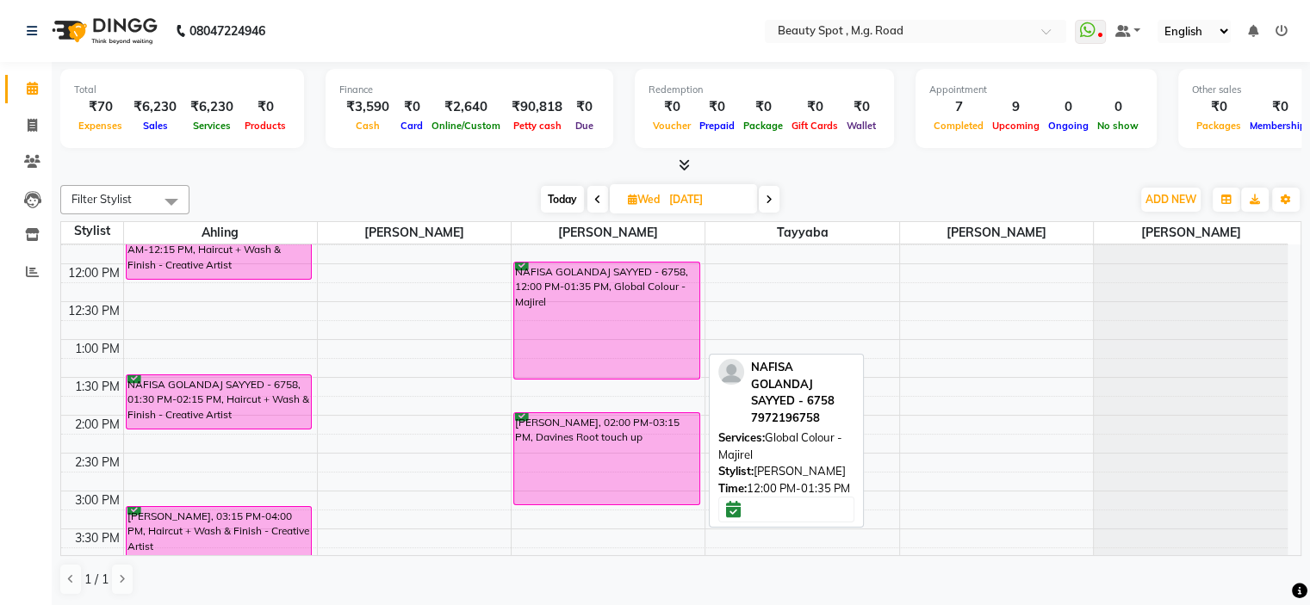
scroll to position [209, 0]
click at [587, 339] on div "NAFISA GOLANDAJ SAYYED - 6758, 12:00 PM-01:35 PM, Global Colour - Majirel" at bounding box center [606, 319] width 185 height 116
select select "6"
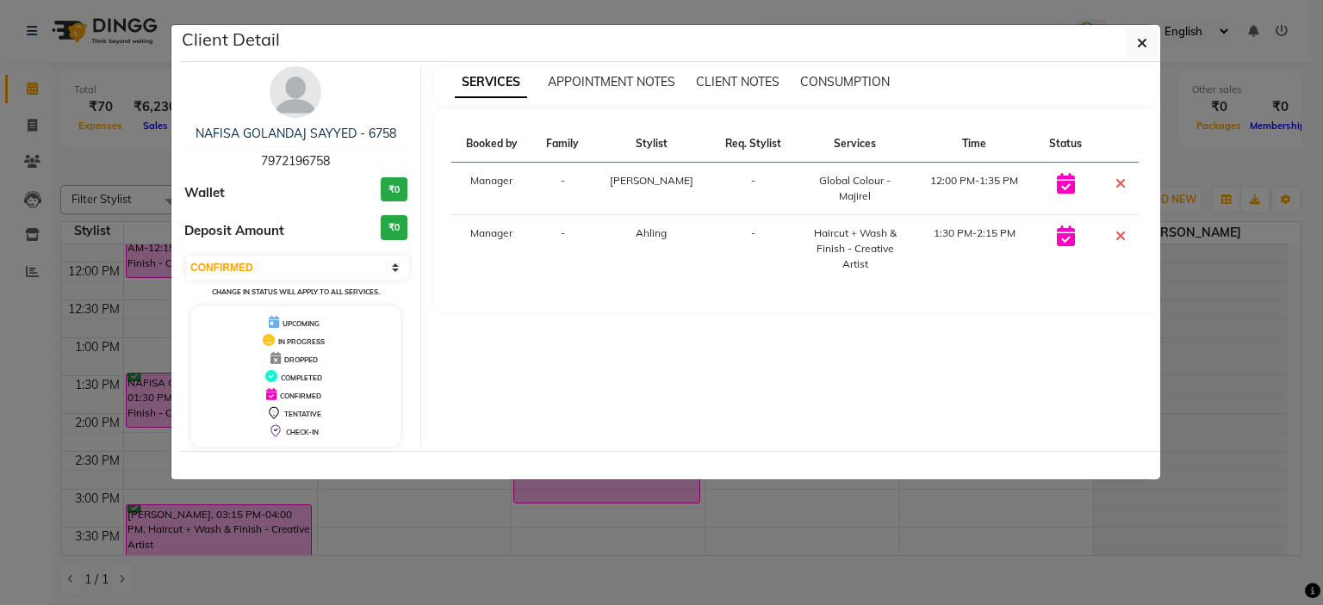
click at [497, 543] on ngb-modal-window "Client Detail NAFISA GOLANDAJ SAYYED - 6758 7972196758 Wallet ₹0 Deposit Amount…" at bounding box center [661, 302] width 1323 height 605
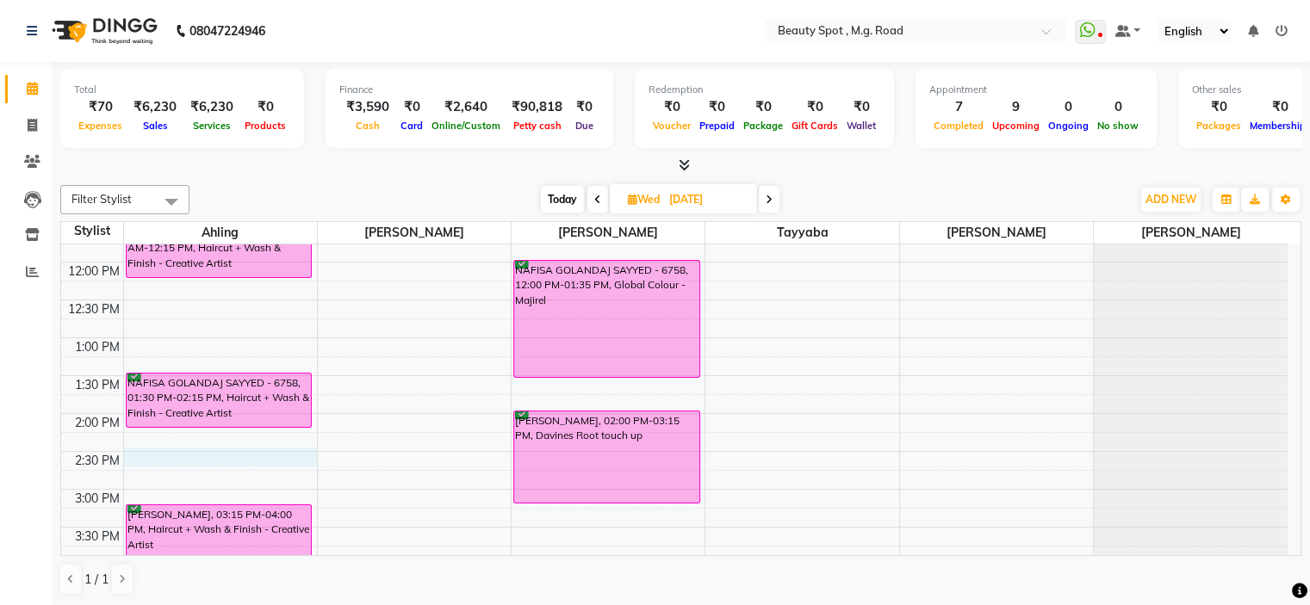
click at [195, 450] on div "9:00 AM 9:30 AM 10:00 AM 10:30 AM 11:00 AM 11:30 AM 12:00 PM 12:30 PM 1:00 PM 1…" at bounding box center [674, 451] width 1226 height 833
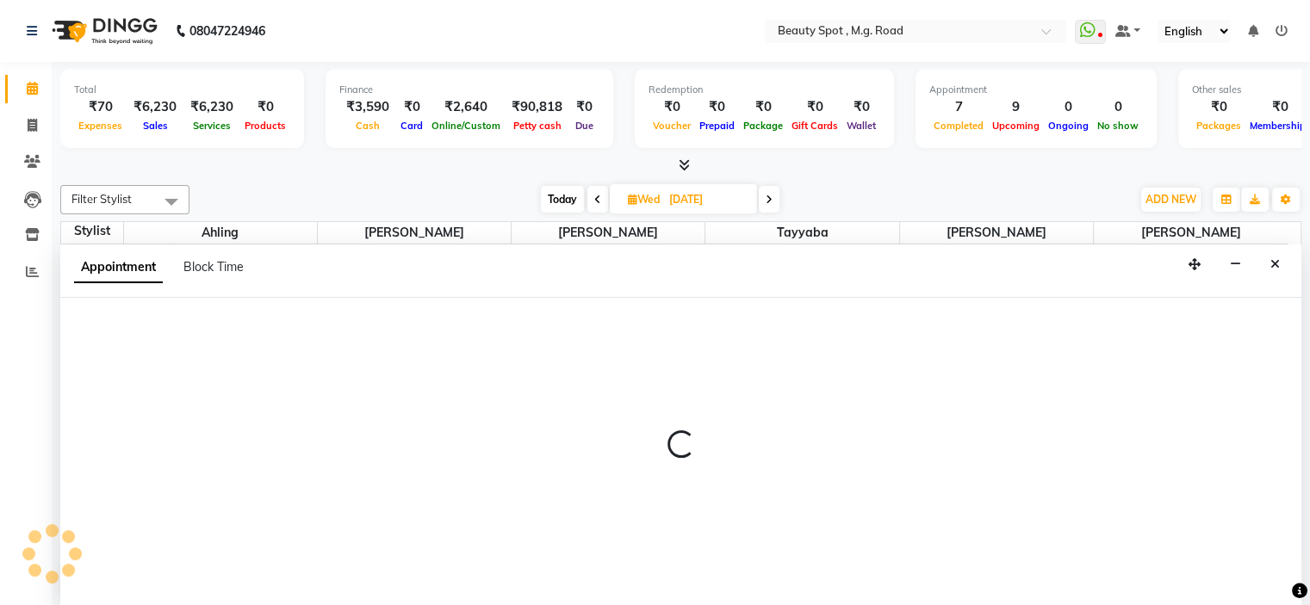
scroll to position [0, 0]
select select "71897"
select select "tentative"
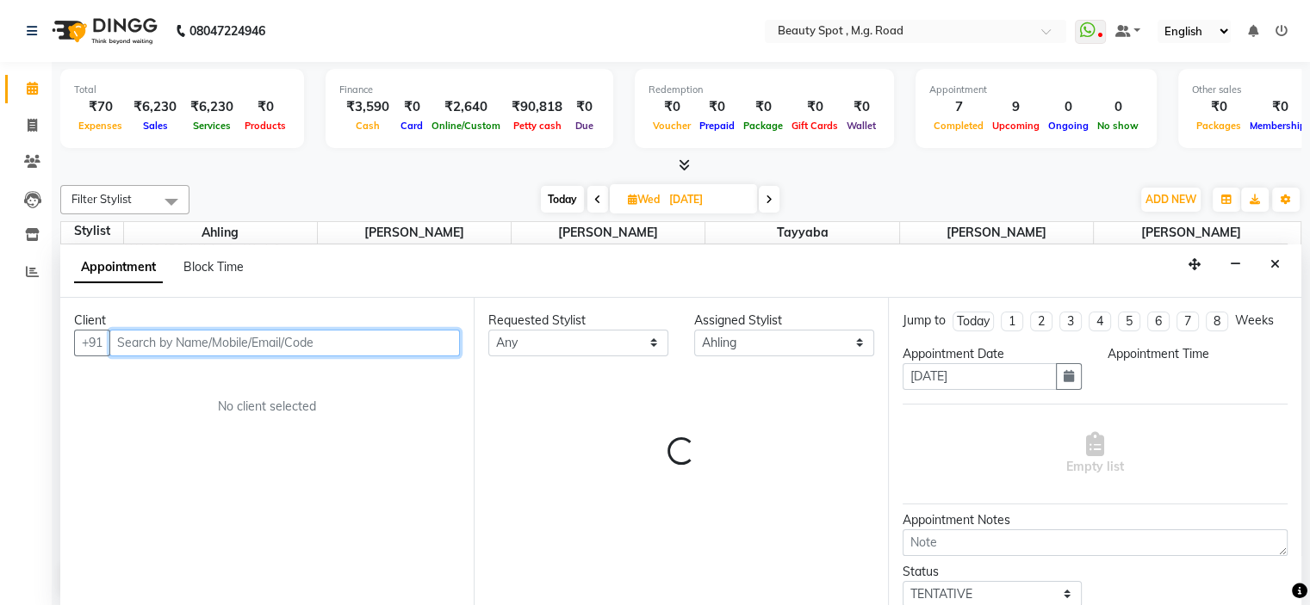
select select "870"
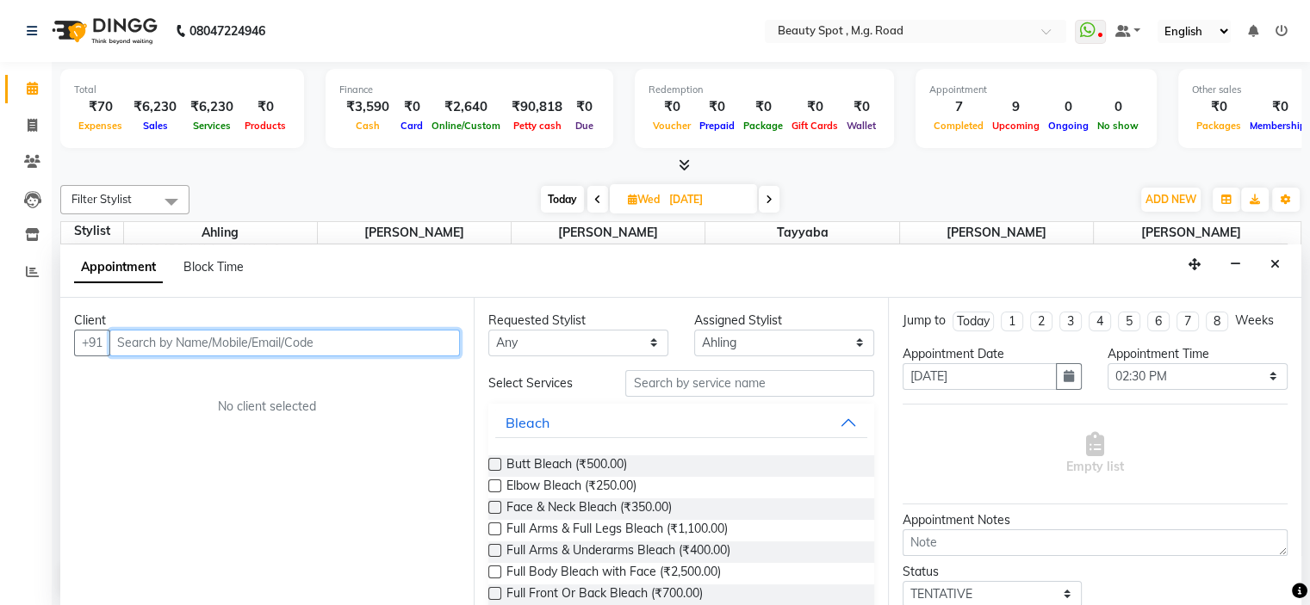
click at [282, 340] on input "text" at bounding box center [284, 343] width 351 height 27
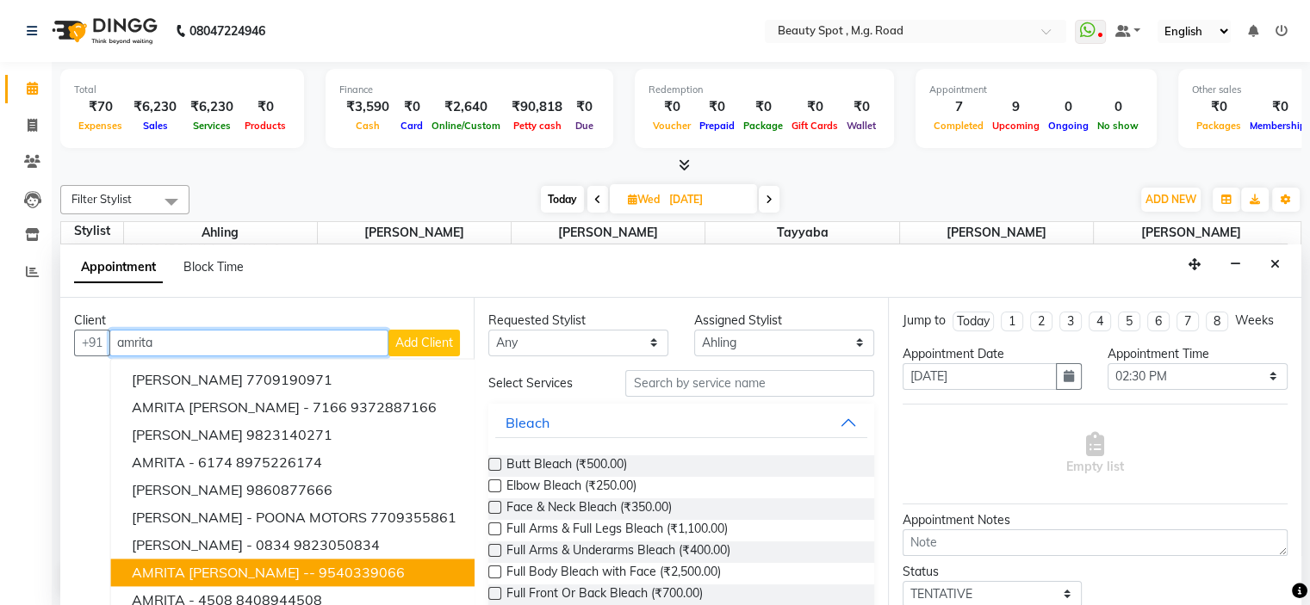
click at [313, 559] on button "[PERSON_NAME] -- 9540339066" at bounding box center [294, 573] width 366 height 28
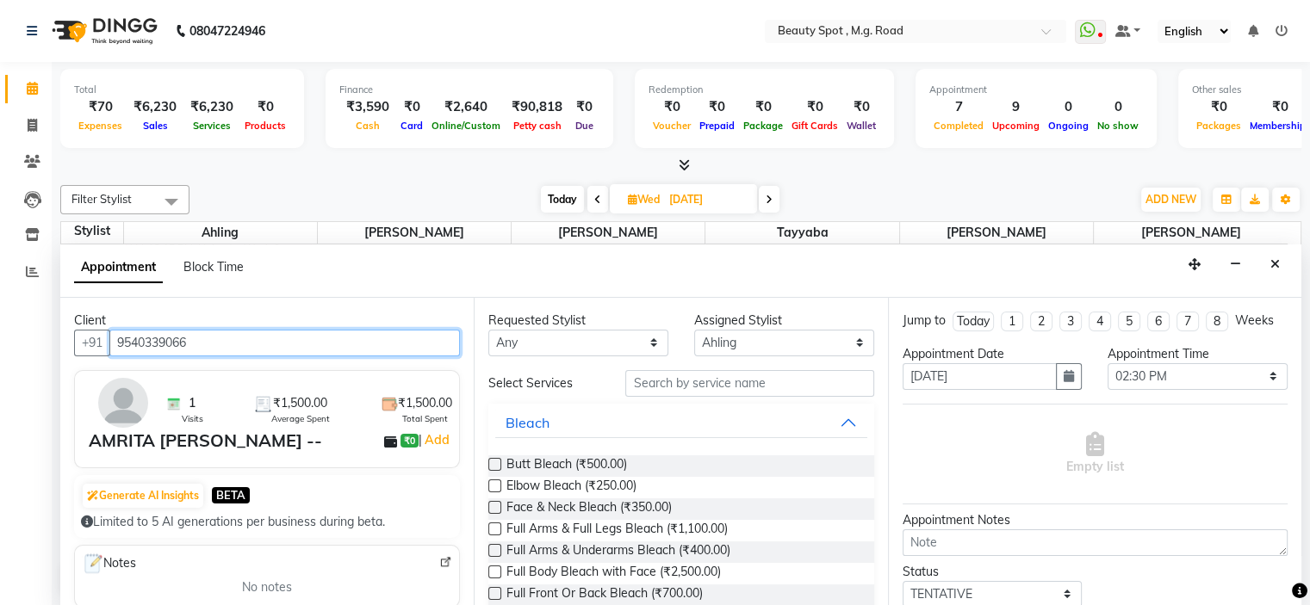
type input "9540339066"
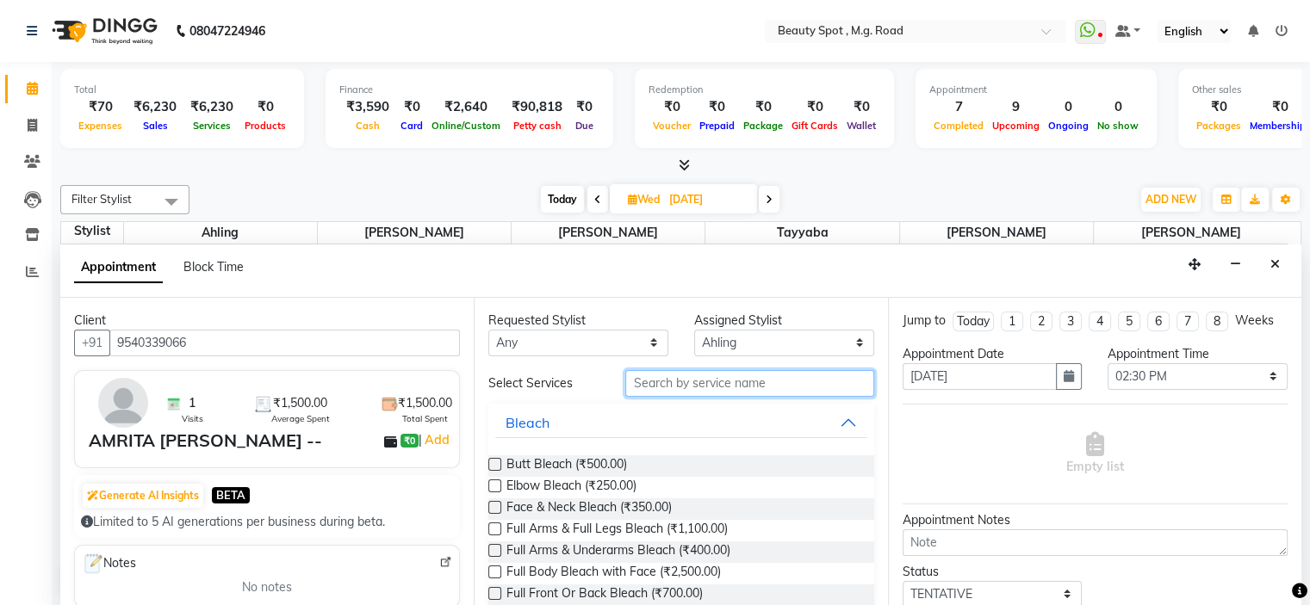
click at [650, 385] on input "text" at bounding box center [749, 383] width 248 height 27
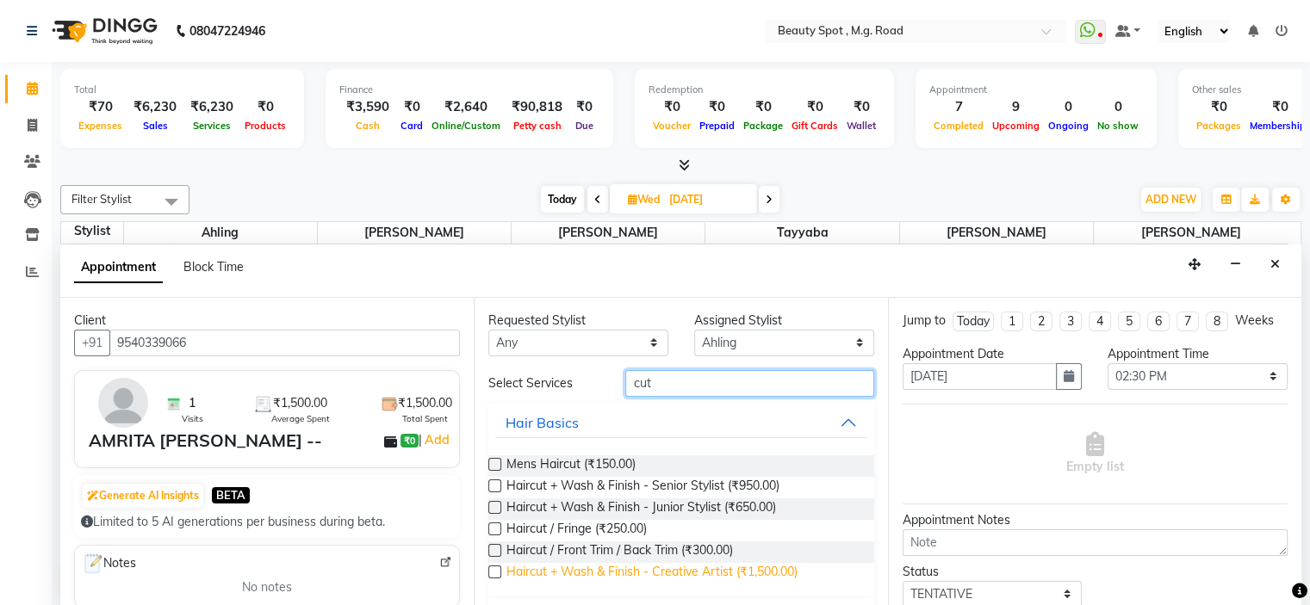
type input "cut"
click at [787, 569] on span "Haircut + Wash & Finish - Creative Artist (₹1,500.00)" at bounding box center [651, 574] width 291 height 22
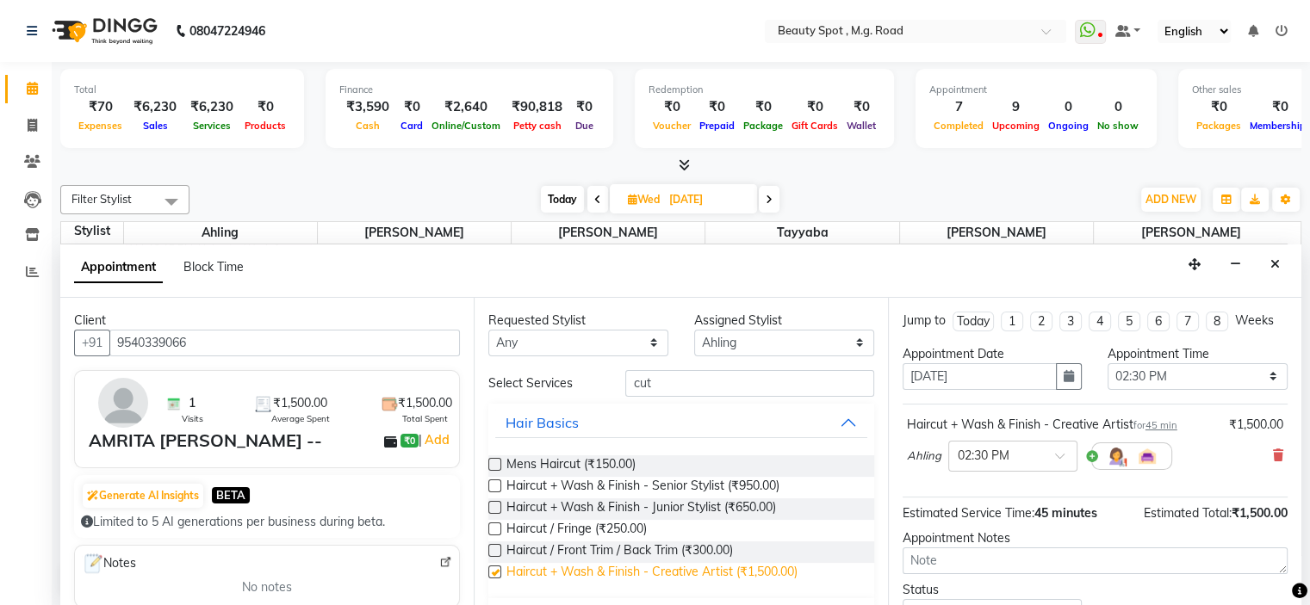
checkbox input "false"
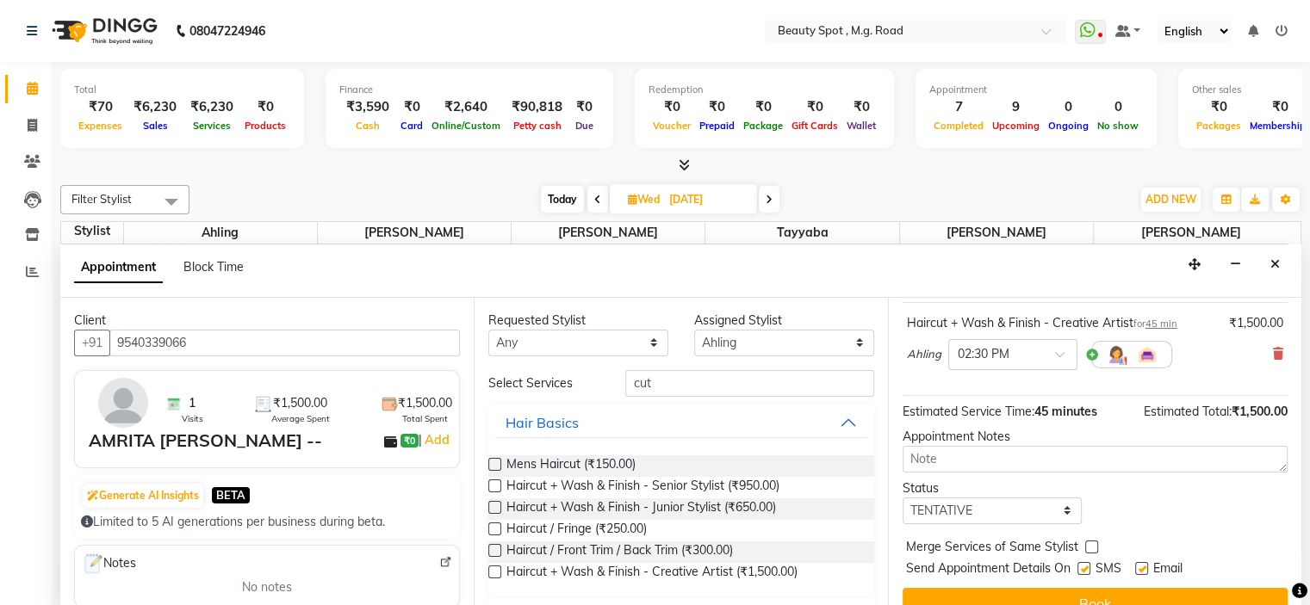
scroll to position [126, 0]
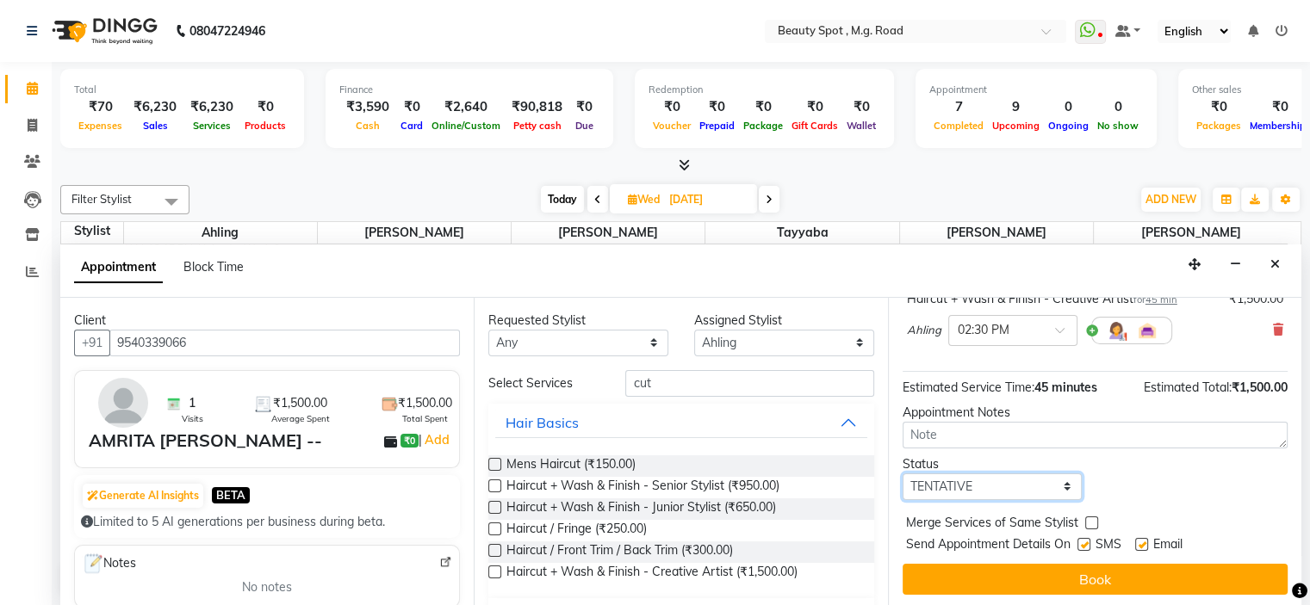
click at [958, 478] on select "Select TENTATIVE CONFIRM UPCOMING" at bounding box center [993, 487] width 180 height 27
select select "confirm booking"
click at [903, 474] on select "Select TENTATIVE CONFIRM UPCOMING" at bounding box center [993, 487] width 180 height 27
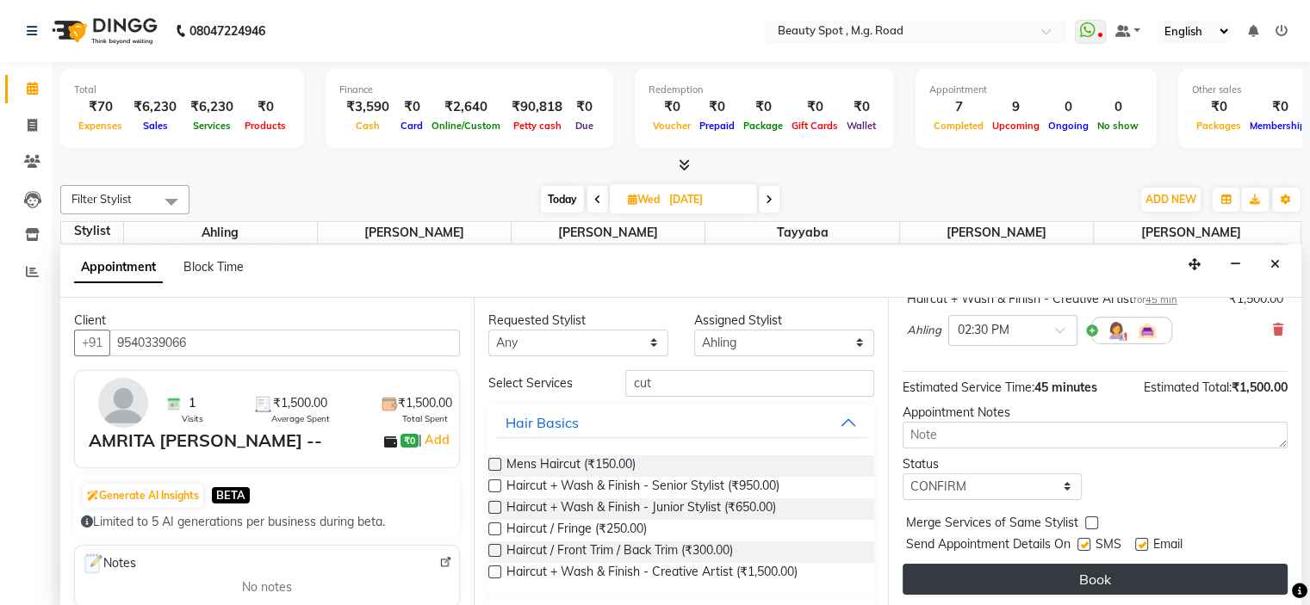
click at [1002, 570] on button "Book" at bounding box center [1095, 579] width 385 height 31
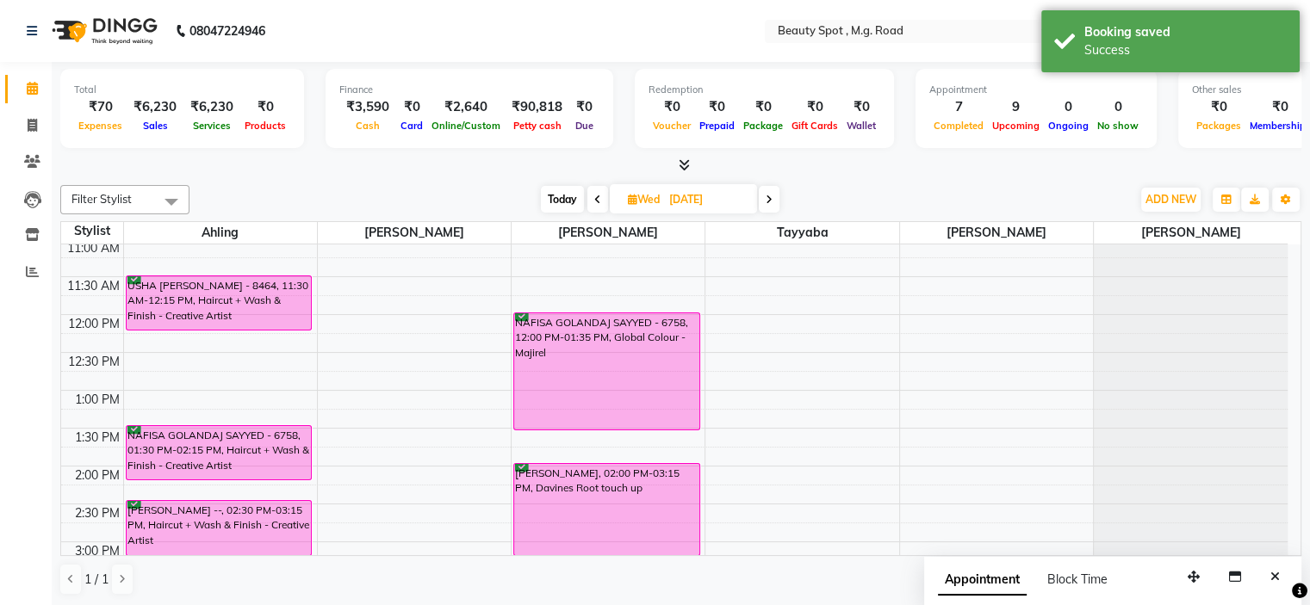
scroll to position [37, 0]
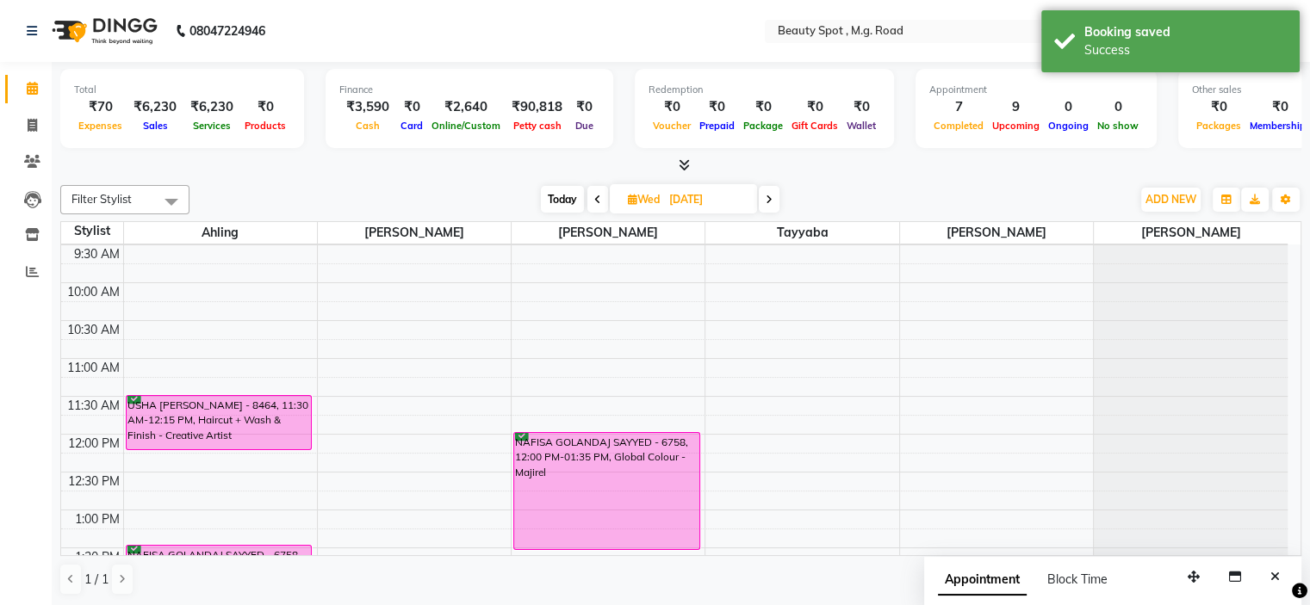
click at [765, 196] on span at bounding box center [769, 199] width 21 height 27
type input "[DATE]"
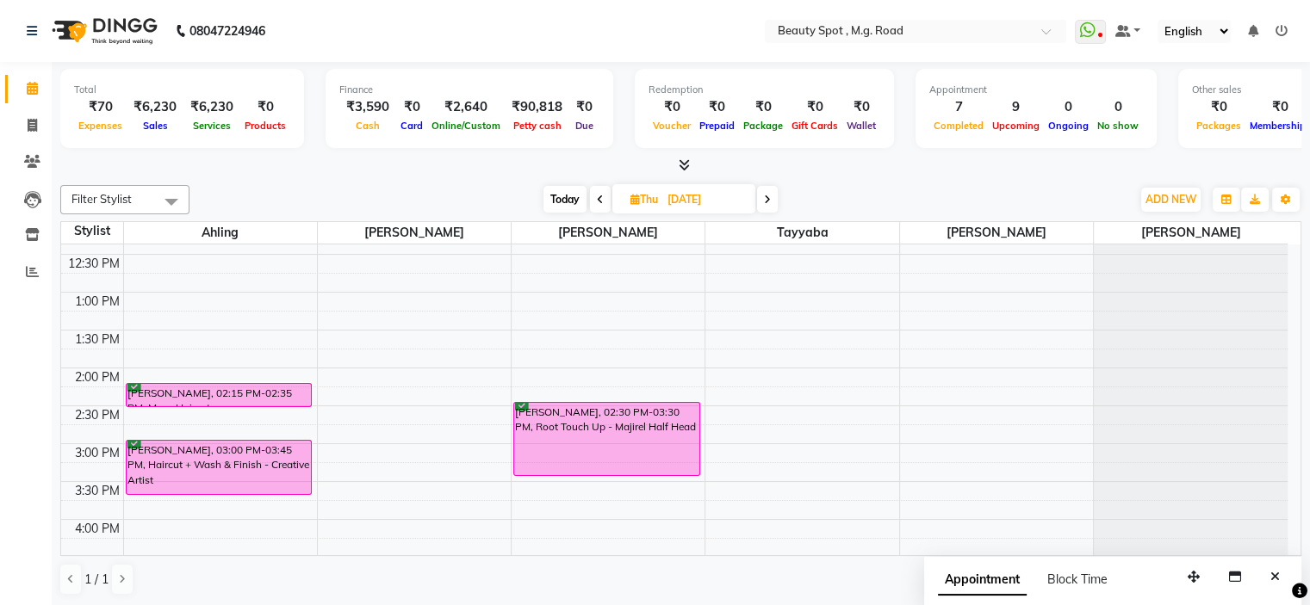
scroll to position [83, 0]
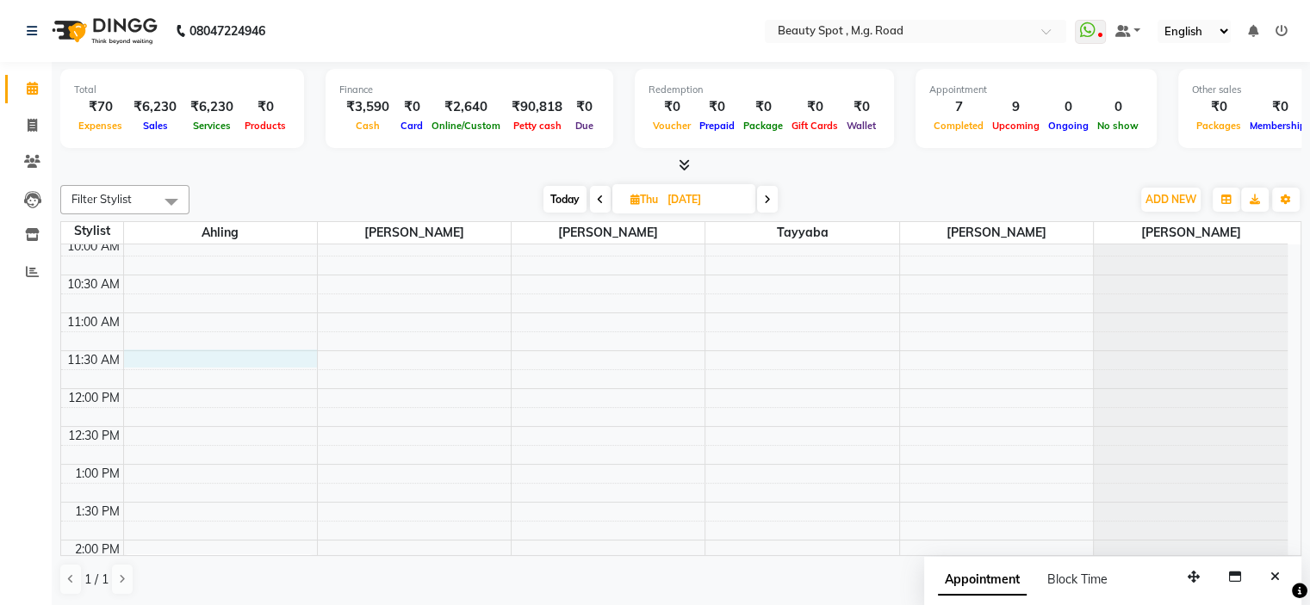
click at [176, 358] on div "9:00 AM 9:30 AM 10:00 AM 10:30 AM 11:00 AM 11:30 AM 12:00 PM 12:30 PM 1:00 PM 1…" at bounding box center [674, 578] width 1226 height 833
select select "71897"
select select "tentative"
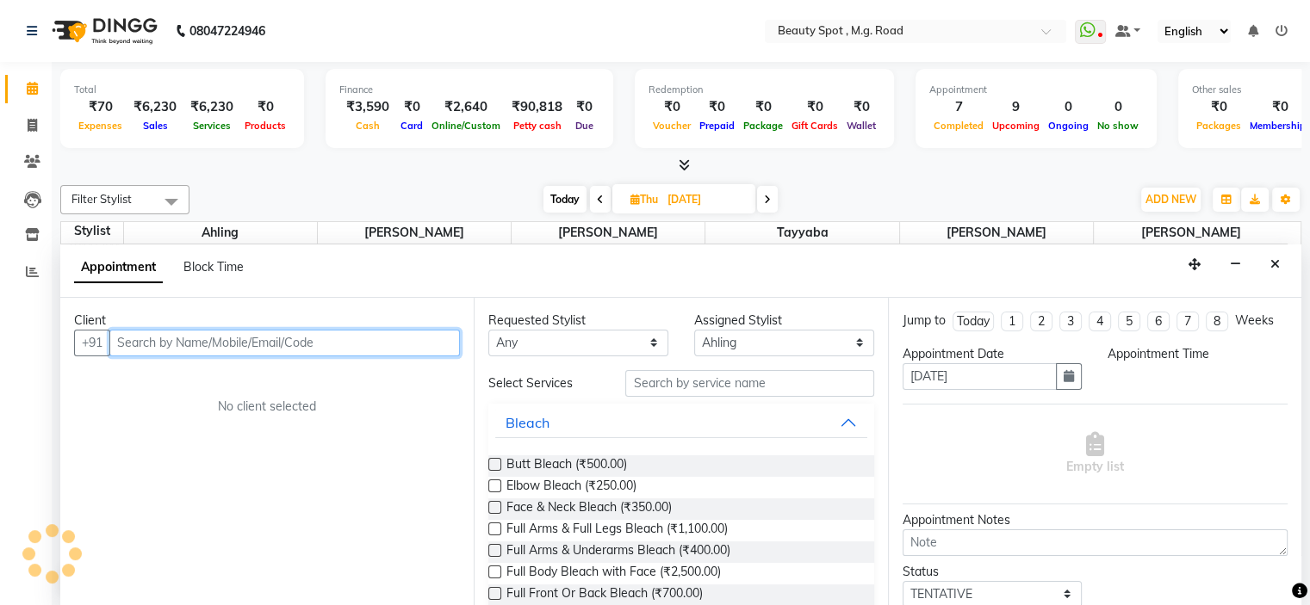
scroll to position [0, 0]
select select "690"
click at [186, 344] on input "text" at bounding box center [284, 343] width 351 height 27
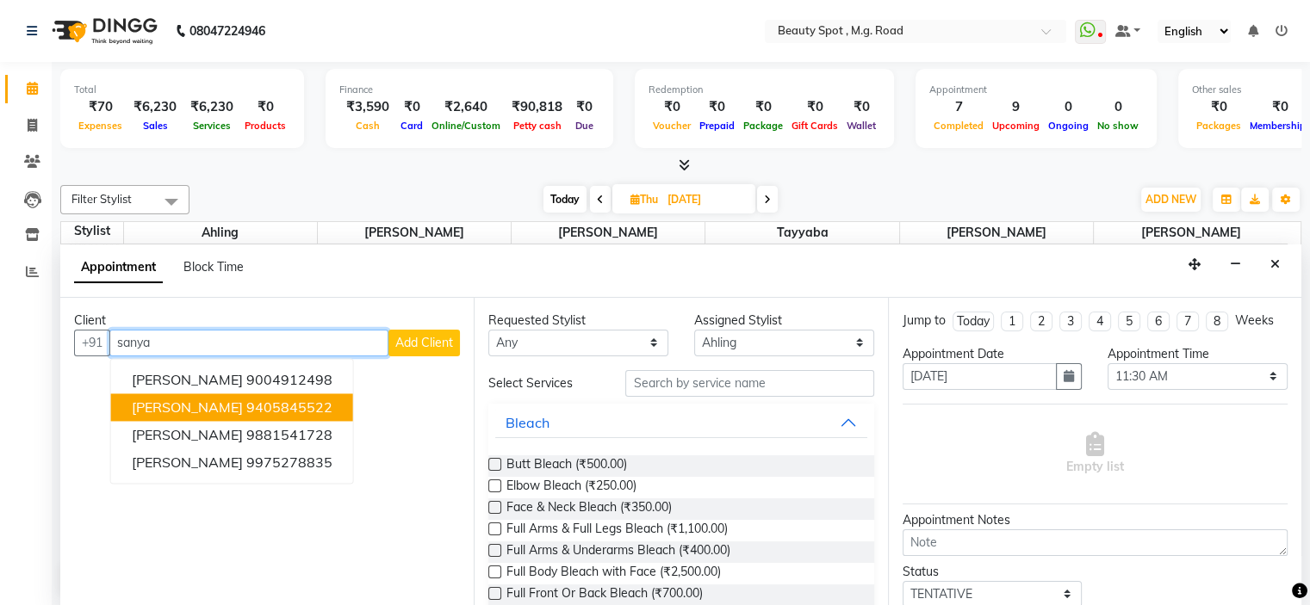
click at [168, 406] on span "[PERSON_NAME]" at bounding box center [187, 407] width 111 height 17
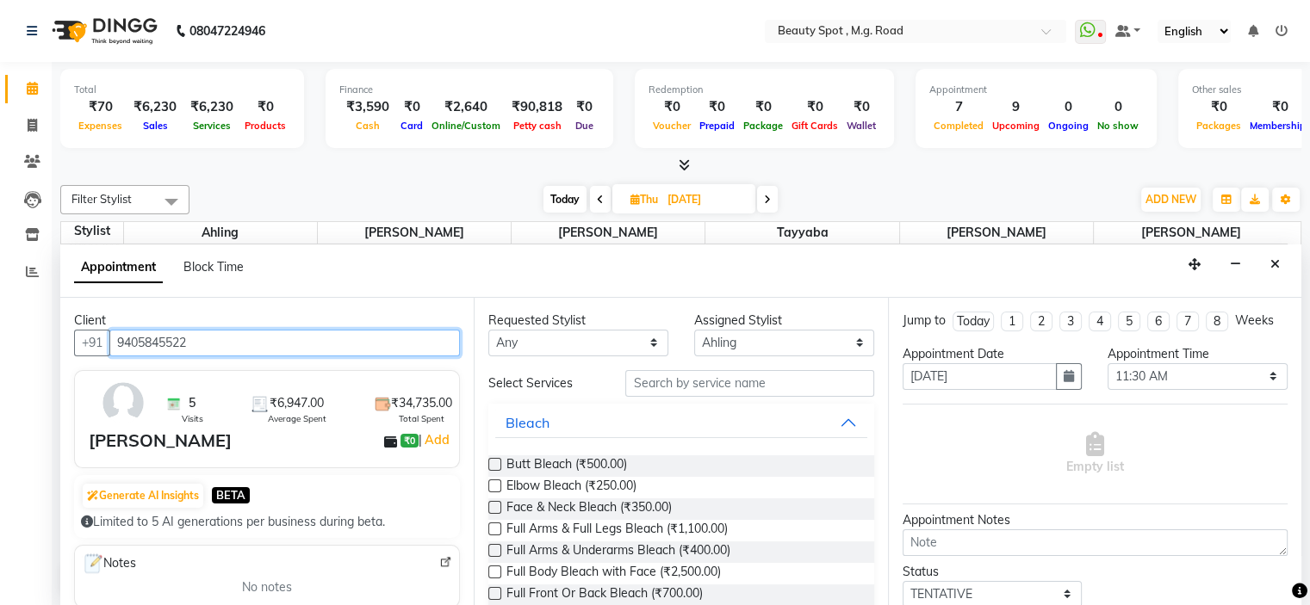
type input "9405845522"
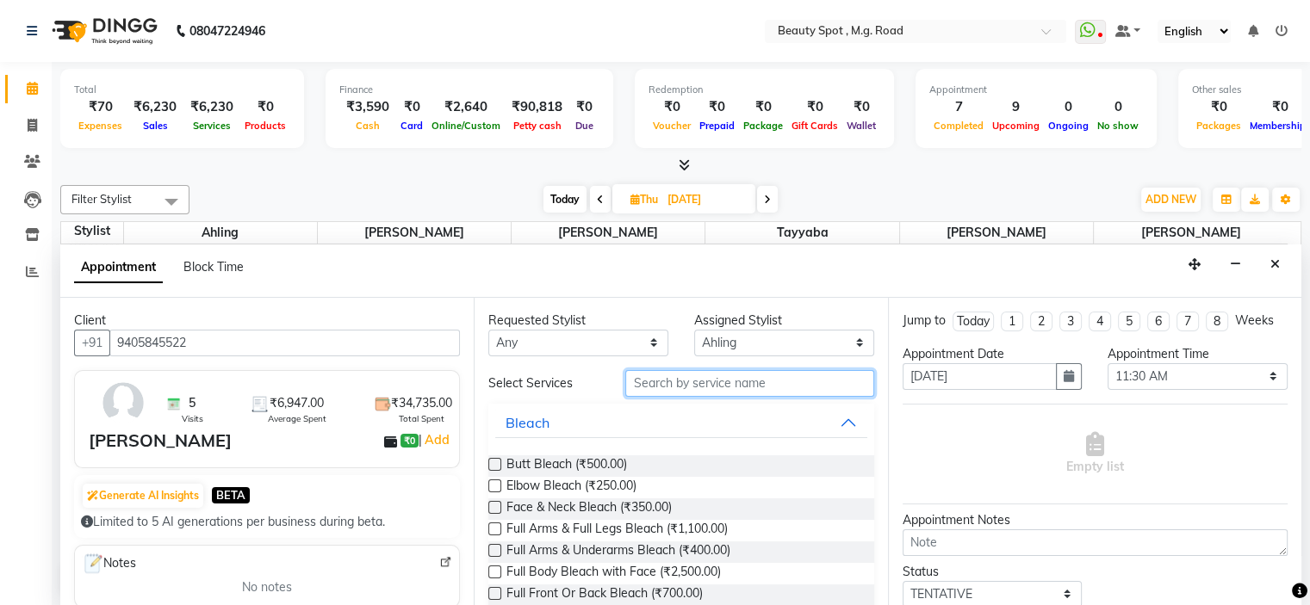
click at [669, 382] on input "text" at bounding box center [749, 383] width 248 height 27
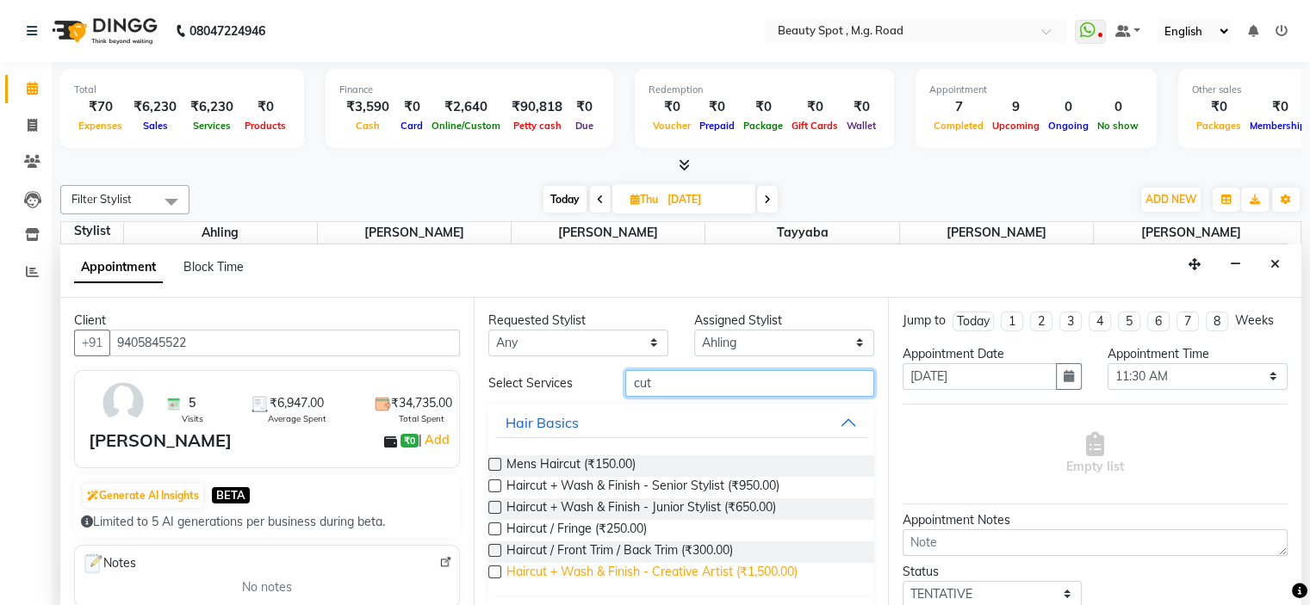
type input "cut"
click at [710, 568] on span "Haircut + Wash & Finish - Creative Artist (₹1,500.00)" at bounding box center [651, 574] width 291 height 22
checkbox input "false"
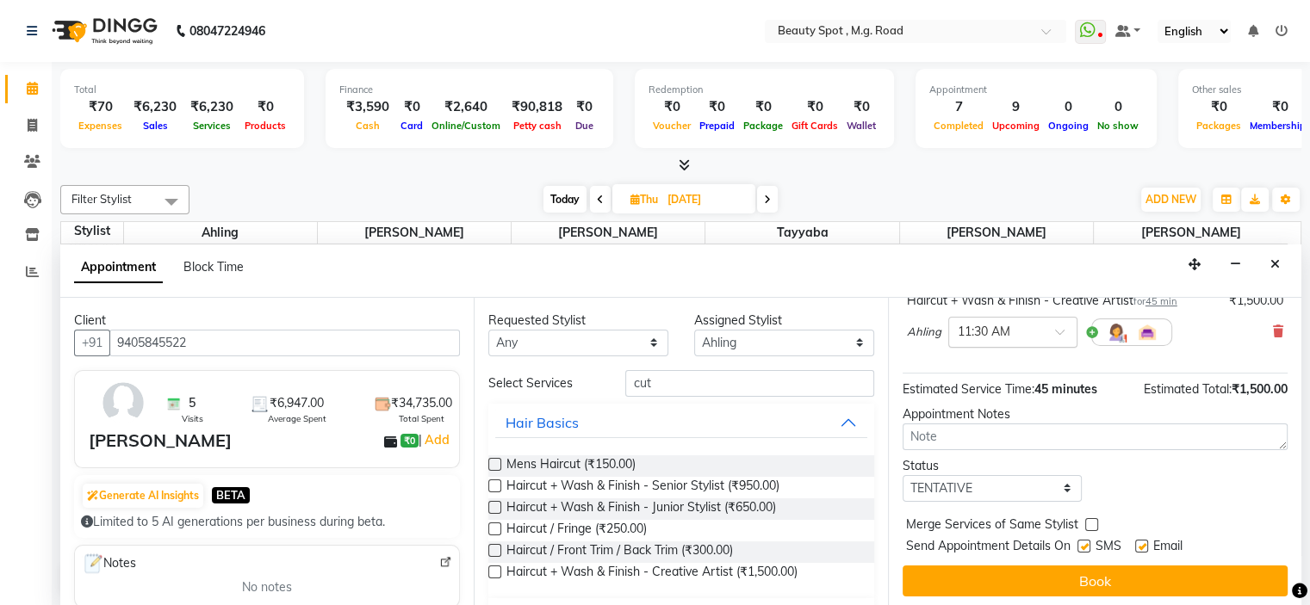
scroll to position [126, 0]
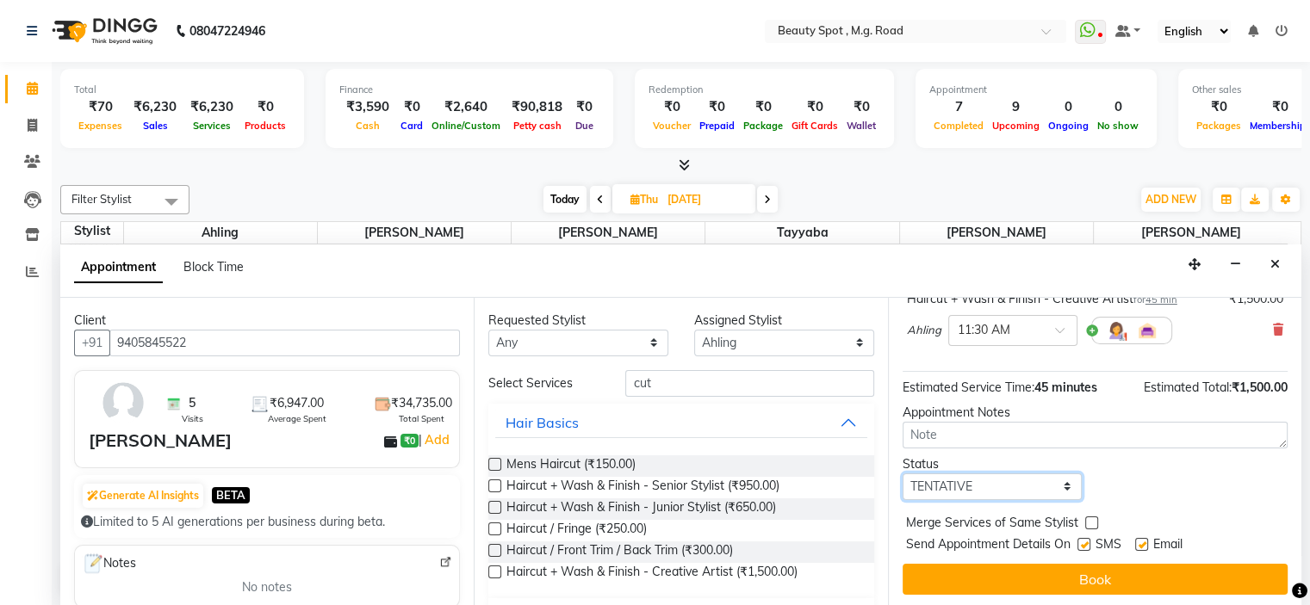
click at [965, 481] on select "Select TENTATIVE CONFIRM UPCOMING" at bounding box center [993, 487] width 180 height 27
select select "confirm booking"
click at [903, 474] on select "Select TENTATIVE CONFIRM UPCOMING" at bounding box center [993, 487] width 180 height 27
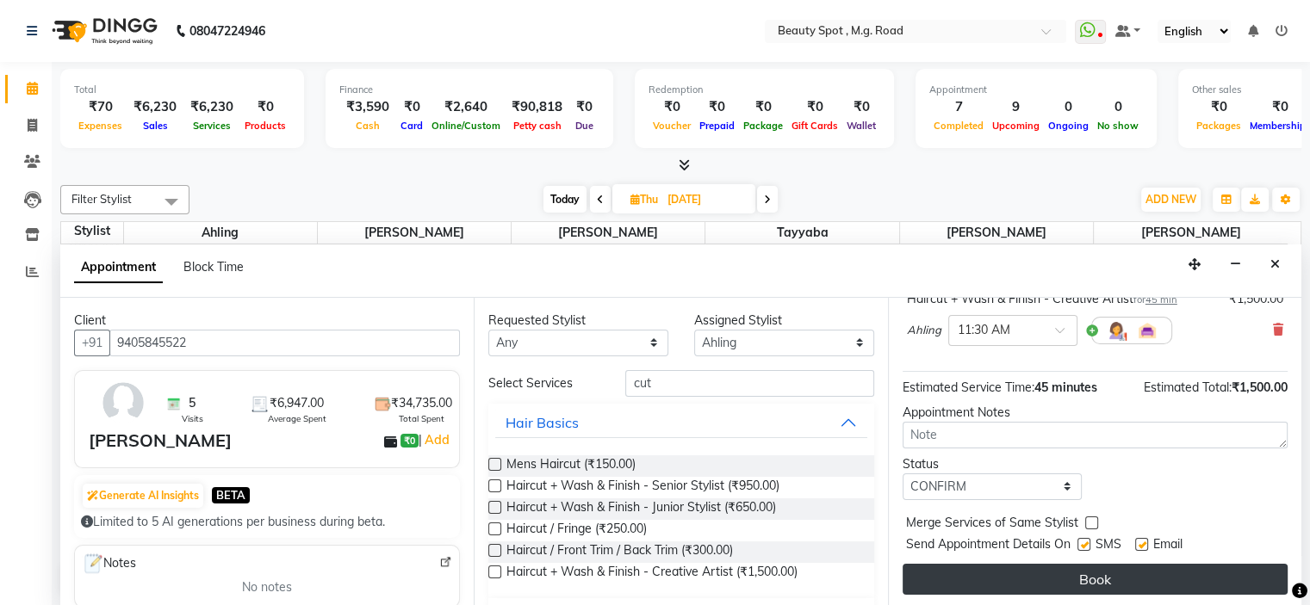
click at [959, 582] on button "Book" at bounding box center [1095, 579] width 385 height 31
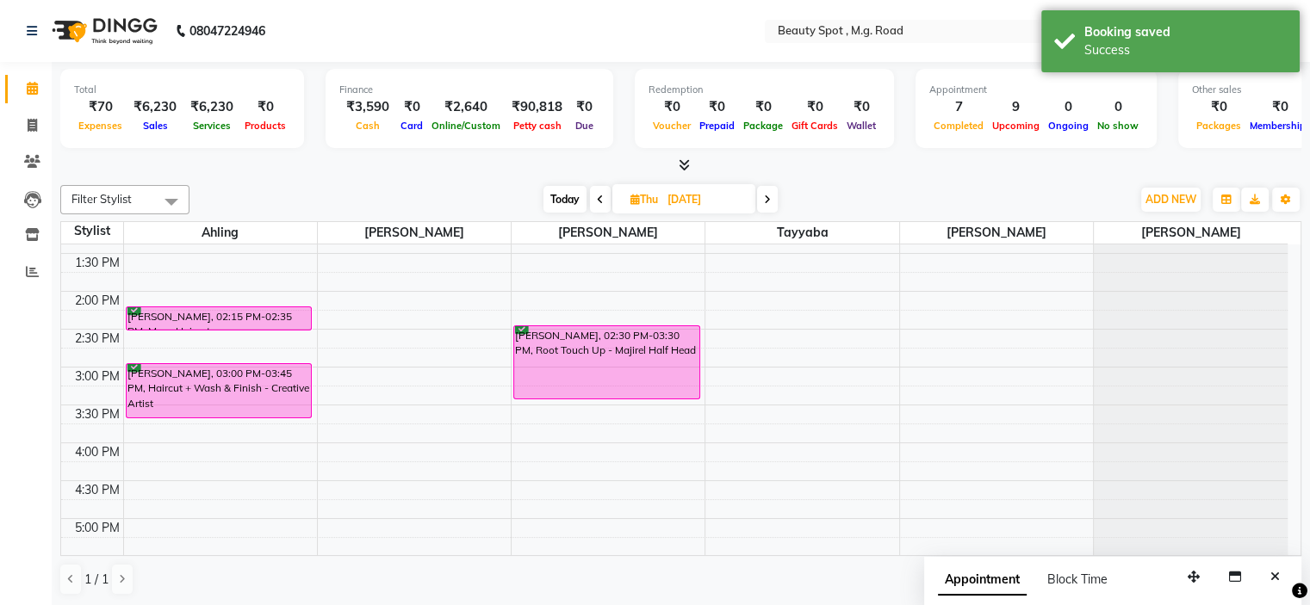
scroll to position [341, 0]
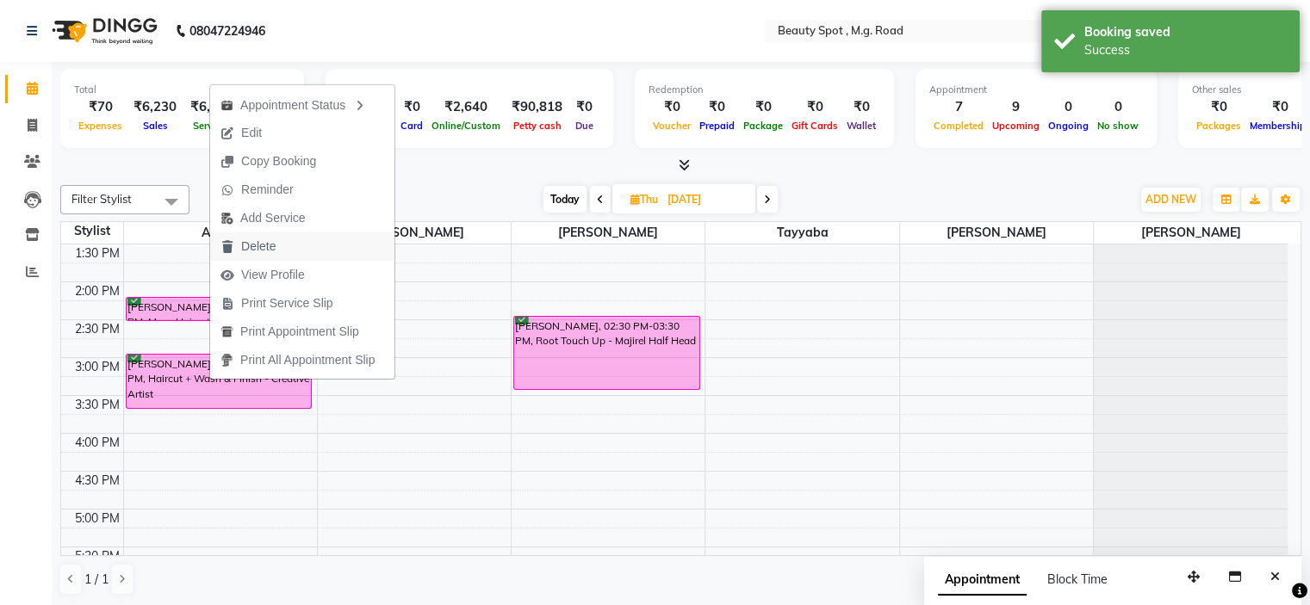
click at [251, 251] on span "Delete" at bounding box center [258, 247] width 34 height 18
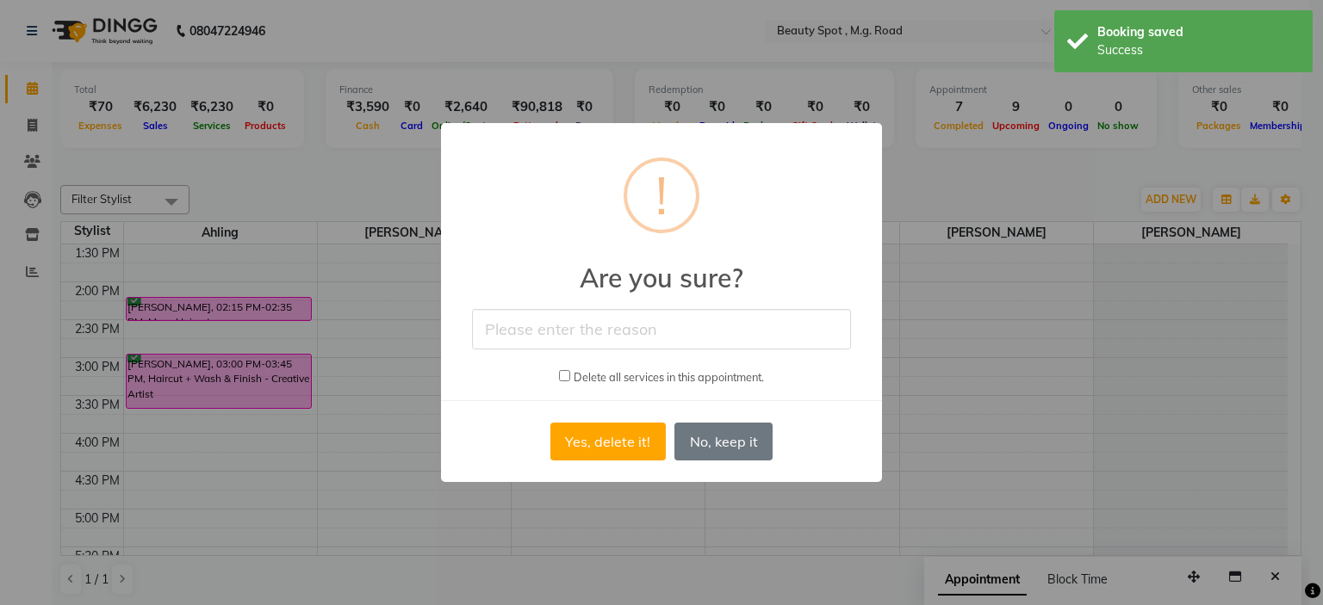
click at [591, 340] on input "text" at bounding box center [661, 329] width 379 height 40
type input "reschedule"
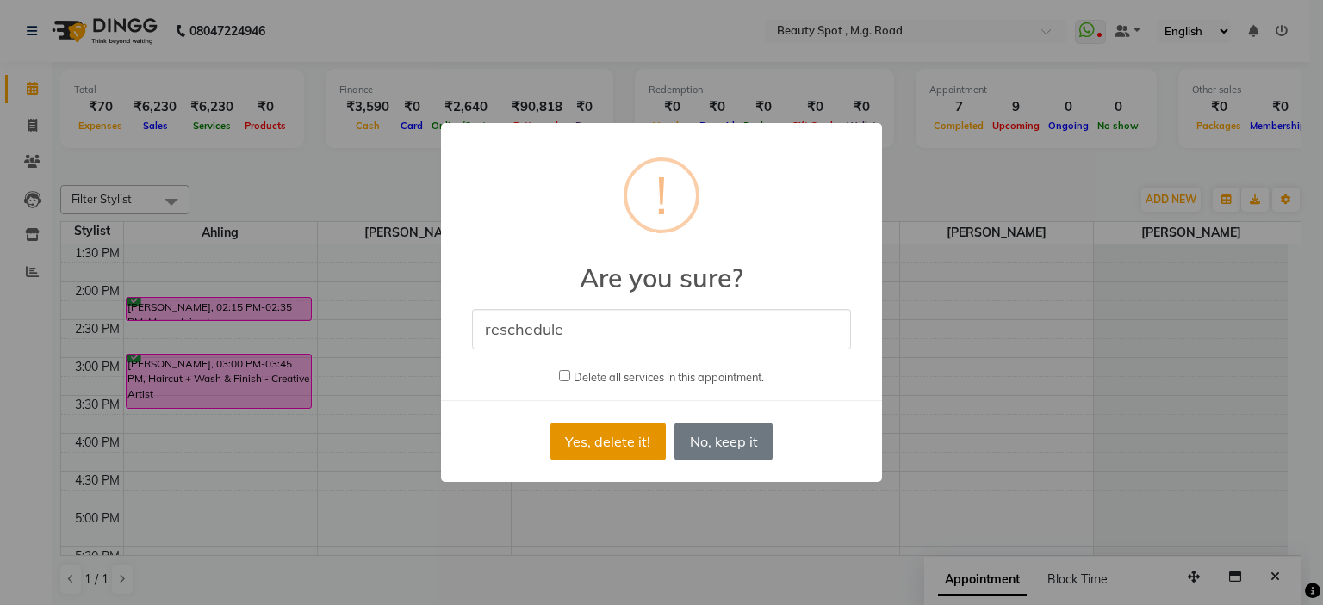
click at [593, 443] on button "Yes, delete it!" at bounding box center [607, 442] width 115 height 38
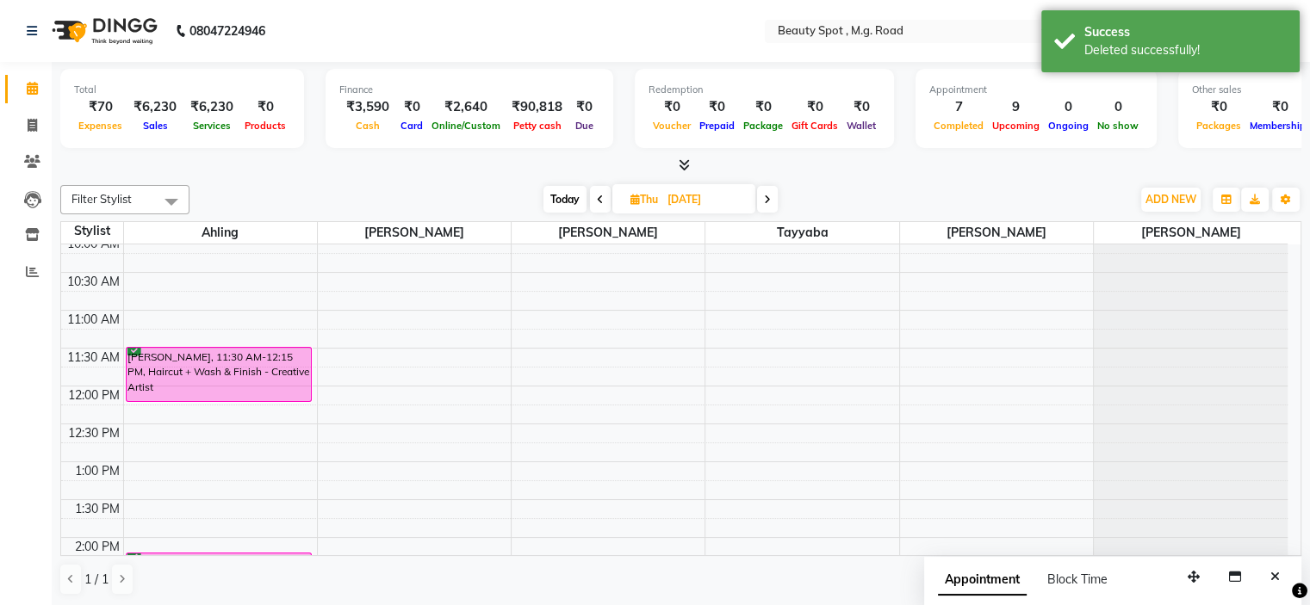
scroll to position [86, 0]
